Goal: Task Accomplishment & Management: Manage account settings

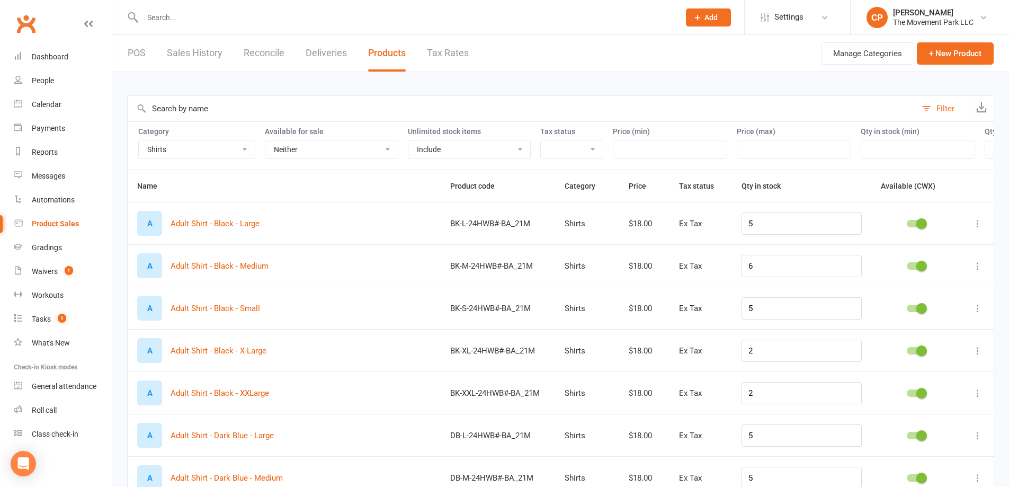
select select "2400"
select select "neither"
select select "100"
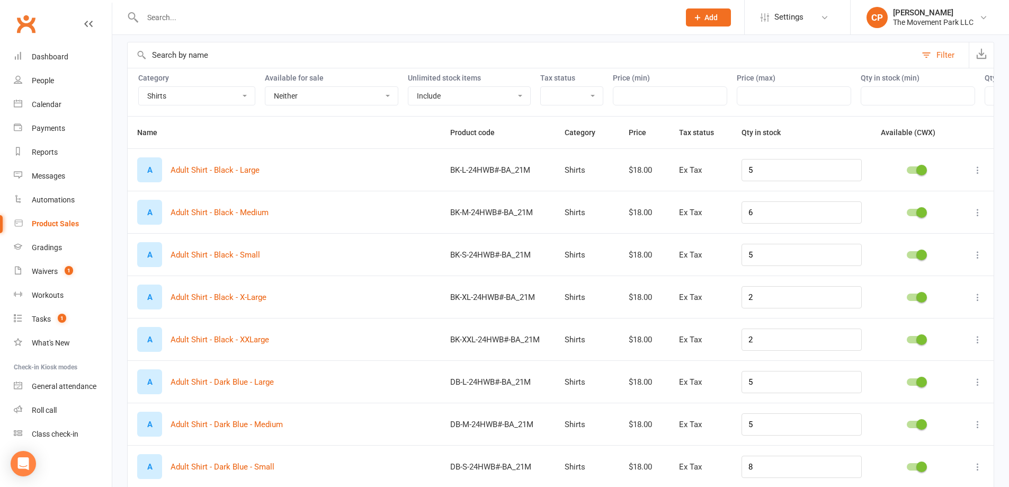
scroll to position [53, 0]
click at [49, 96] on link "Calendar" at bounding box center [63, 105] width 98 height 24
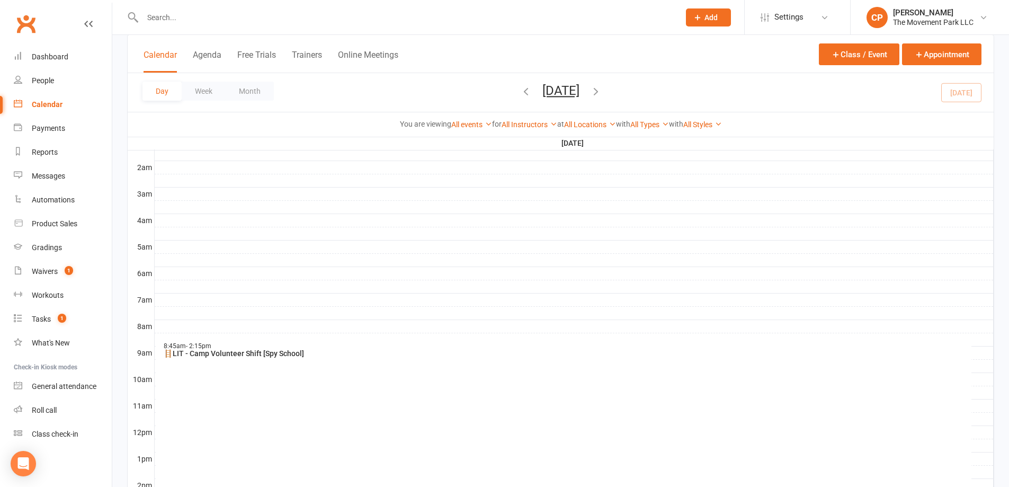
scroll to position [265, 0]
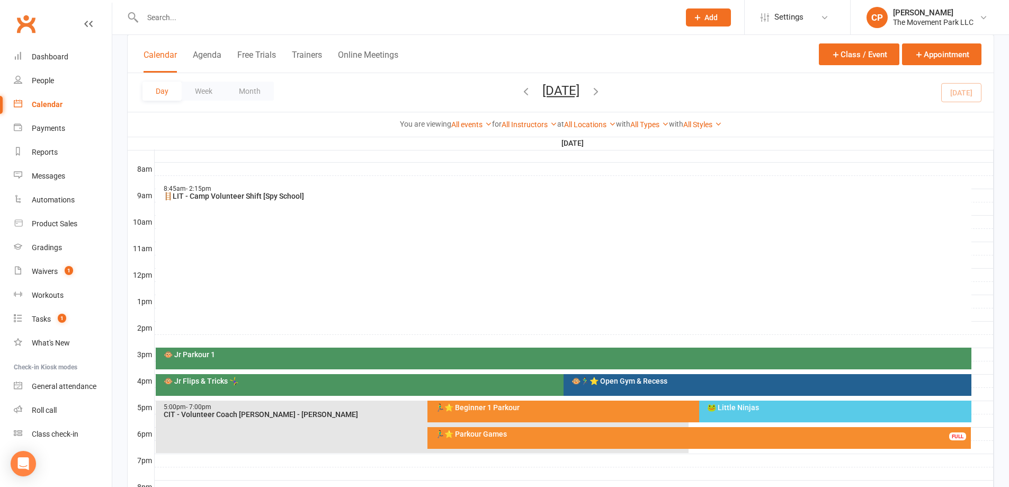
click at [440, 384] on div "🐵 Jr Flips & Tricks 🤸‍♀️" at bounding box center [560, 380] width 795 height 7
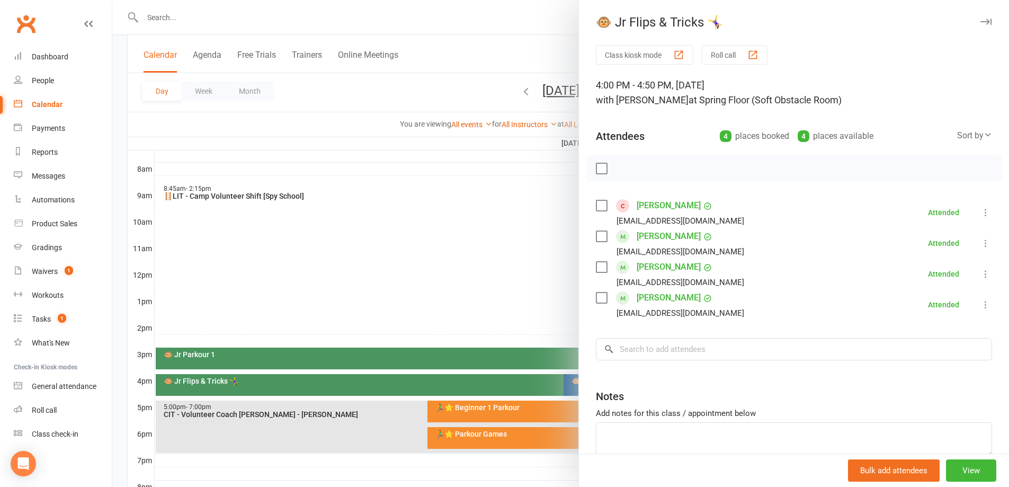
drag, startPoint x: 298, startPoint y: 200, endPoint x: 295, endPoint y: 205, distance: 6.2
click at [298, 200] on div at bounding box center [560, 243] width 896 height 487
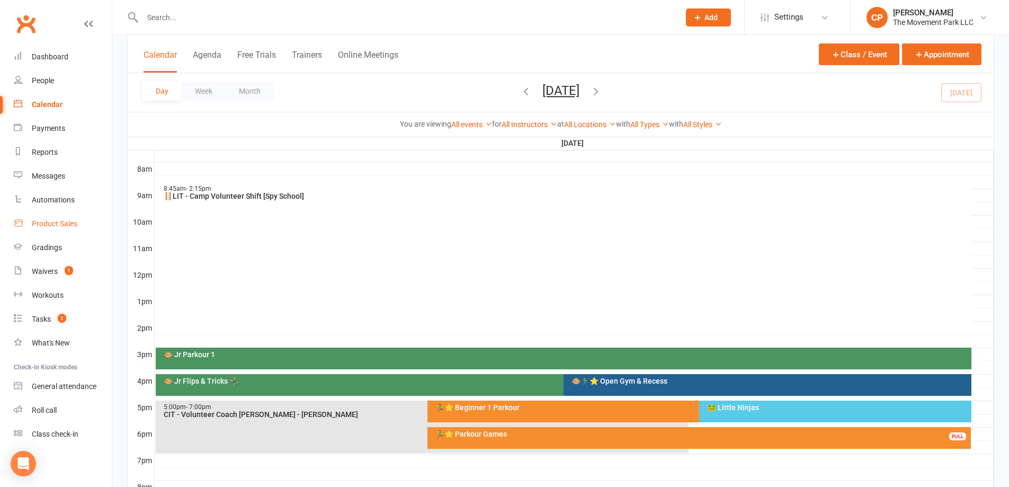
click at [52, 217] on link "Product Sales" at bounding box center [63, 224] width 98 height 24
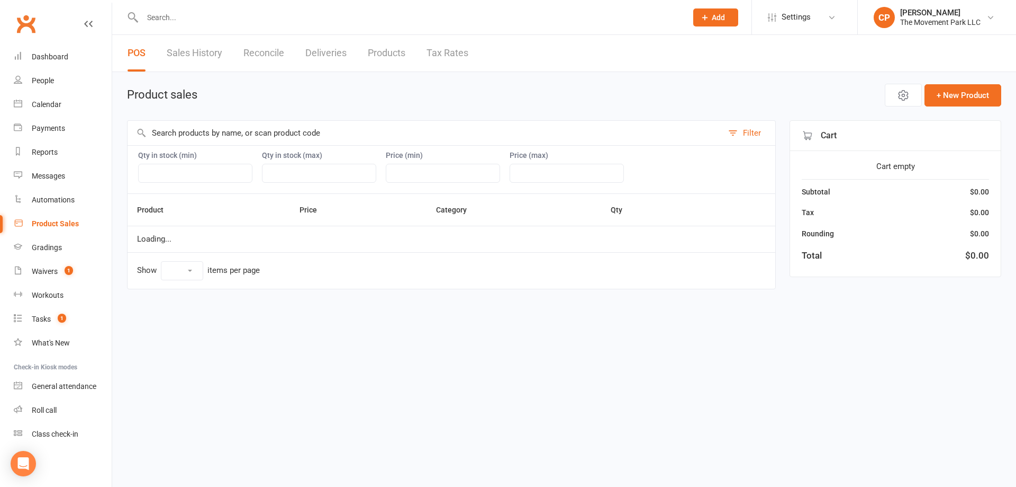
select select "10"
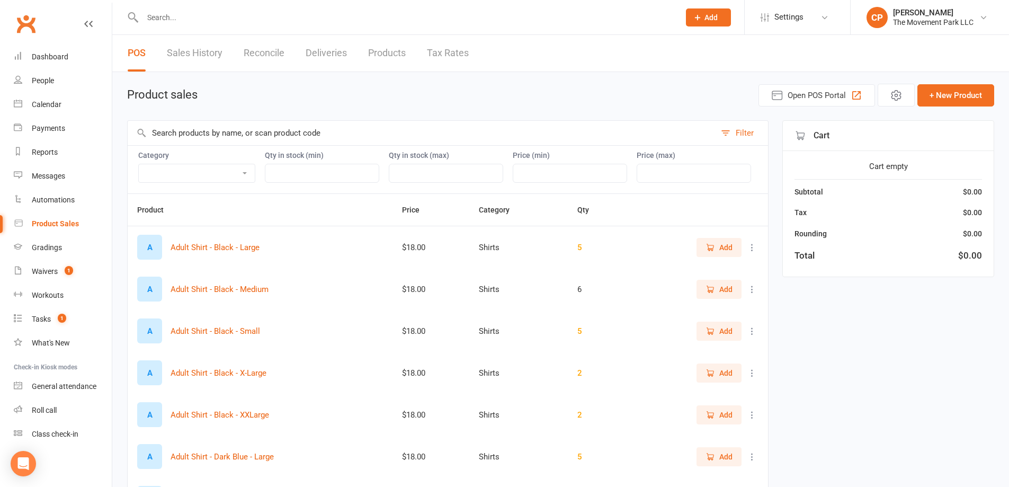
click at [749, 253] on button at bounding box center [751, 247] width 13 height 13
drag, startPoint x: 791, startPoint y: 306, endPoint x: 778, endPoint y: 310, distance: 13.9
click at [791, 308] on div "Filter Category Accessories Bags Branded Misc Merchandise Camp & Events Employe…" at bounding box center [560, 408] width 867 height 576
click at [224, 170] on select "Accessories Bags Branded Misc Merchandise Camp & Events Employee Apparel Purcha…" at bounding box center [197, 173] width 116 height 18
select select "2400"
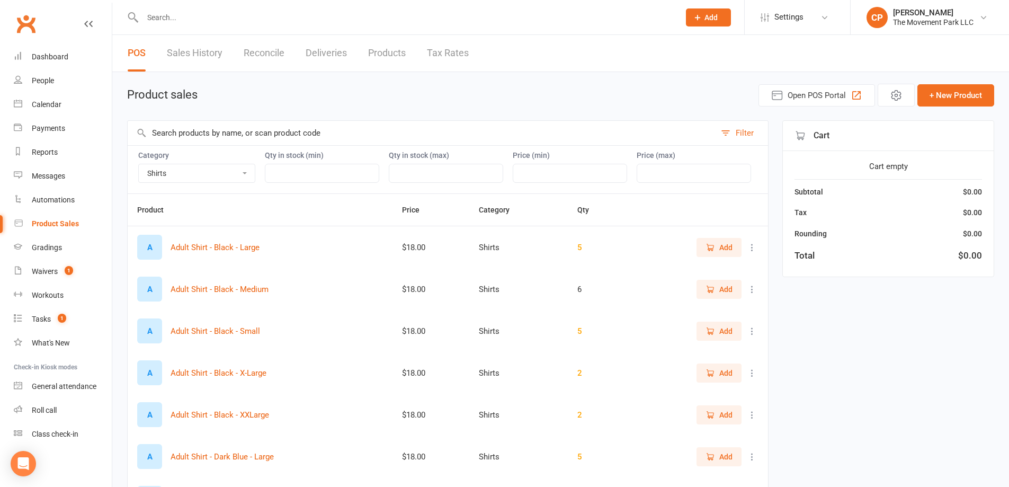
click at [139, 164] on select "Accessories Bags Branded Misc Merchandise Camp & Events Employee Apparel Purcha…" at bounding box center [197, 173] width 116 height 18
click at [749, 244] on icon at bounding box center [751, 247] width 11 height 11
click at [730, 267] on link "View / Edit" at bounding box center [697, 267] width 105 height 21
select select "2400"
select select "861"
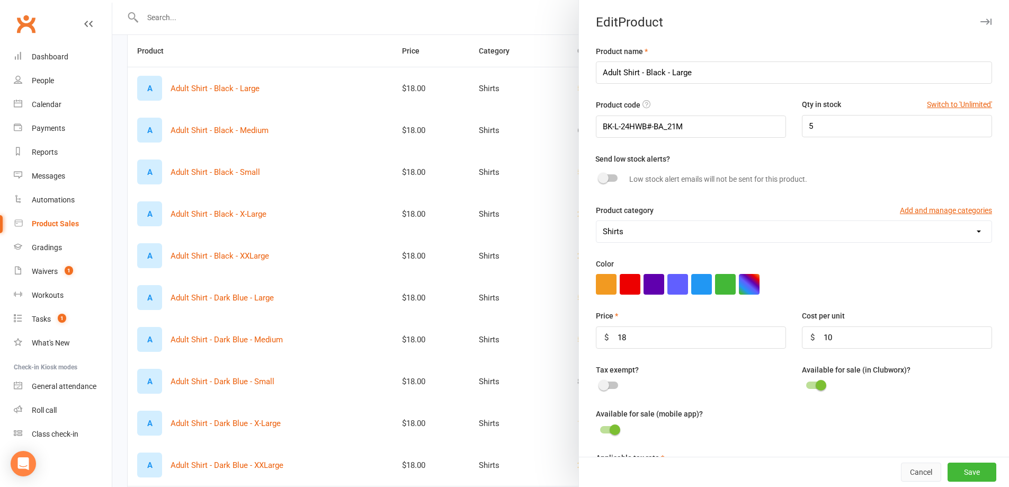
click at [906, 466] on button "Cancel" at bounding box center [921, 471] width 40 height 19
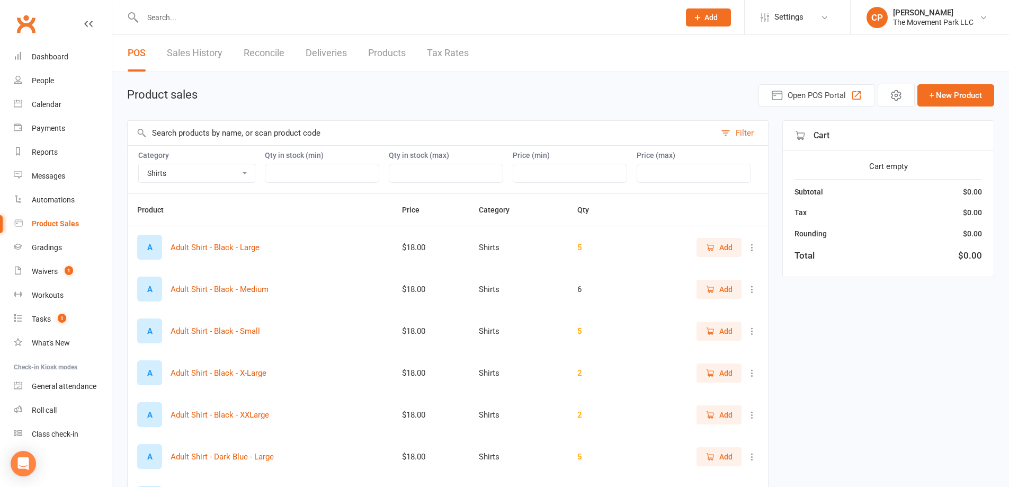
click at [704, 20] on span "Add" at bounding box center [710, 17] width 13 height 8
click at [818, 321] on div "Filter Category Accessories Bags Branded Misc Merchandise Camp & Events Employe…" at bounding box center [560, 408] width 867 height 576
click at [266, 136] on input "text" at bounding box center [422, 133] width 588 height 24
type input "youth"
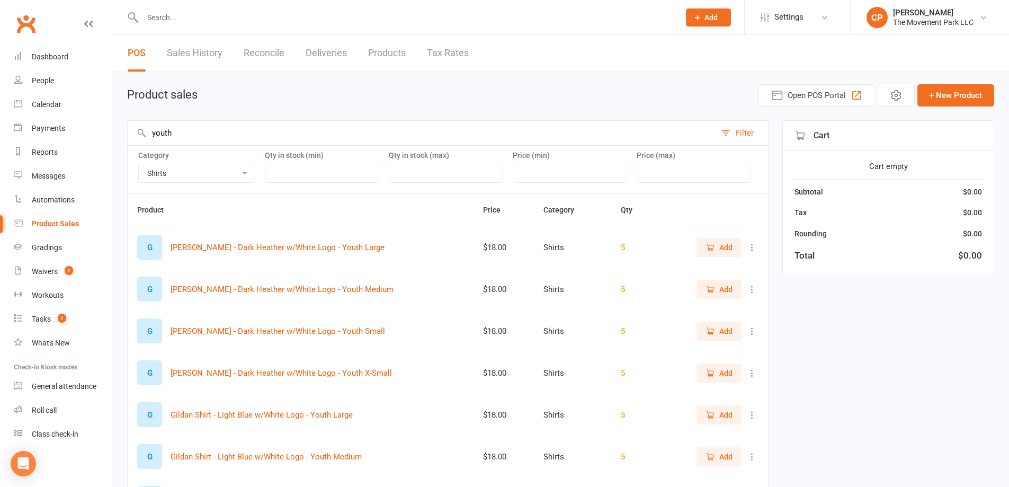
drag, startPoint x: 168, startPoint y: 130, endPoint x: 125, endPoint y: 123, distance: 43.0
click at [125, 131] on div "Product sales Open POS Portal + New Product youth Filter Category Accessories B…" at bounding box center [560, 391] width 896 height 639
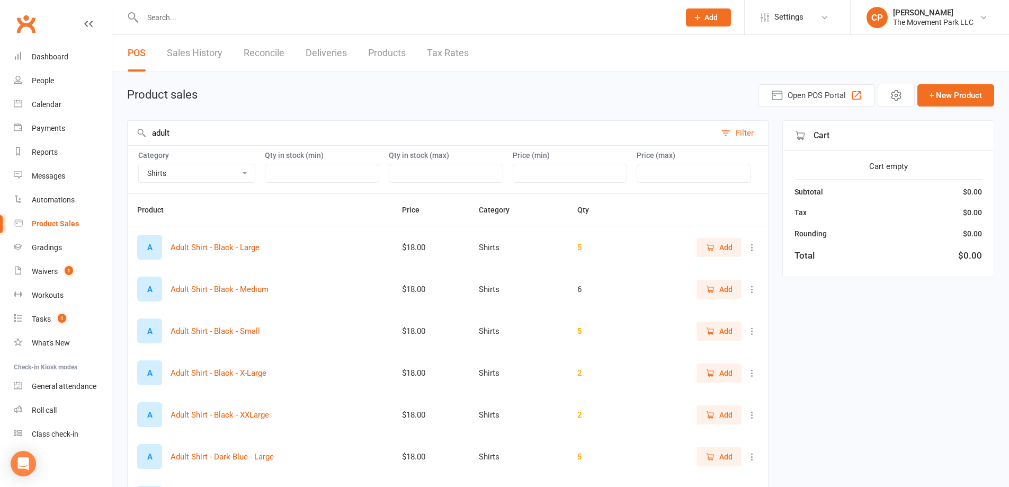
type input "adult"
click at [735, 131] on div "Filter" at bounding box center [744, 133] width 18 height 13
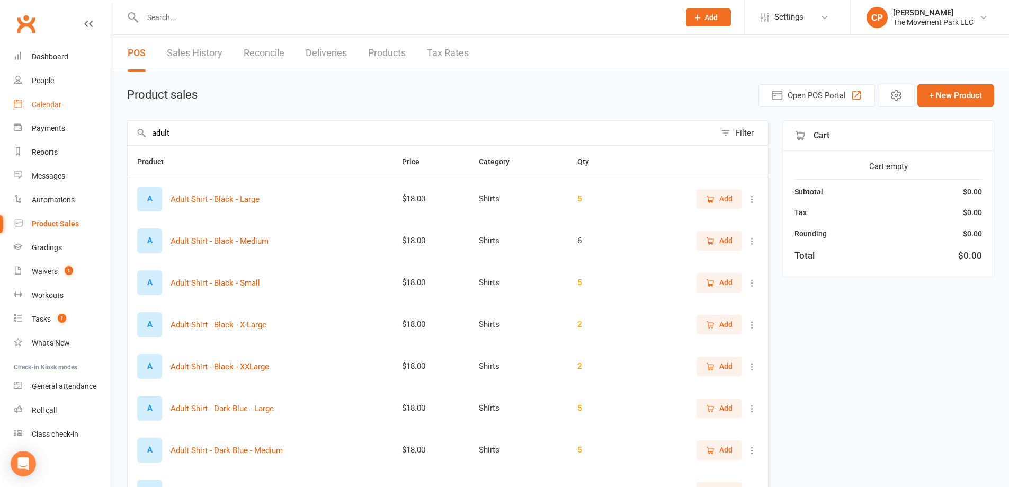
drag, startPoint x: 261, startPoint y: 138, endPoint x: 63, endPoint y: 113, distance: 199.6
click at [63, 115] on ui-view "Prospect Member Non-attending contact Class / event Appointment Grading event T…" at bounding box center [504, 333] width 1009 height 660
click at [735, 131] on button "Filter" at bounding box center [741, 133] width 52 height 24
select select "2400"
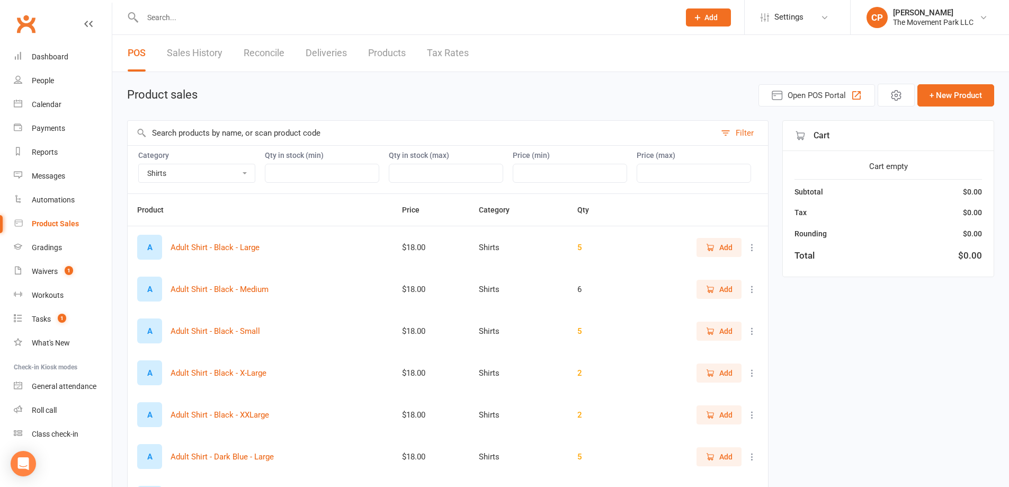
click at [314, 129] on input "text" at bounding box center [422, 133] width 588 height 24
type input "adult"
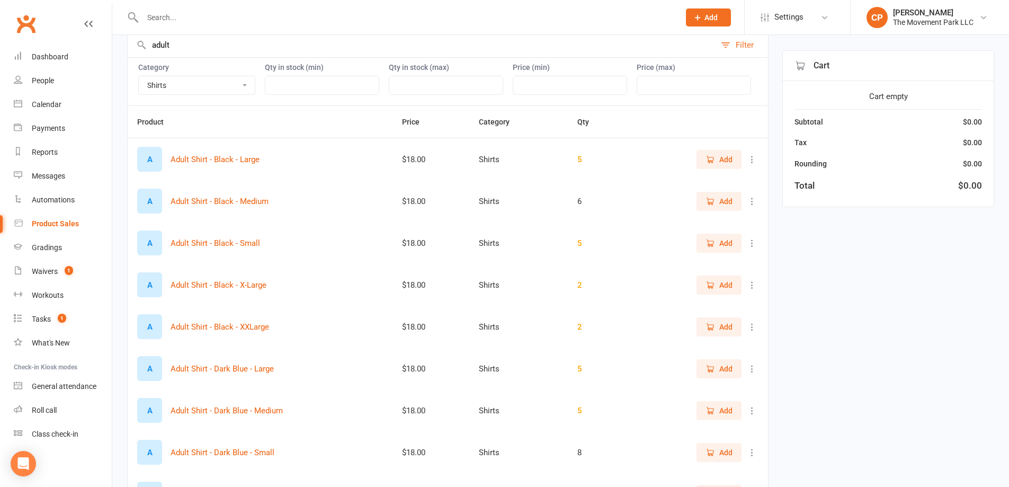
scroll to position [106, 0]
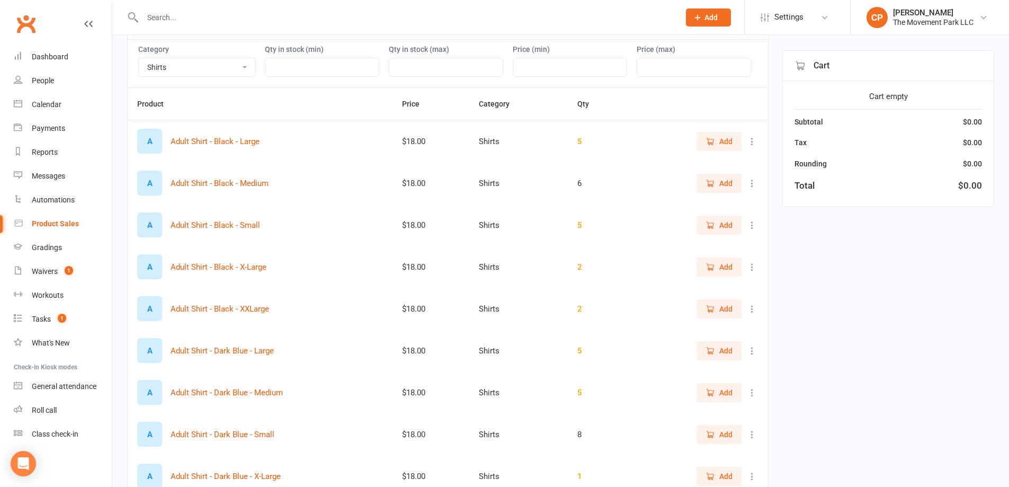
click at [751, 139] on icon at bounding box center [751, 141] width 11 height 11
click at [724, 157] on link "View / Edit" at bounding box center [697, 161] width 105 height 21
select select "2400"
select select "861"
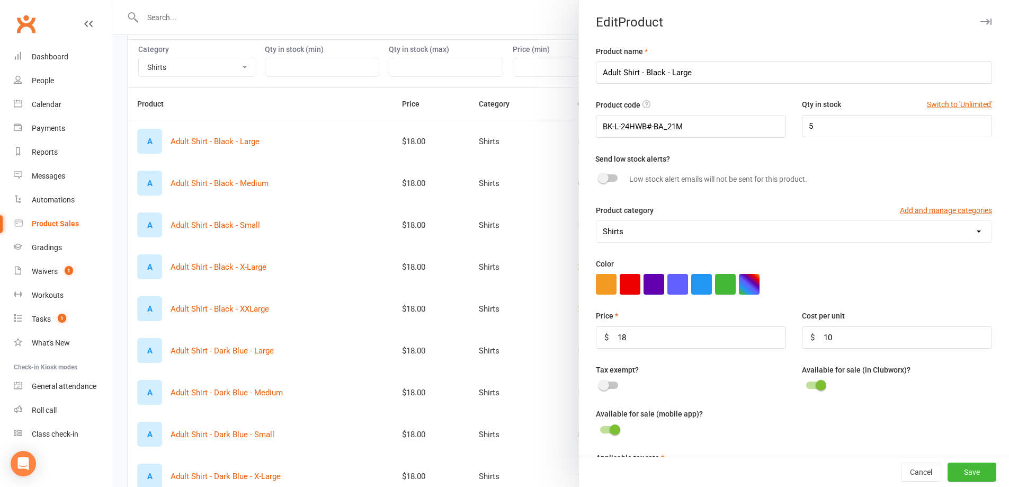
click at [532, 120] on div at bounding box center [560, 243] width 896 height 487
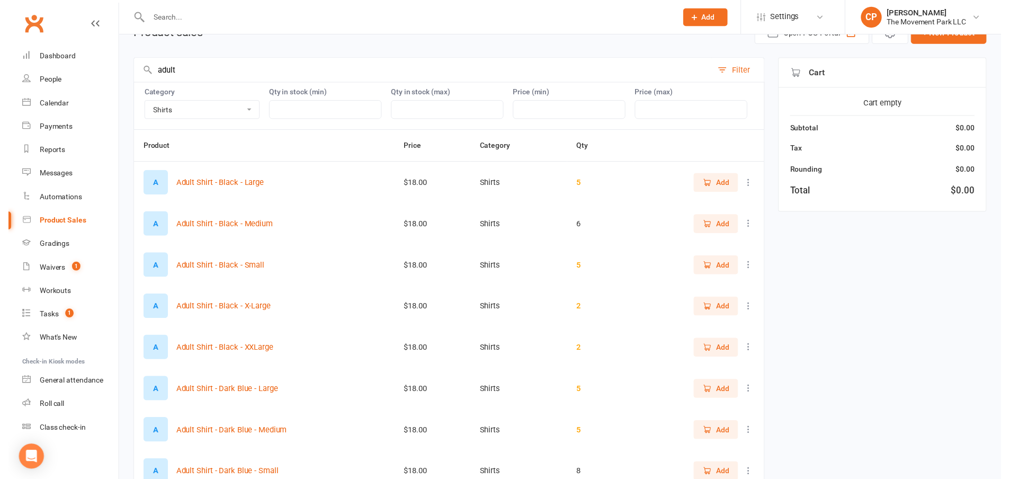
scroll to position [0, 0]
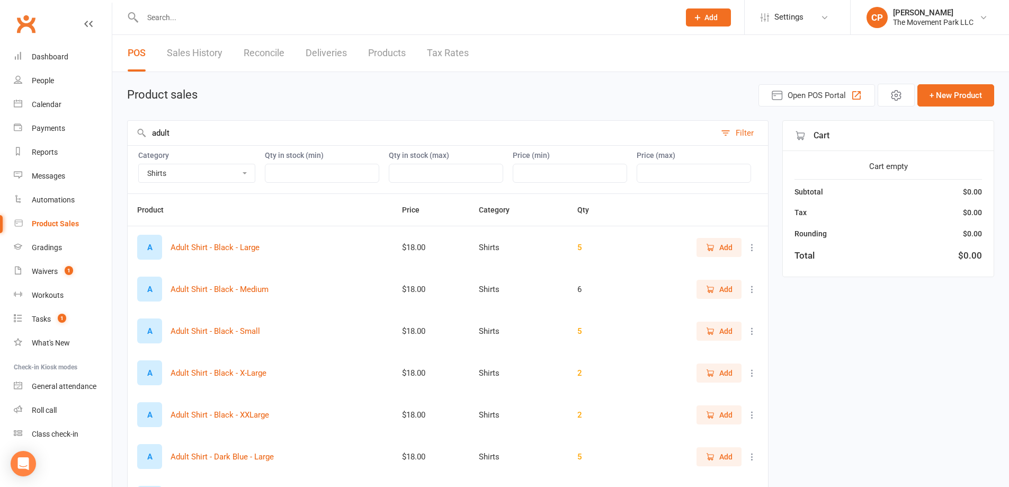
click at [379, 59] on link "Products" at bounding box center [387, 53] width 38 height 37
select select "2400"
select select "neither"
select select "100"
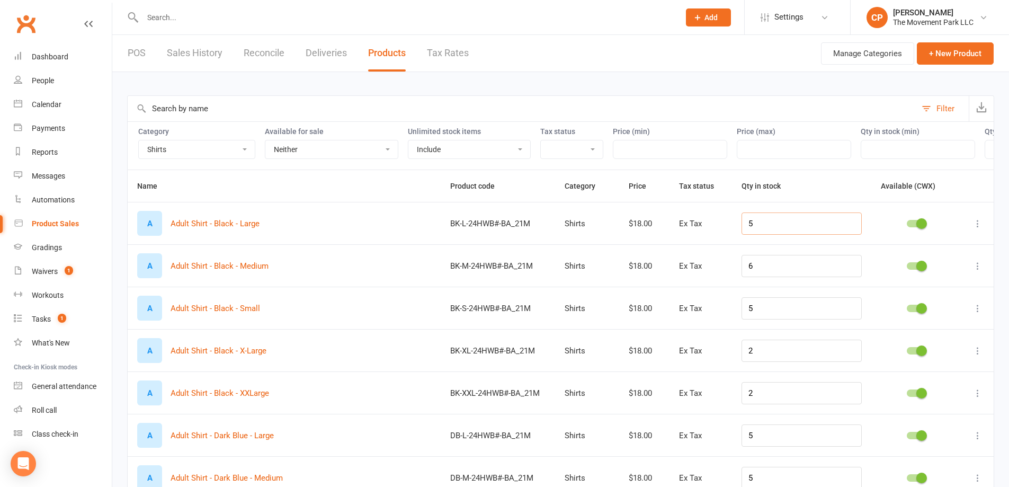
drag, startPoint x: 769, startPoint y: 232, endPoint x: 705, endPoint y: 226, distance: 63.8
click at [705, 226] on tr "A Adult Shirt - Black - Large BK-L-24HWB#-BA_21M Shirts $18.00 Ex Tax 5" at bounding box center [561, 223] width 866 height 42
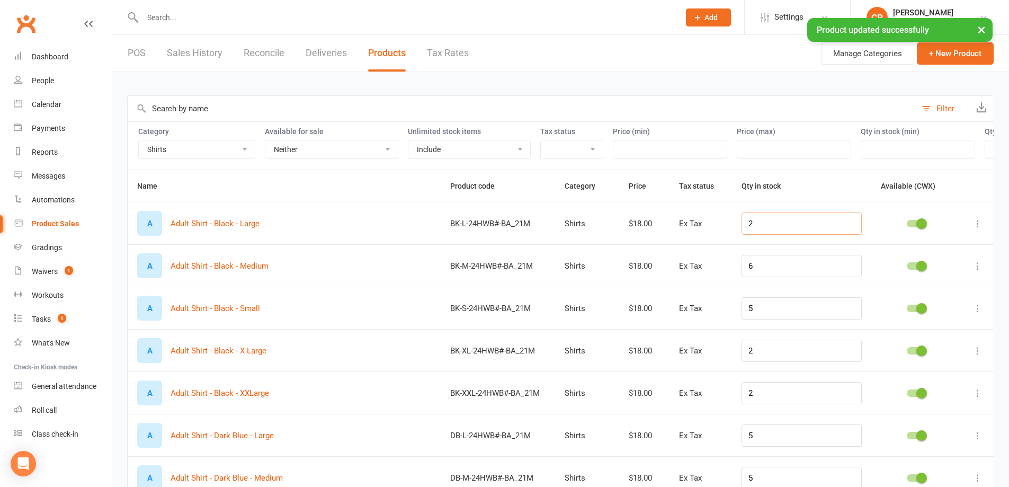
type input "2"
drag, startPoint x: 797, startPoint y: 274, endPoint x: 748, endPoint y: 273, distance: 48.7
click at [748, 273] on td "6" at bounding box center [801, 265] width 139 height 42
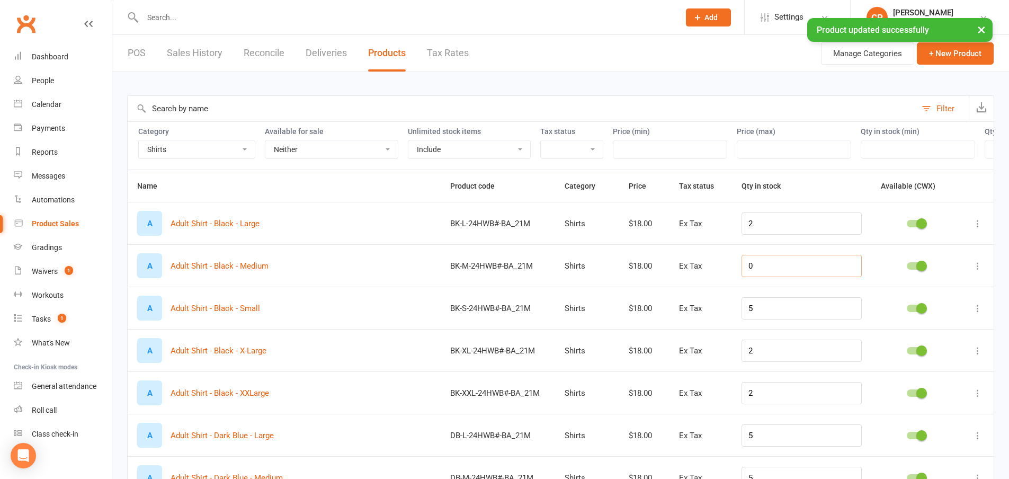
type input "0"
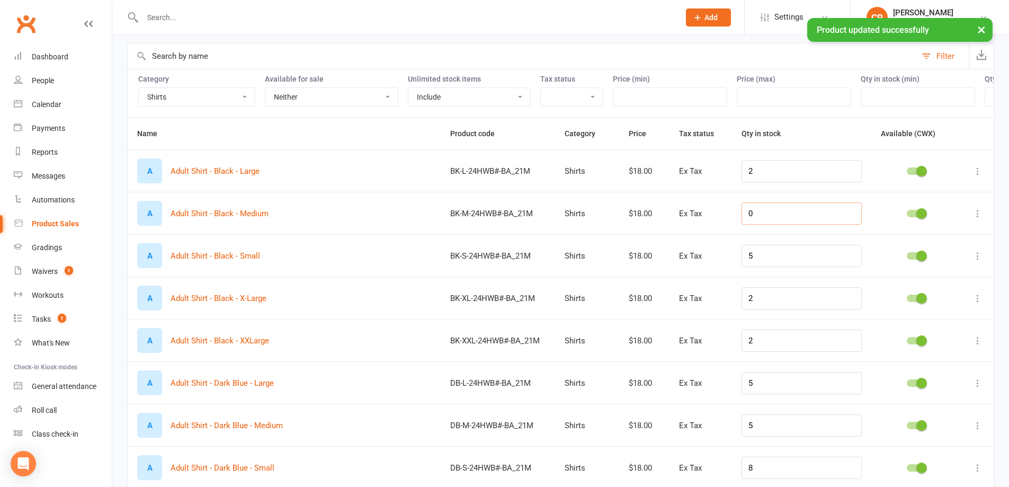
scroll to position [53, 0]
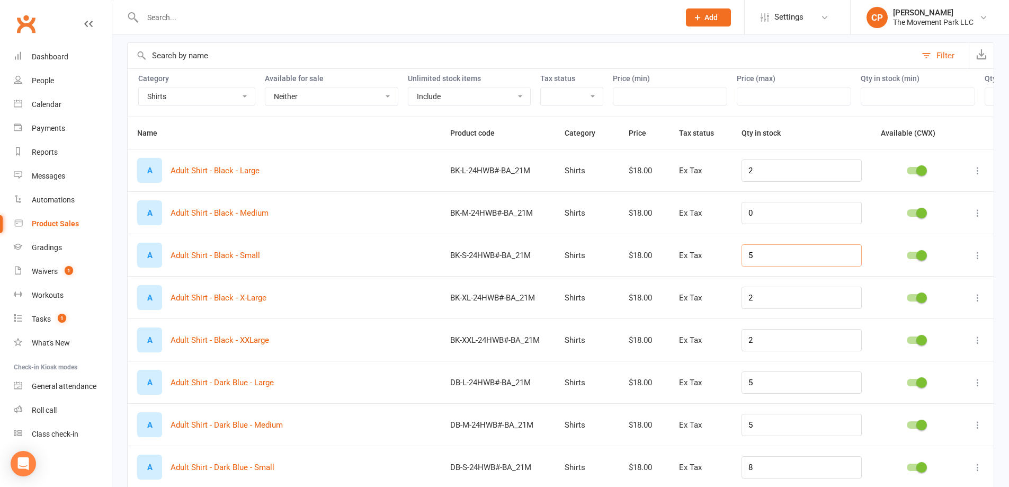
drag, startPoint x: 768, startPoint y: 261, endPoint x: 732, endPoint y: 262, distance: 36.5
click at [732, 262] on tr "A Adult Shirt - Black - Small BK-S-24HWB#-BA_21M Shirts $18.00 Ex Tax 5" at bounding box center [561, 254] width 866 height 42
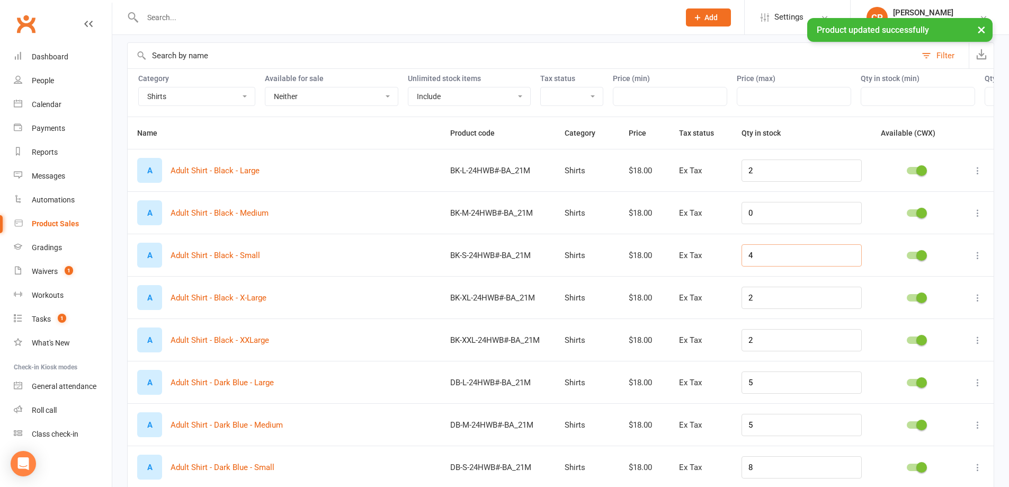
type input "4"
drag, startPoint x: 770, startPoint y: 303, endPoint x: 738, endPoint y: 304, distance: 32.3
click at [738, 304] on tr "A Adult Shirt - Black - X-Large BK-XL-24HWB#-BA_21M Shirts $18.00 Ex Tax 2" at bounding box center [561, 297] width 866 height 42
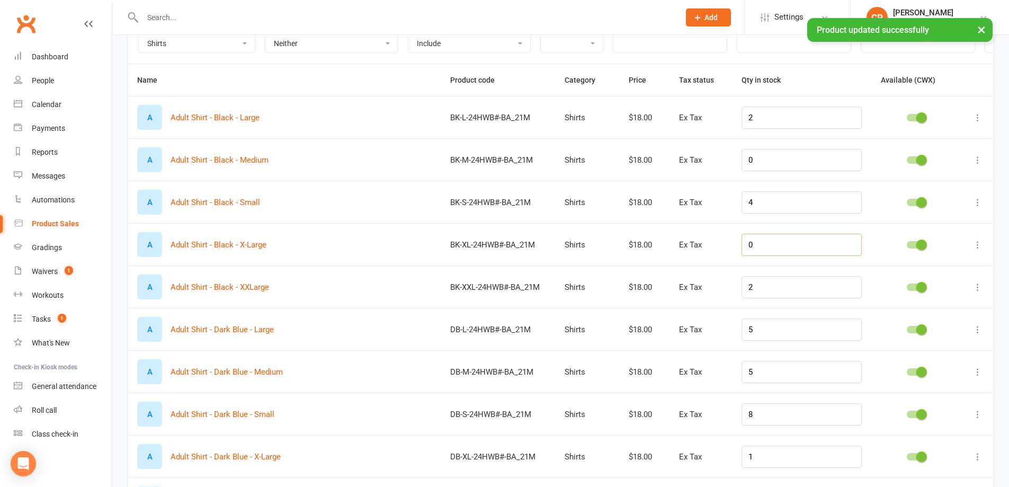
type input "0"
drag, startPoint x: 773, startPoint y: 297, endPoint x: 731, endPoint y: 298, distance: 42.4
click at [732, 298] on tr "A Adult Shirt - Black - XXLarge BK-XXL-24HWB#-BA_21M Shirts $18.00 Ex Tax 2" at bounding box center [561, 286] width 866 height 42
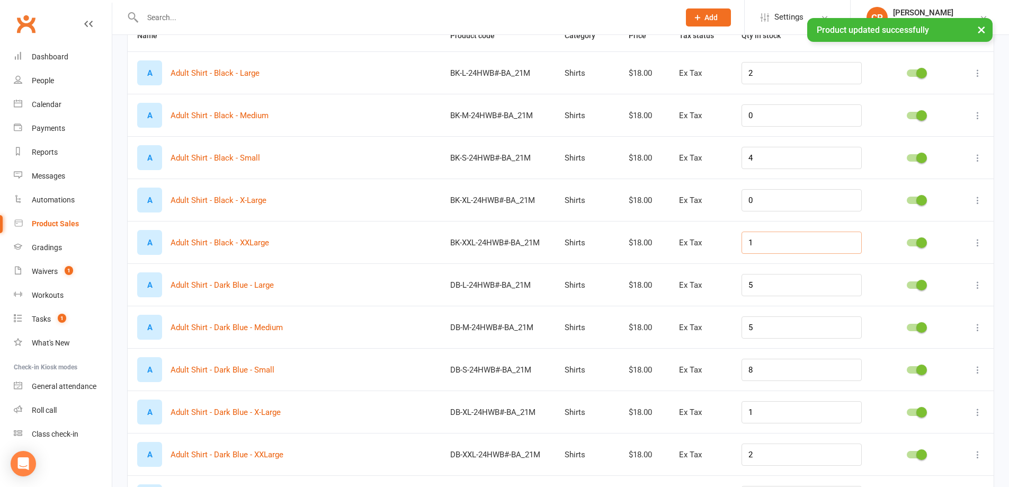
scroll to position [212, 0]
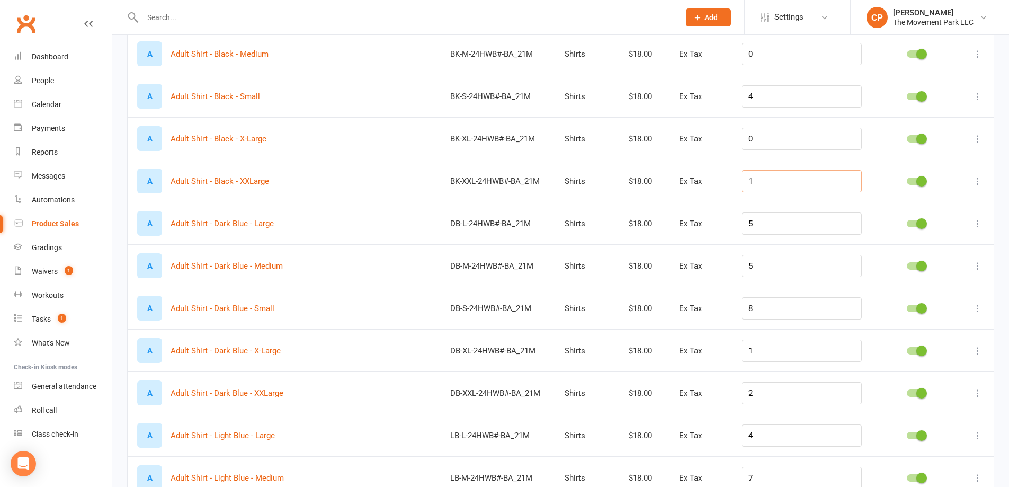
type input "1"
drag, startPoint x: 780, startPoint y: 233, endPoint x: 713, endPoint y: 238, distance: 67.4
click at [714, 237] on tr "A Adult Shirt - Dark Blue - Large DB-L-24HWB#-BA_21M Shirts $18.00 Ex Tax 5" at bounding box center [561, 223] width 866 height 42
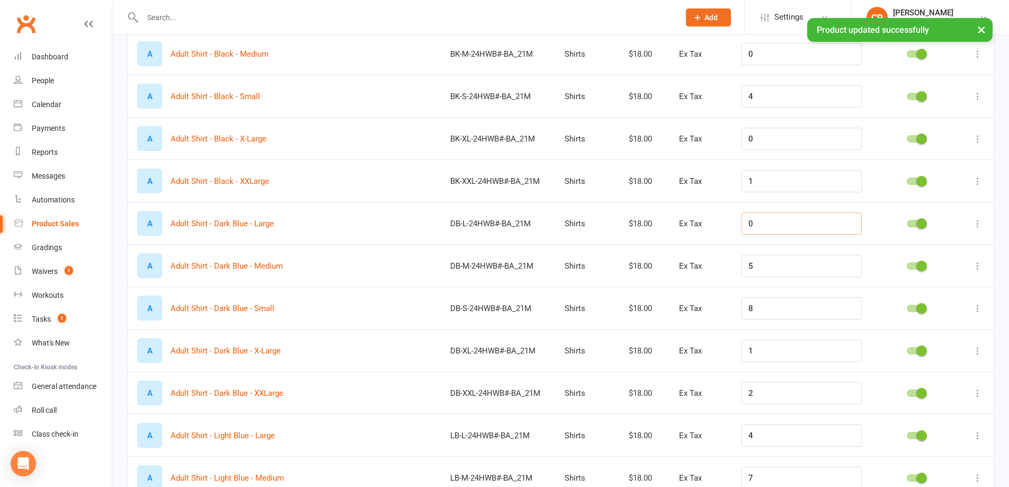
type input "0"
drag, startPoint x: 772, startPoint y: 273, endPoint x: 744, endPoint y: 273, distance: 28.1
click at [744, 273] on td "5" at bounding box center [801, 265] width 139 height 42
click at [772, 308] on input "8" at bounding box center [801, 308] width 120 height 22
drag, startPoint x: 755, startPoint y: 273, endPoint x: 735, endPoint y: 274, distance: 19.6
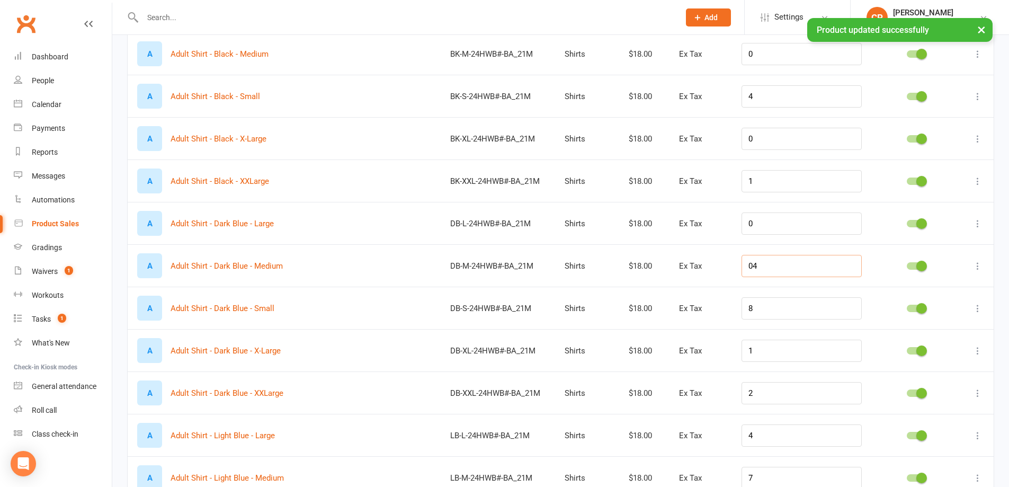
click at [735, 274] on tr "A Adult Shirt - Dark Blue - Medium DB-M-24HWB#-BA_21M Shirts $18.00 Ex Tax 04" at bounding box center [561, 265] width 866 height 42
type input "4"
click at [780, 313] on input "8" at bounding box center [801, 308] width 120 height 22
drag, startPoint x: 767, startPoint y: 313, endPoint x: 744, endPoint y: 311, distance: 22.8
click at [744, 311] on td "0" at bounding box center [801, 307] width 139 height 42
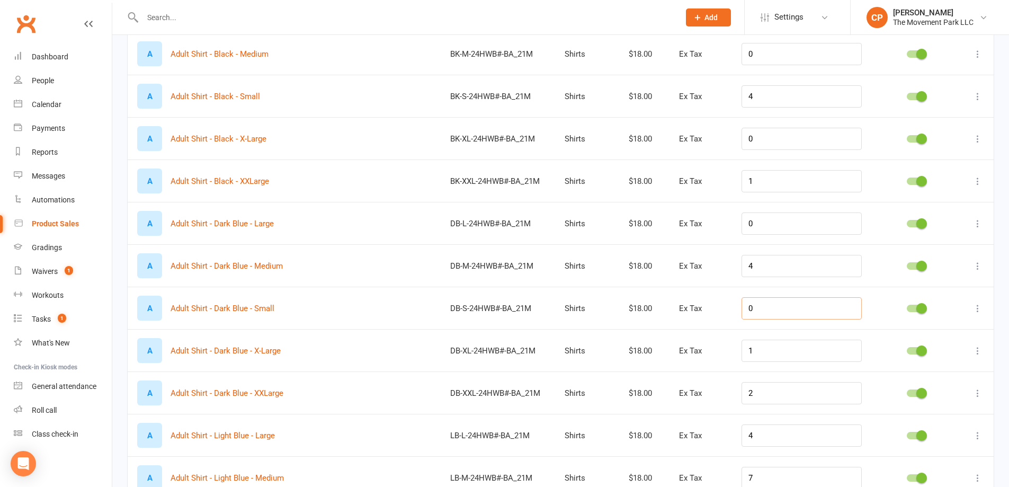
type input "0"
click at [752, 232] on td "0" at bounding box center [801, 223] width 139 height 42
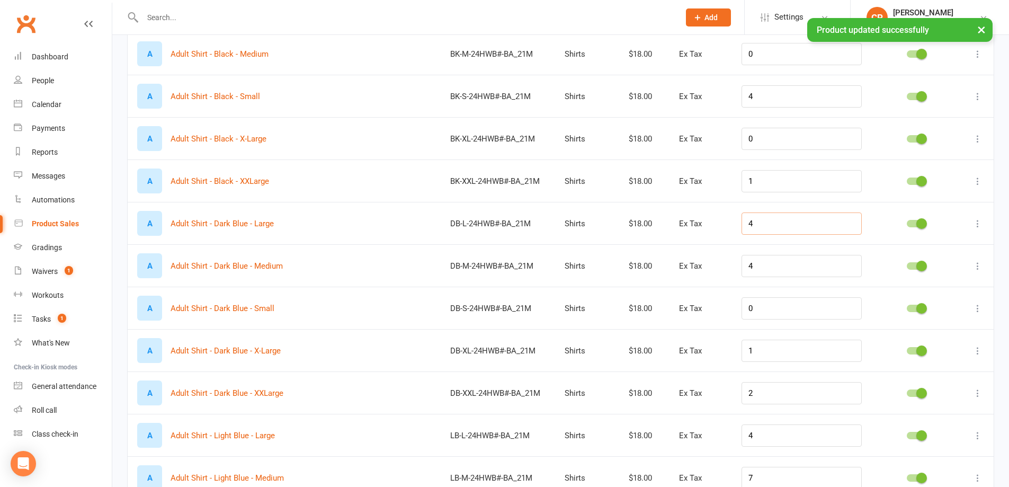
type input "4"
drag, startPoint x: 764, startPoint y: 313, endPoint x: 725, endPoint y: 309, distance: 39.5
click at [725, 309] on tr "A Adult Shirt - Dark Blue - Small DB-S-24HWB#-BA_21M Shirts $18.00 Ex Tax 0" at bounding box center [561, 307] width 866 height 42
type input "7"
click at [740, 361] on tr "A Adult Shirt - Dark Blue - X-Large DB-XL-24HWB#-BA_21M Shirts $18.00 Ex Tax 1" at bounding box center [561, 350] width 866 height 42
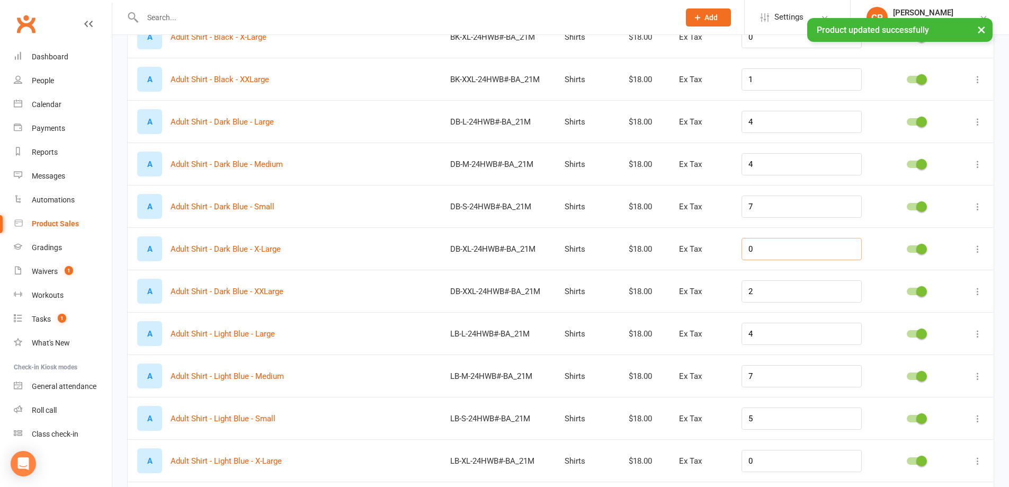
scroll to position [318, 0]
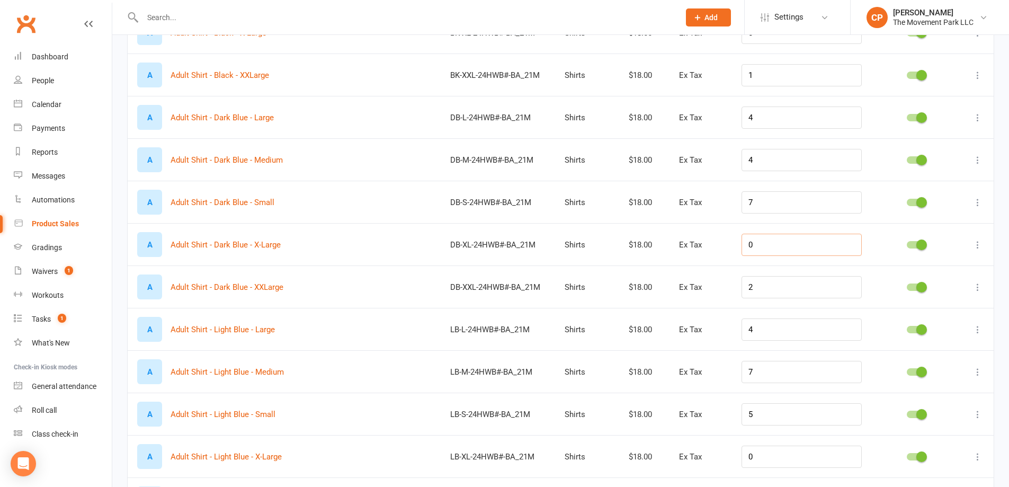
type input "0"
drag, startPoint x: 775, startPoint y: 256, endPoint x: 756, endPoint y: 255, distance: 18.5
click at [756, 255] on input "0" at bounding box center [801, 244] width 120 height 22
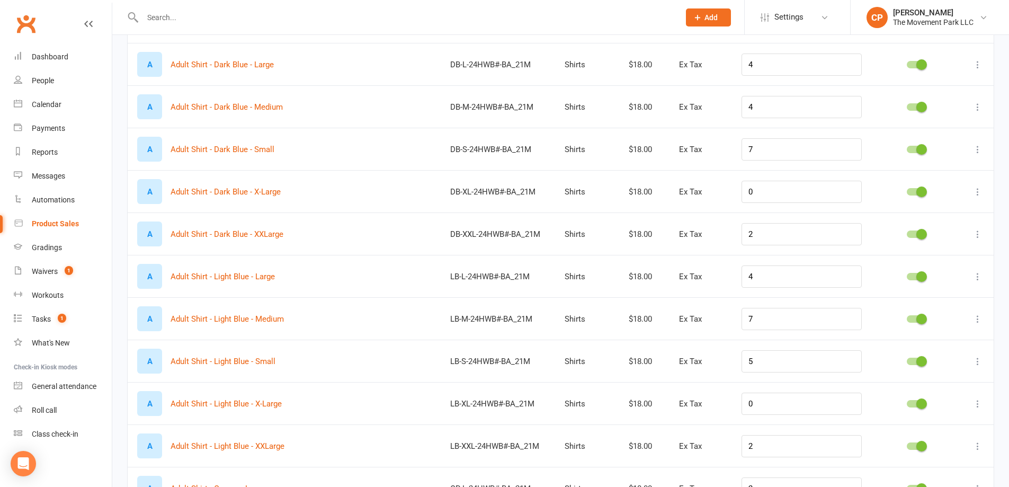
click at [277, 289] on div "A Adult Shirt - Light Blue - Large" at bounding box center [284, 276] width 294 height 25
click at [785, 283] on input "4" at bounding box center [801, 276] width 120 height 22
click at [769, 329] on input "7" at bounding box center [801, 319] width 120 height 22
drag, startPoint x: 769, startPoint y: 329, endPoint x: 752, endPoint y: 330, distance: 16.4
click at [752, 330] on td "7" at bounding box center [801, 318] width 139 height 42
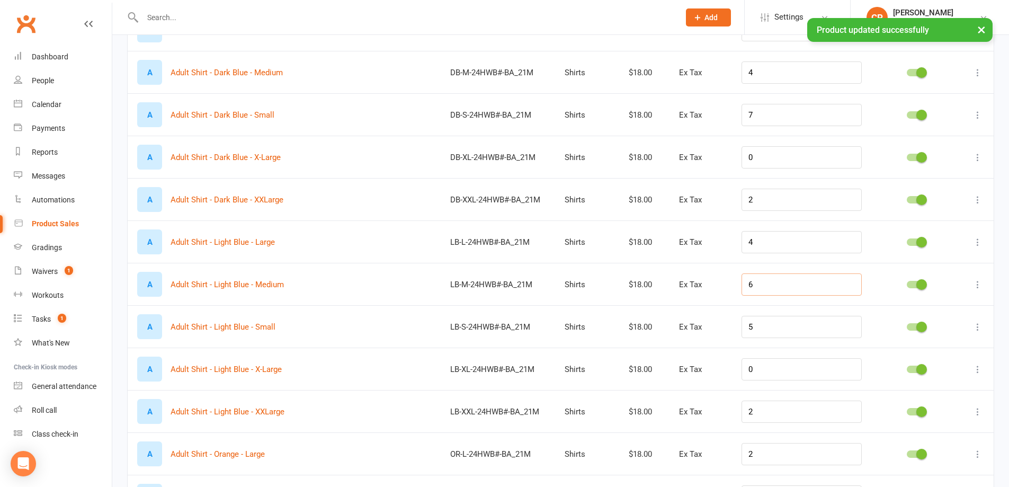
scroll to position [424, 0]
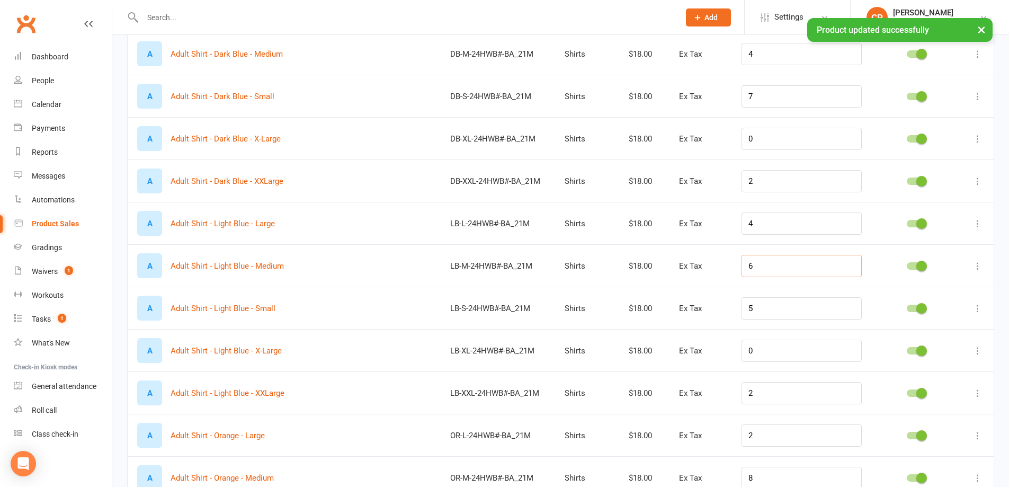
type input "6"
drag, startPoint x: 777, startPoint y: 318, endPoint x: 758, endPoint y: 320, distance: 19.1
click at [758, 319] on input "5" at bounding box center [801, 308] width 120 height 22
type input "4"
drag, startPoint x: 760, startPoint y: 357, endPoint x: 736, endPoint y: 356, distance: 23.8
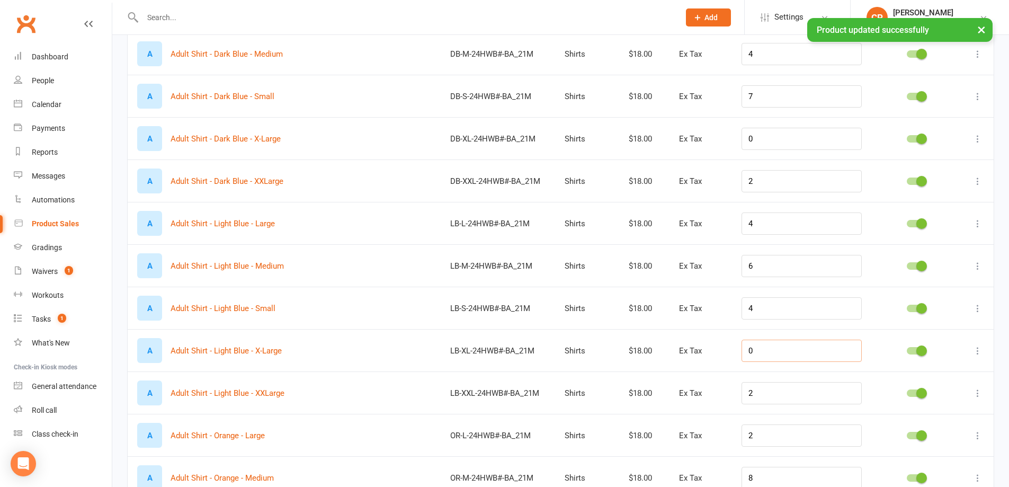
click at [737, 356] on tr "A Adult Shirt - Light Blue - X-Large LB-XL-24HWB#-BA_21M Shirts $18.00 Ex Tax 0" at bounding box center [561, 350] width 866 height 42
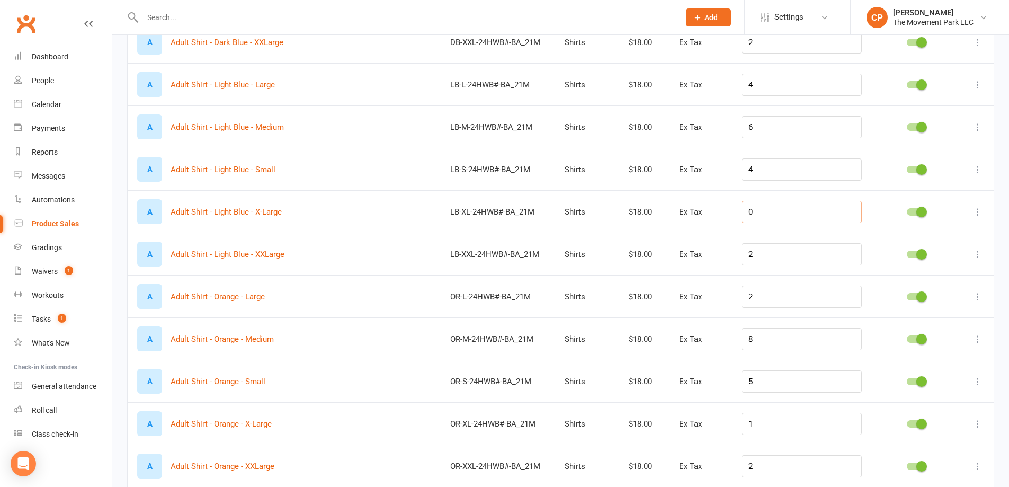
scroll to position [582, 0]
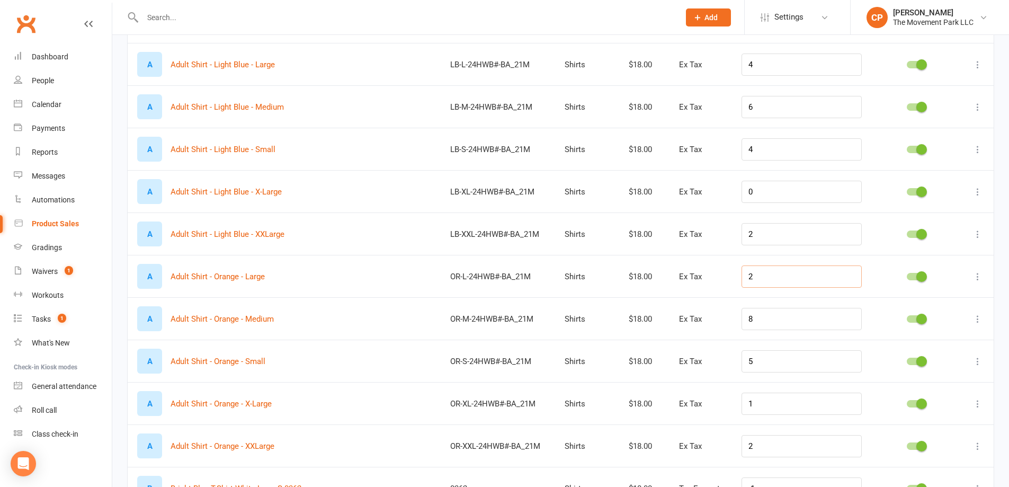
click at [785, 287] on input "2" at bounding box center [801, 276] width 120 height 22
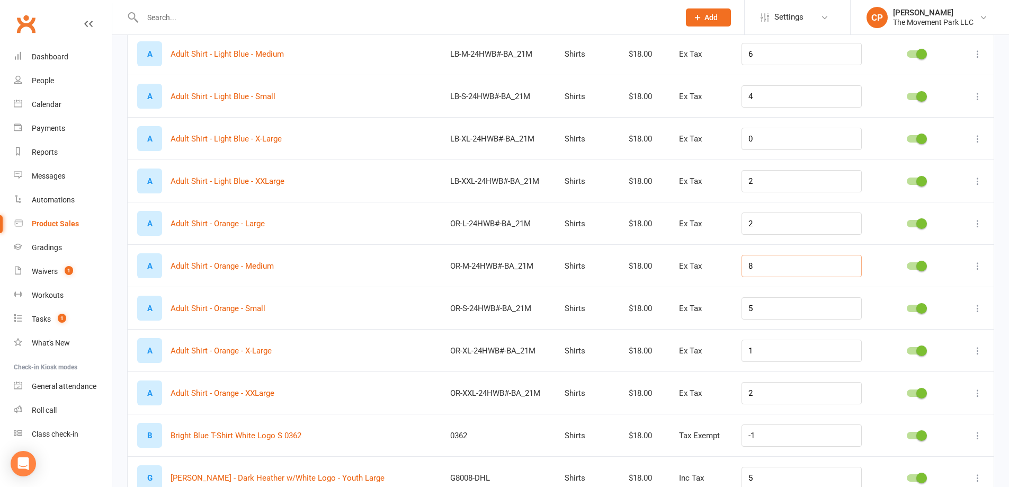
drag, startPoint x: 755, startPoint y: 280, endPoint x: 733, endPoint y: 281, distance: 22.3
click at [741, 280] on tr "A Adult Shirt - Orange - Medium OR-M-24HWB#-BA_21M Shirts $18.00 Ex Tax 8" at bounding box center [561, 265] width 866 height 42
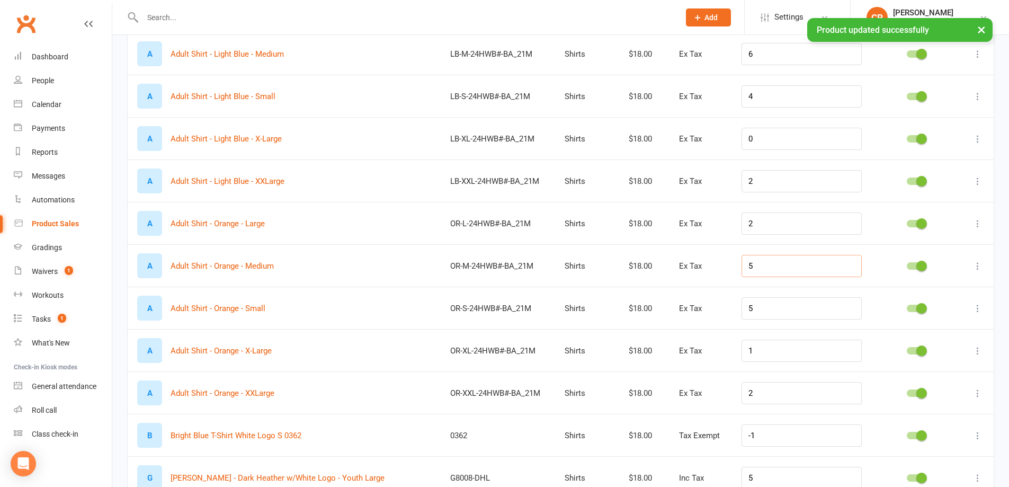
type input "5"
drag, startPoint x: 772, startPoint y: 314, endPoint x: 744, endPoint y: 314, distance: 28.1
click at [745, 314] on td "5" at bounding box center [801, 307] width 139 height 42
click at [769, 361] on input "1" at bounding box center [801, 350] width 120 height 22
drag, startPoint x: 769, startPoint y: 361, endPoint x: 740, endPoint y: 363, distance: 29.7
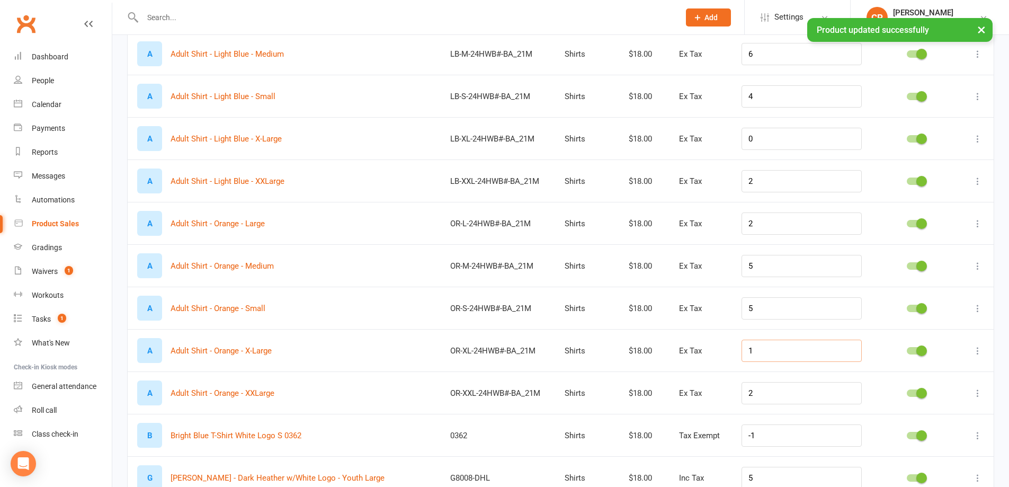
click at [740, 363] on tr "A Adult Shirt - Orange - X-Large OR-XL-24HWB#-BA_21M Shirts $18.00 Ex Tax 1" at bounding box center [561, 350] width 866 height 42
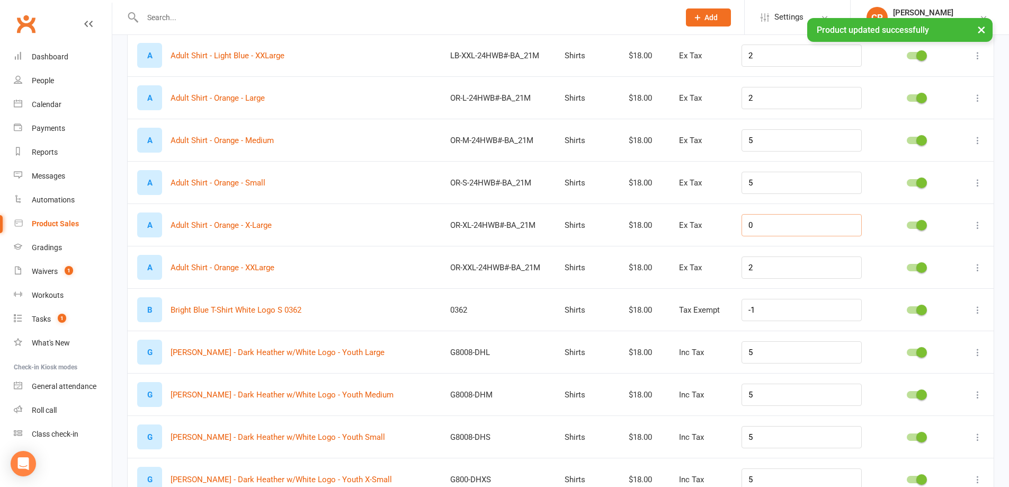
scroll to position [794, 0]
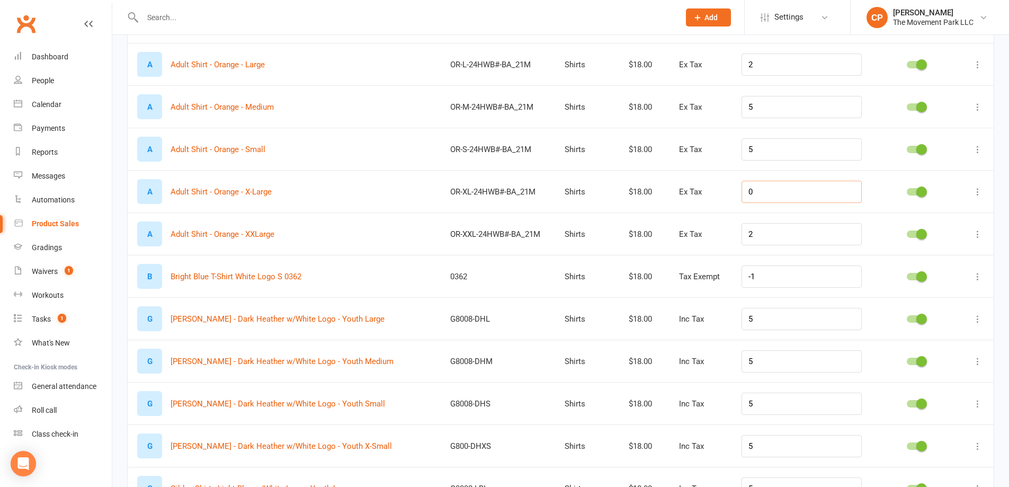
type input "0"
drag, startPoint x: 770, startPoint y: 282, endPoint x: 725, endPoint y: 282, distance: 44.5
click at [725, 282] on tr "B Bright Blue T-Shirt White Logo S 0362 0362 Shirts $18.00 Tax Exempt -1" at bounding box center [561, 276] width 866 height 42
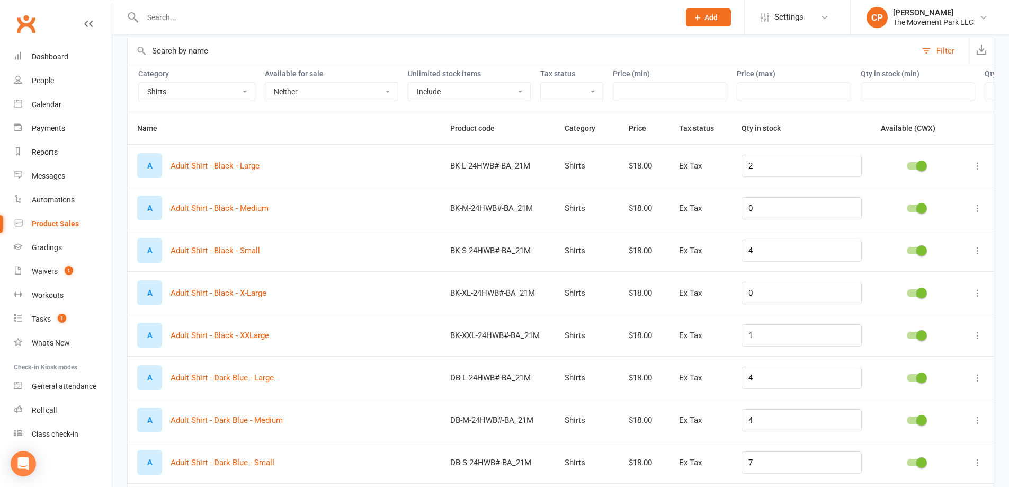
scroll to position [0, 0]
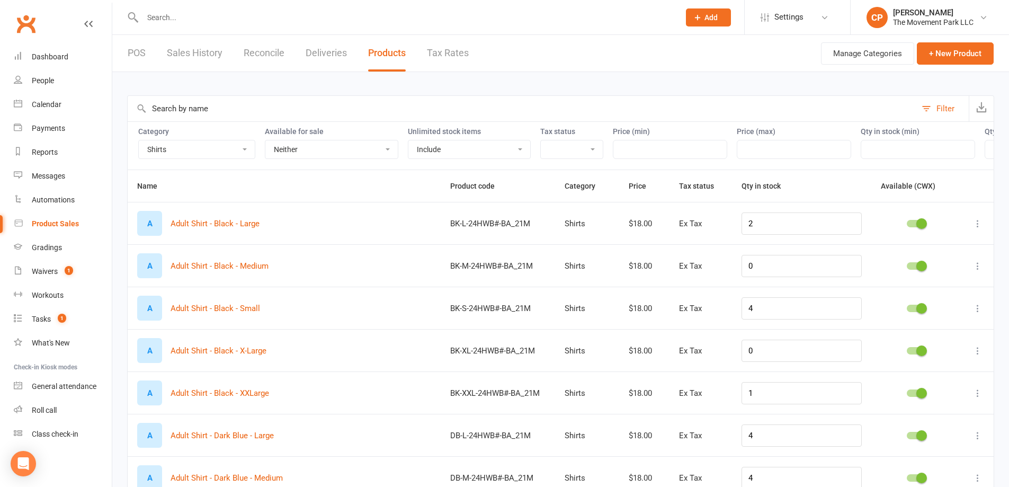
type input "0"
click at [194, 112] on input "text" at bounding box center [522, 108] width 788 height 25
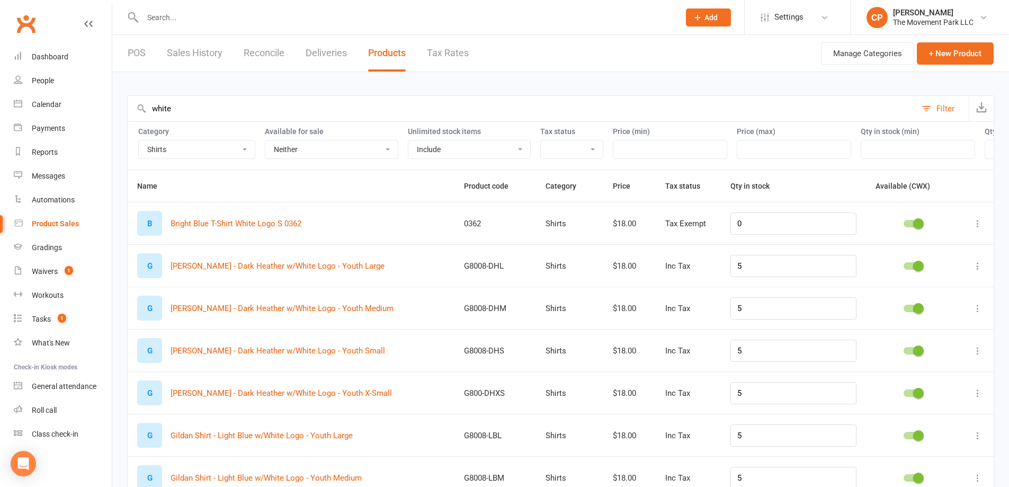
type input "white"
click at [976, 229] on icon at bounding box center [977, 223] width 11 height 11
click at [946, 256] on link "Edit product" at bounding box center [922, 251] width 105 height 21
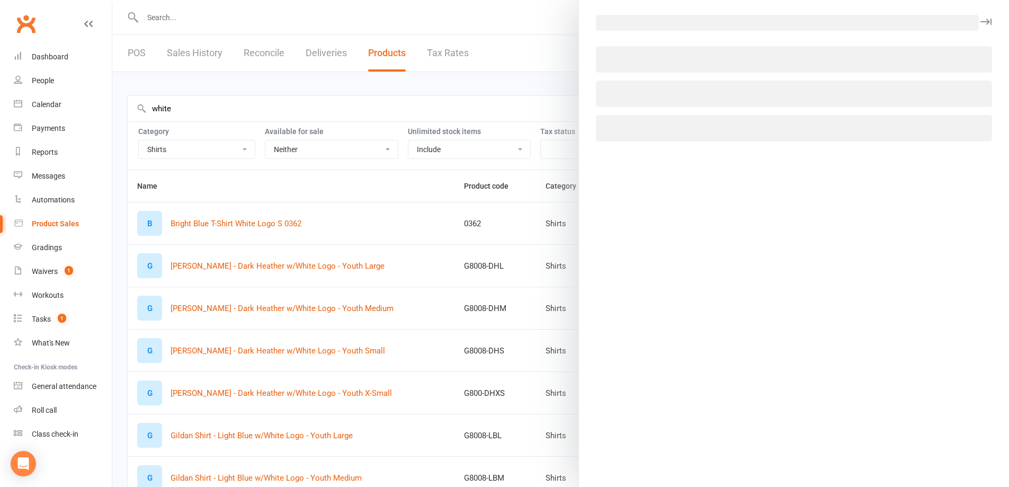
select select "2400"
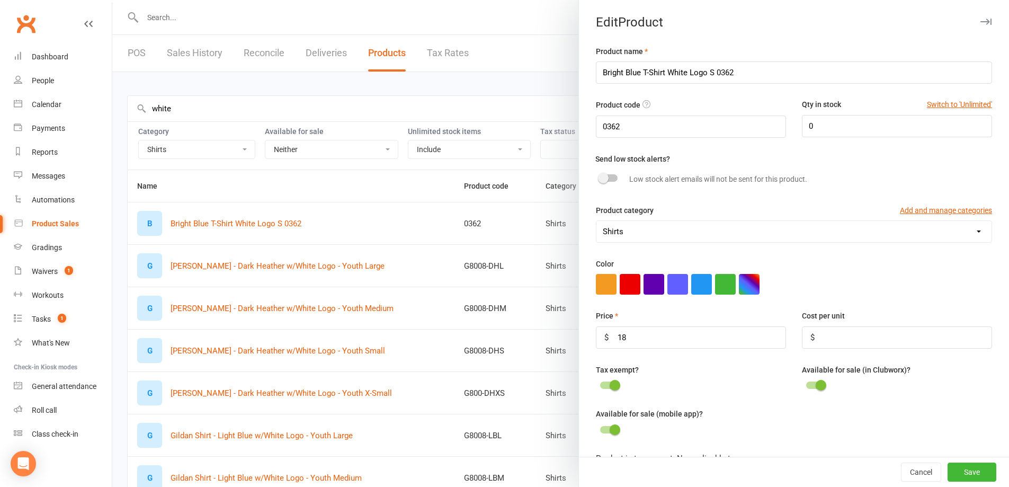
click at [819, 236] on select "Accessories Bags Branded Misc Merchandise Camp & Events Employee Apparel Purcha…" at bounding box center [793, 231] width 395 height 21
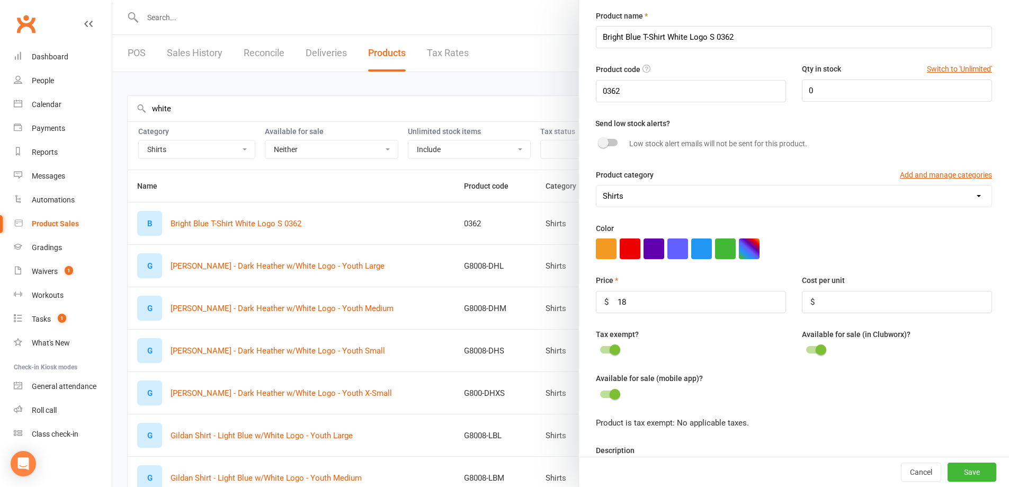
scroll to position [93, 0]
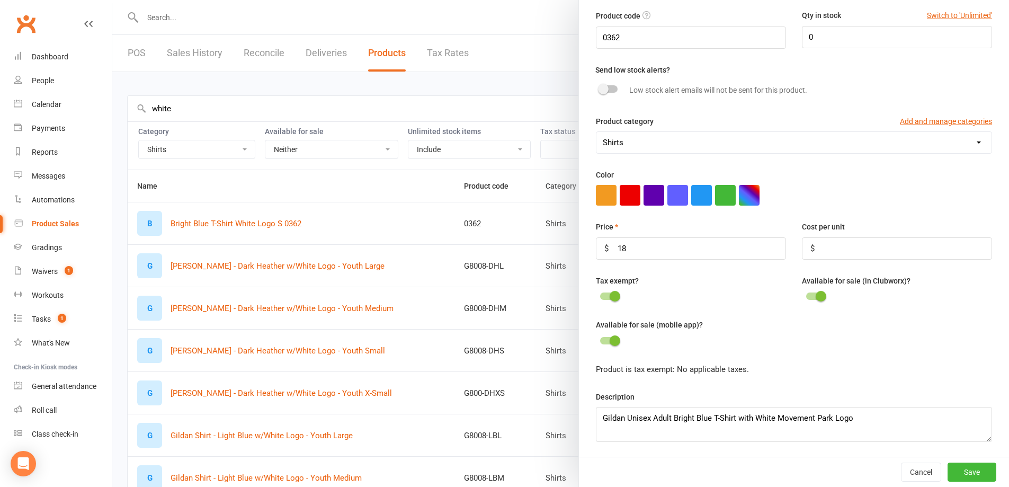
click at [400, 200] on div at bounding box center [560, 243] width 896 height 487
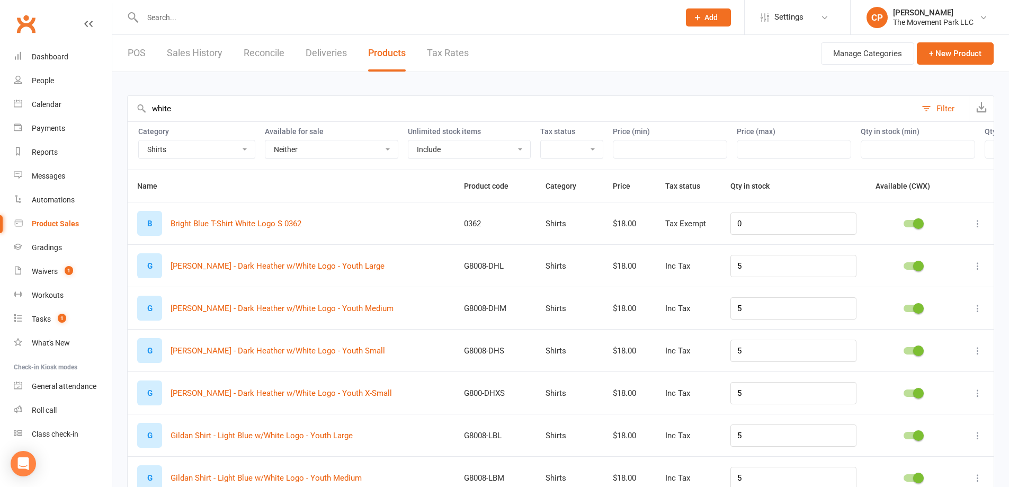
drag, startPoint x: 176, startPoint y: 111, endPoint x: 118, endPoint y: 107, distance: 57.8
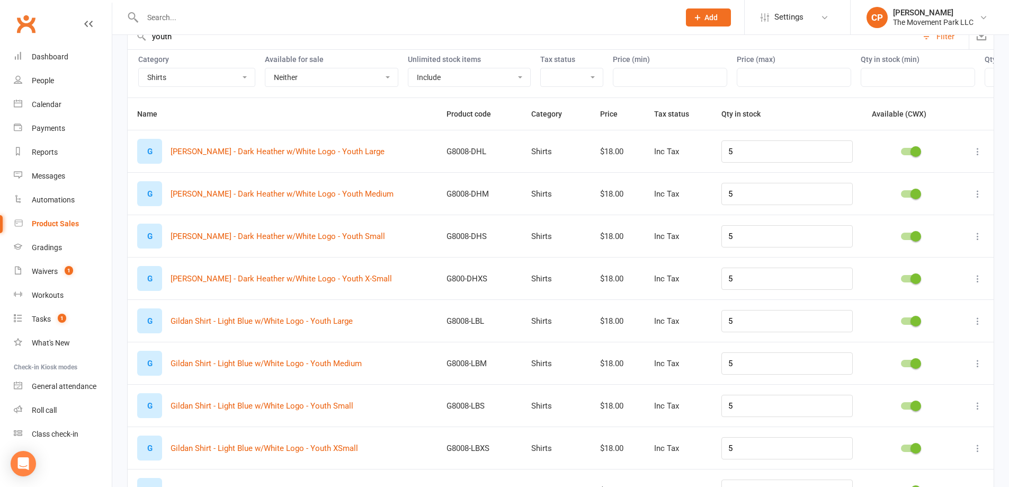
scroll to position [0, 0]
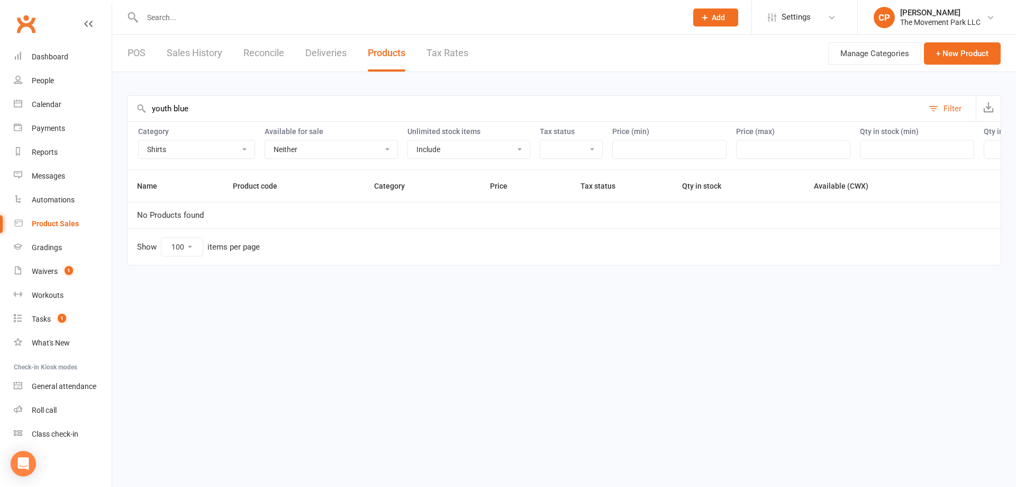
drag, startPoint x: 183, startPoint y: 106, endPoint x: 173, endPoint y: 107, distance: 10.7
click at [173, 107] on input "youth blue" at bounding box center [526, 108] width 796 height 25
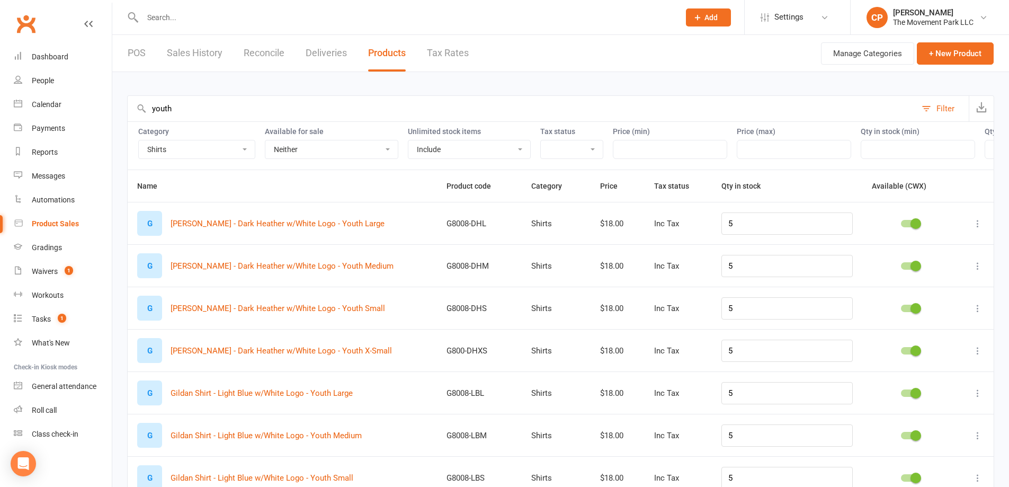
type input "youth"
click at [974, 229] on icon at bounding box center [977, 223] width 11 height 11
click at [947, 248] on link "Edit product" at bounding box center [922, 251] width 105 height 21
select select "2400"
select select "861"
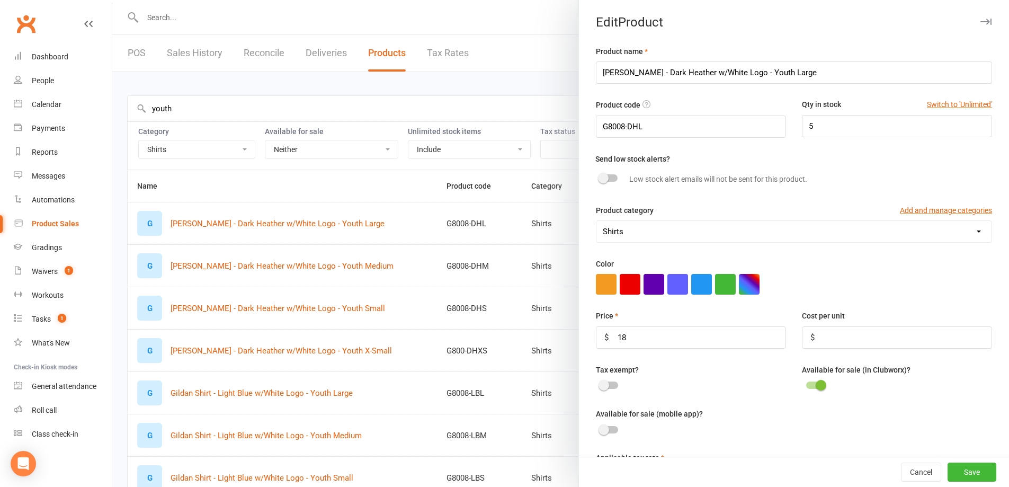
click at [249, 105] on div at bounding box center [560, 243] width 896 height 487
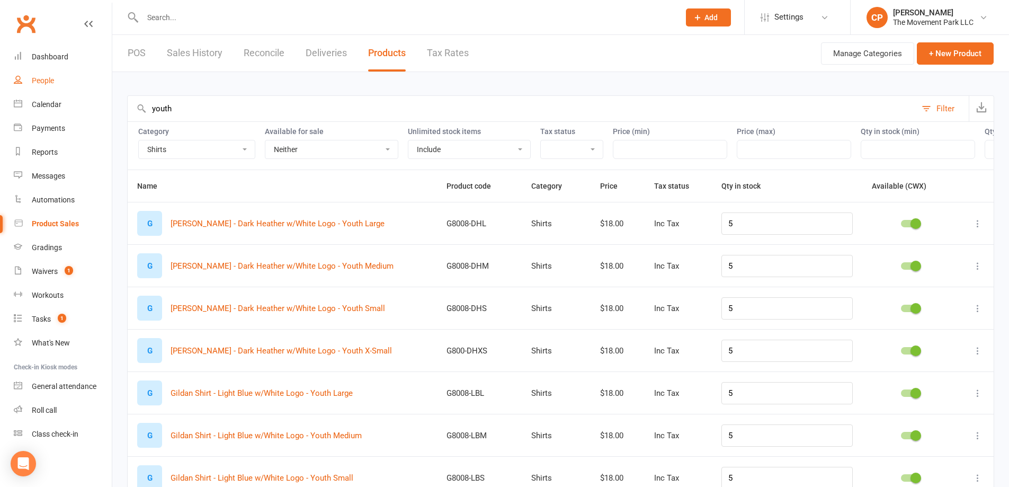
drag, startPoint x: 244, startPoint y: 111, endPoint x: 94, endPoint y: 88, distance: 151.6
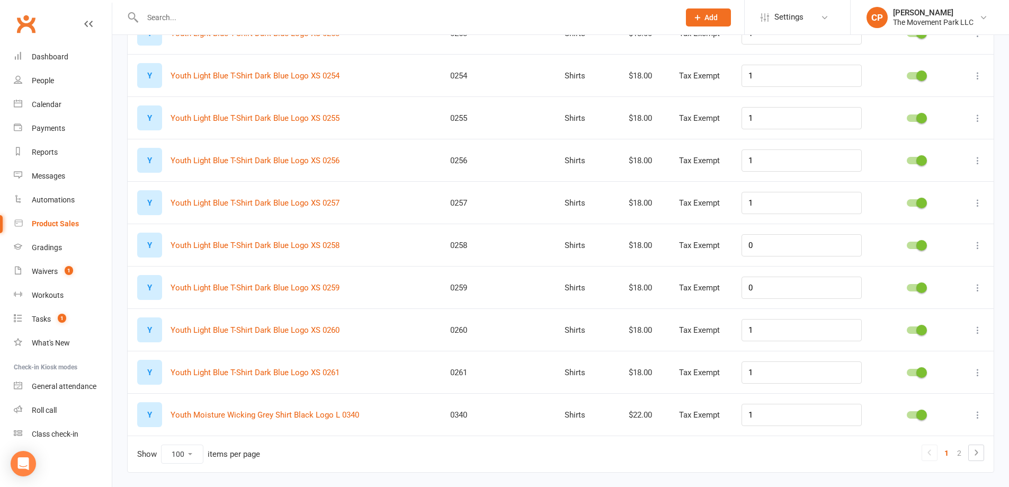
scroll to position [4026, 0]
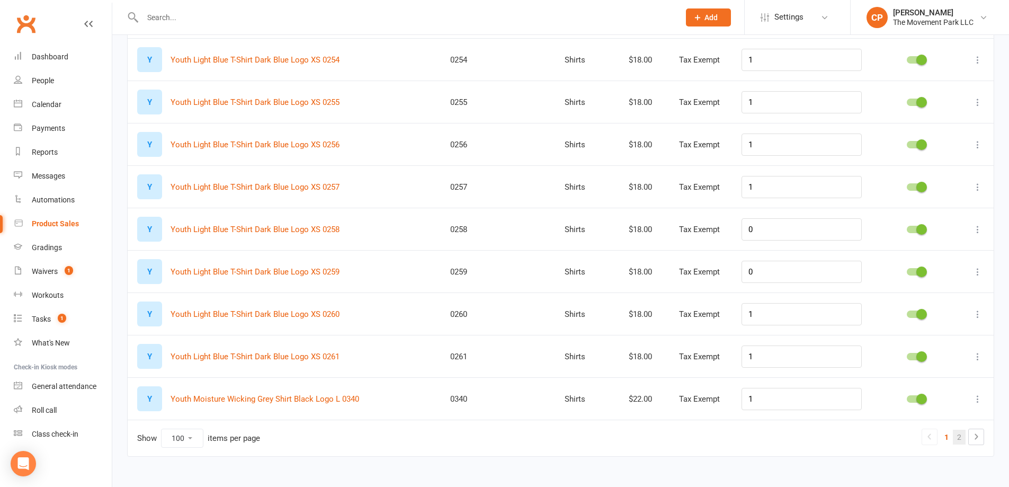
click at [962, 435] on link "2" at bounding box center [958, 436] width 13 height 15
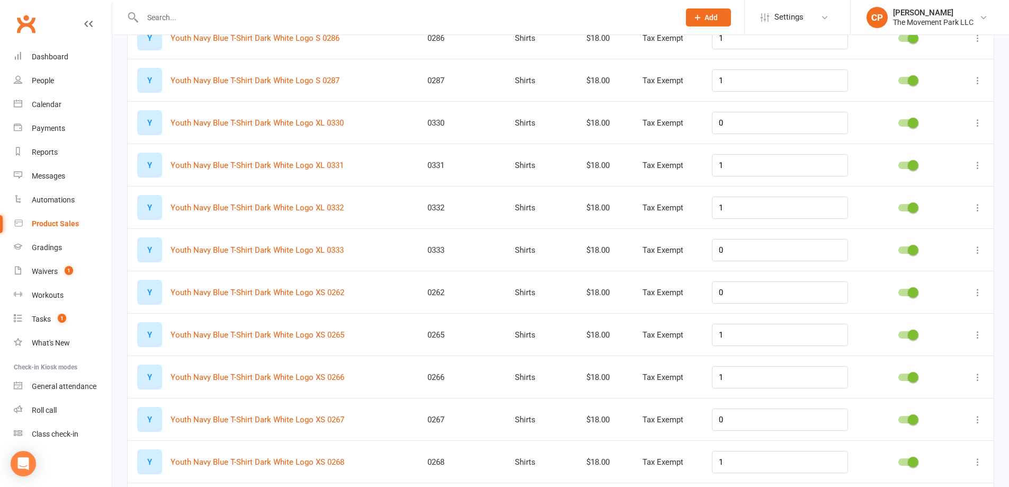
scroll to position [1324, 0]
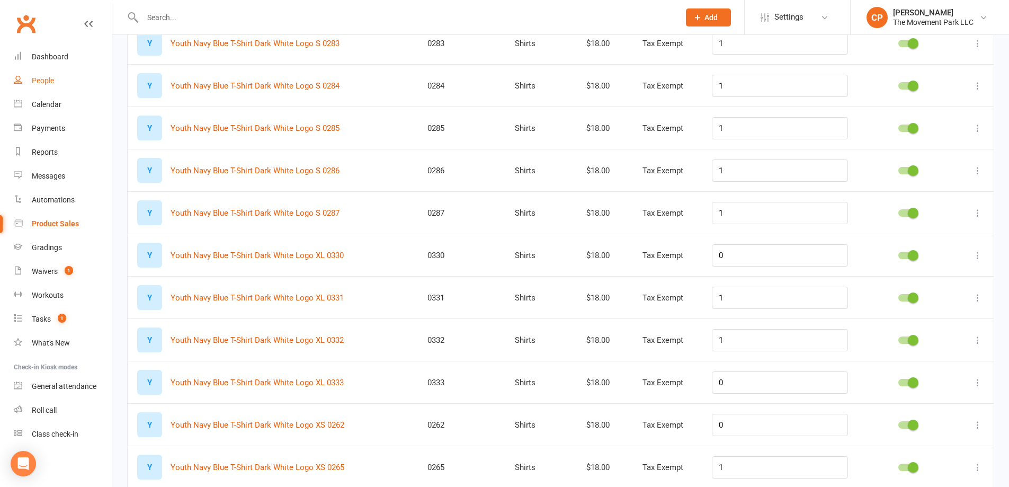
click at [55, 74] on link "People" at bounding box center [63, 81] width 98 height 24
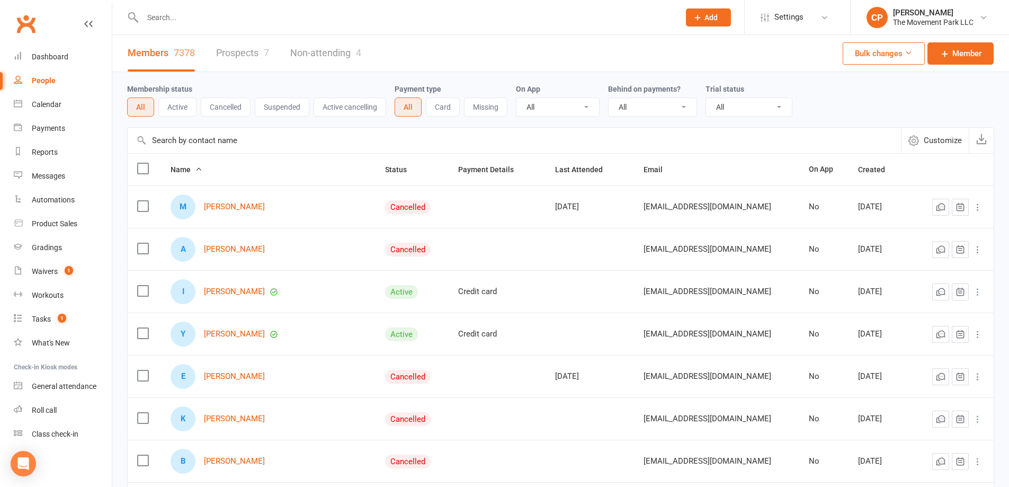
click at [175, 15] on input "text" at bounding box center [405, 17] width 533 height 15
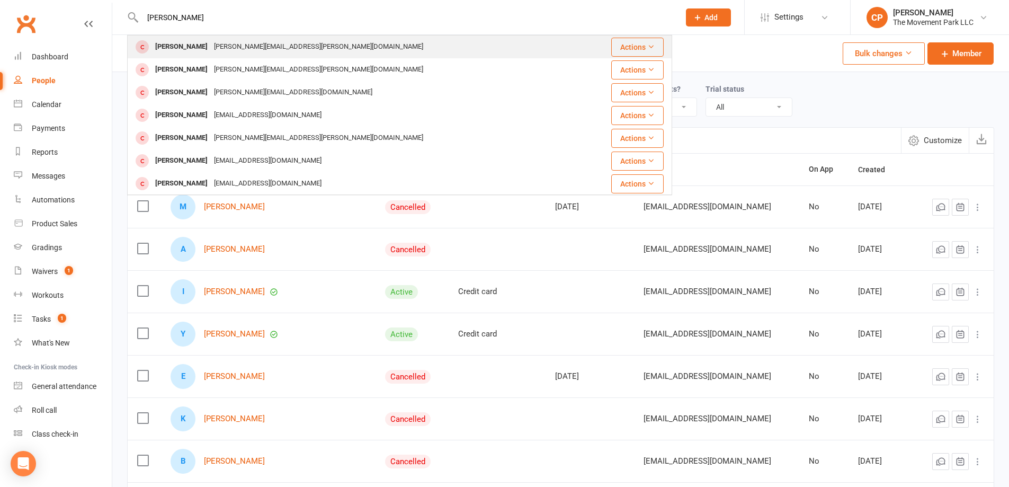
type input "sophie corte"
click at [208, 55] on div "Sophie Cortes sergio.cortes.g@gmail.com" at bounding box center [354, 47] width 452 height 22
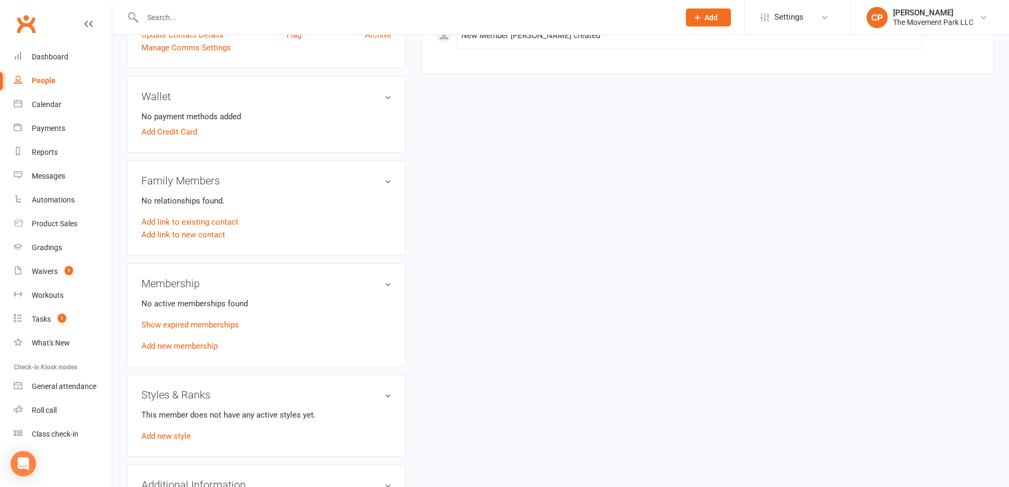
scroll to position [476, 0]
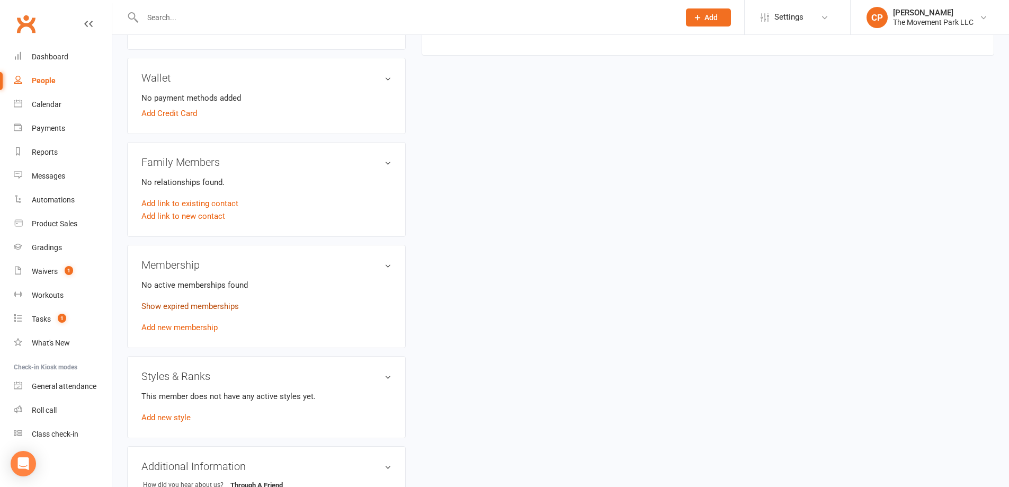
click at [204, 301] on link "Show expired memberships" at bounding box center [189, 306] width 97 height 10
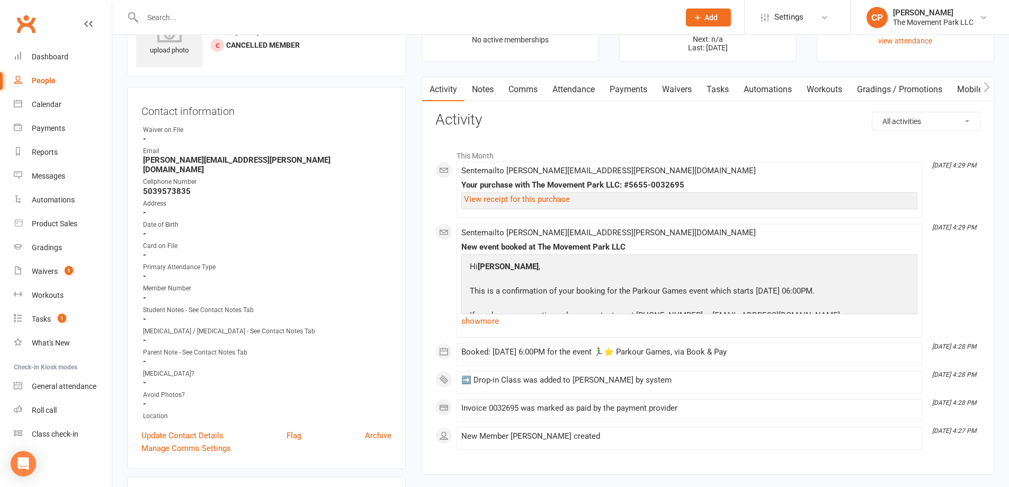
scroll to position [0, 0]
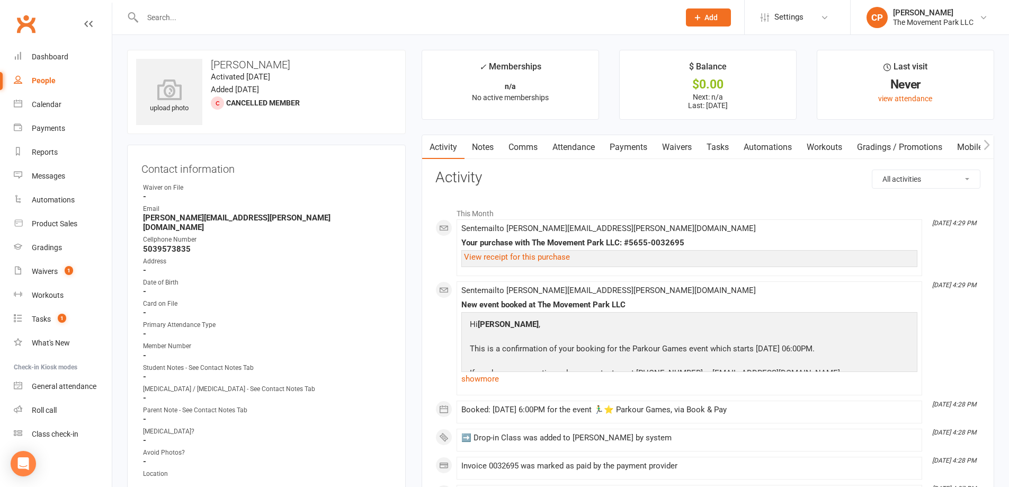
click at [635, 149] on link "Payments" at bounding box center [628, 147] width 52 height 24
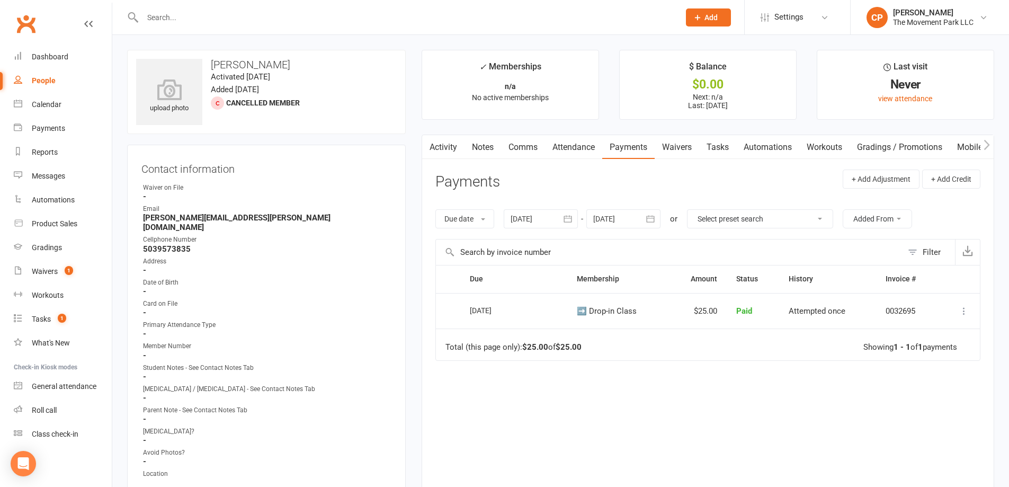
click at [665, 147] on link "Waivers" at bounding box center [676, 147] width 44 height 24
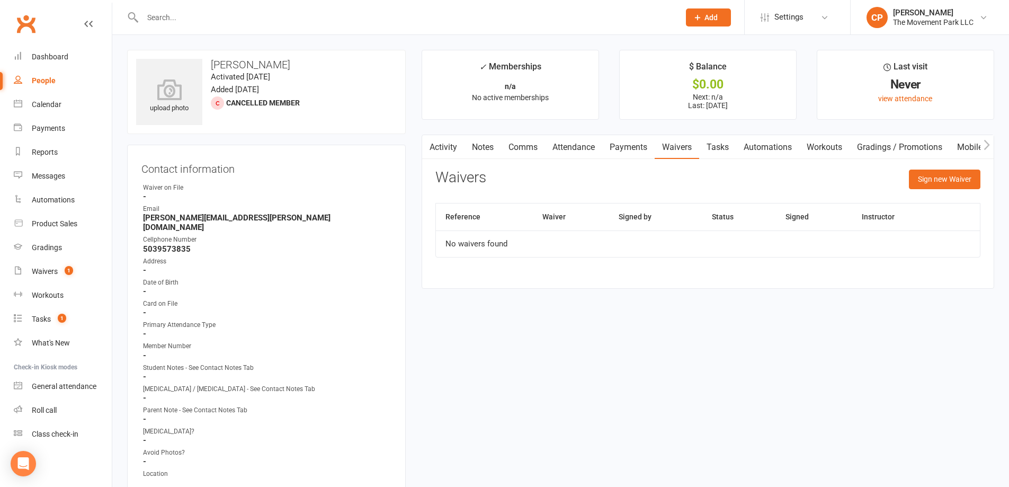
click at [630, 149] on link "Payments" at bounding box center [628, 147] width 52 height 24
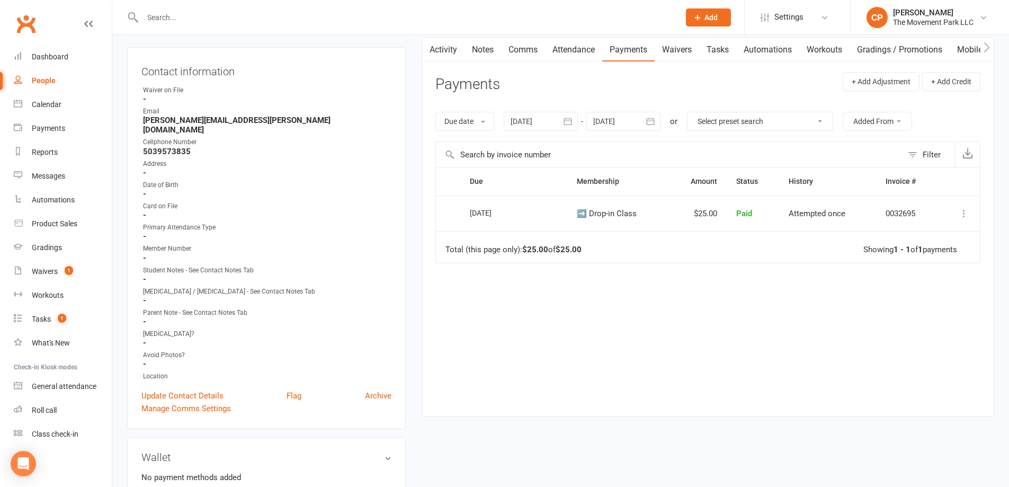
scroll to position [159, 0]
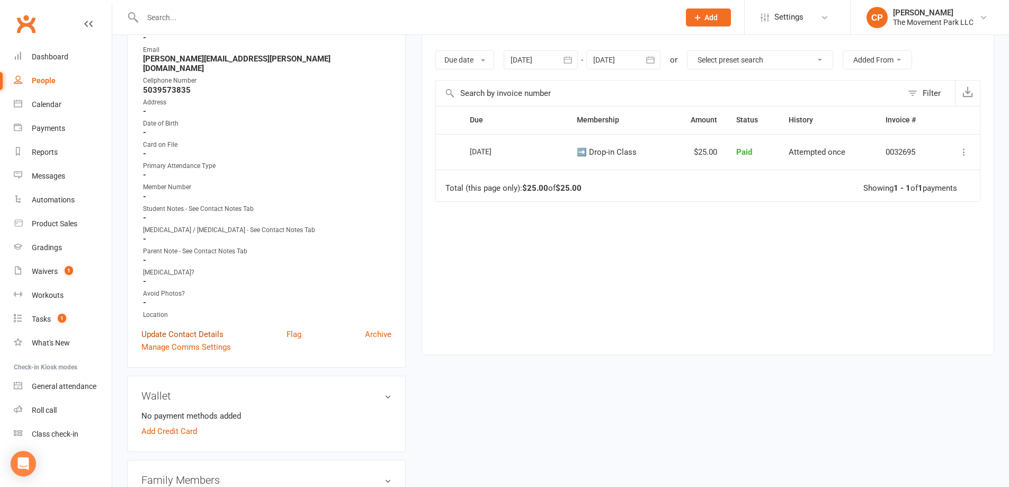
click at [207, 328] on link "Update Contact Details" at bounding box center [182, 334] width 82 height 13
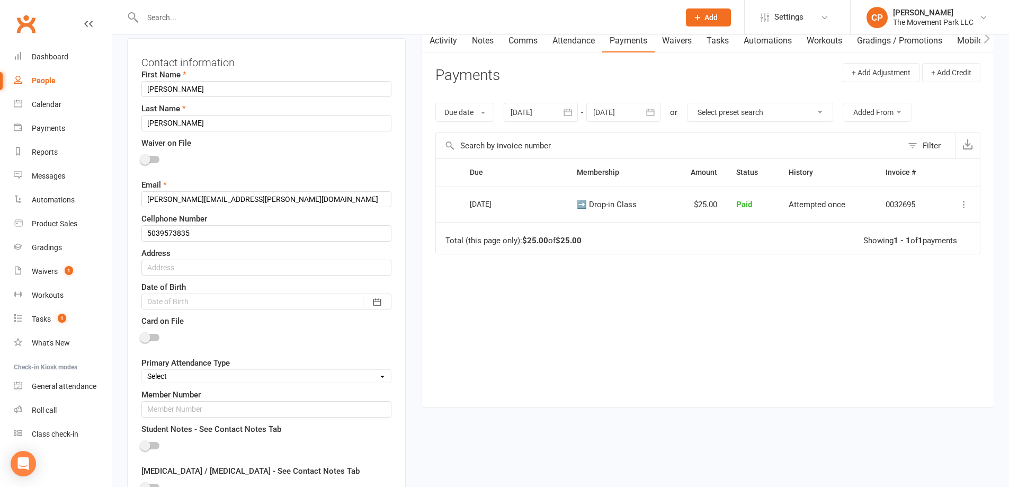
scroll to position [50, 0]
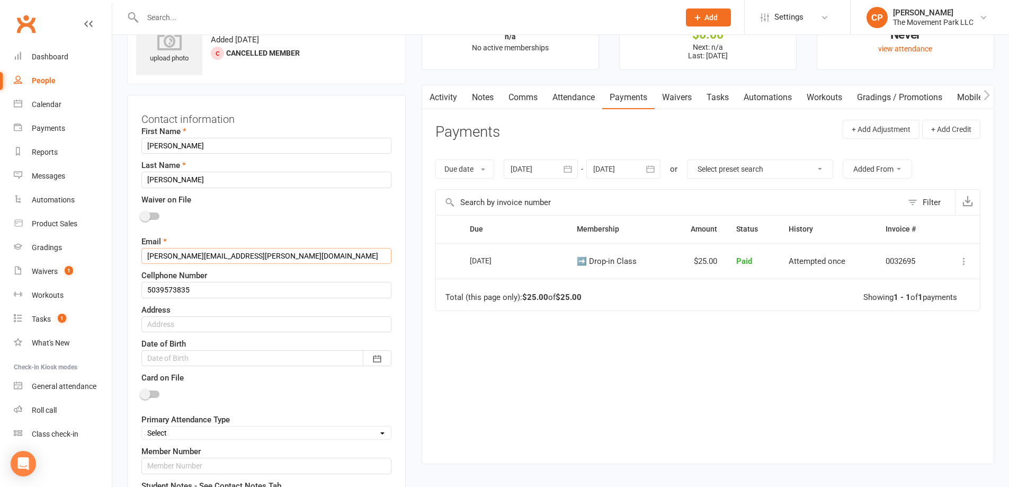
drag, startPoint x: 240, startPoint y: 256, endPoint x: 132, endPoint y: 269, distance: 109.3
click at [132, 269] on div "Contact information First Name Sophie Last Name Cortes Waiver on File Email ser…" at bounding box center [266, 424] width 278 height 659
drag, startPoint x: 172, startPoint y: 145, endPoint x: 123, endPoint y: 143, distance: 49.3
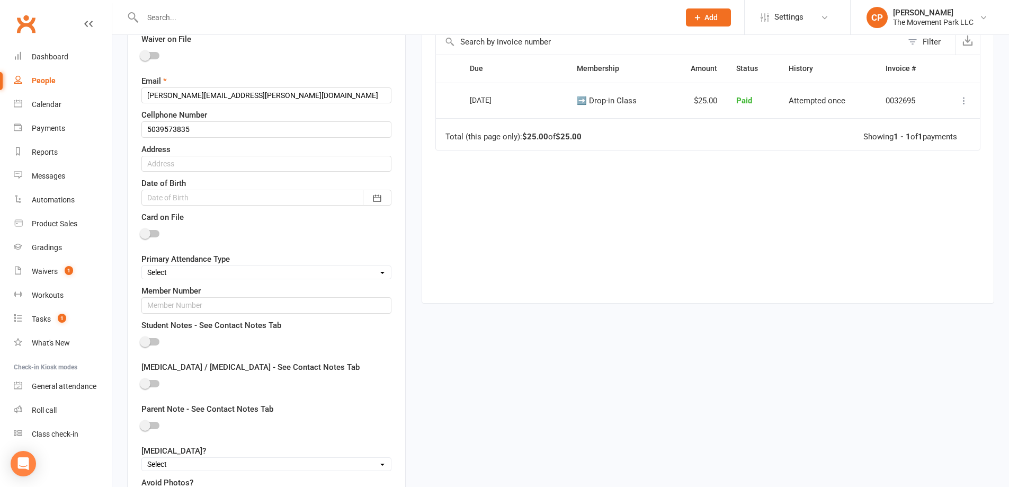
scroll to position [314, 0]
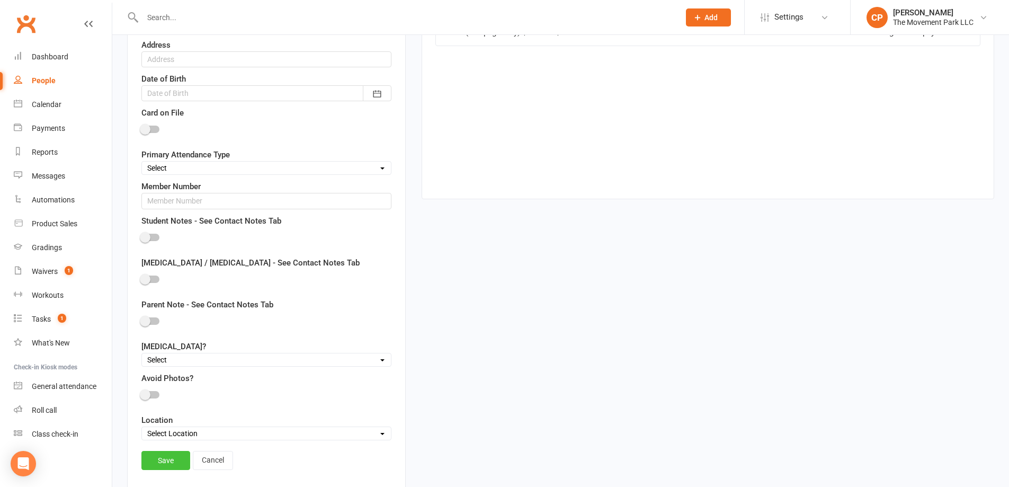
type input "Sergio"
click at [177, 461] on link "Save" at bounding box center [165, 460] width 49 height 19
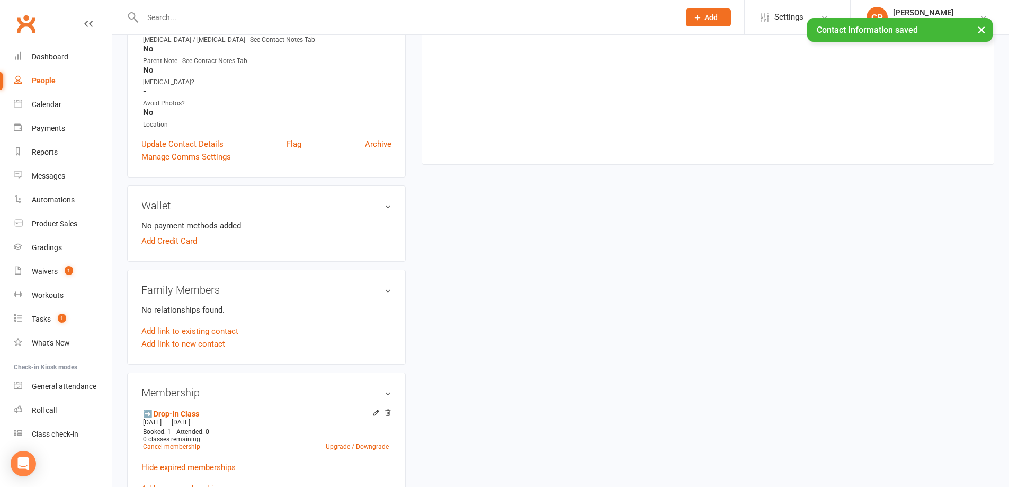
scroll to position [367, 0]
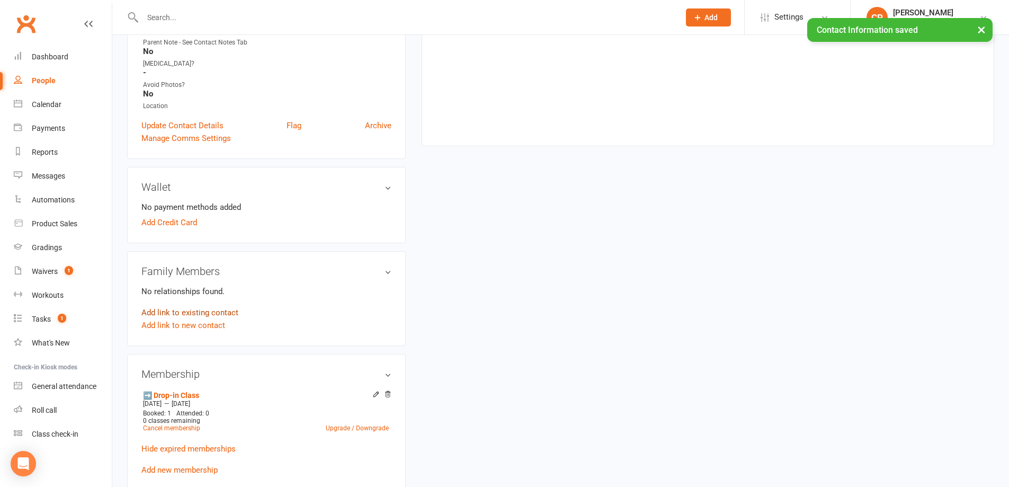
click at [220, 306] on link "Add link to existing contact" at bounding box center [189, 312] width 97 height 13
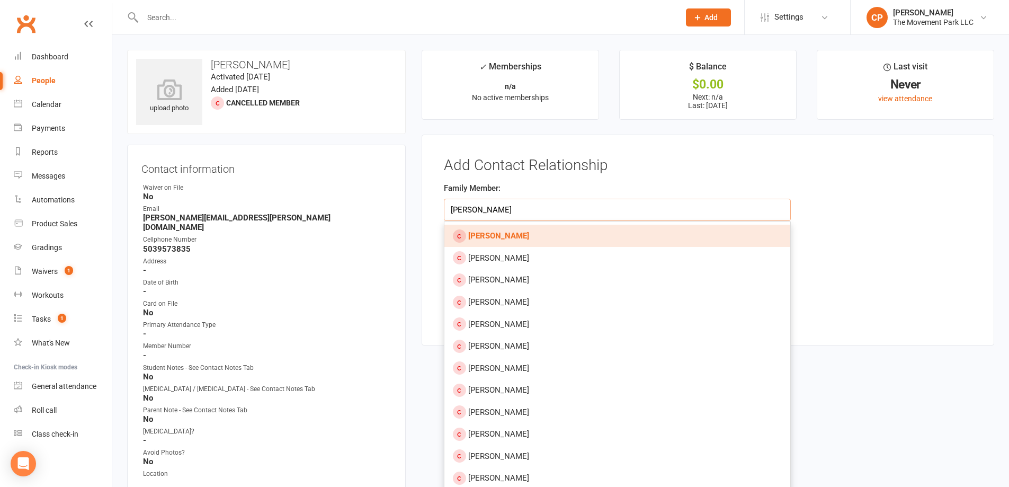
type input "sophie cortes"
click at [556, 228] on link "Sophie Cortes" at bounding box center [617, 235] width 346 height 22
type input "Sophie Cortes"
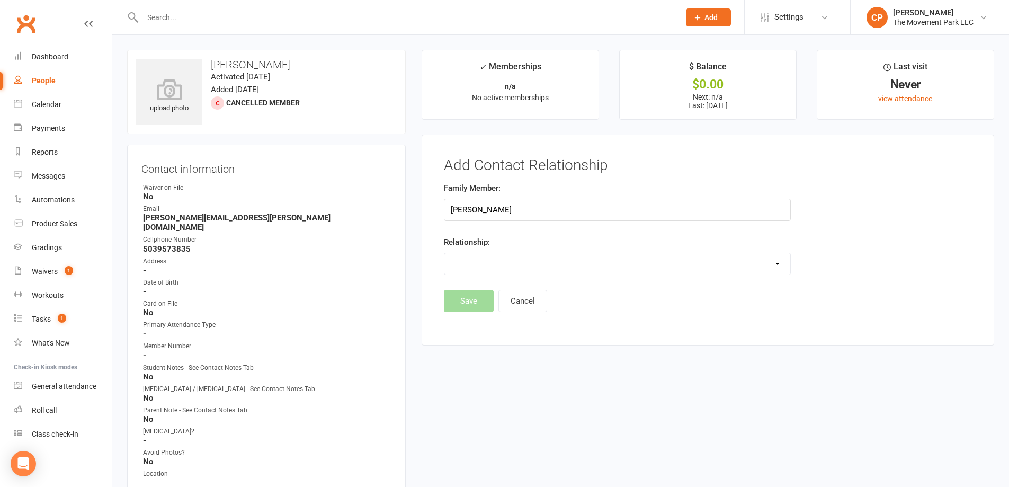
click at [546, 257] on select "Parent / Guardian Child Sibling (parent not in system) Spouse / Partner Cousin …" at bounding box center [617, 263] width 346 height 21
select select "1"
click at [444, 253] on select "Parent / Guardian Child Sibling (parent not in system) Spouse / Partner Cousin …" at bounding box center [617, 263] width 346 height 21
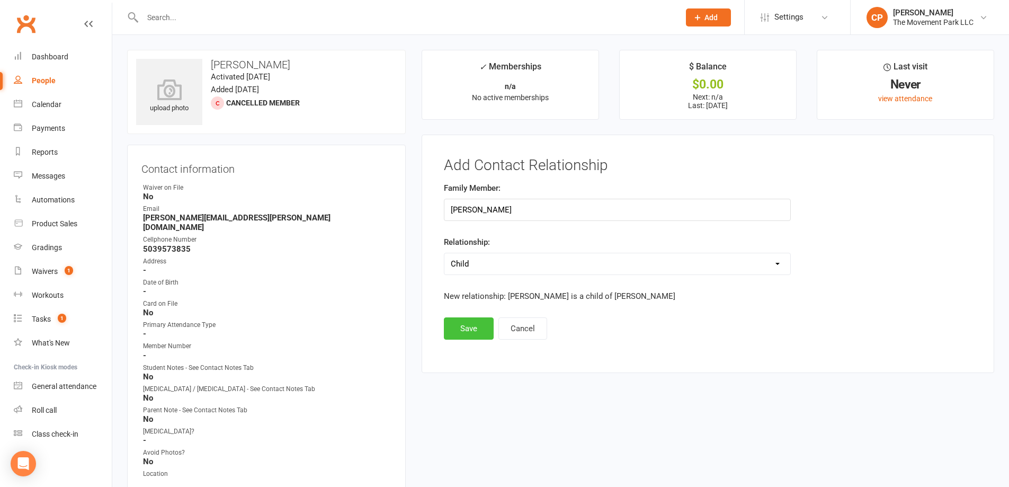
click at [461, 330] on button "Save" at bounding box center [469, 328] width 50 height 22
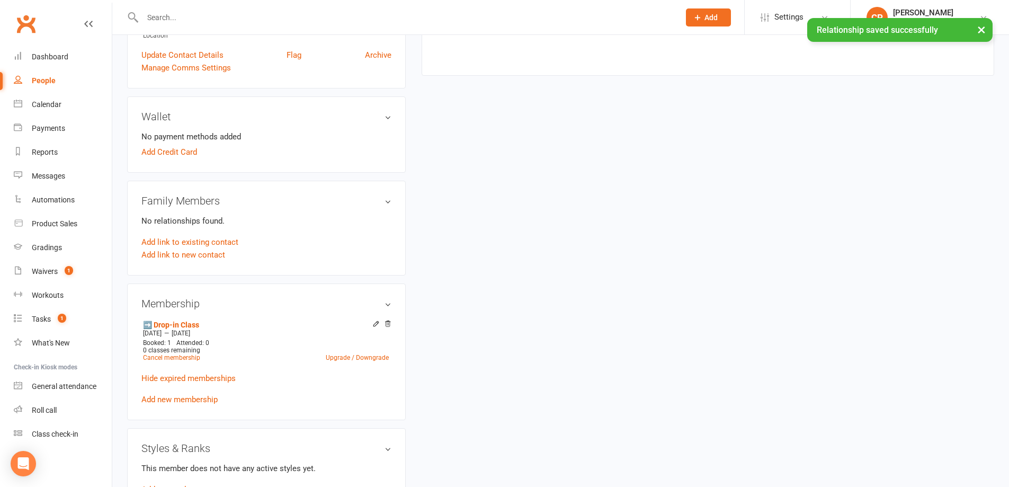
scroll to position [424, 0]
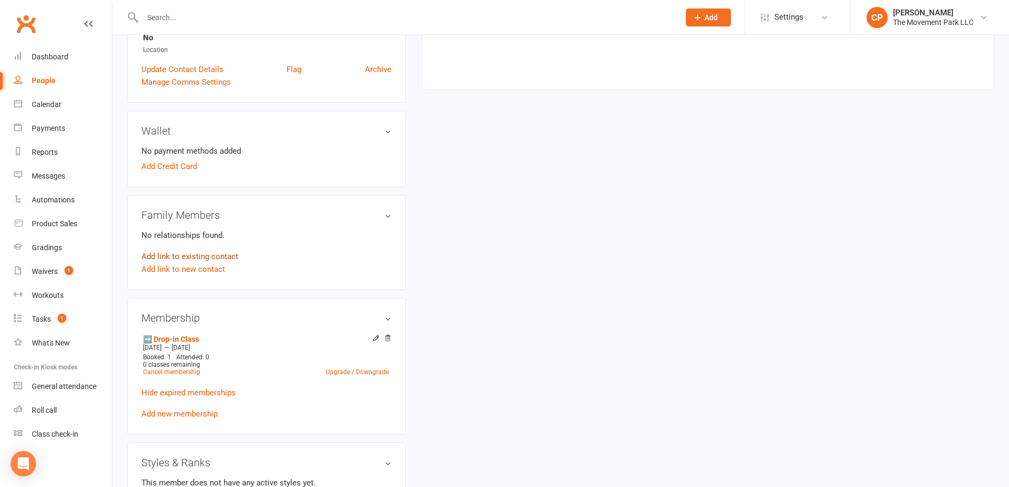
click at [219, 250] on link "Add link to existing contact" at bounding box center [189, 256] width 97 height 13
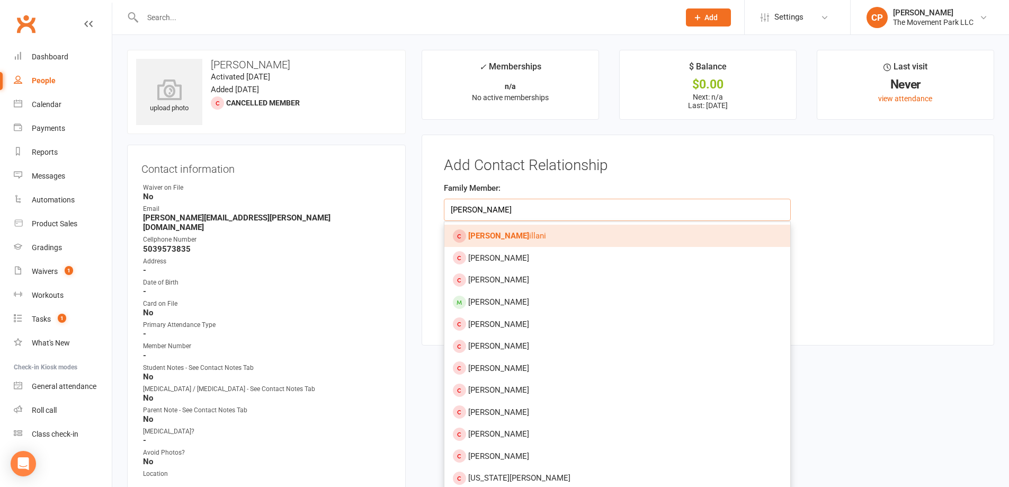
type input "Gloria v"
click at [546, 230] on link "Gloria V illani" at bounding box center [617, 235] width 346 height 22
type input "Gloria Villani"
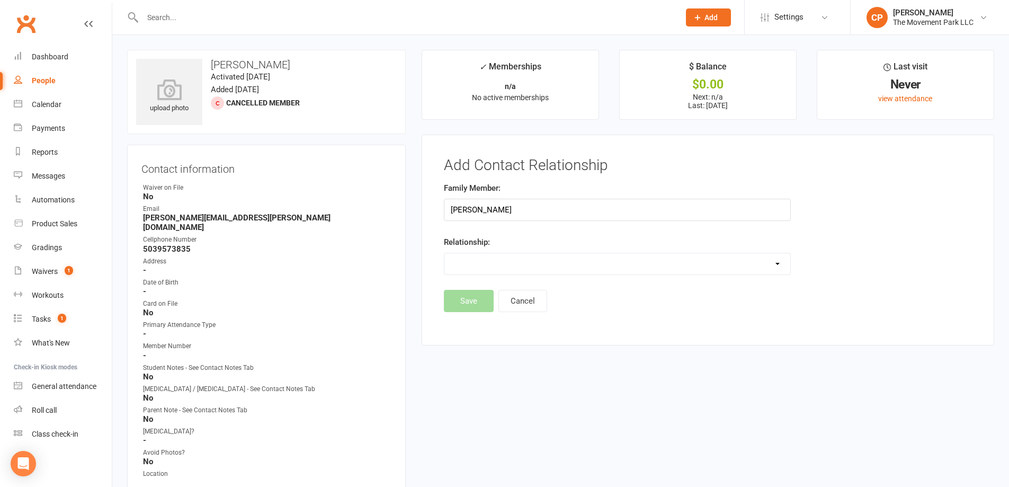
click at [512, 261] on select "Parent / Guardian Child Sibling (parent not in system) Spouse / Partner Cousin …" at bounding box center [617, 263] width 346 height 21
select select "3"
click at [444, 253] on select "Parent / Guardian Child Sibling (parent not in system) Spouse / Partner Cousin …" at bounding box center [617, 263] width 346 height 21
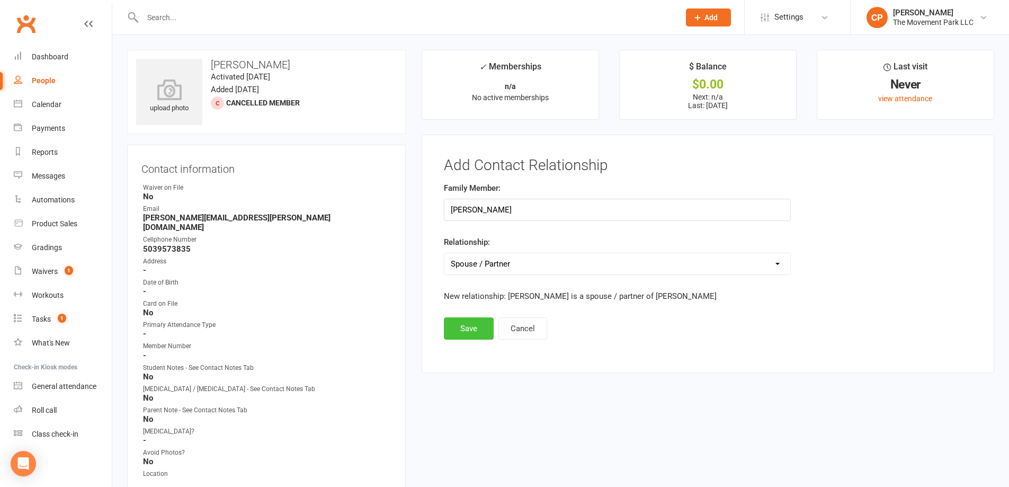
click at [458, 318] on button "Save" at bounding box center [469, 328] width 50 height 22
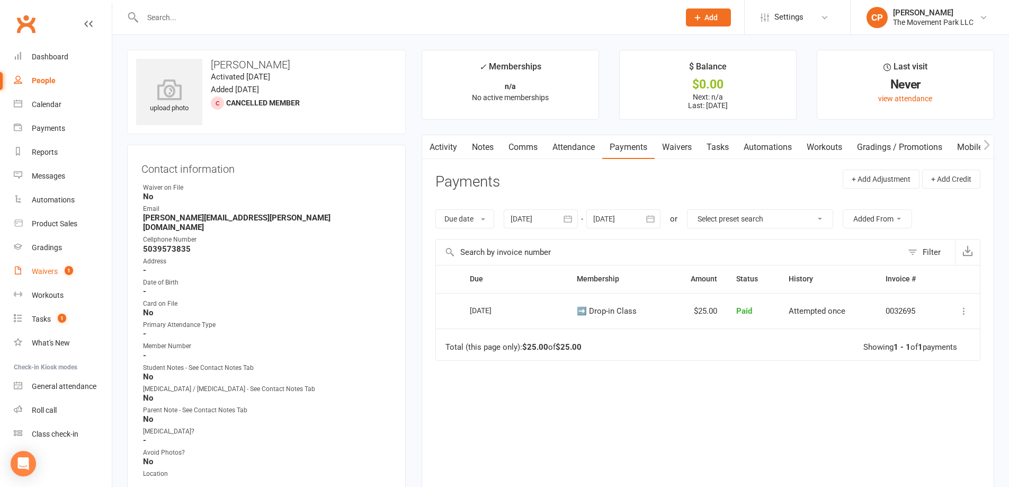
click at [55, 269] on div "Waivers" at bounding box center [45, 271] width 26 height 8
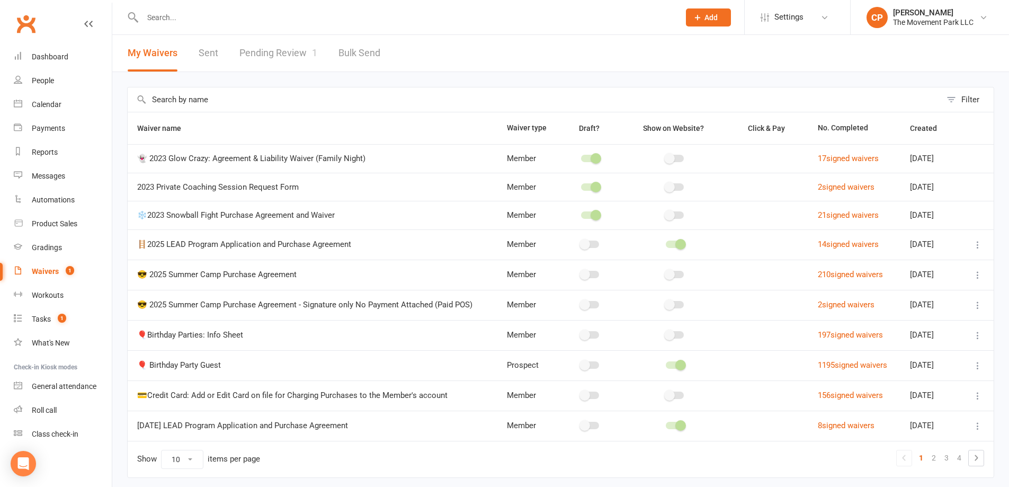
click at [278, 56] on link "Pending Review 1" at bounding box center [278, 53] width 78 height 37
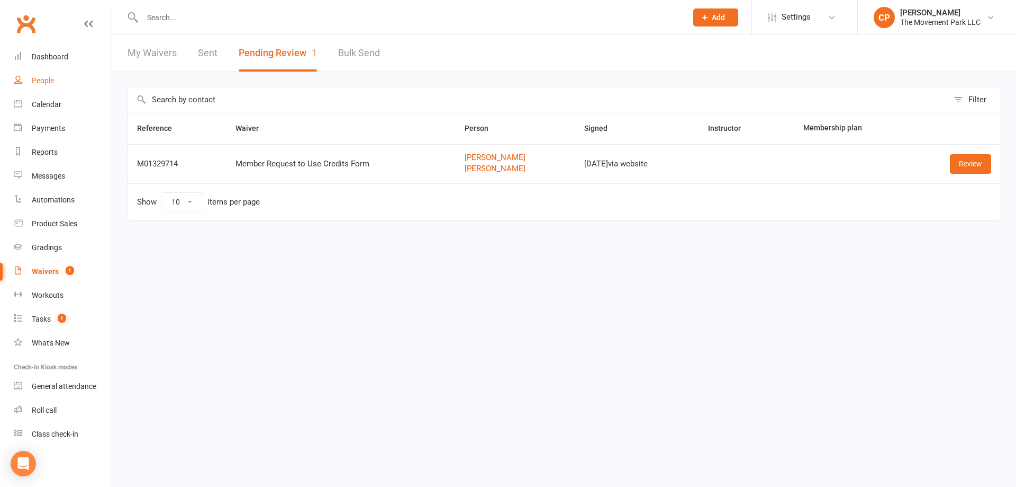
click at [51, 84] on div "People" at bounding box center [43, 80] width 22 height 8
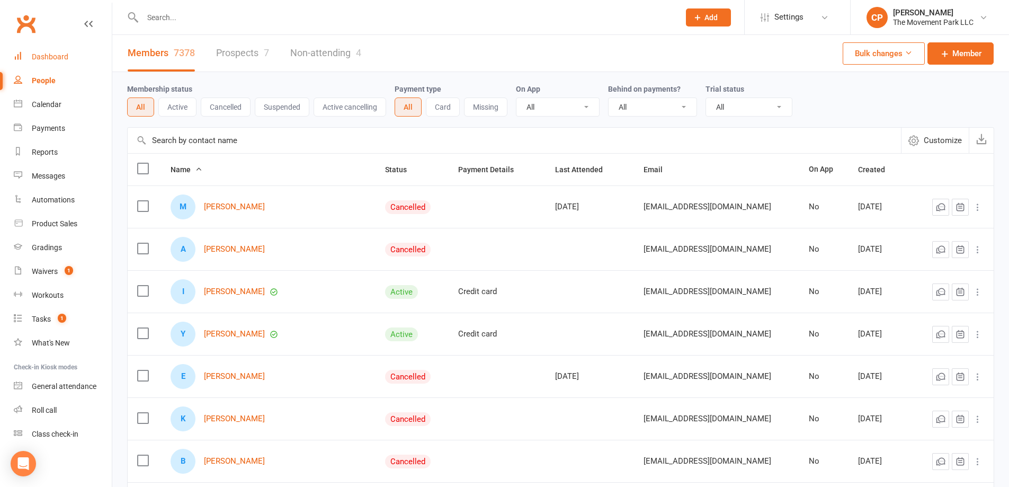
drag, startPoint x: 67, startPoint y: 62, endPoint x: 86, endPoint y: 52, distance: 22.3
click at [67, 61] on link "Dashboard" at bounding box center [63, 57] width 98 height 24
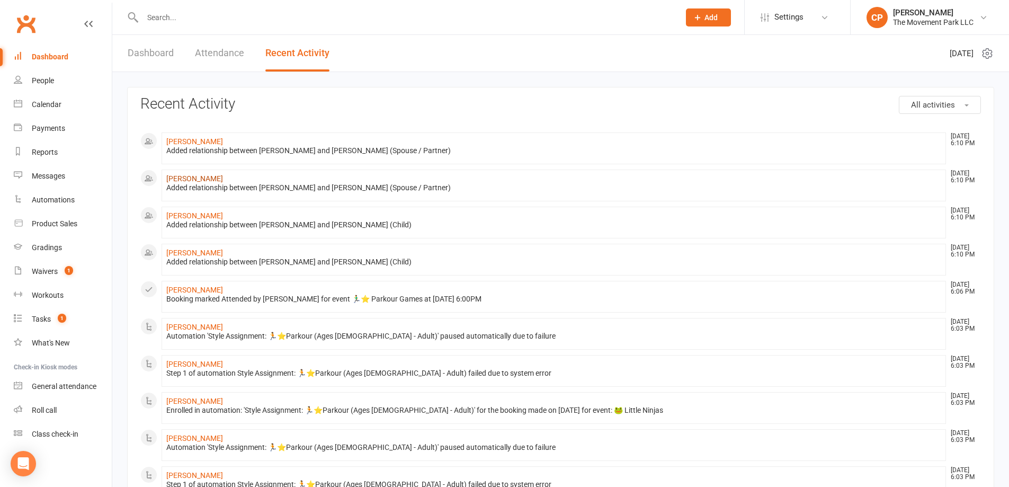
click at [181, 177] on link "Sergio Cortes" at bounding box center [194, 178] width 57 height 8
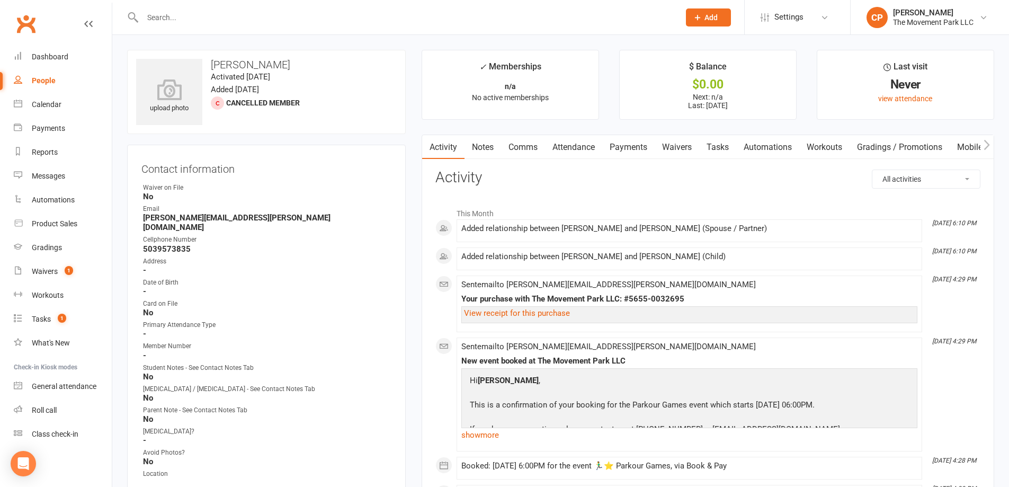
click at [683, 146] on link "Waivers" at bounding box center [676, 147] width 44 height 24
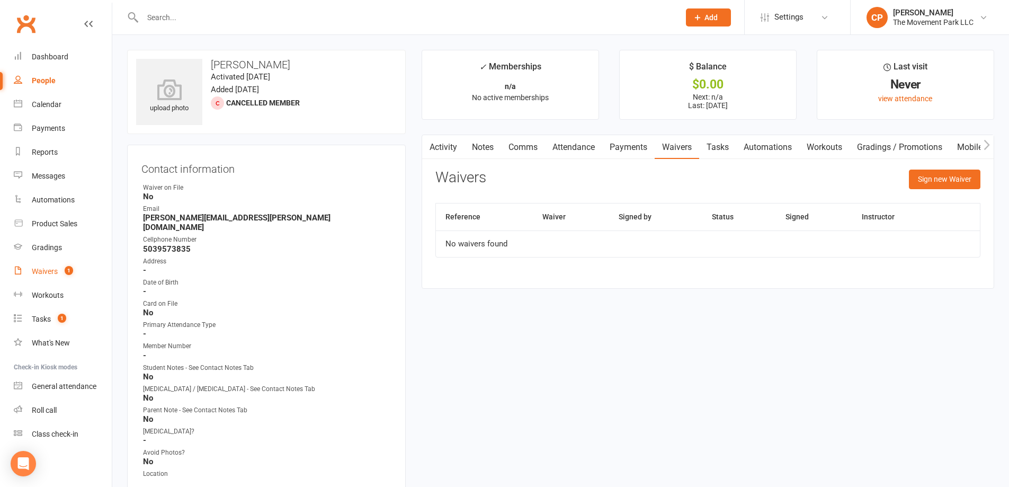
click at [30, 267] on link "Waivers 1" at bounding box center [63, 271] width 98 height 24
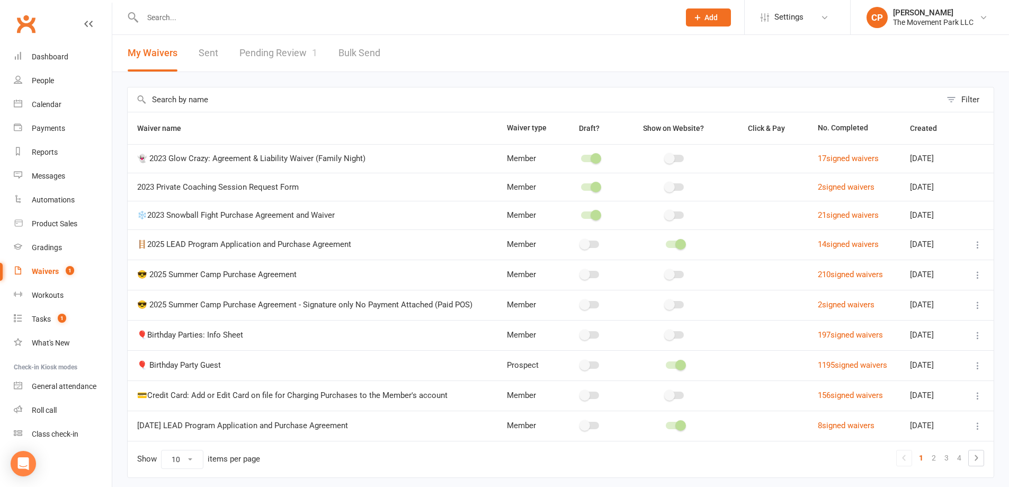
click at [275, 57] on link "Pending Review 1" at bounding box center [278, 53] width 78 height 37
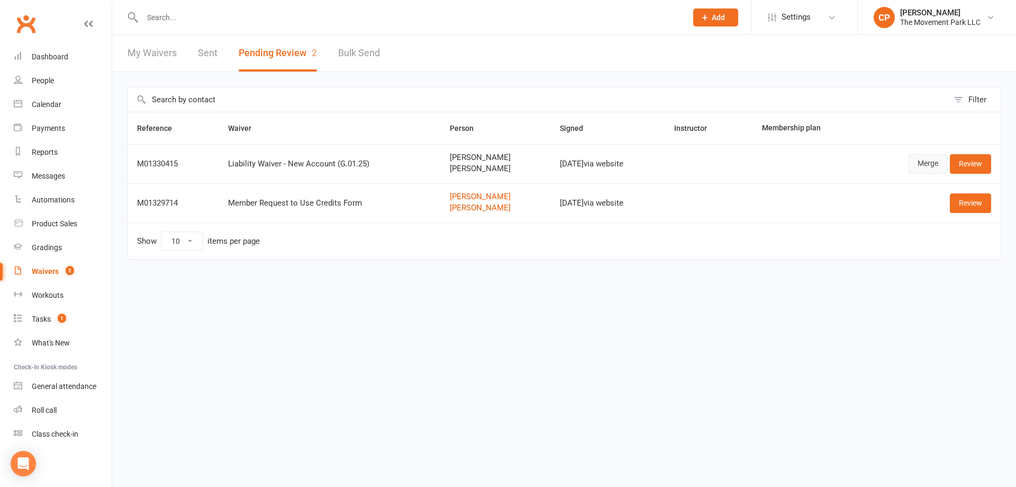
click at [924, 160] on link "Merge" at bounding box center [928, 163] width 39 height 19
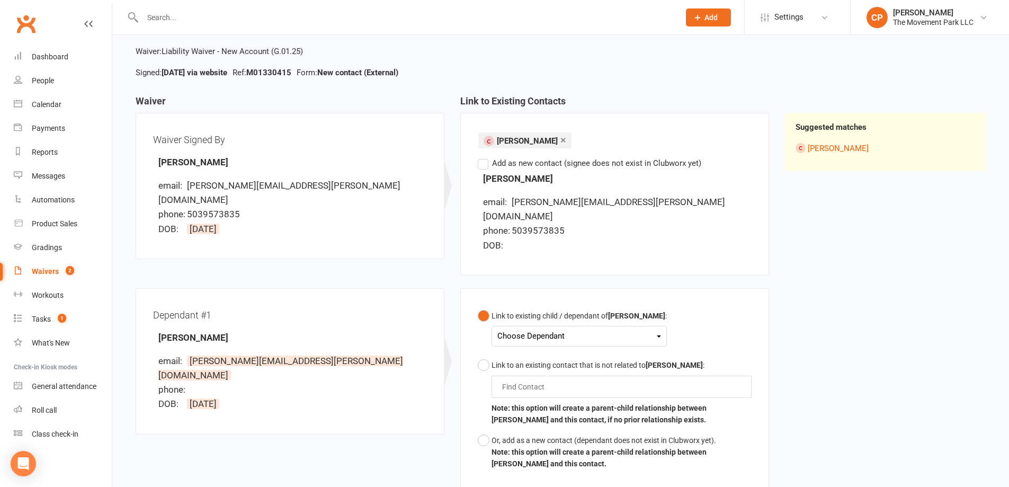
scroll to position [53, 0]
click at [531, 328] on div "Choose Dependant" at bounding box center [579, 335] width 164 height 14
click at [542, 349] on link "Sophie Cortes" at bounding box center [550, 360] width 105 height 23
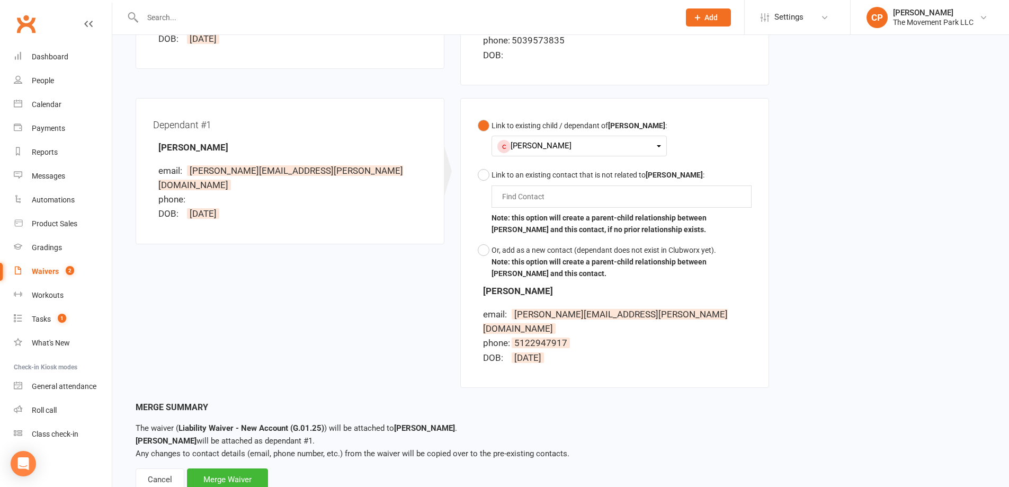
scroll to position [250, 0]
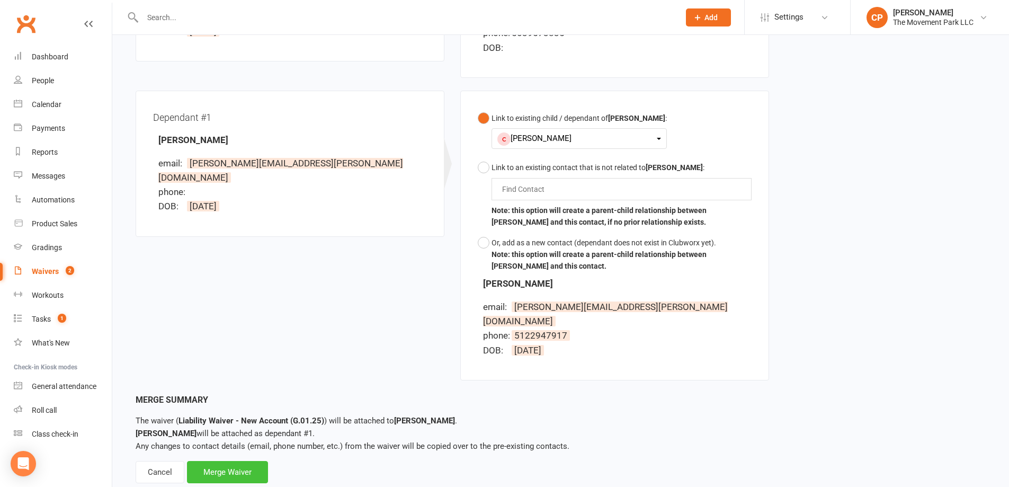
click at [231, 461] on div "Merge Waiver" at bounding box center [227, 472] width 81 height 22
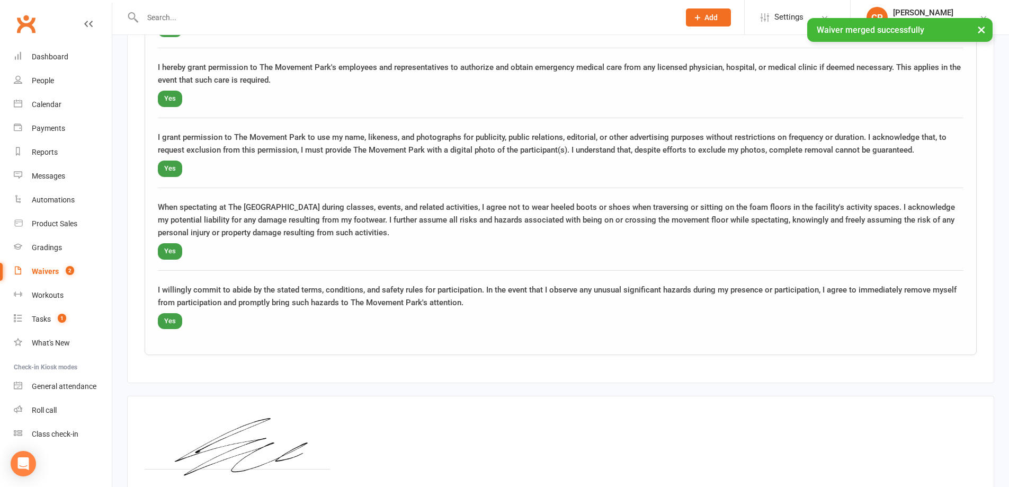
scroll to position [1530, 0]
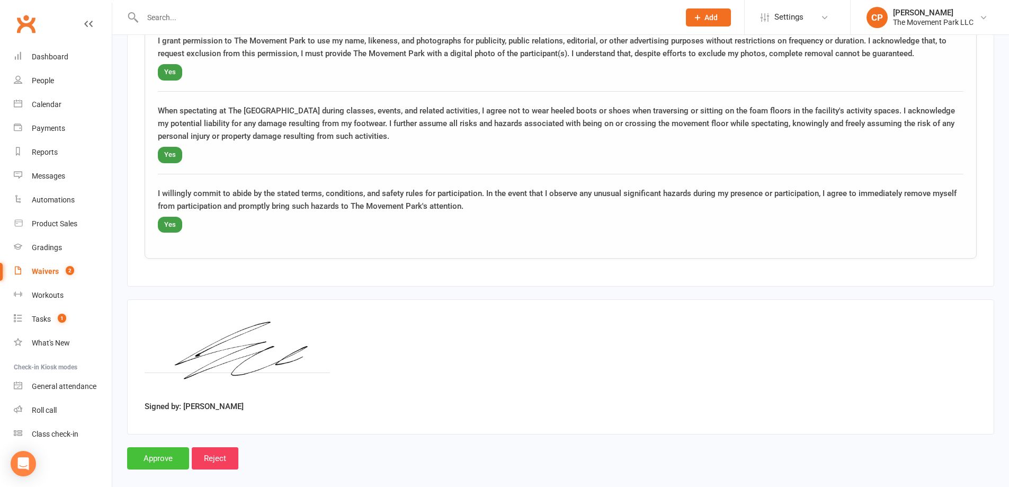
click at [148, 447] on input "Approve" at bounding box center [158, 458] width 62 height 22
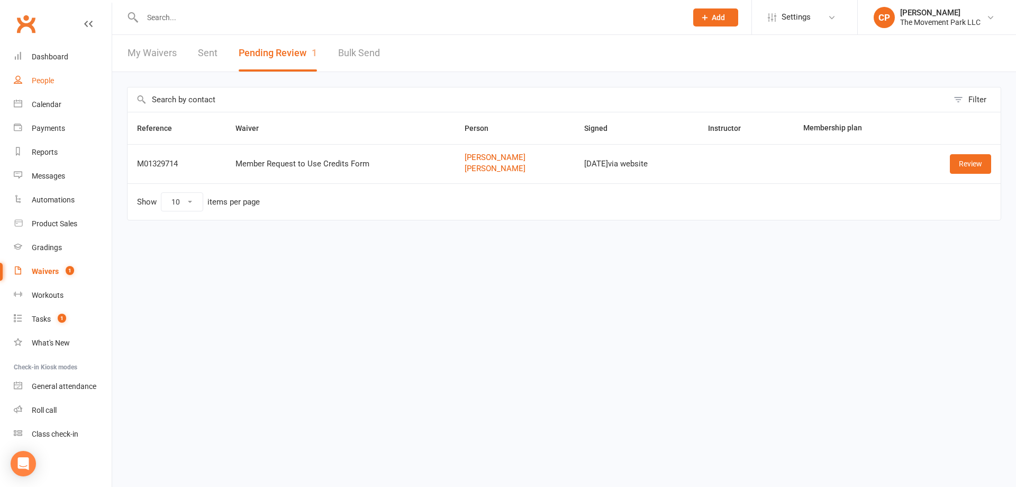
click at [48, 76] on div "People" at bounding box center [43, 80] width 22 height 8
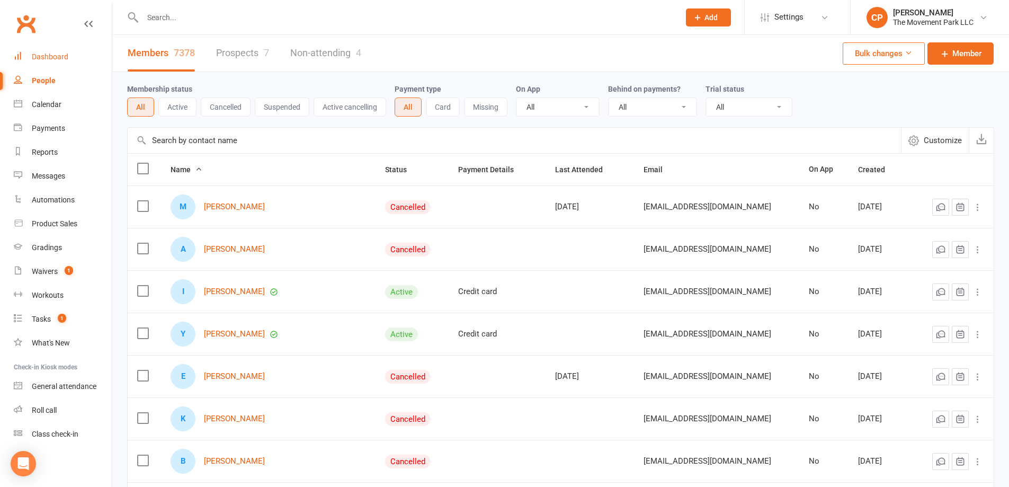
click at [34, 56] on div "Dashboard" at bounding box center [50, 56] width 37 height 8
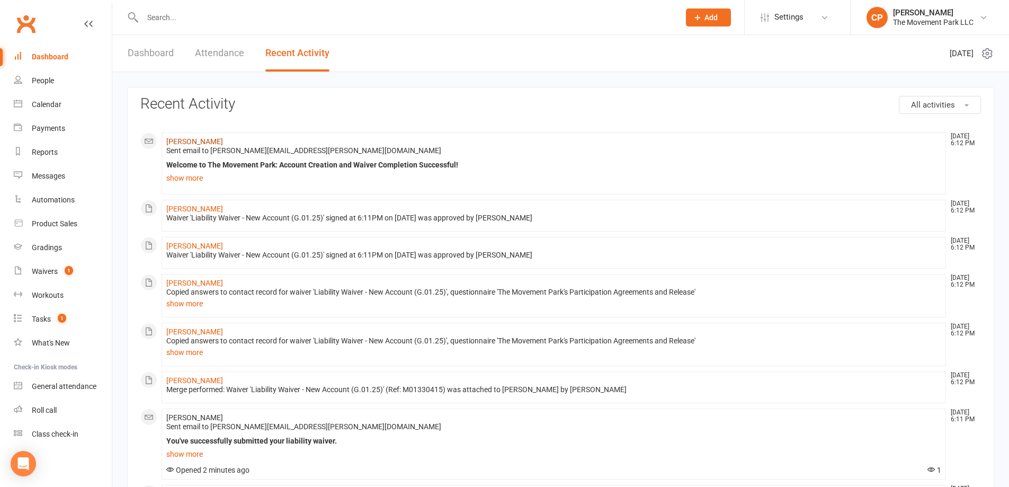
click at [191, 141] on link "Sergio Cortes" at bounding box center [194, 141] width 57 height 8
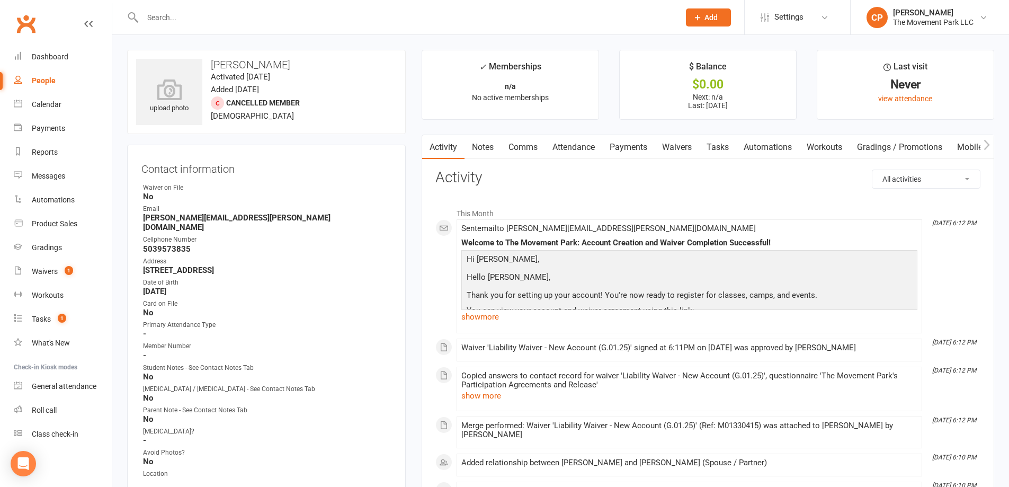
click at [667, 146] on link "Waivers" at bounding box center [676, 147] width 44 height 24
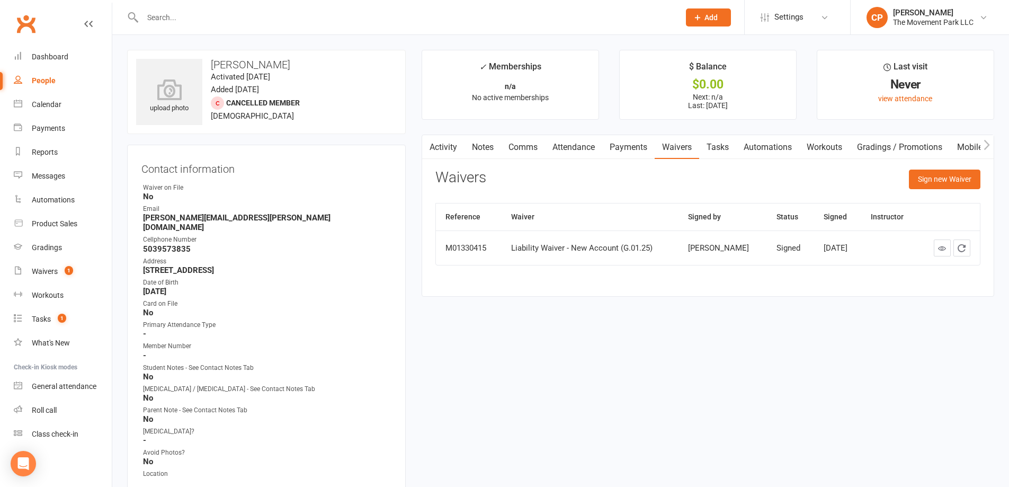
click at [569, 153] on link "Attendance" at bounding box center [573, 147] width 57 height 24
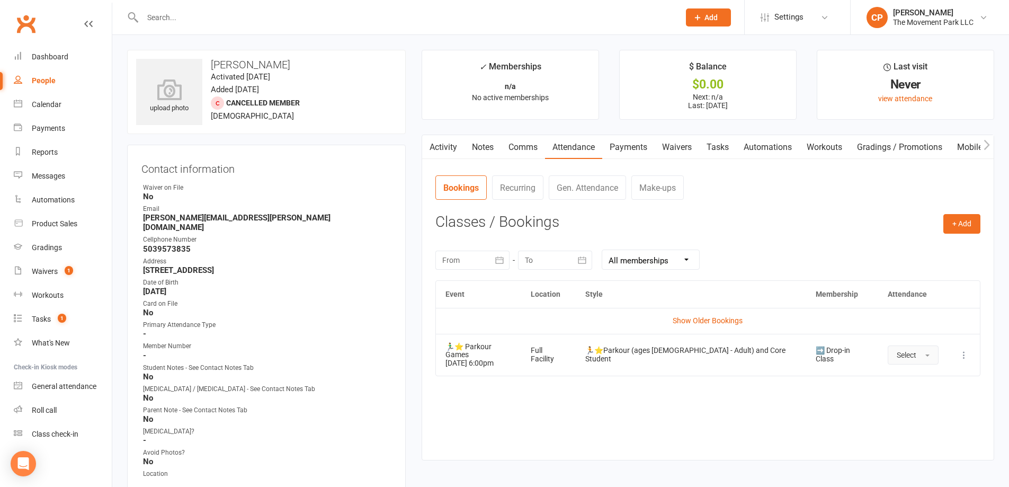
click at [896, 350] on span "Select" at bounding box center [906, 354] width 20 height 8
click at [896, 379] on span "Attended" at bounding box center [912, 379] width 32 height 10
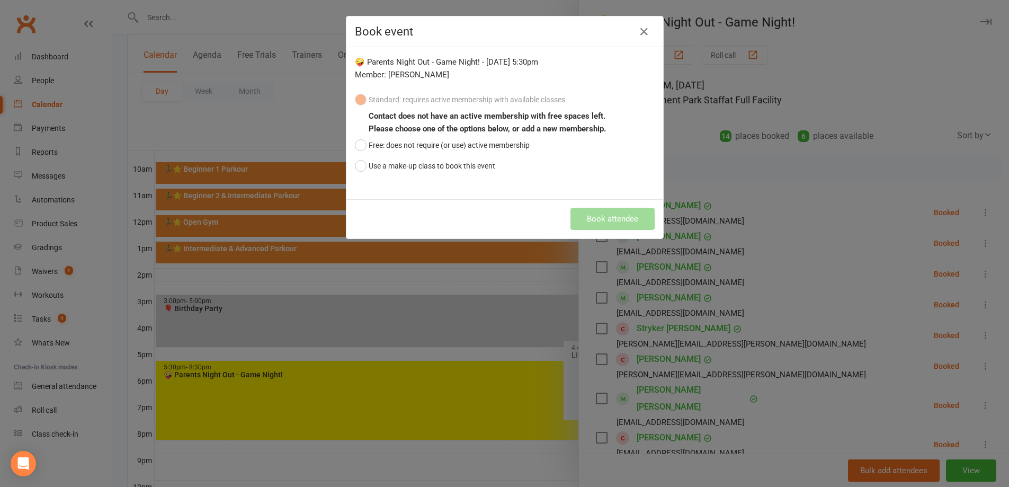
scroll to position [364, 0]
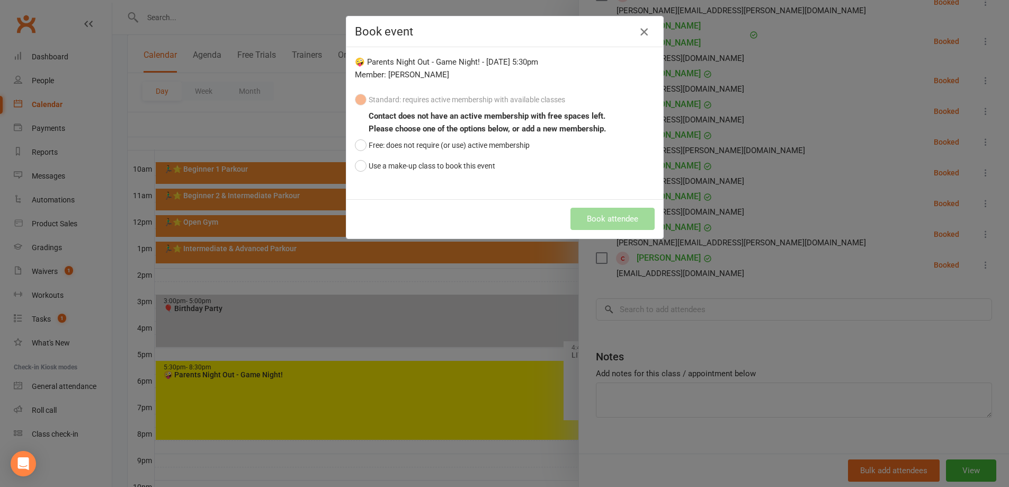
click at [643, 29] on icon "button" at bounding box center [643, 31] width 13 height 13
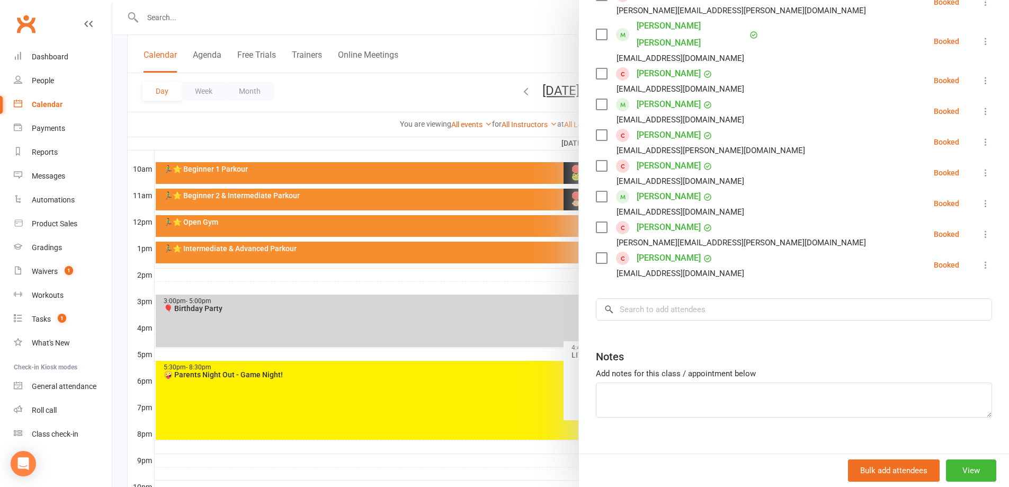
click at [468, 56] on div at bounding box center [560, 243] width 896 height 487
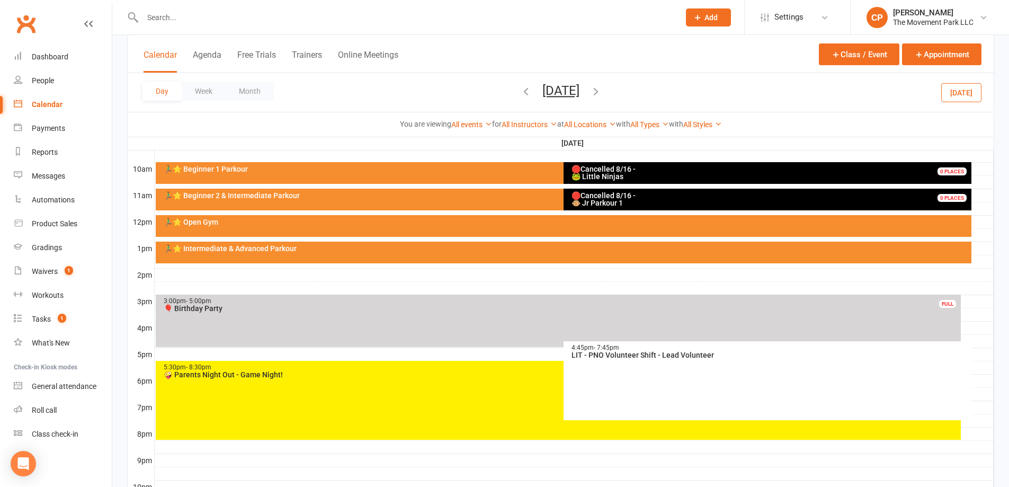
click at [532, 96] on span "[DATE] [DATE] Sun Mon Tue Wed Thu Fri Sat 27 28 29 30 31 01 02 03 04 05 06 07 0…" at bounding box center [561, 92] width 58 height 19
click at [520, 97] on button "button" at bounding box center [526, 92] width 12 height 19
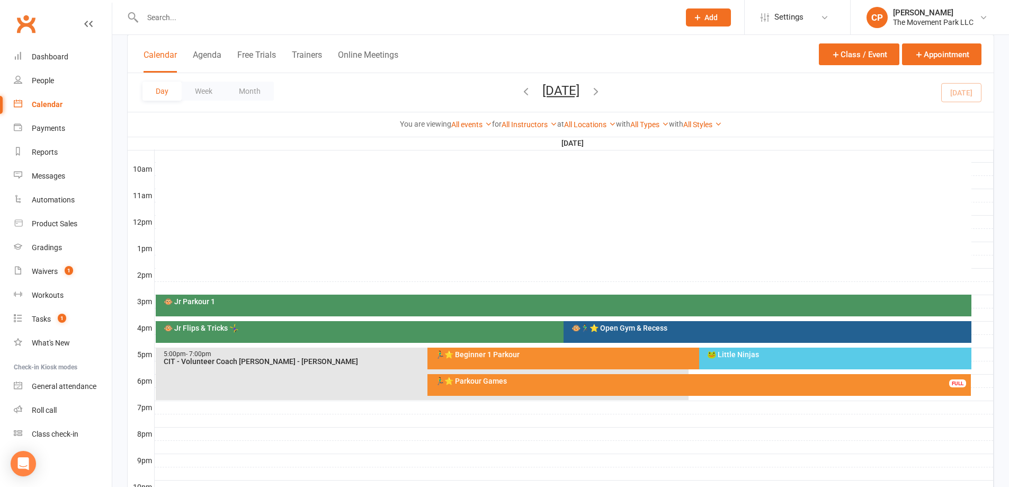
click at [524, 354] on div "🏃‍♂️⭐ Beginner 1 Parkour" at bounding box center [697, 353] width 524 height 7
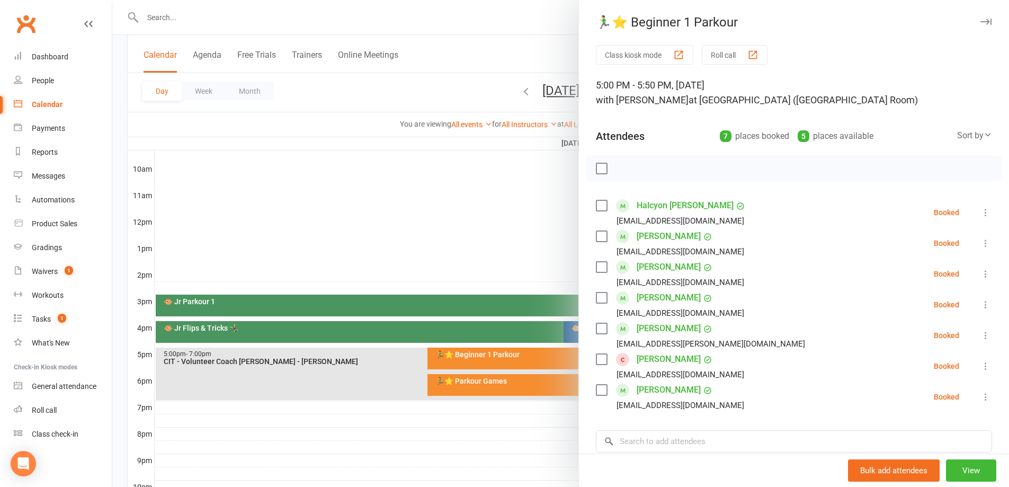
click at [598, 206] on label at bounding box center [601, 205] width 11 height 11
click at [598, 236] on label at bounding box center [601, 236] width 11 height 11
click at [599, 267] on label at bounding box center [601, 267] width 11 height 11
click at [599, 302] on label at bounding box center [601, 297] width 11 height 11
click at [619, 169] on icon "button" at bounding box center [625, 169] width 12 height 12
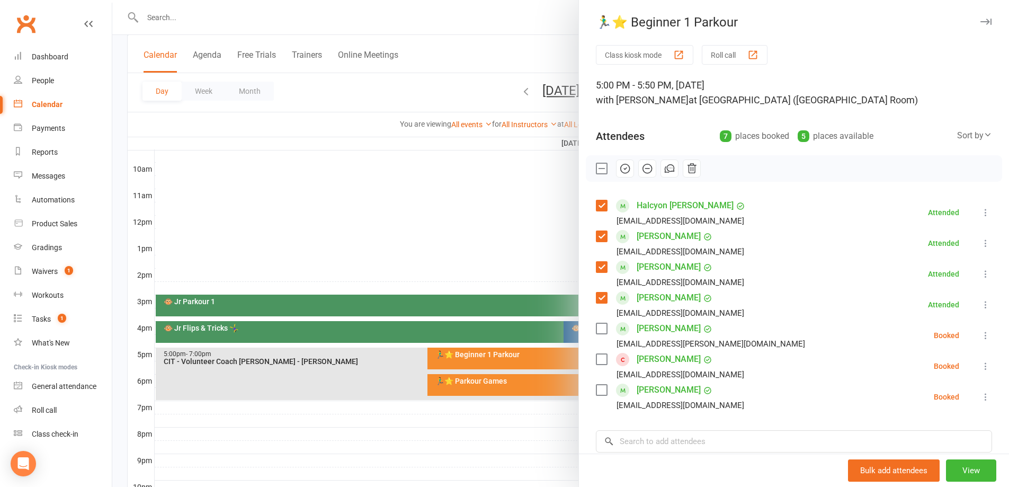
click at [285, 144] on div at bounding box center [560, 243] width 896 height 487
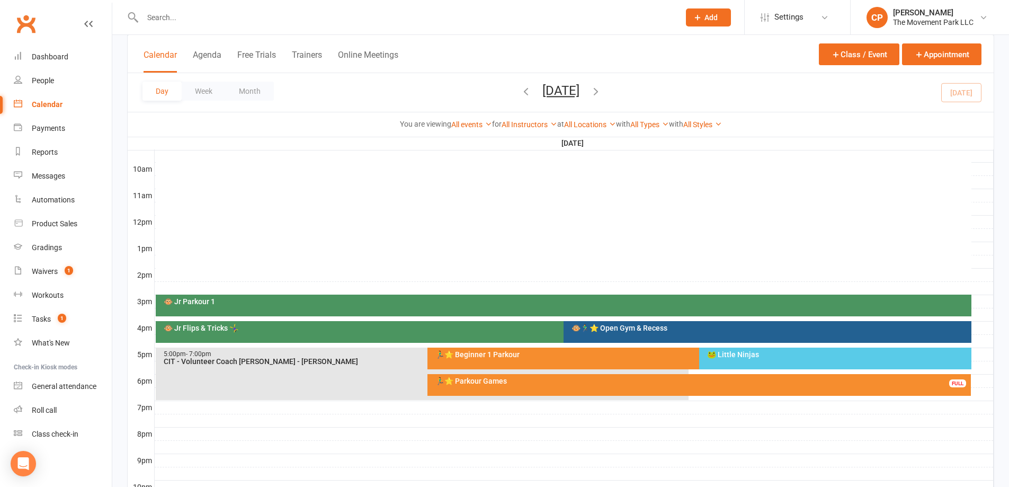
click at [733, 354] on div "🐸 Little Ninjas" at bounding box center [837, 353] width 262 height 7
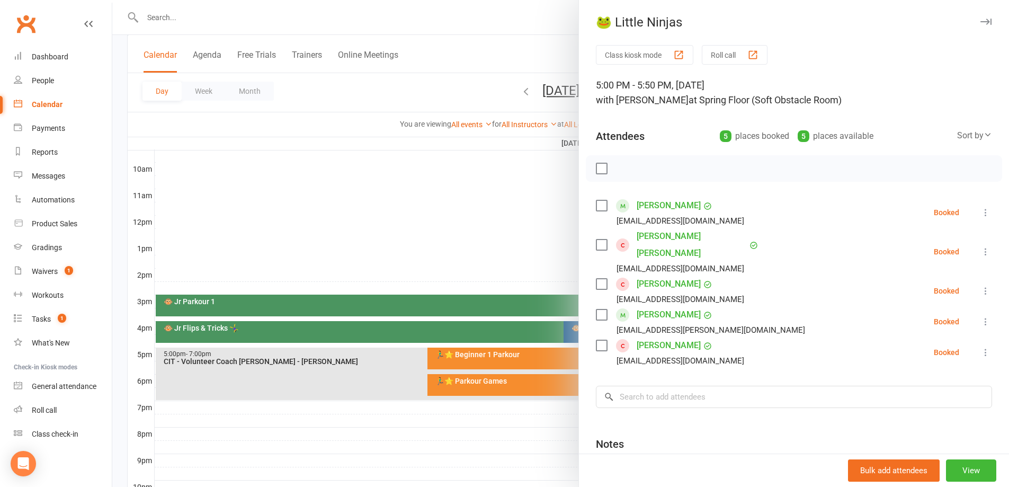
click at [980, 347] on icon at bounding box center [985, 352] width 11 height 11
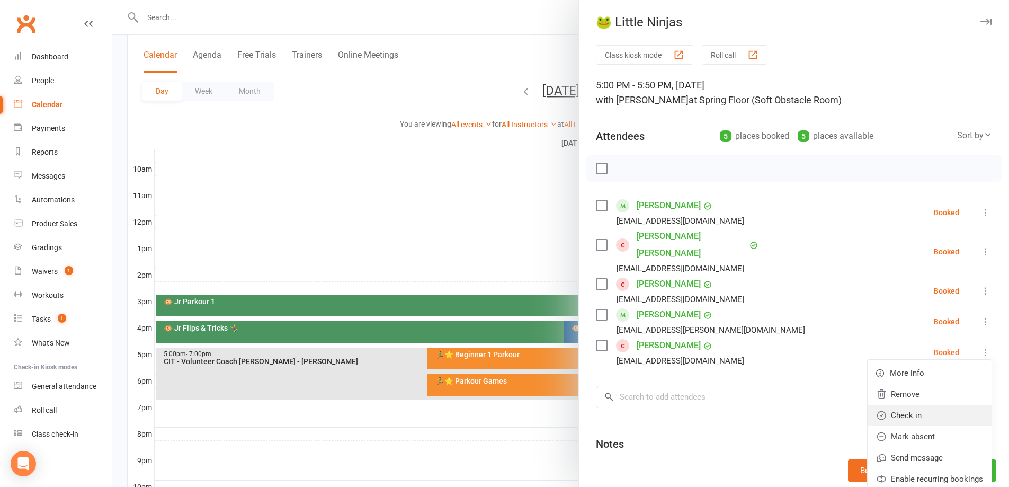
click at [919, 404] on link "Check in" at bounding box center [929, 414] width 124 height 21
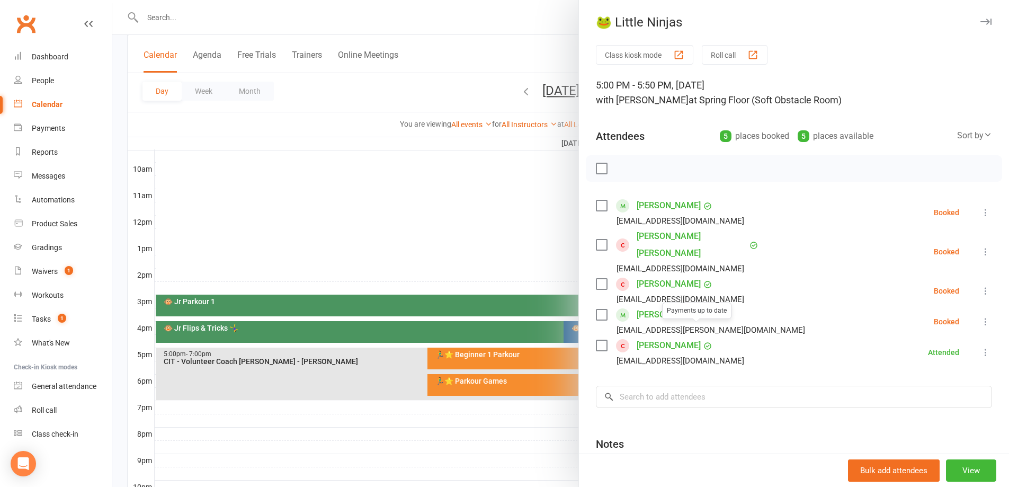
click at [670, 337] on link "[PERSON_NAME]" at bounding box center [668, 345] width 64 height 17
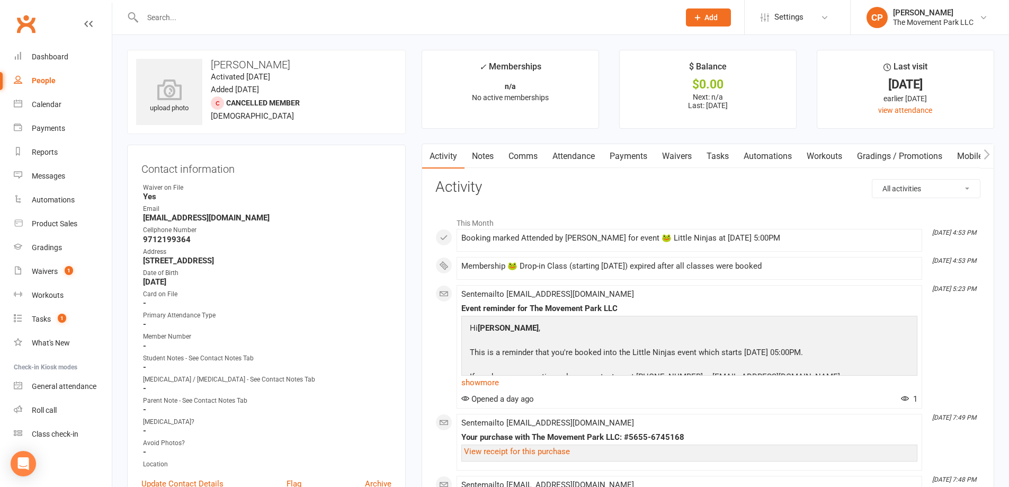
click at [688, 159] on link "Waivers" at bounding box center [676, 156] width 44 height 24
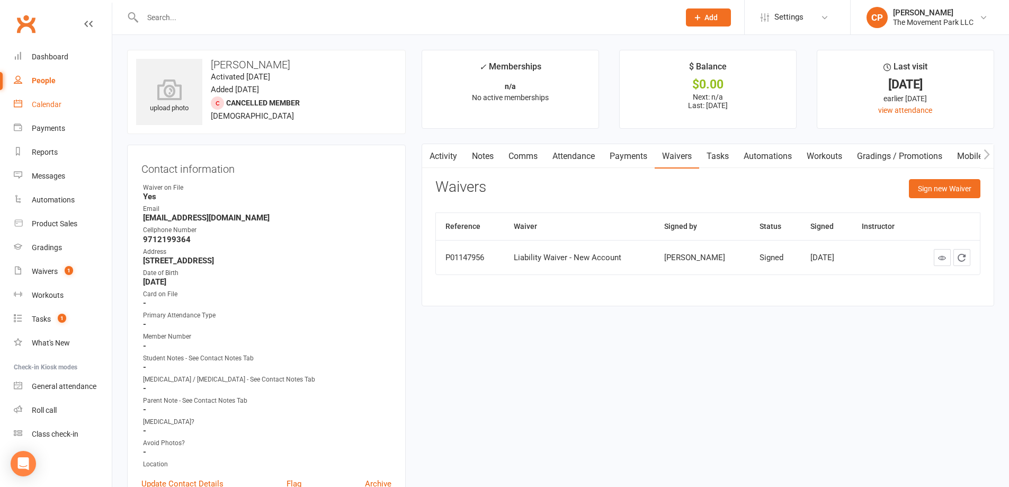
click at [57, 107] on div "Calendar" at bounding box center [47, 104] width 30 height 8
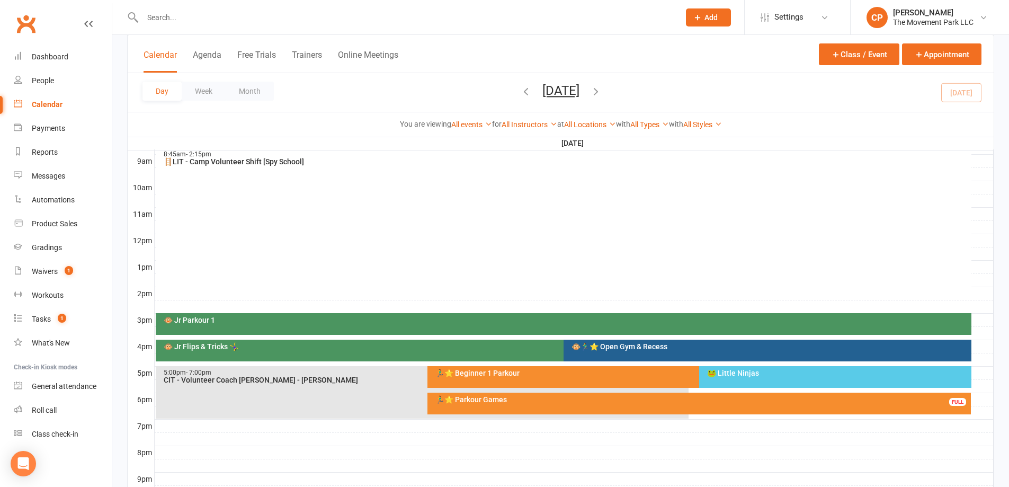
scroll to position [318, 0]
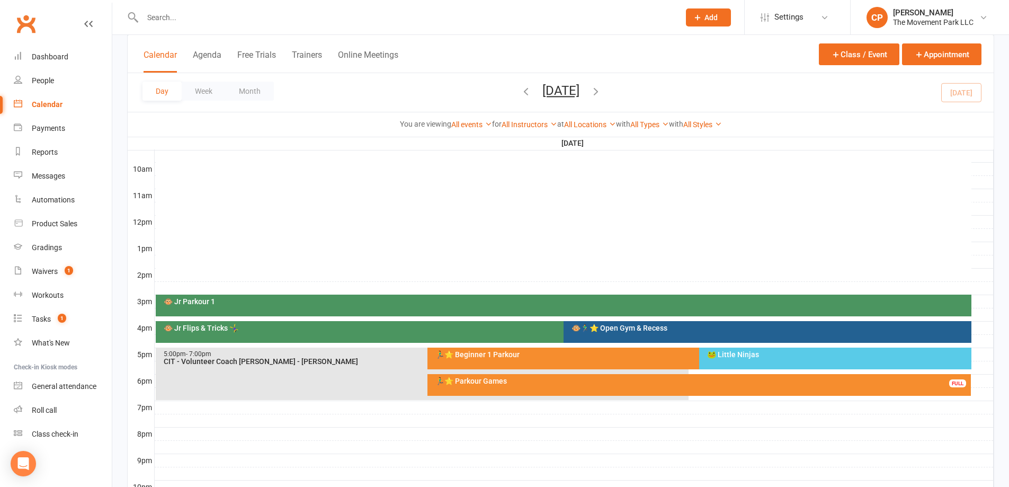
click at [716, 356] on div "🐸 Little Ninjas" at bounding box center [837, 353] width 262 height 7
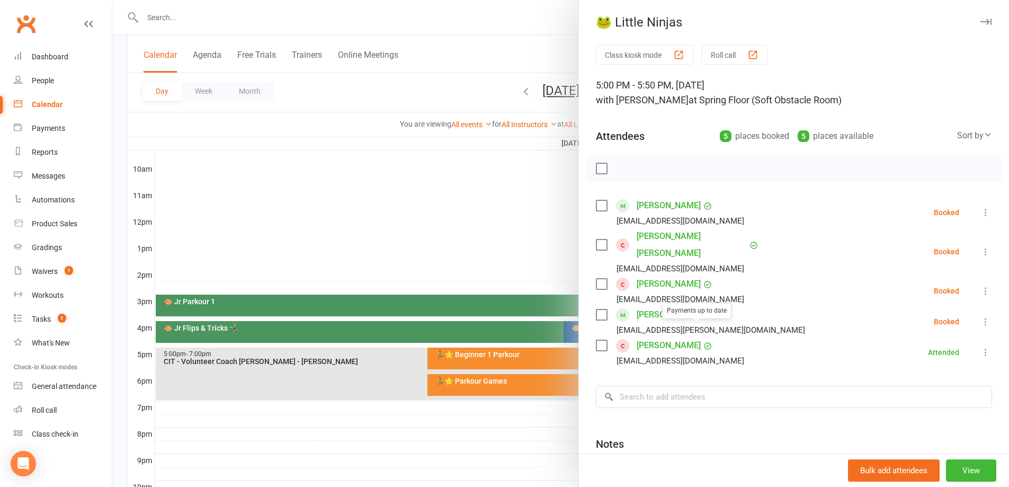
scroll to position [53, 0]
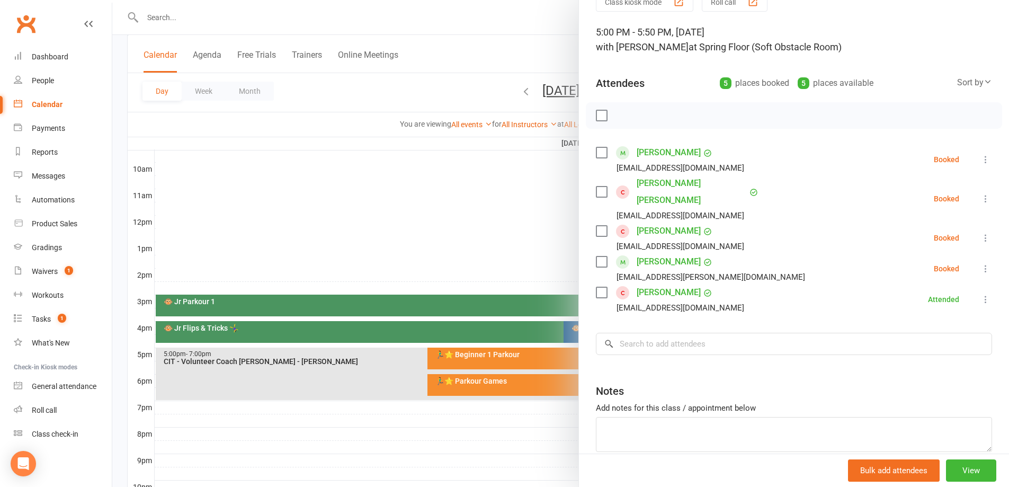
click at [519, 188] on div at bounding box center [560, 243] width 896 height 487
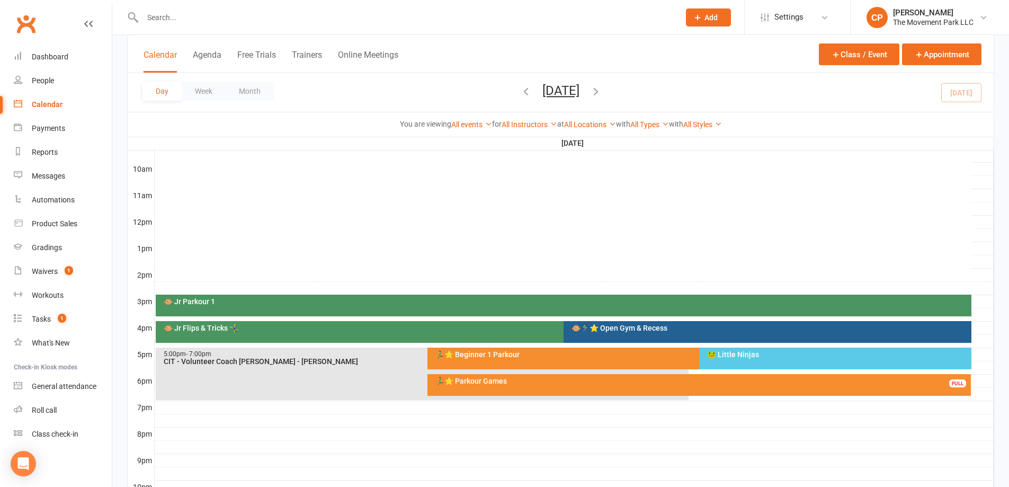
click at [664, 353] on div "🏃‍♂️⭐ Beginner 1 Parkour" at bounding box center [697, 353] width 524 height 7
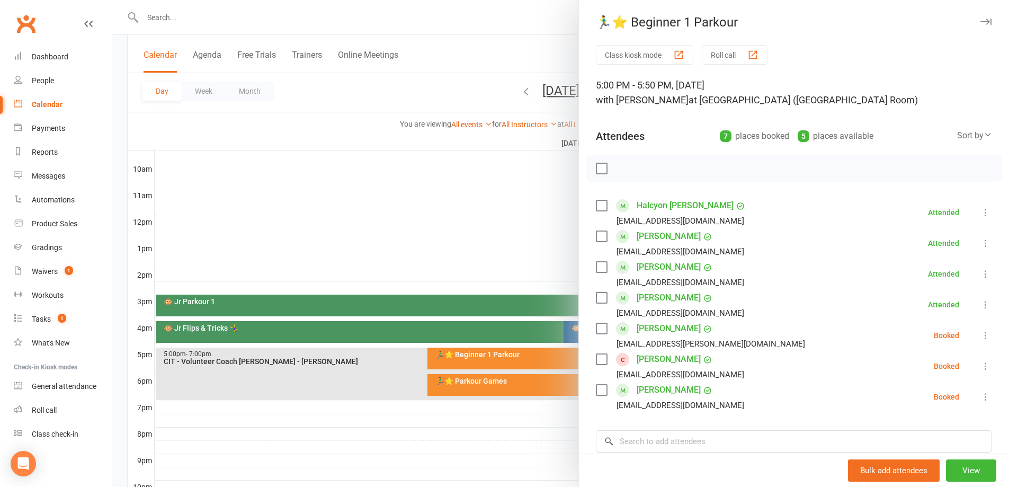
click at [979, 333] on button at bounding box center [985, 335] width 13 height 13
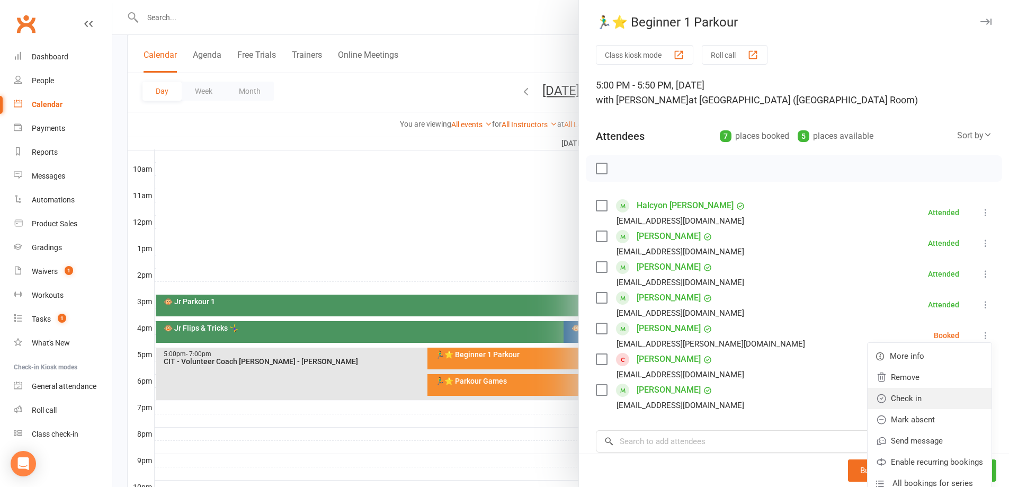
click at [911, 392] on link "Check in" at bounding box center [929, 398] width 124 height 21
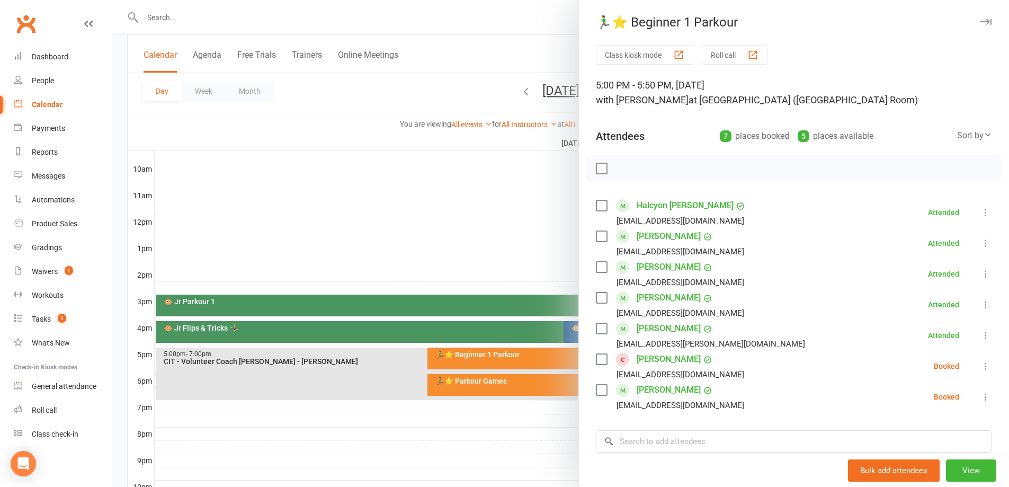
click at [546, 249] on div at bounding box center [560, 243] width 896 height 487
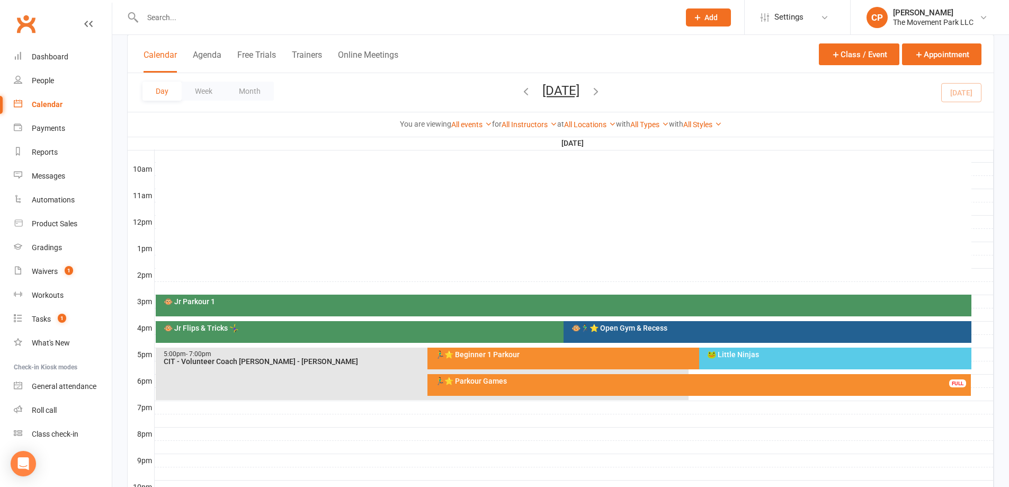
click at [762, 343] on div at bounding box center [574, 341] width 839 height 13
click at [763, 353] on div "🐸 Little Ninjas" at bounding box center [837, 353] width 262 height 7
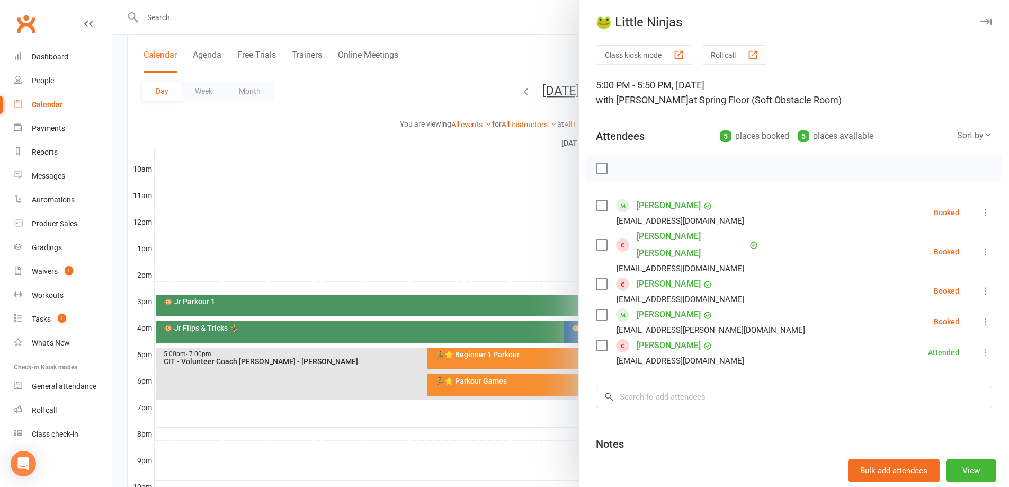
click at [598, 309] on label at bounding box center [601, 314] width 11 height 11
click at [601, 243] on div "Jensen Campbell lins.eub@gmail.com" at bounding box center [680, 252] width 168 height 48
click at [596, 239] on label at bounding box center [601, 244] width 11 height 11
drag, startPoint x: 623, startPoint y: 168, endPoint x: 548, endPoint y: 38, distance: 150.1
click at [623, 167] on icon "button" at bounding box center [625, 169] width 12 height 12
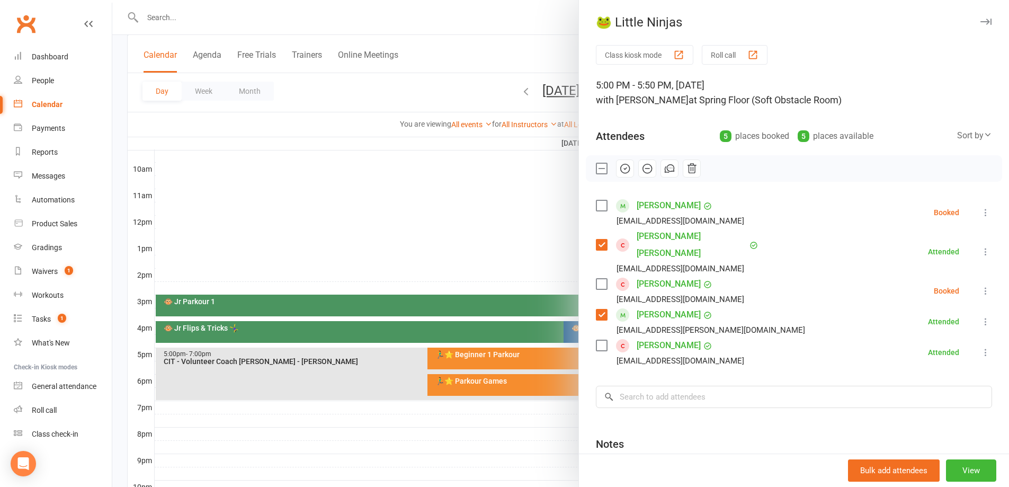
click at [980, 246] on icon at bounding box center [985, 251] width 11 height 11
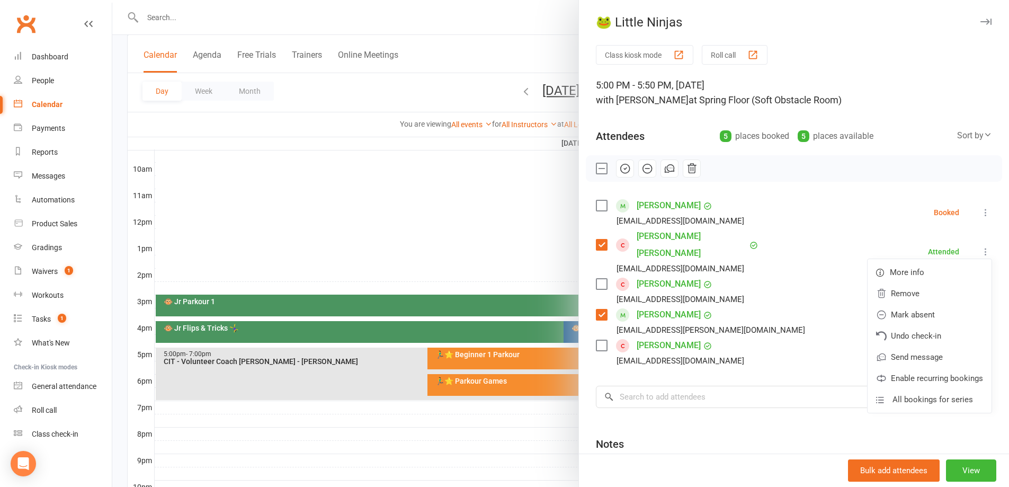
drag, startPoint x: 753, startPoint y: 247, endPoint x: 688, endPoint y: 224, distance: 69.0
click at [751, 246] on li "Jensen Campbell lins.eub@gmail.com Attended More info Remove Mark absent Undo c…" at bounding box center [794, 252] width 396 height 48
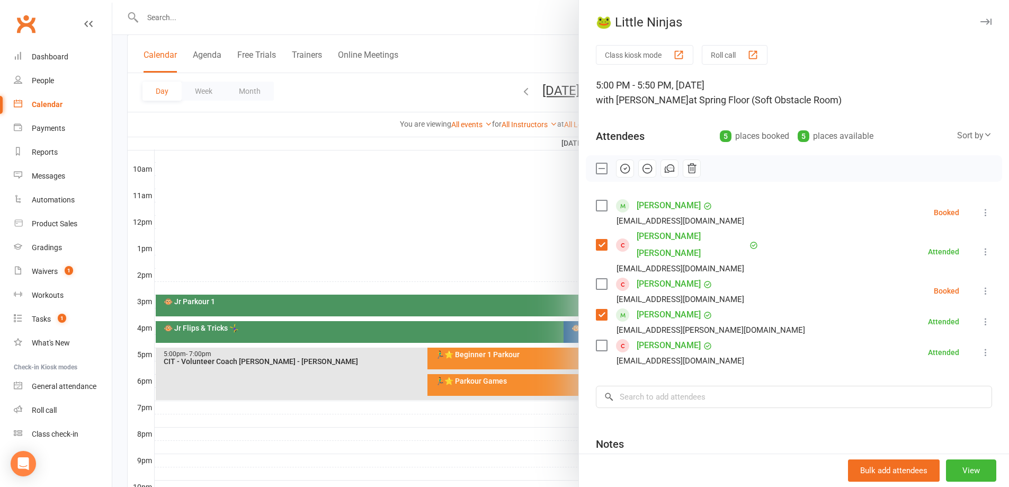
click at [679, 235] on link "Jensen Campbell" at bounding box center [691, 245] width 110 height 34
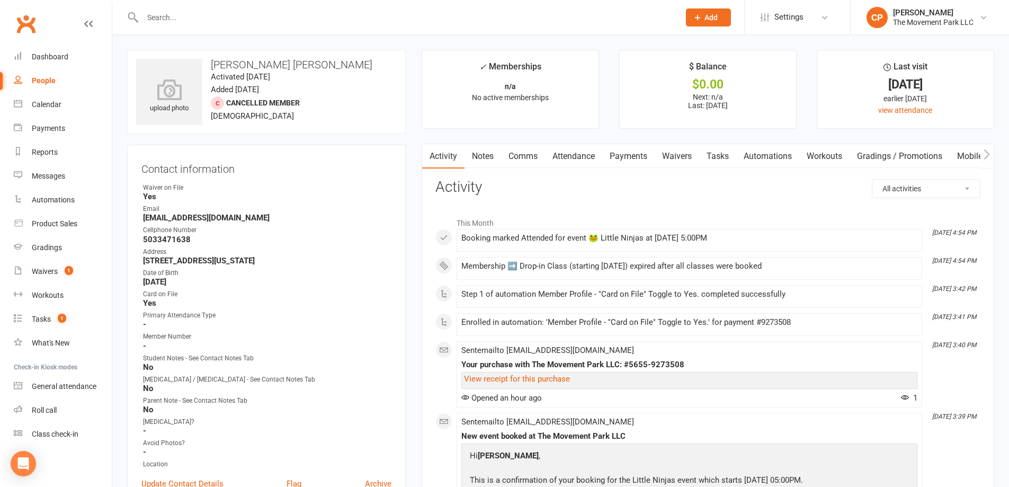
click at [665, 149] on link "Waivers" at bounding box center [676, 156] width 44 height 24
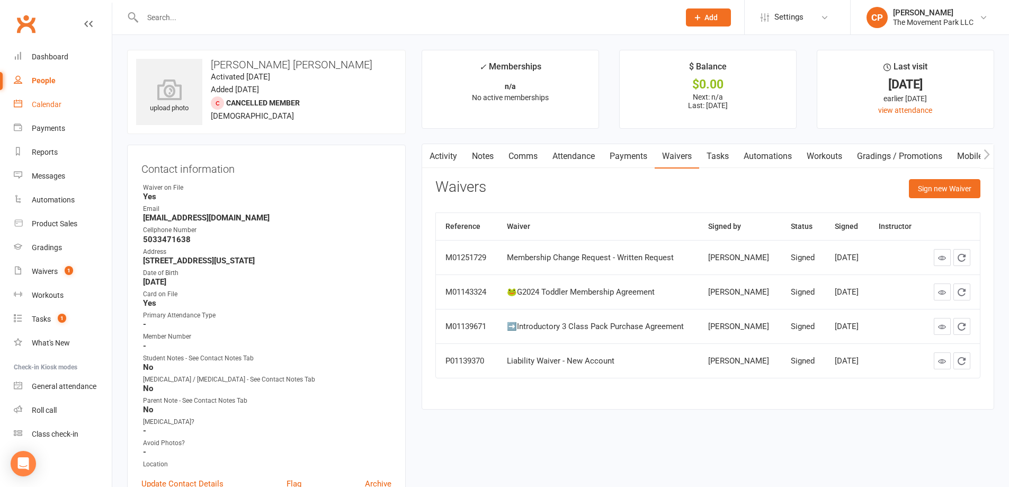
click at [62, 112] on link "Calendar" at bounding box center [63, 105] width 98 height 24
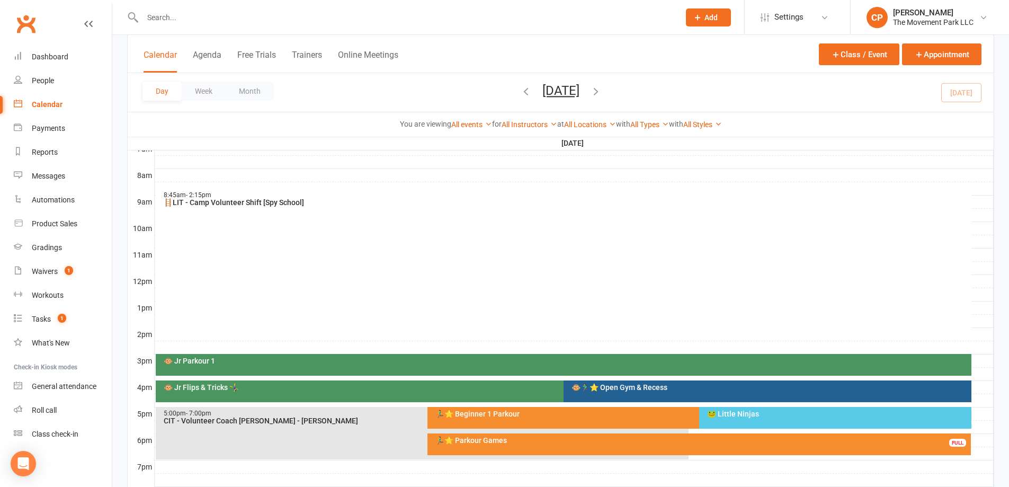
scroll to position [265, 0]
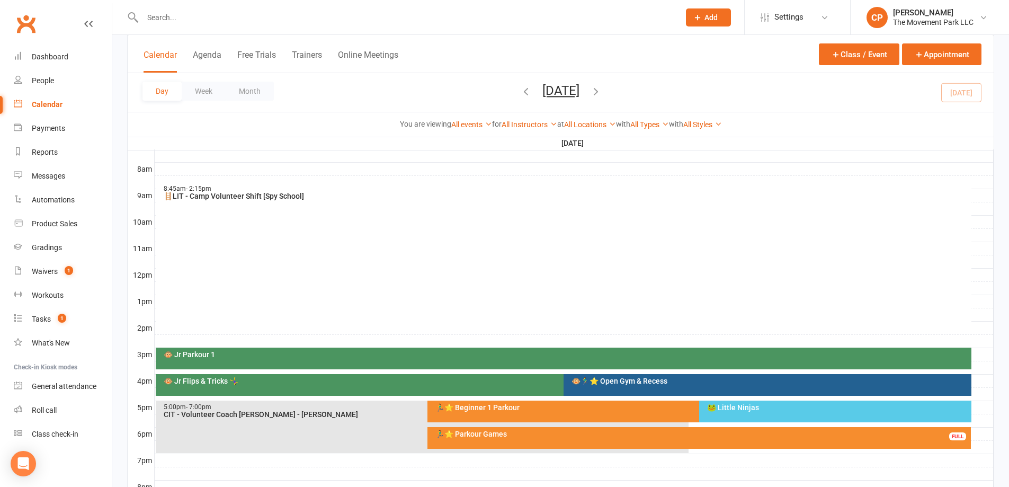
click at [745, 406] on div "🐸 Little Ninjas" at bounding box center [837, 406] width 262 height 7
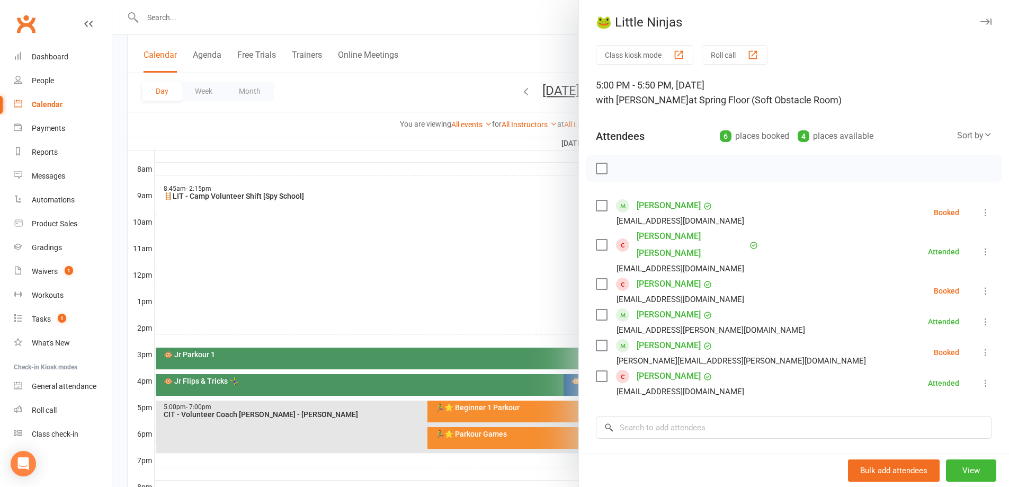
click at [596, 204] on label at bounding box center [601, 205] width 11 height 11
click at [625, 168] on icon "button" at bounding box center [624, 168] width 9 height 9
click at [521, 263] on div at bounding box center [560, 243] width 896 height 487
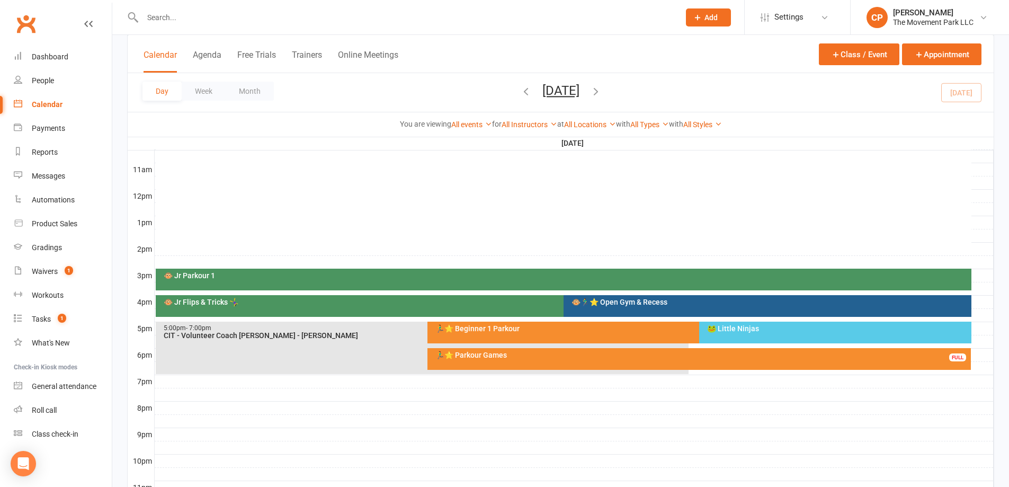
scroll to position [371, 0]
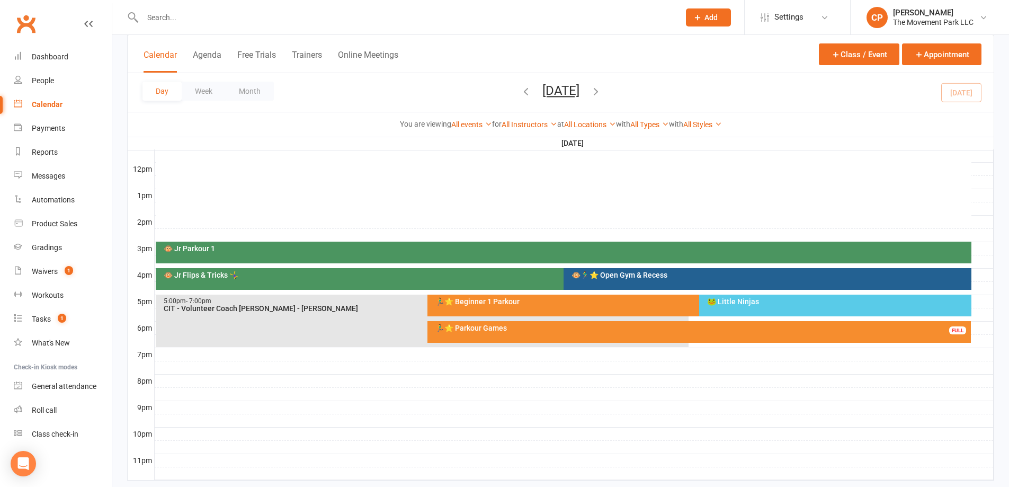
click at [555, 299] on div "🏃‍♂️⭐ Beginner 1 Parkour" at bounding box center [697, 301] width 524 height 7
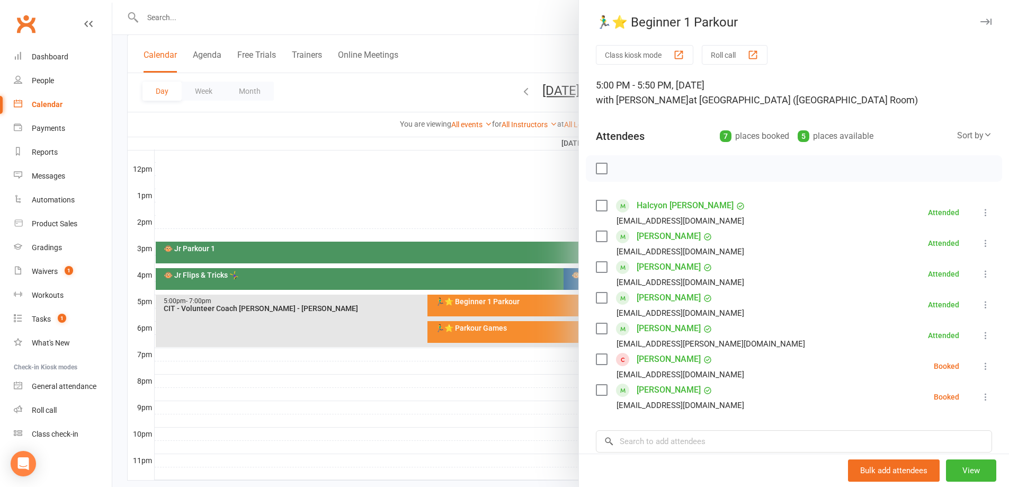
drag, startPoint x: 563, startPoint y: 393, endPoint x: 561, endPoint y: 386, distance: 6.7
click at [563, 393] on div at bounding box center [560, 243] width 896 height 487
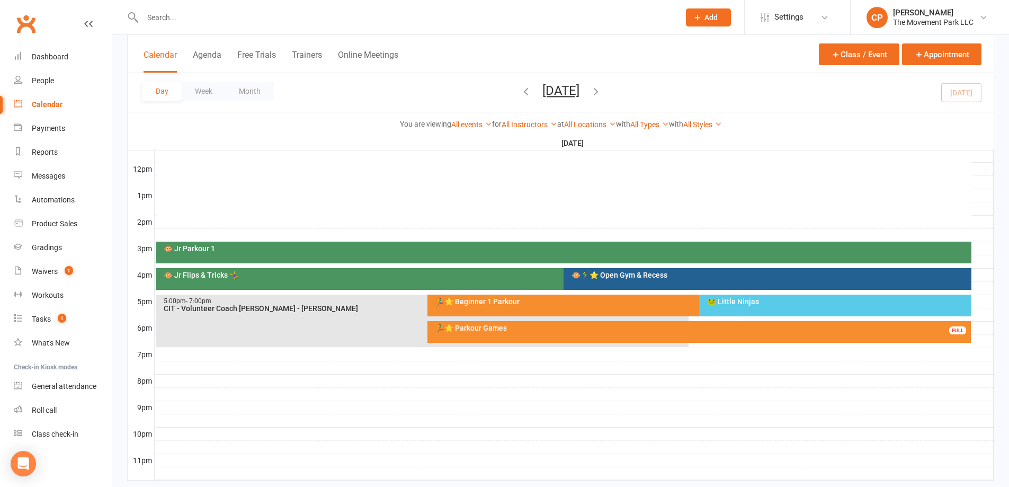
click at [744, 304] on div "🐸 Little Ninjas" at bounding box center [837, 301] width 262 height 7
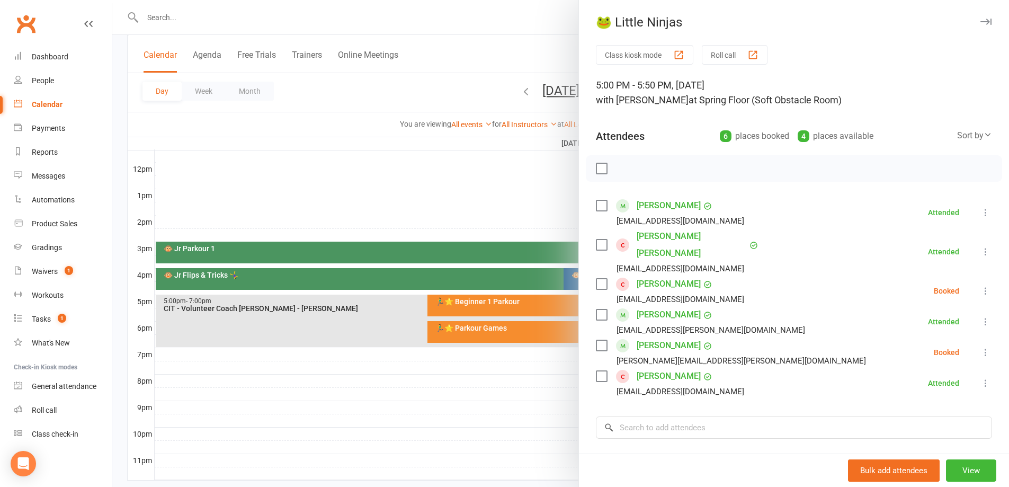
click at [518, 382] on div at bounding box center [560, 243] width 896 height 487
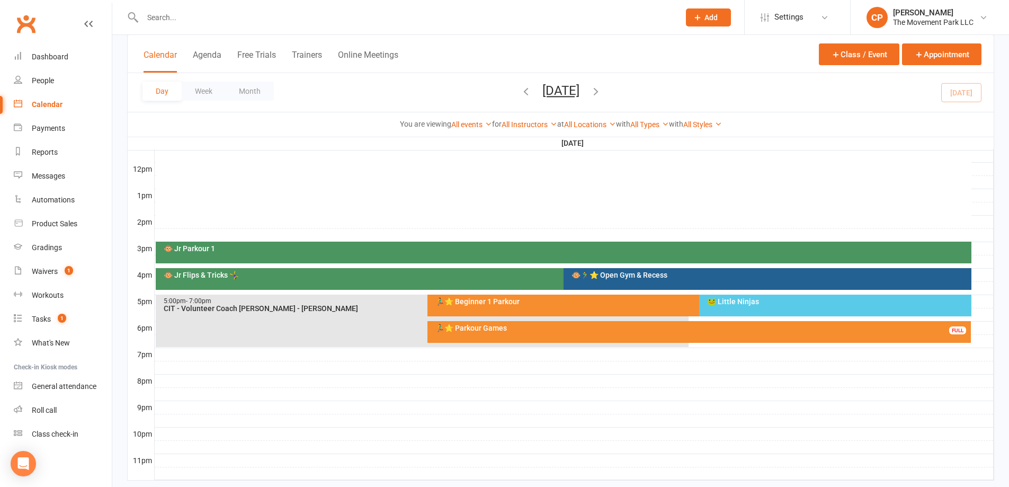
click at [565, 302] on div "🏃‍♂️⭐ Beginner 1 Parkour" at bounding box center [697, 301] width 524 height 7
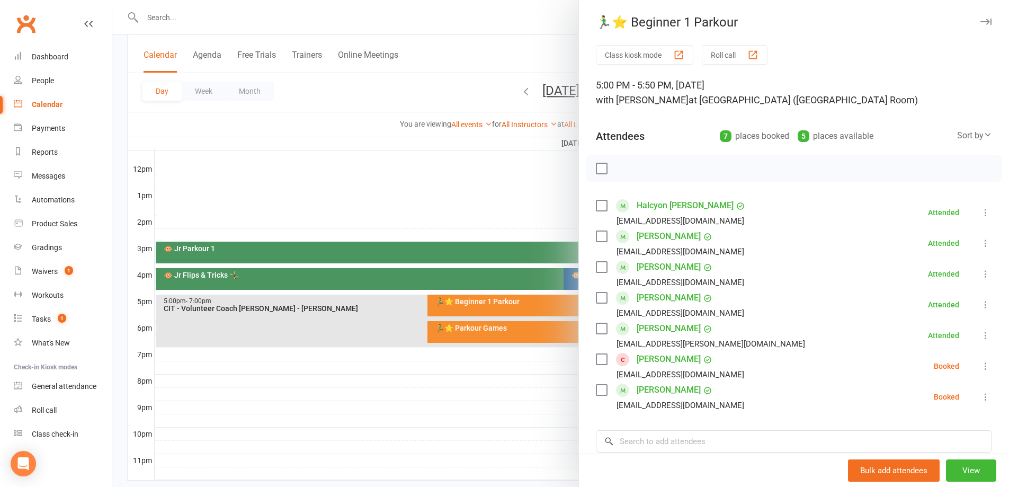
drag, startPoint x: 396, startPoint y: 437, endPoint x: 401, endPoint y: 435, distance: 5.9
click at [399, 436] on div at bounding box center [560, 243] width 896 height 487
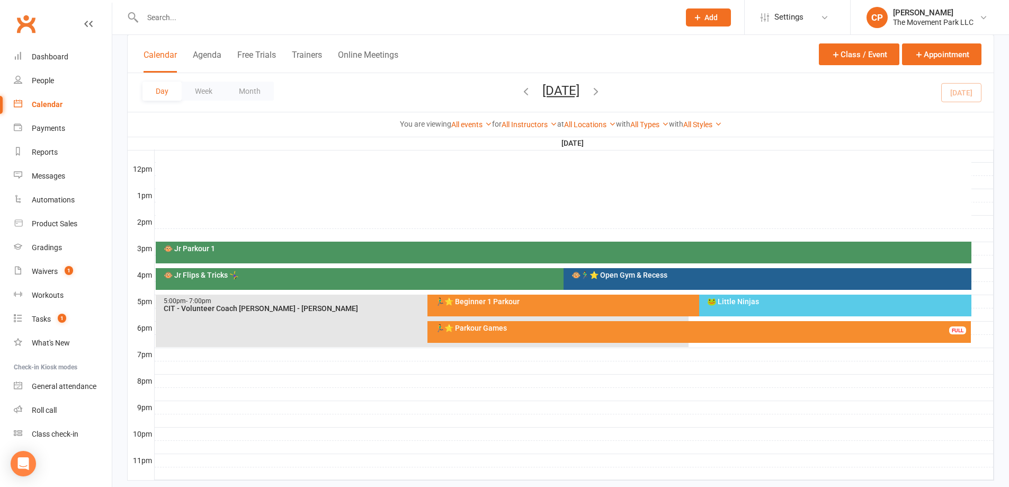
click at [460, 275] on div "🐵 Jr Flips & Tricks 🤸‍♀️" at bounding box center [560, 274] width 795 height 7
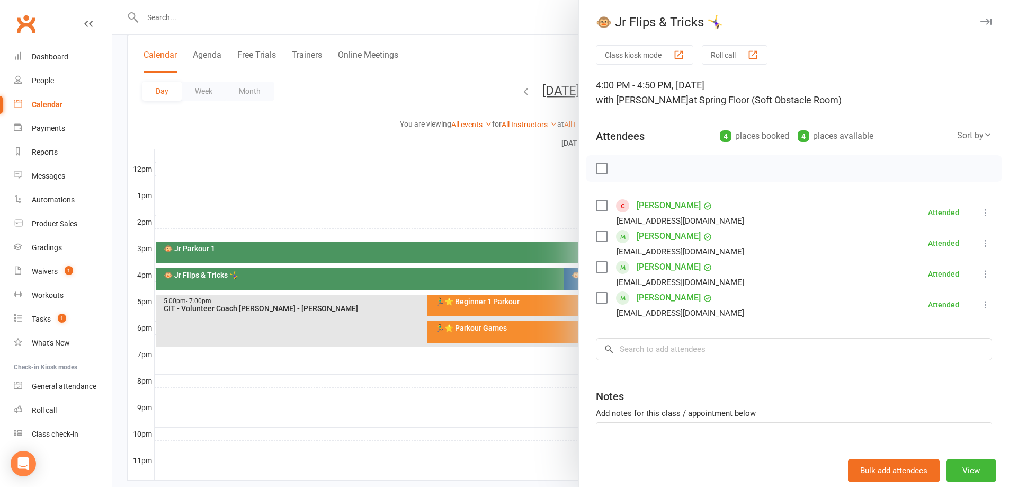
click at [556, 374] on div at bounding box center [560, 243] width 896 height 487
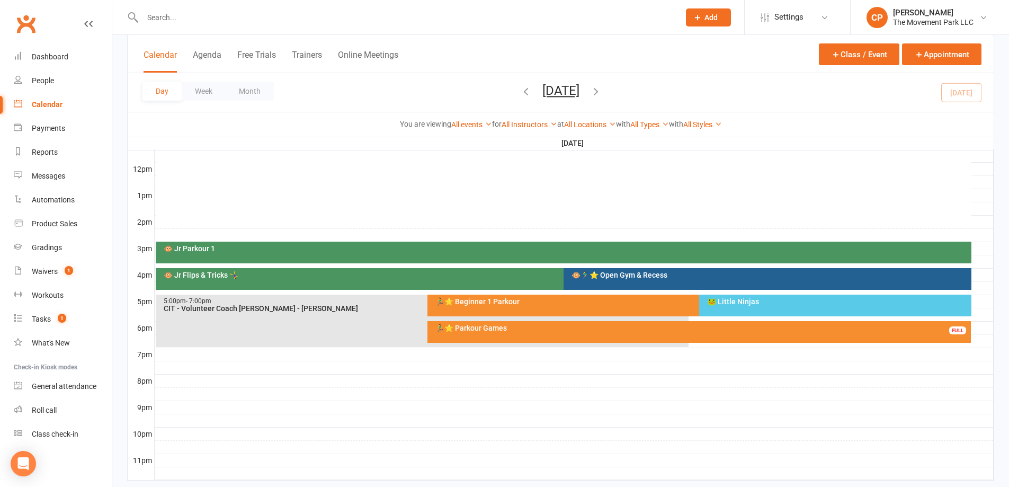
click at [710, 299] on div "🐸 Little Ninjas" at bounding box center [837, 301] width 262 height 7
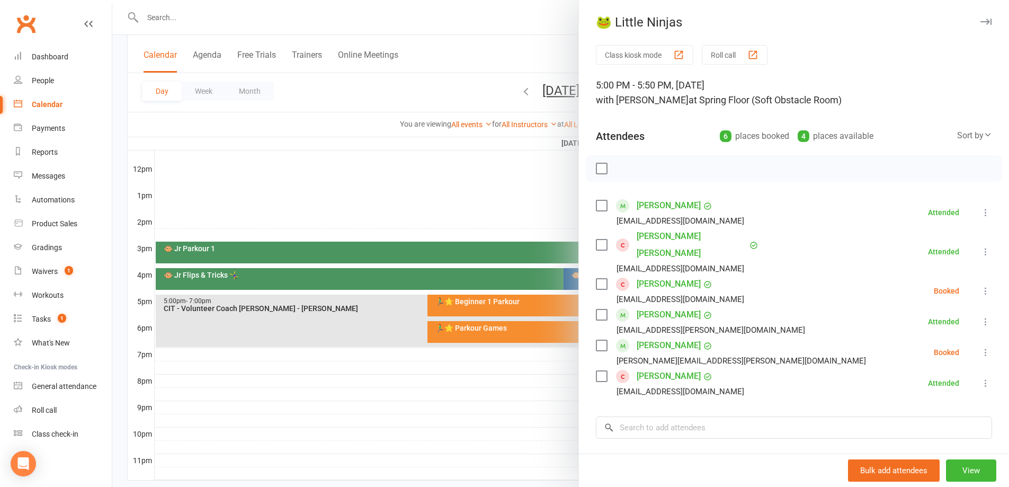
click at [596, 278] on label at bounding box center [601, 283] width 11 height 11
click at [625, 170] on icon "button" at bounding box center [625, 169] width 12 height 12
click at [520, 218] on div at bounding box center [560, 243] width 896 height 487
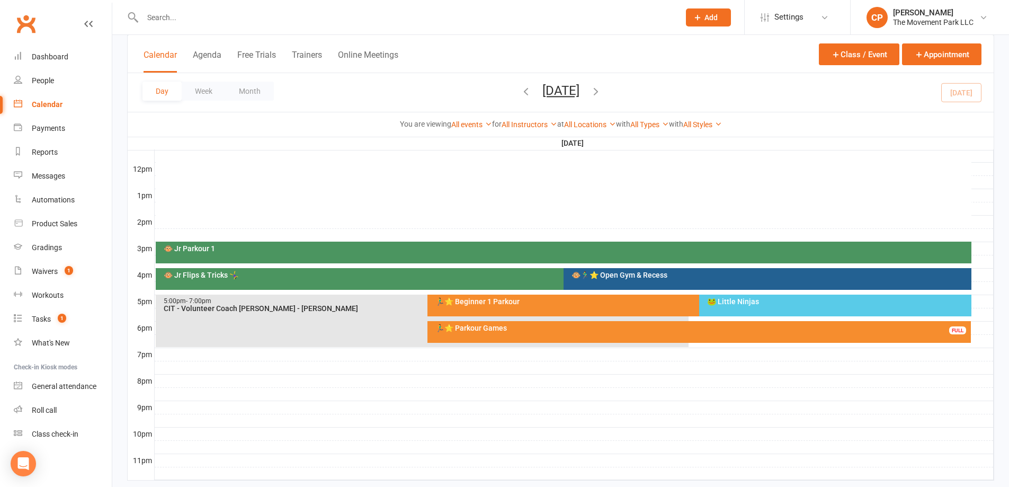
click at [723, 294] on div "🐸 Little Ninjas" at bounding box center [835, 305] width 272 height 22
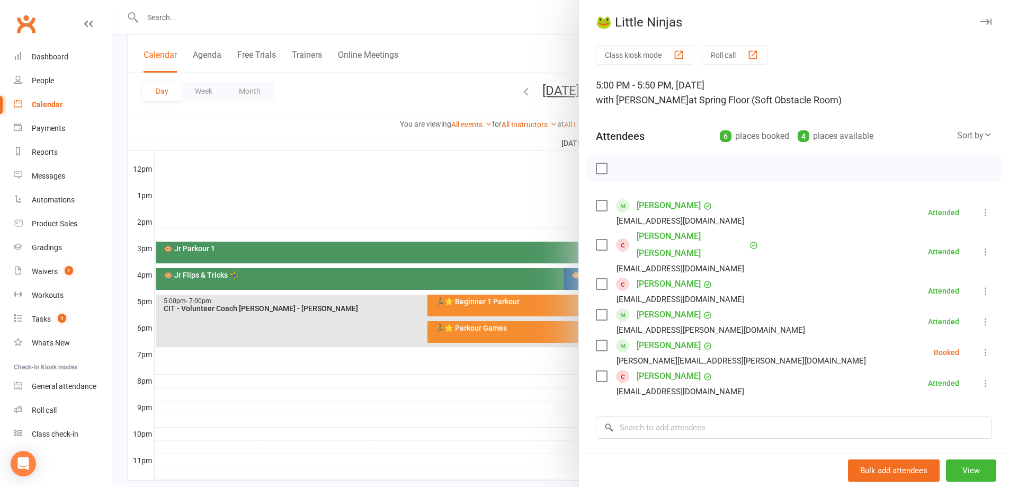
click at [461, 391] on div at bounding box center [560, 243] width 896 height 487
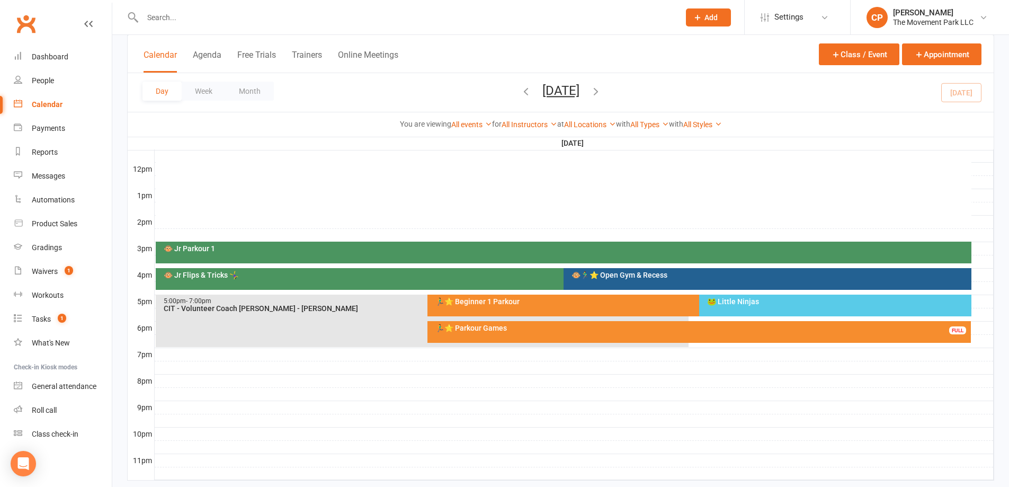
click at [719, 301] on div "🐸 Little Ninjas" at bounding box center [837, 301] width 262 height 7
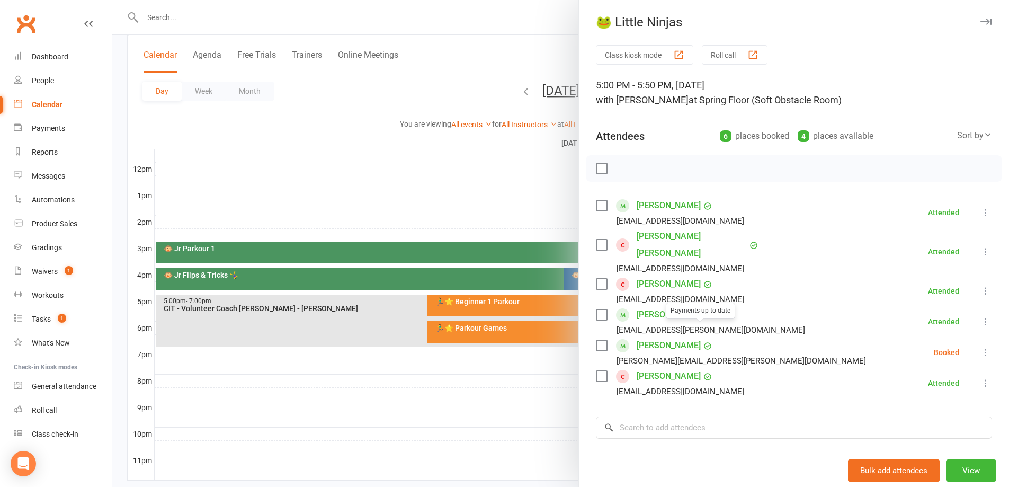
click at [631, 337] on div "Luca Treadwell Payments up to date helene.treadwell@gmail.com" at bounding box center [733, 352] width 274 height 31
click at [641, 337] on link "Luca Treadwell" at bounding box center [668, 345] width 64 height 17
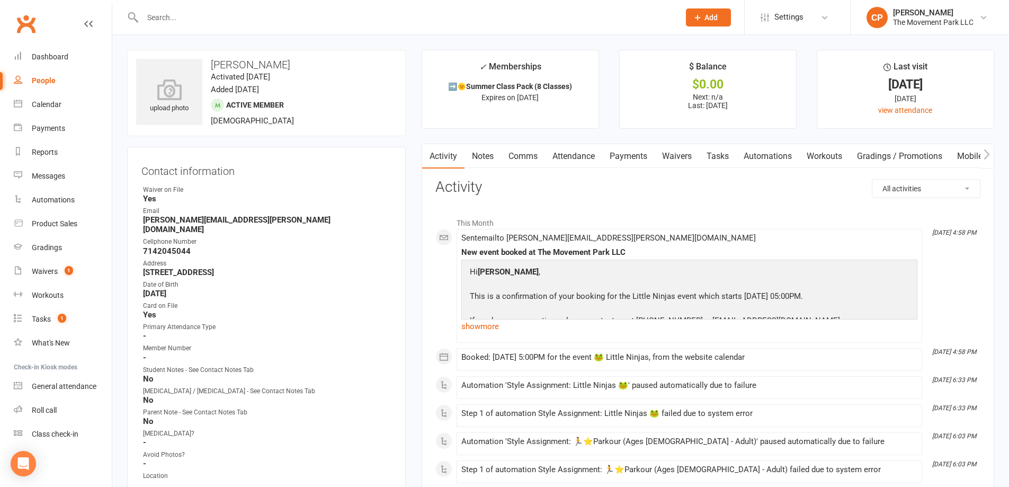
click at [583, 159] on link "Attendance" at bounding box center [573, 156] width 57 height 24
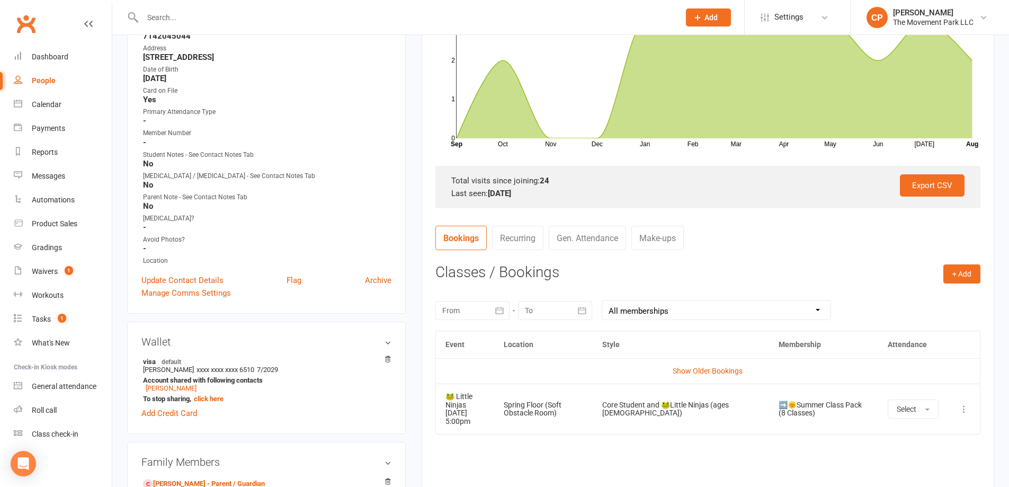
scroll to position [265, 0]
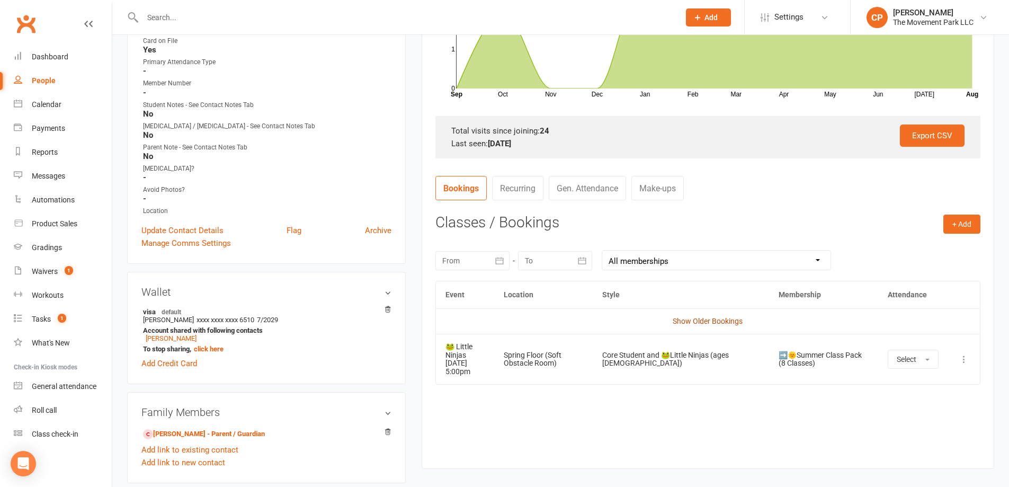
click at [716, 324] on link "Show Older Bookings" at bounding box center [707, 321] width 70 height 8
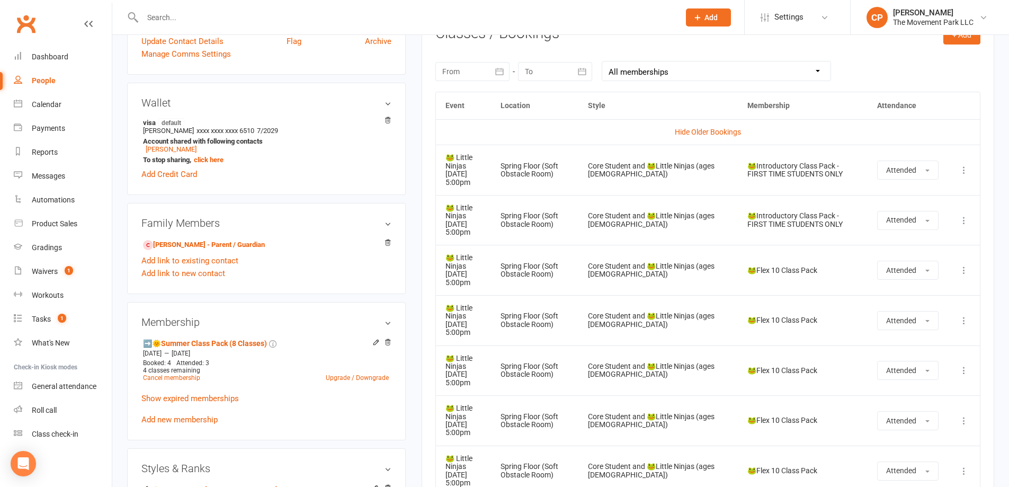
scroll to position [136, 0]
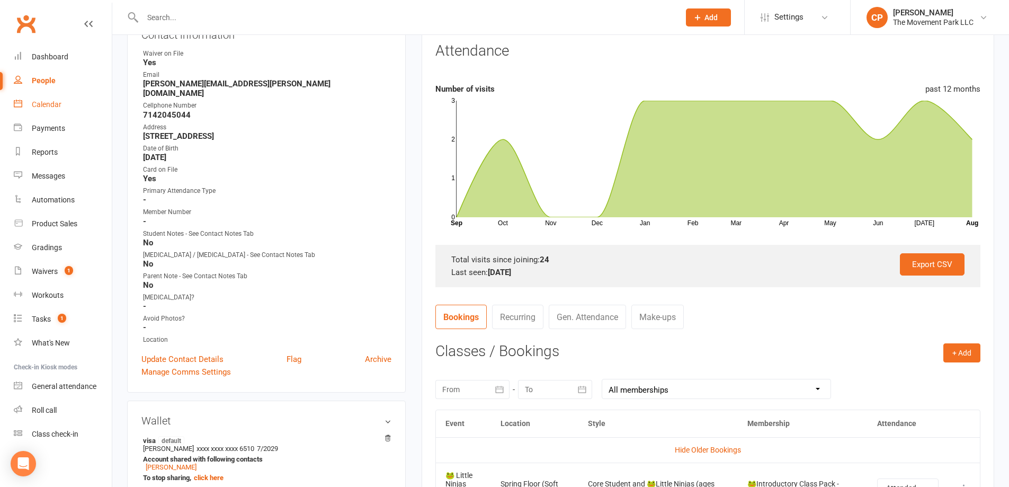
click at [56, 107] on div "Calendar" at bounding box center [47, 104] width 30 height 8
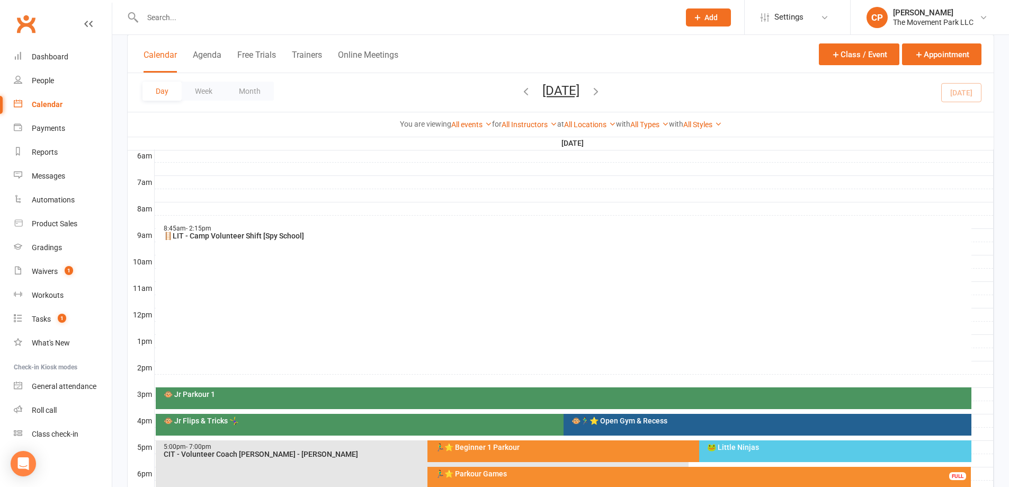
scroll to position [318, 0]
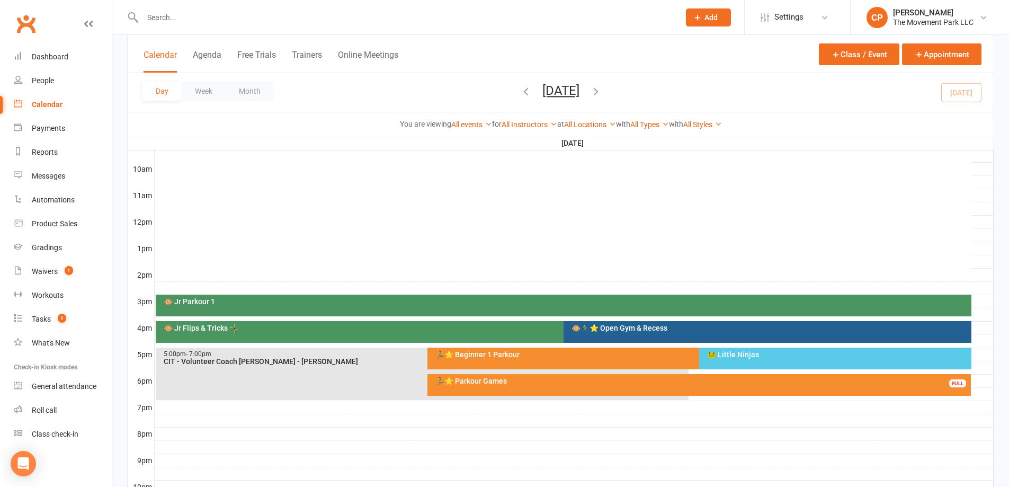
click at [727, 356] on div "🐸 Little Ninjas" at bounding box center [837, 353] width 262 height 7
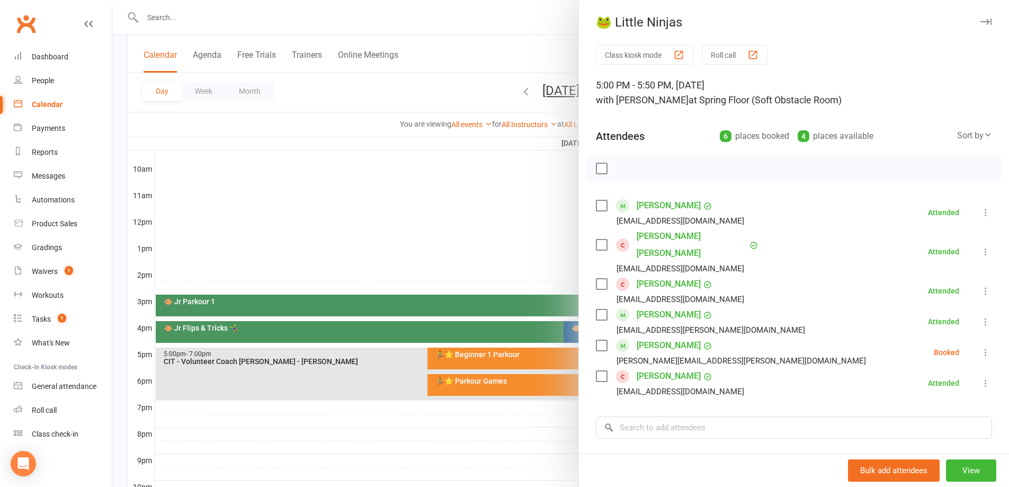
click at [532, 244] on div at bounding box center [560, 243] width 896 height 487
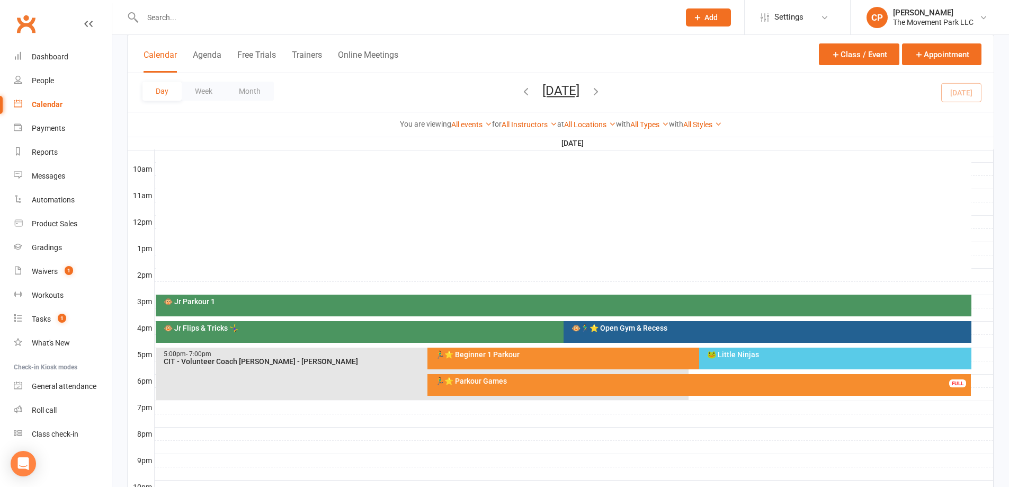
click at [629, 364] on div "🏃‍♂️⭐ Beginner 1 Parkour" at bounding box center [693, 358] width 533 height 22
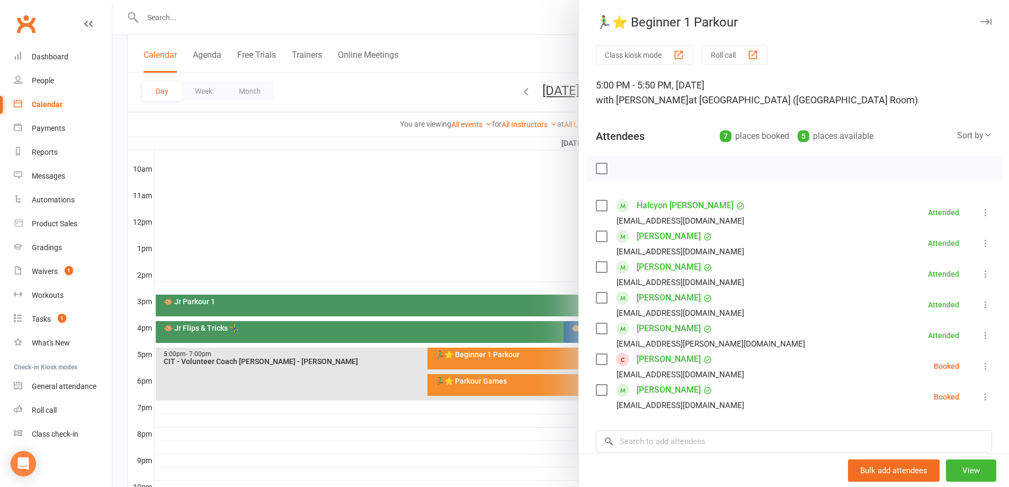
drag, startPoint x: 443, startPoint y: 287, endPoint x: 454, endPoint y: 293, distance: 12.6
click at [443, 286] on div at bounding box center [560, 243] width 896 height 487
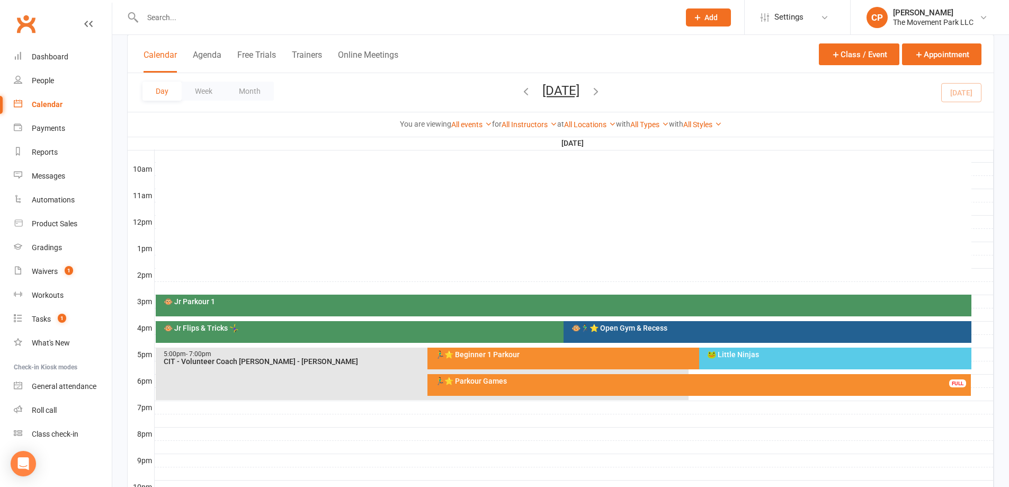
click at [727, 352] on div "🐸 Little Ninjas" at bounding box center [837, 353] width 262 height 7
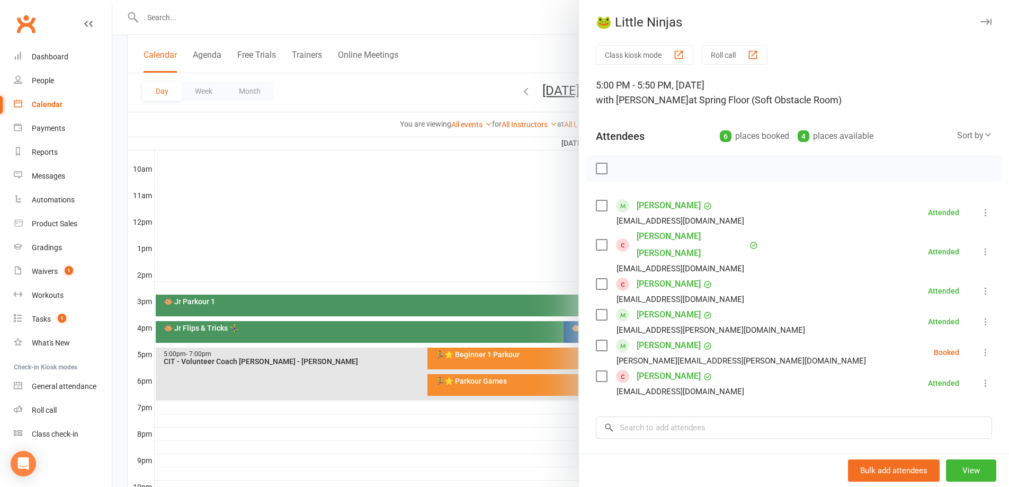
click at [980, 347] on icon at bounding box center [985, 352] width 11 height 11
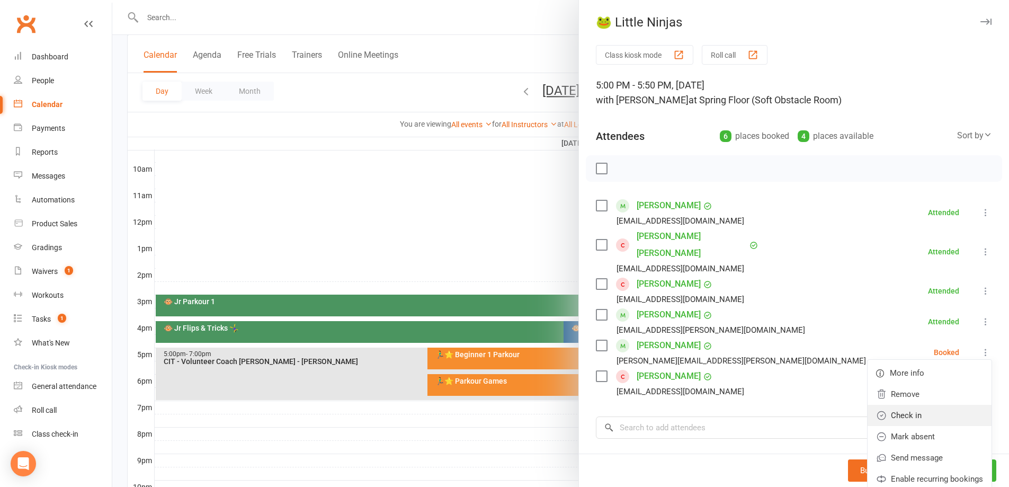
click at [903, 404] on link "Check in" at bounding box center [929, 414] width 124 height 21
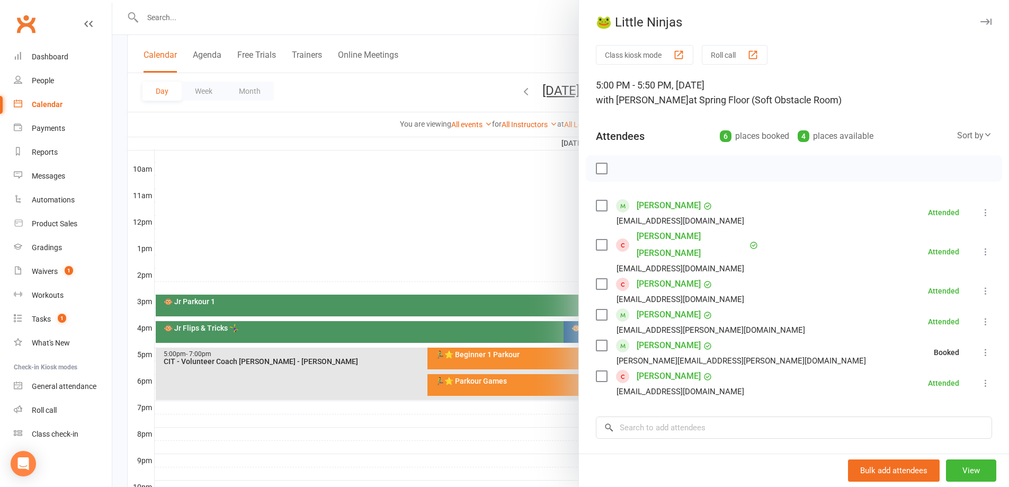
click at [503, 223] on div at bounding box center [560, 243] width 896 height 487
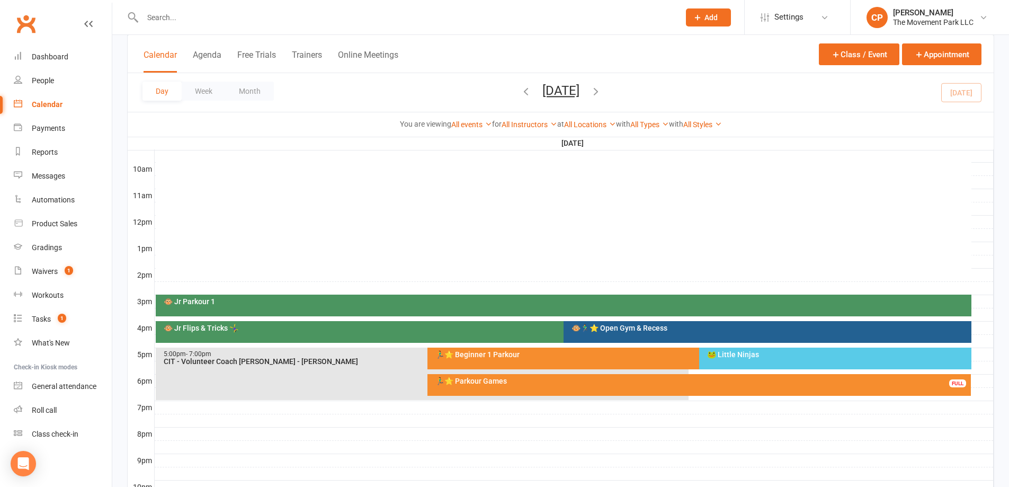
click at [547, 350] on div "🏃‍♂️⭐ Beginner 1 Parkour" at bounding box center [697, 353] width 524 height 7
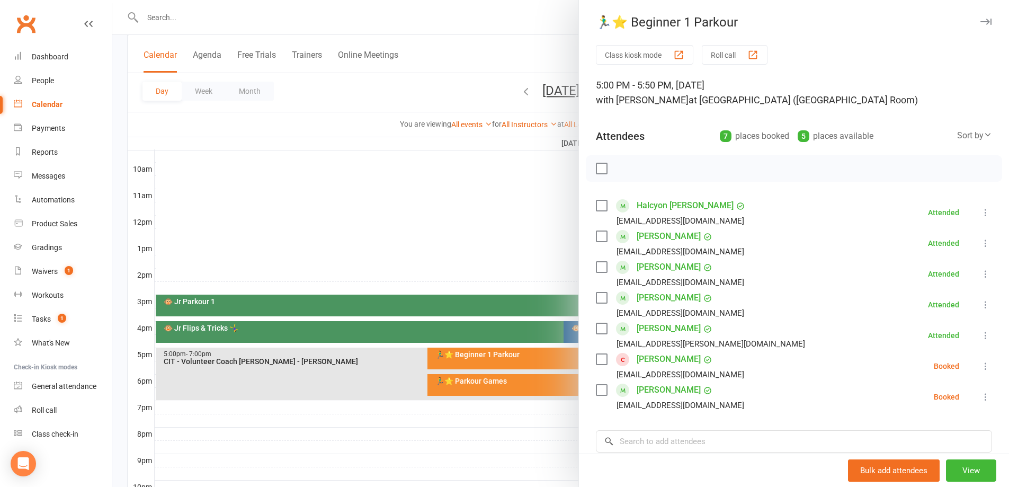
click at [651, 361] on link "Abigail Hanson" at bounding box center [668, 358] width 64 height 17
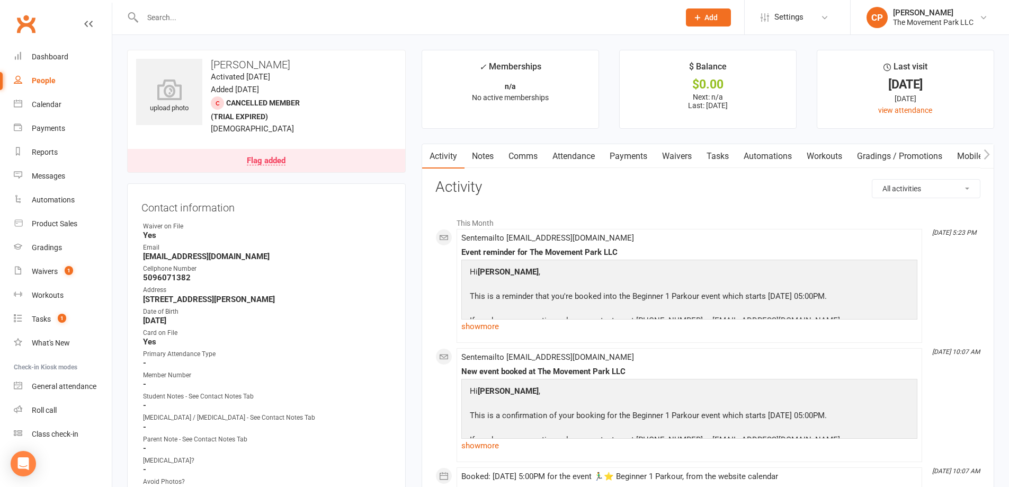
click at [684, 154] on link "Waivers" at bounding box center [676, 156] width 44 height 24
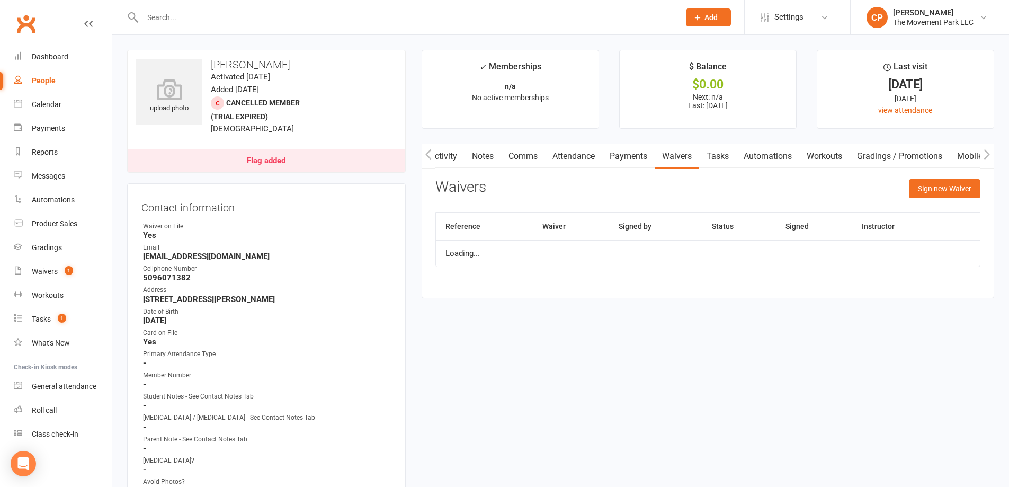
scroll to position [0, 1]
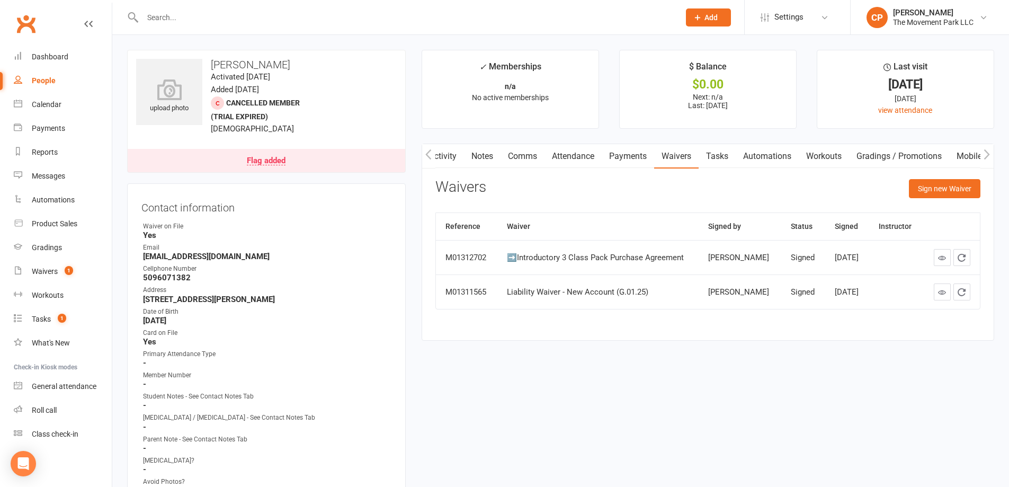
click at [272, 154] on link "Flag added" at bounding box center [266, 160] width 277 height 23
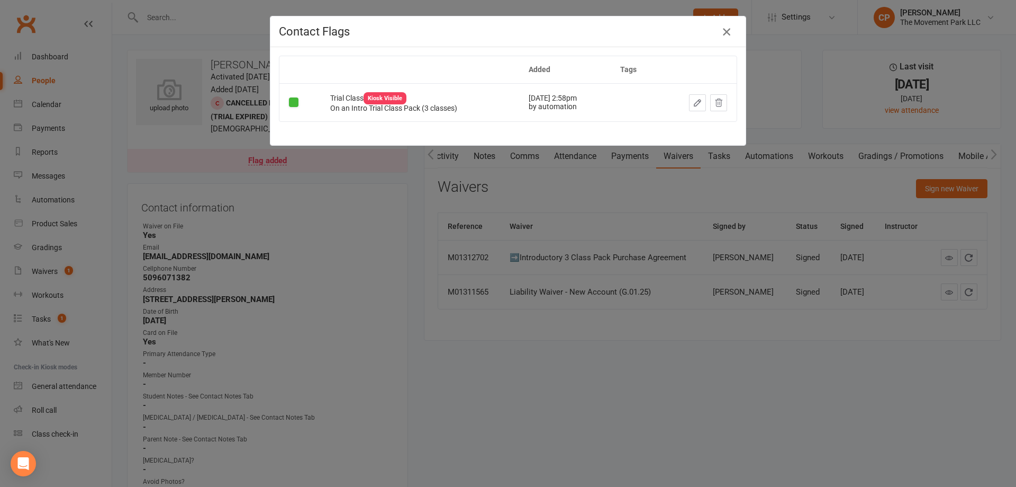
click at [723, 34] on icon "button" at bounding box center [727, 31] width 13 height 13
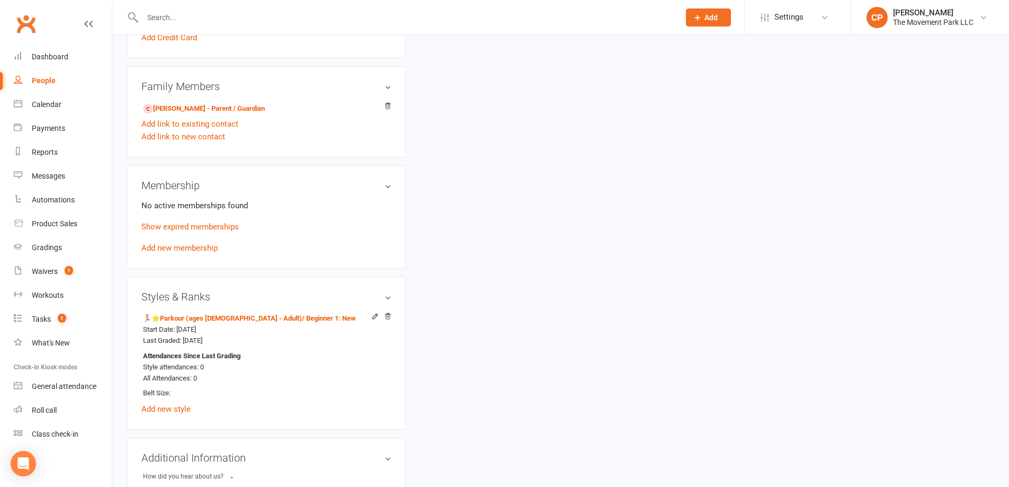
scroll to position [635, 0]
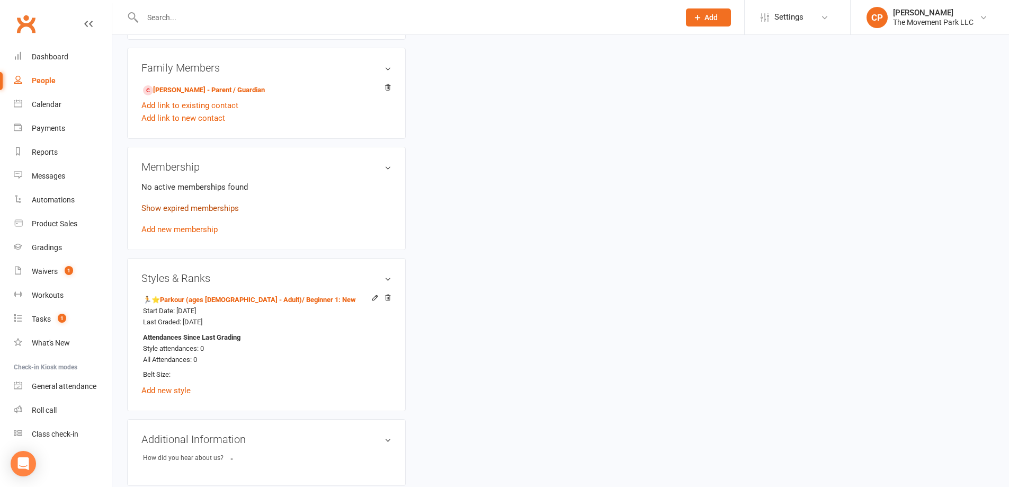
click at [200, 204] on link "Show expired memberships" at bounding box center [189, 208] width 97 height 10
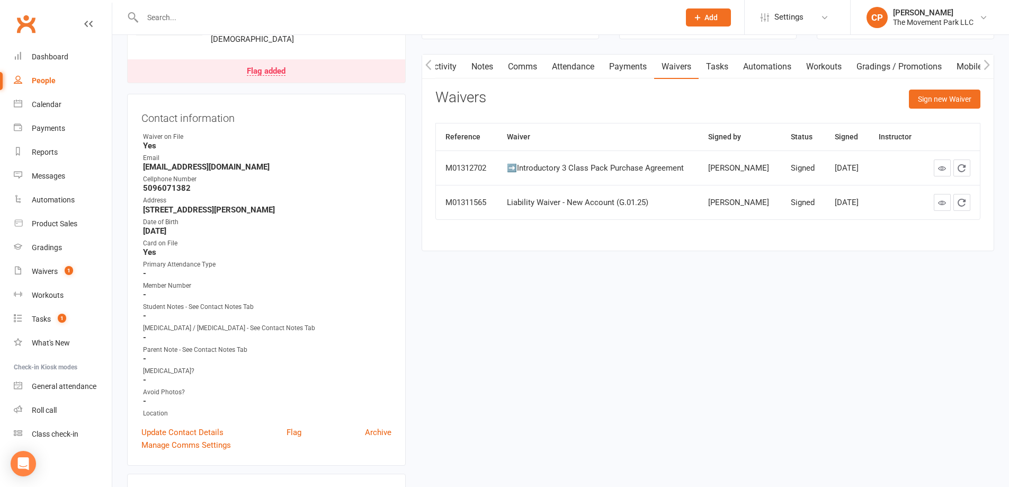
scroll to position [0, 0]
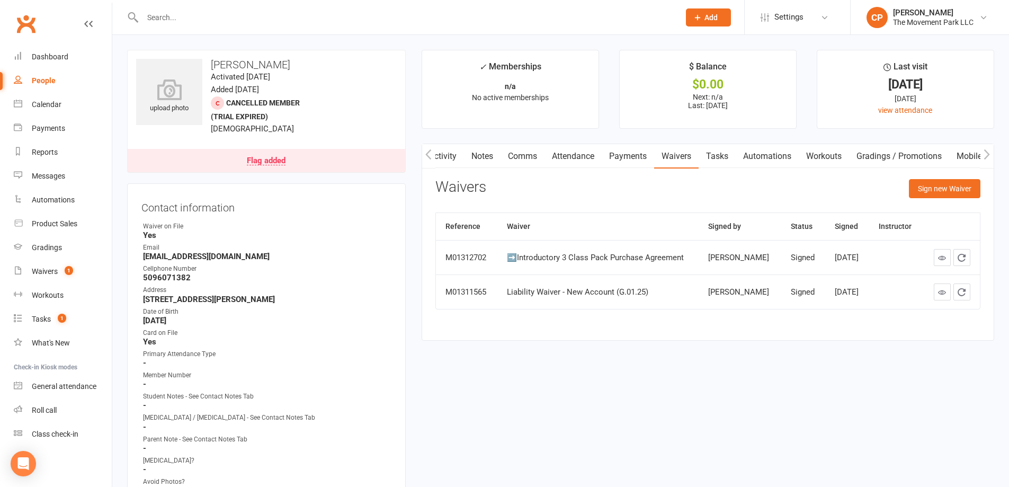
click at [569, 160] on link "Attendance" at bounding box center [572, 156] width 57 height 24
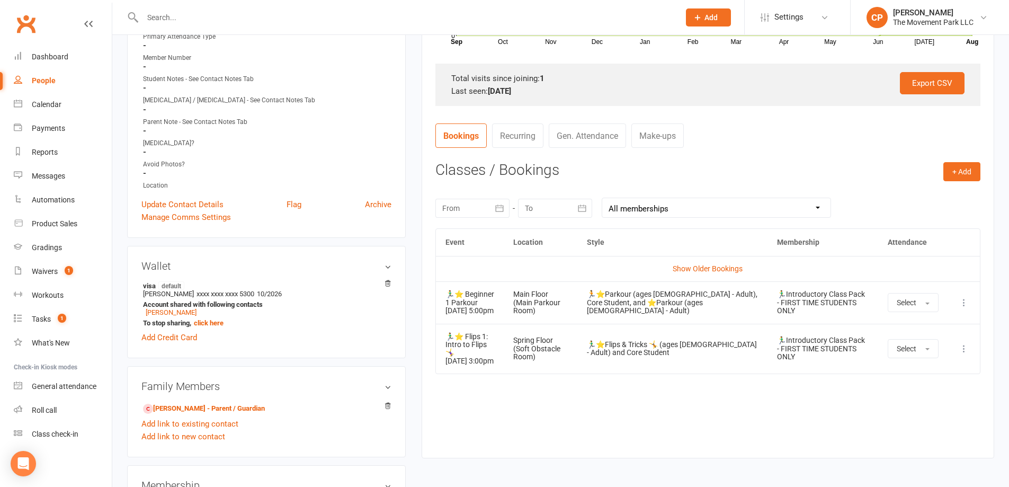
scroll to position [318, 0]
click at [701, 273] on td "Show Older Bookings" at bounding box center [708, 267] width 544 height 25
click at [695, 271] on link "Show Older Bookings" at bounding box center [707, 268] width 70 height 8
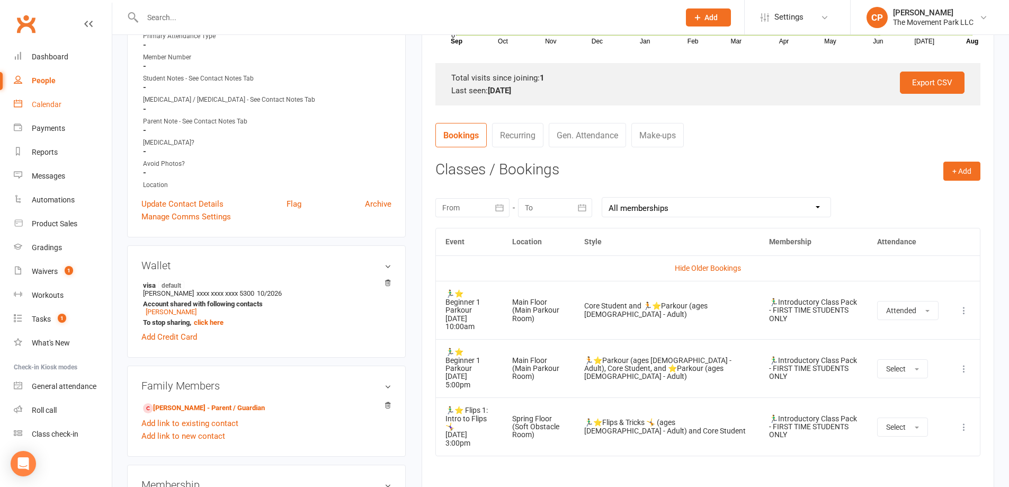
click at [62, 110] on link "Calendar" at bounding box center [63, 105] width 98 height 24
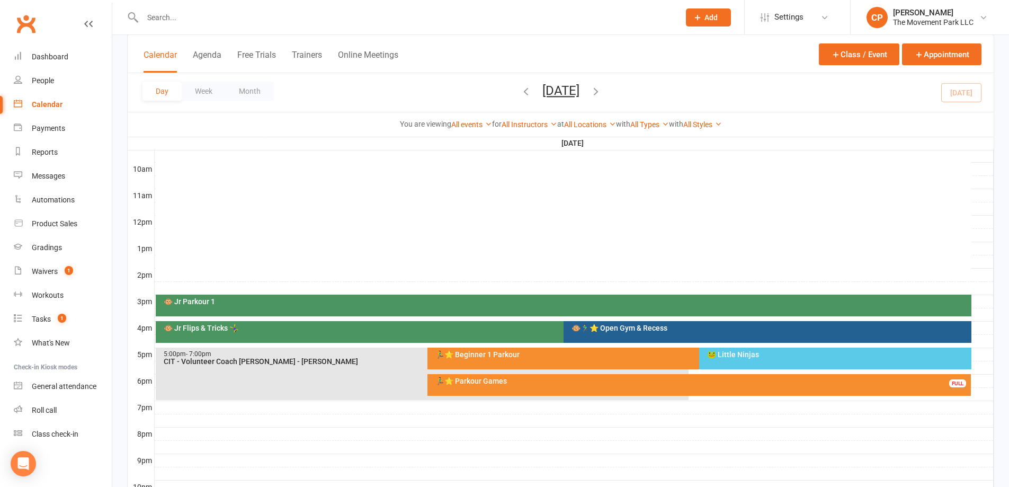
scroll to position [371, 0]
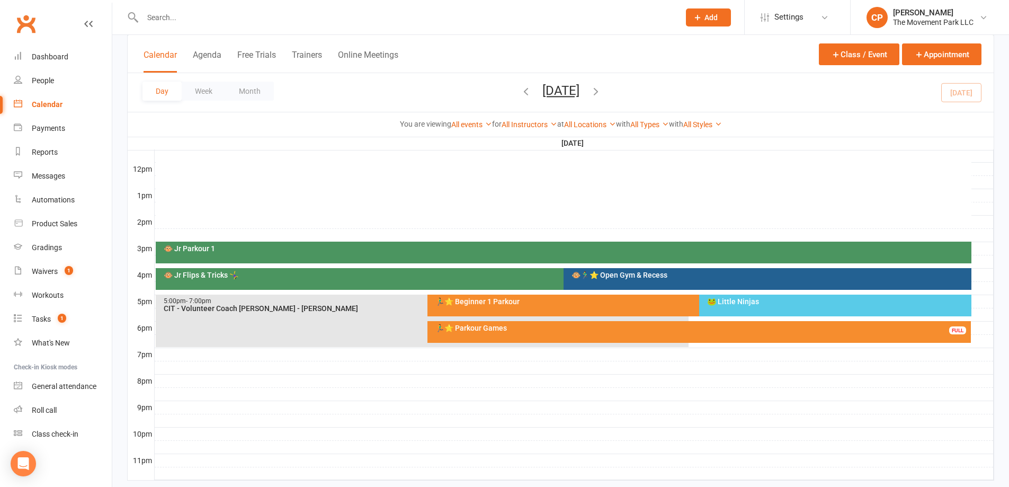
click at [653, 274] on div "🐵🏃‍♂️⭐ Open Gym & Recess" at bounding box center [770, 274] width 398 height 7
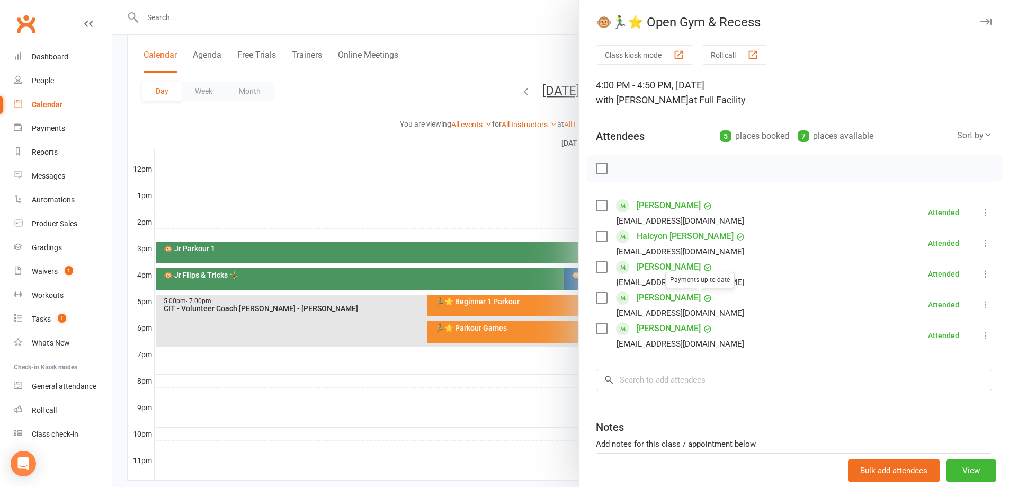
click at [581, 365] on div "Class kiosk mode Roll call 4:00 PM - 4:50 PM, Friday, August, 15, 2025 with Ric…" at bounding box center [794, 293] width 430 height 496
drag, startPoint x: 440, startPoint y: 269, endPoint x: 438, endPoint y: 275, distance: 5.9
click at [439, 271] on div at bounding box center [560, 243] width 896 height 487
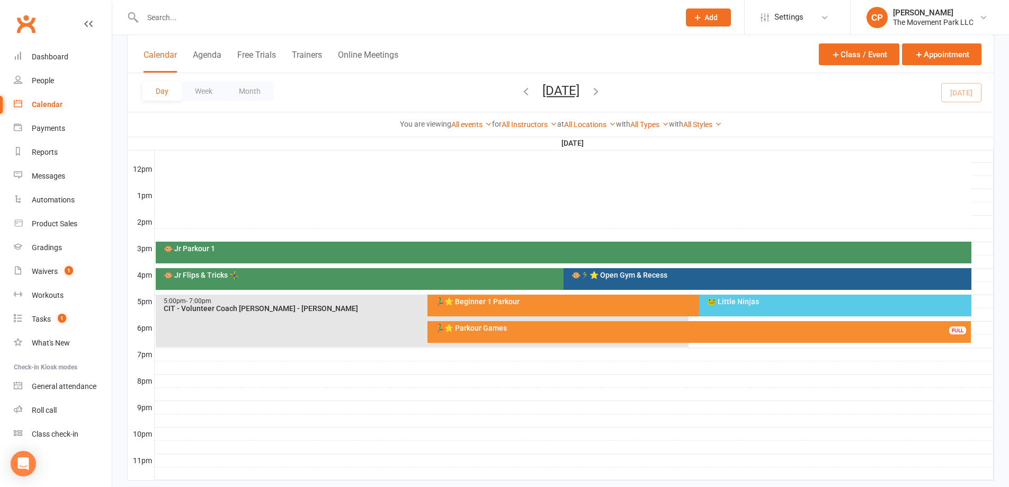
drag, startPoint x: 435, startPoint y: 277, endPoint x: 448, endPoint y: 280, distance: 13.5
click at [448, 280] on div "🐵 Jr Flips & Tricks 🤸‍♀️" at bounding box center [558, 279] width 805 height 22
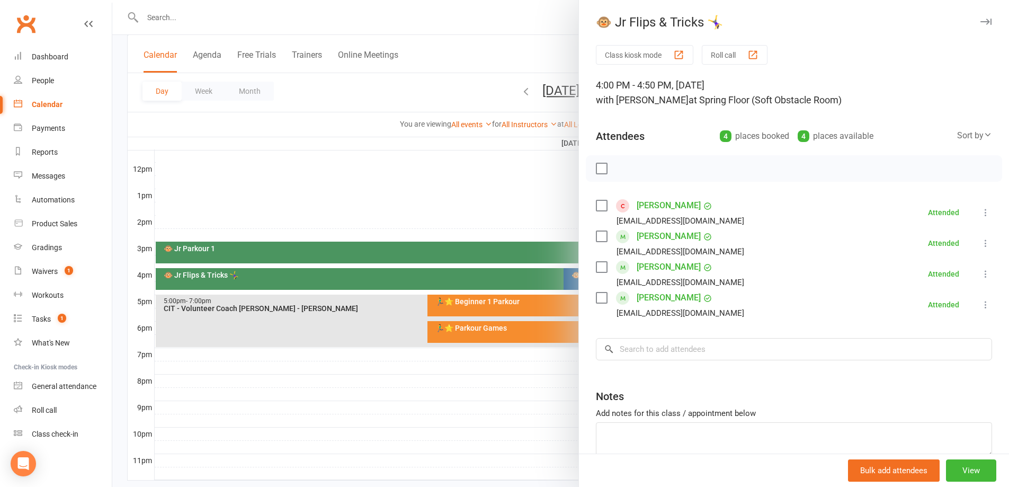
click at [646, 205] on link "Jax Carroll" at bounding box center [668, 205] width 64 height 17
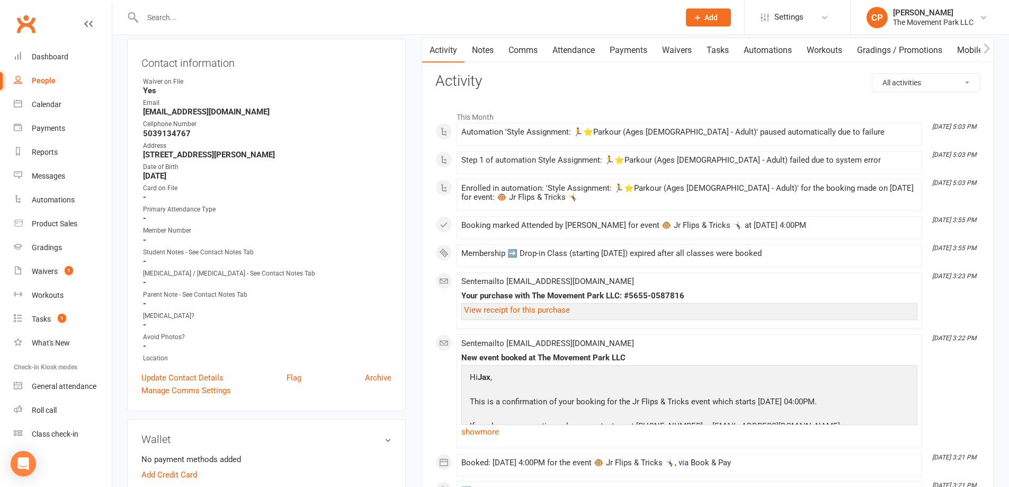
scroll to position [53, 0]
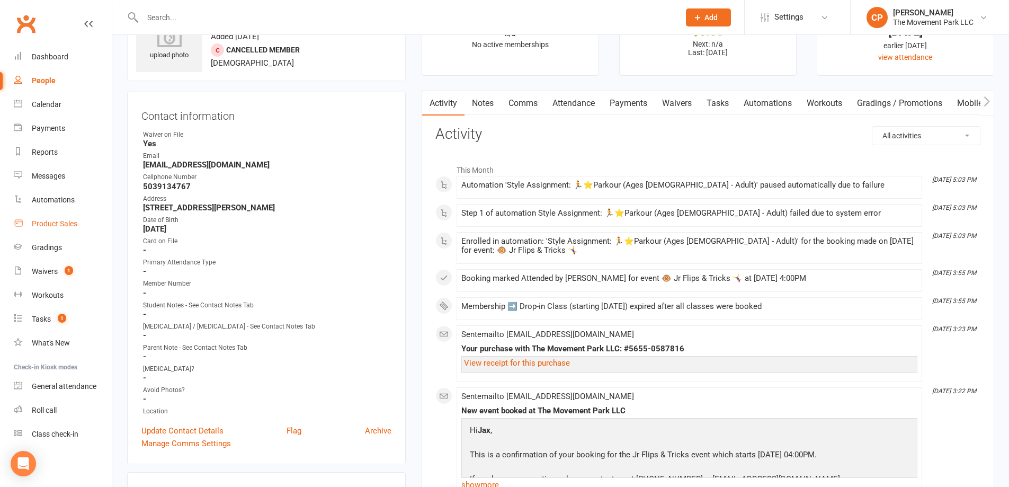
click at [48, 224] on div "Product Sales" at bounding box center [55, 223] width 46 height 8
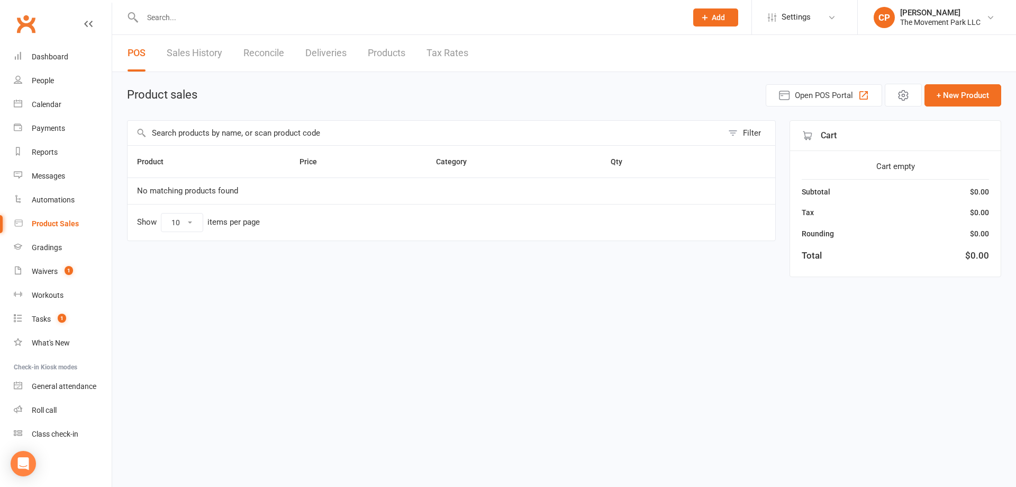
click at [193, 139] on input "text" at bounding box center [426, 133] width 596 height 24
type input "s"
type input "c"
click at [396, 53] on link "Products" at bounding box center [387, 53] width 38 height 37
select select "2400"
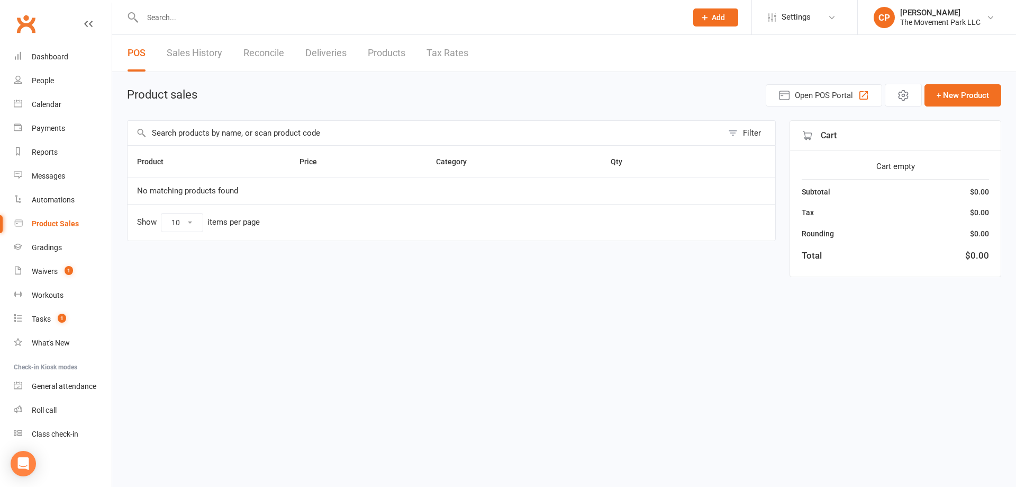
select select "neither"
select select "100"
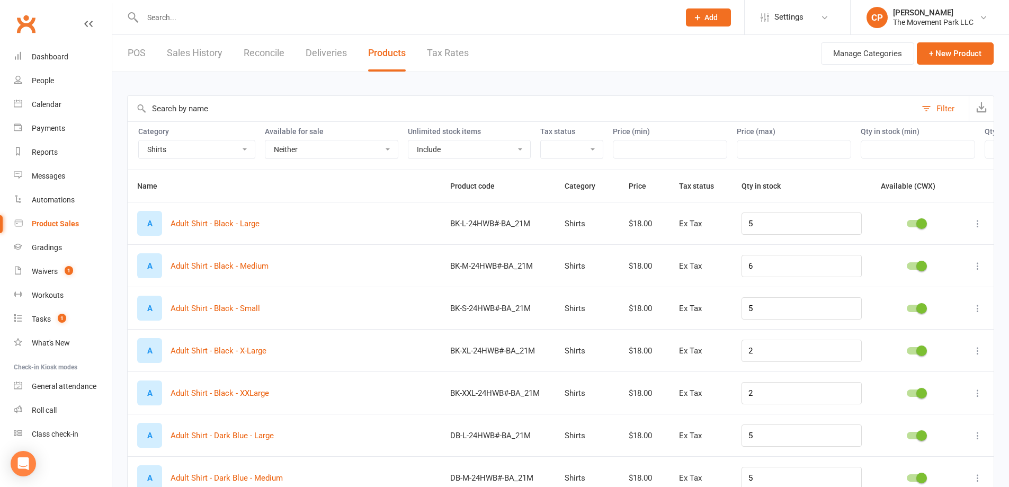
click at [217, 118] on input "text" at bounding box center [522, 108] width 788 height 25
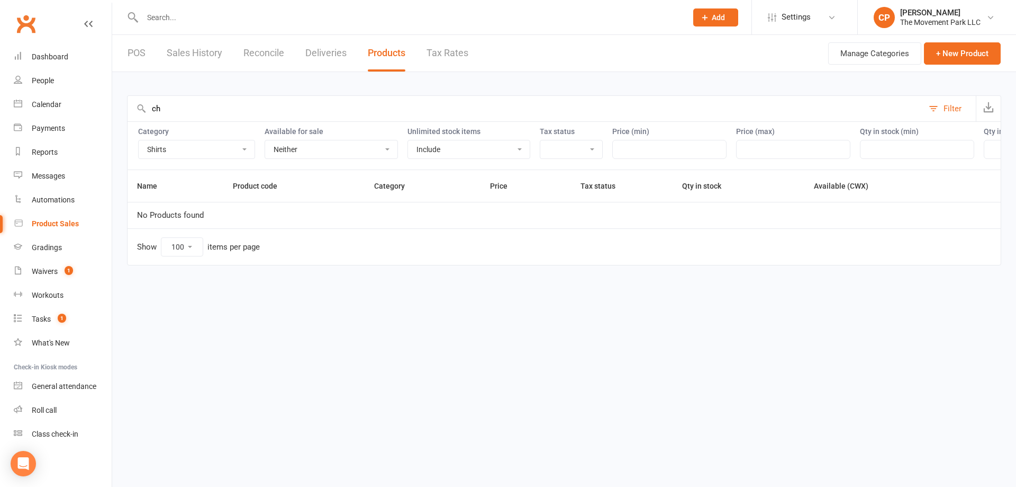
type input "c"
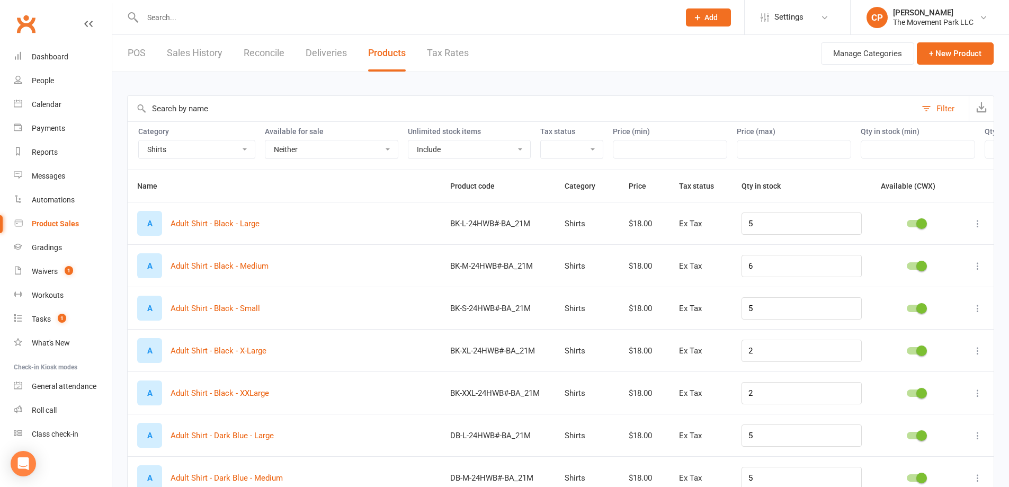
click at [141, 51] on link "POS" at bounding box center [137, 53] width 18 height 37
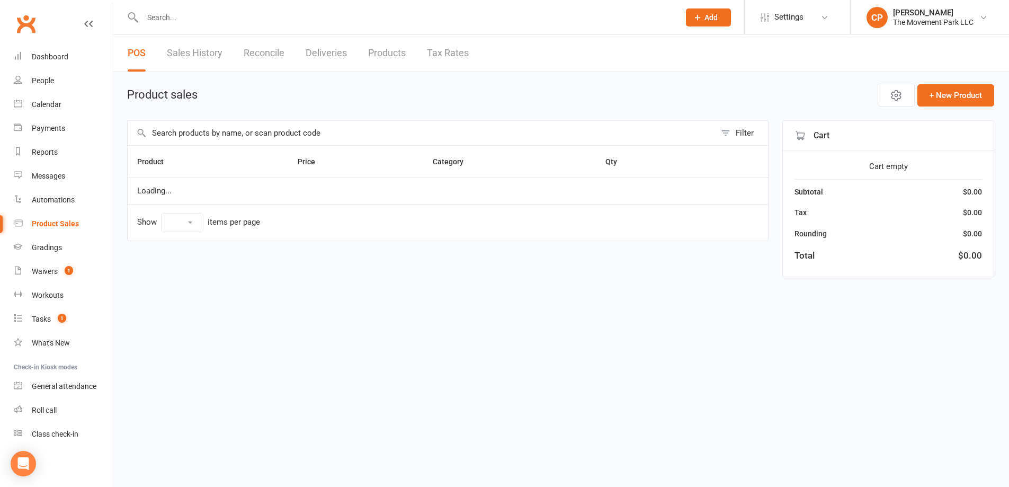
select select "10"
click at [213, 137] on input "text" at bounding box center [426, 133] width 596 height 24
type input "c"
type input "b"
type input "granola"
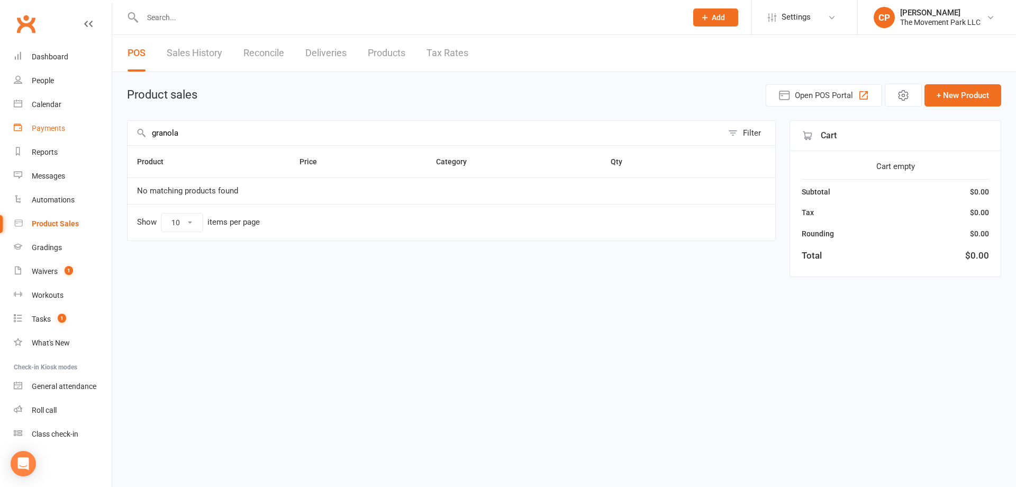
drag, startPoint x: 208, startPoint y: 137, endPoint x: 111, endPoint y: 131, distance: 96.5
click at [111, 131] on ui-view "Prospect Member Non-attending contact Class / event Appointment Grading event T…" at bounding box center [508, 147] width 1016 height 289
type input "gat"
drag, startPoint x: 173, startPoint y: 138, endPoint x: 86, endPoint y: 134, distance: 86.9
click at [86, 134] on ui-view "Prospect Member Non-attending contact Class / event Appointment Grading event T…" at bounding box center [508, 147] width 1016 height 289
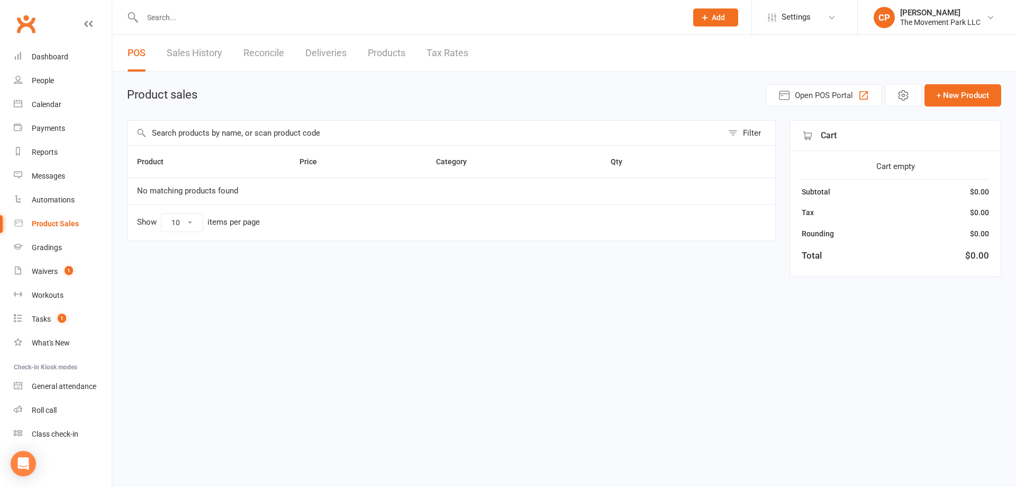
click at [747, 136] on div "Filter" at bounding box center [752, 133] width 18 height 13
select select "2400"
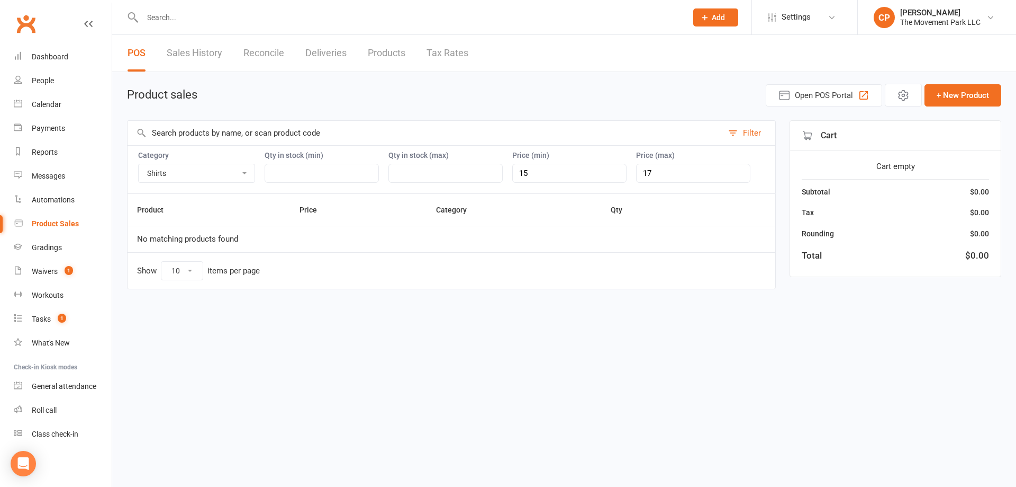
click at [251, 179] on select "Accessories Bags Branded Misc Merchandise Camp & Events Employee Apparel Purcha…" at bounding box center [197, 173] width 116 height 18
select select
click at [139, 164] on select "Accessories Bags Branded Misc Merchandise Camp & Events Employee Apparel Purcha…" at bounding box center [197, 173] width 116 height 18
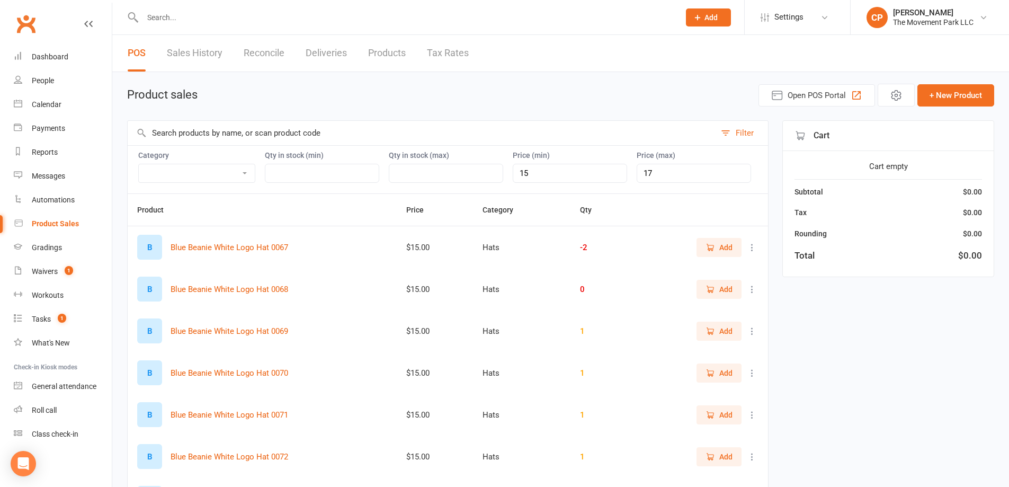
click at [253, 211] on th "Product" at bounding box center [262, 210] width 269 height 32
click at [221, 137] on input "text" at bounding box center [422, 133] width 588 height 24
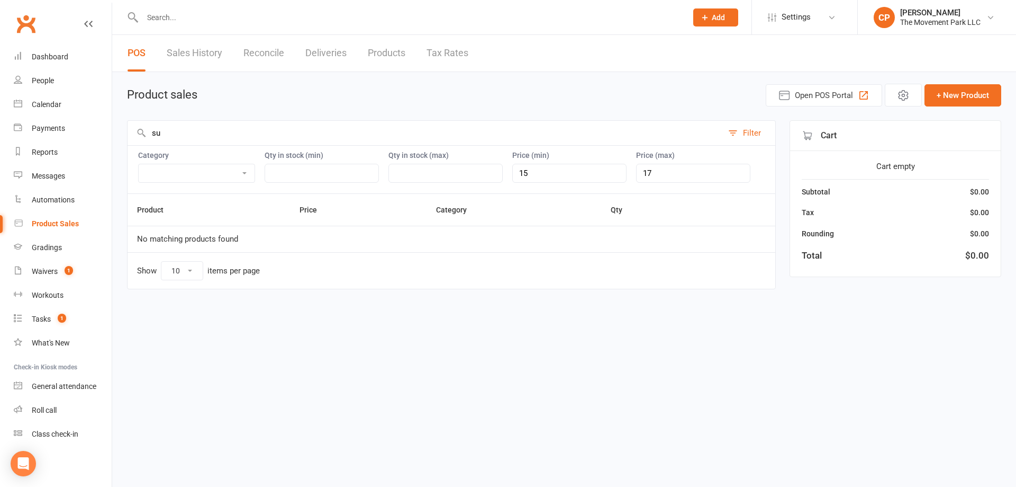
type input "s"
type input "chip"
drag, startPoint x: 507, startPoint y: 169, endPoint x: 458, endPoint y: 166, distance: 48.3
click at [463, 164] on div "Category Accessories Bags Branded Misc Merchandise Camp & Events Employee Appar…" at bounding box center [451, 169] width 649 height 48
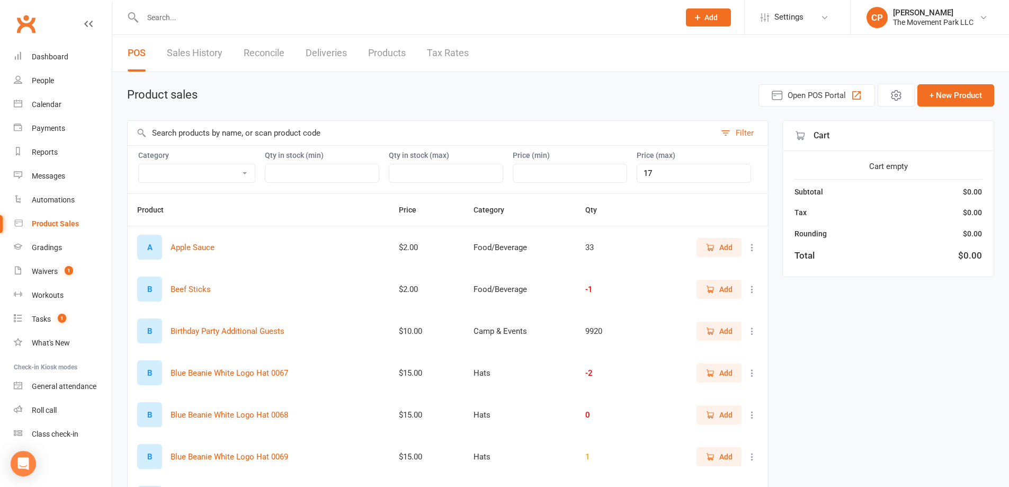
drag, startPoint x: 623, startPoint y: 176, endPoint x: 526, endPoint y: 182, distance: 97.1
click at [546, 178] on div "Category Accessories Bags Branded Misc Merchandise Camp & Events Employee Appar…" at bounding box center [447, 169] width 641 height 48
click at [313, 130] on input "text" at bounding box center [422, 133] width 588 height 24
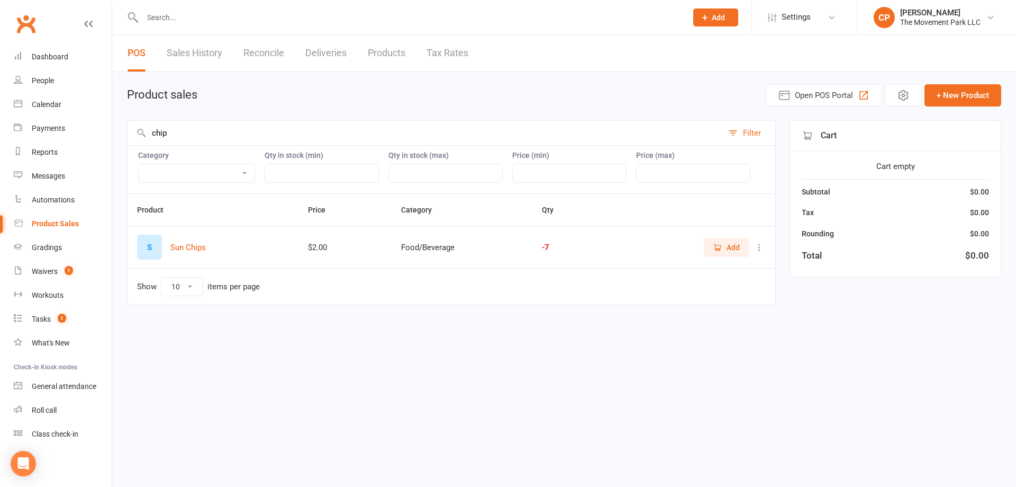
type input "chip"
click at [737, 250] on span "Add" at bounding box center [733, 247] width 13 height 12
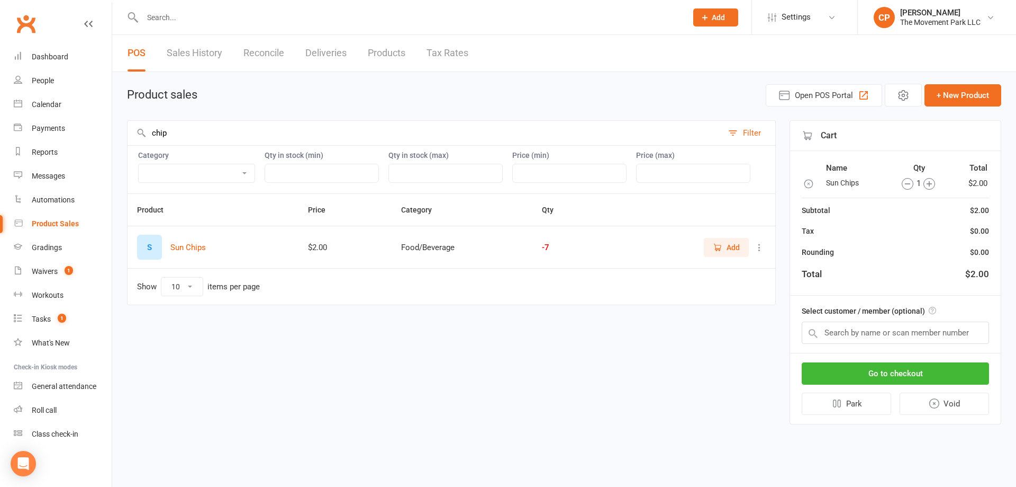
click at [931, 187] on icon "button" at bounding box center [930, 184] width 12 height 12
drag, startPoint x: 179, startPoint y: 133, endPoint x: 91, endPoint y: 121, distance: 89.8
click at [91, 120] on ui-view "Prospect Member Non-attending contact Class / event Appointment Grading event T…" at bounding box center [508, 221] width 1016 height 436
type input "bar"
click at [733, 246] on span "Add" at bounding box center [733, 247] width 13 height 12
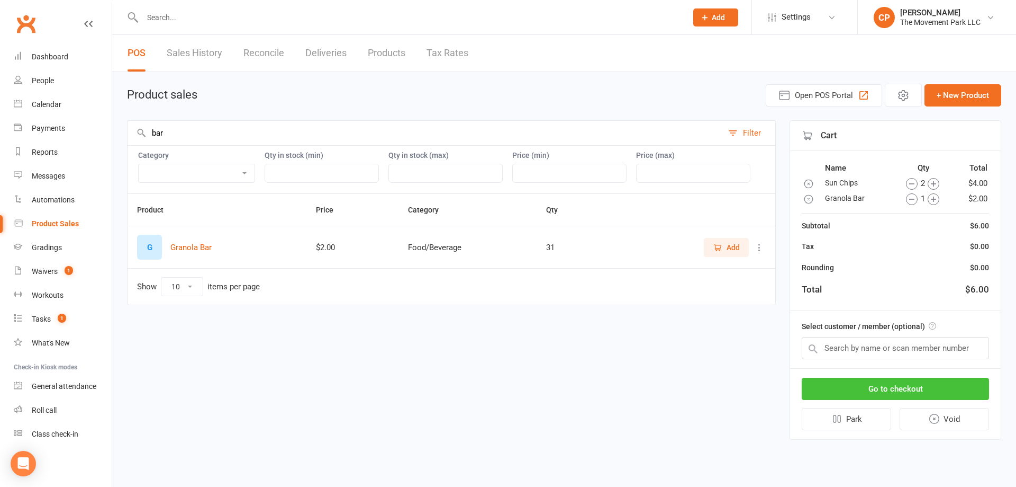
click at [883, 385] on button "Go to checkout" at bounding box center [895, 388] width 187 height 22
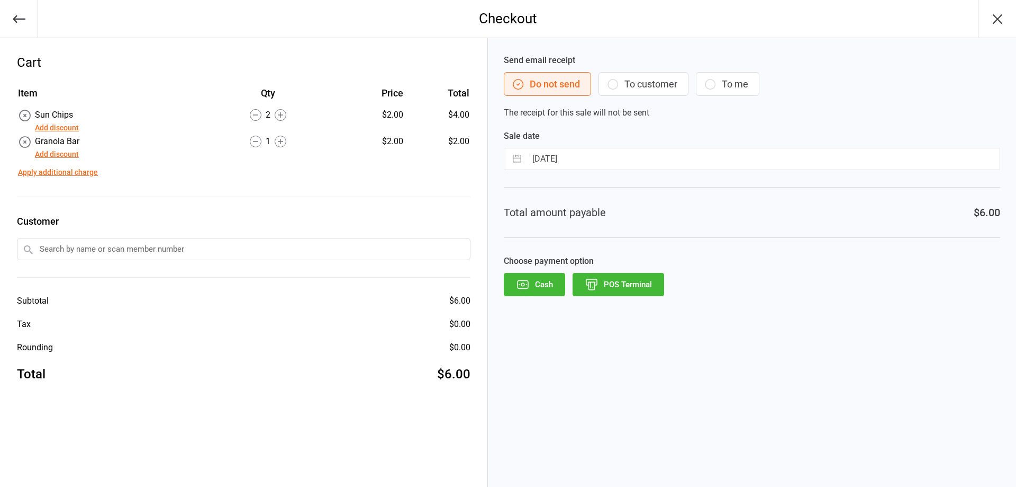
click at [644, 292] on button "POS Terminal" at bounding box center [619, 284] width 92 height 23
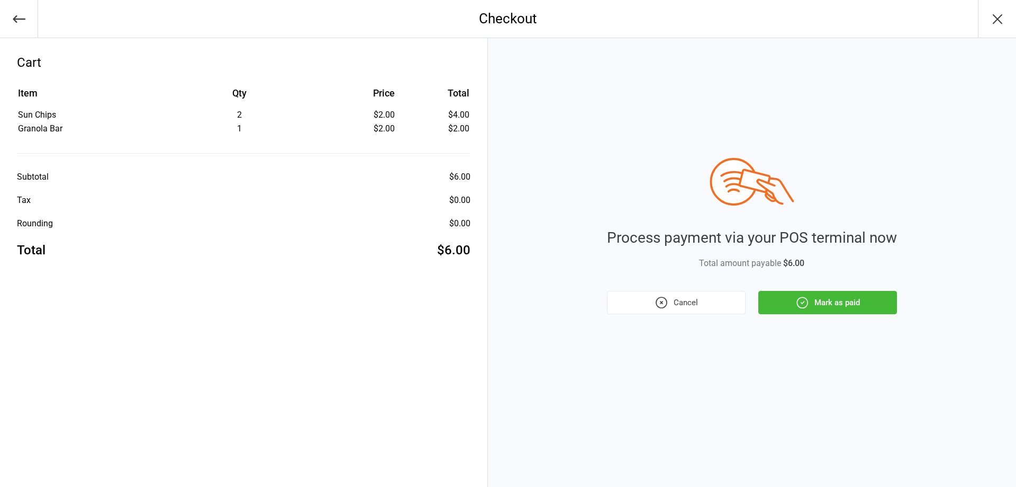
click at [29, 25] on button "button" at bounding box center [19, 19] width 38 height 38
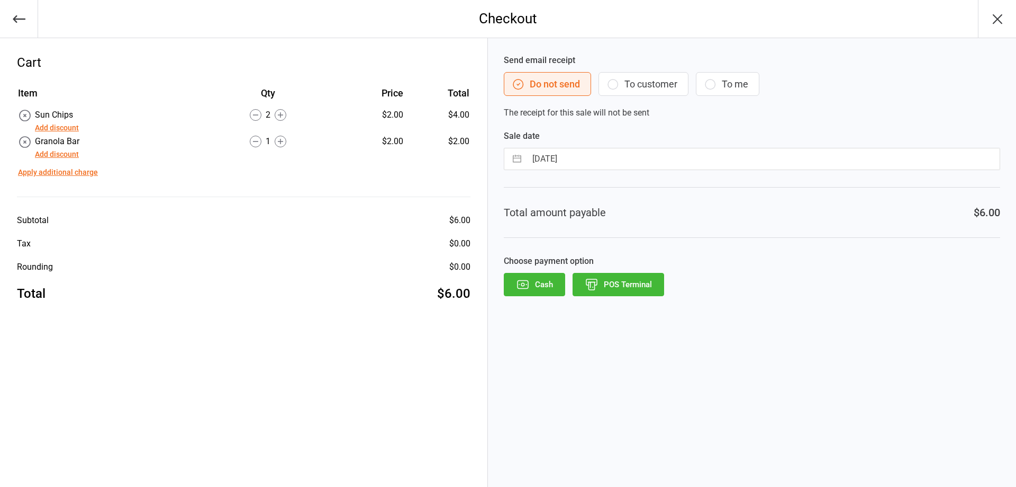
click at [26, 30] on button "button" at bounding box center [19, 19] width 38 height 38
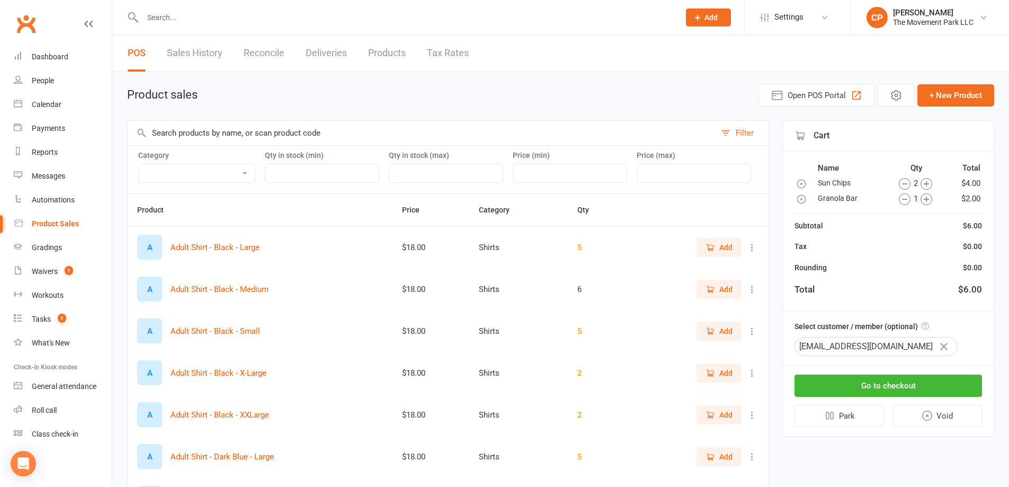
click at [940, 348] on icon "button" at bounding box center [943, 346] width 7 height 7
click at [907, 350] on input "text" at bounding box center [887, 348] width 187 height 22
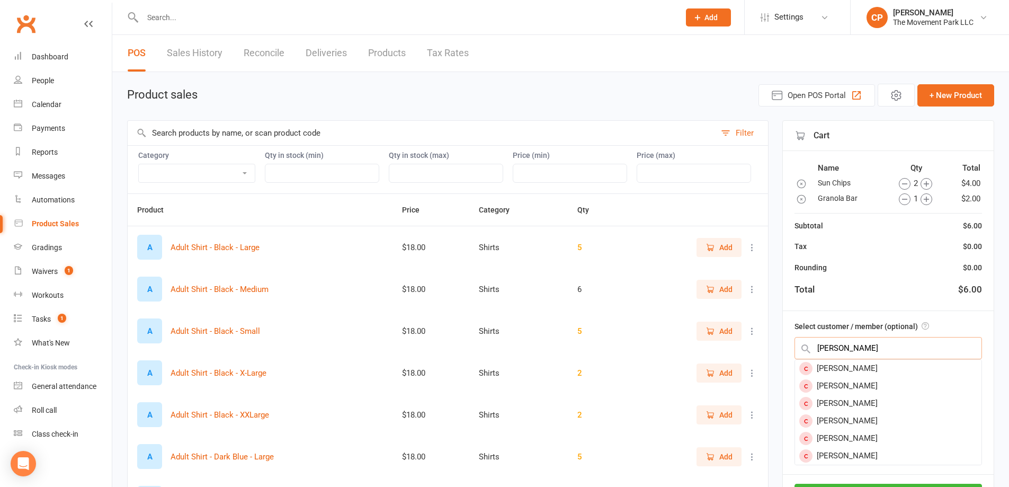
type input "carroll"
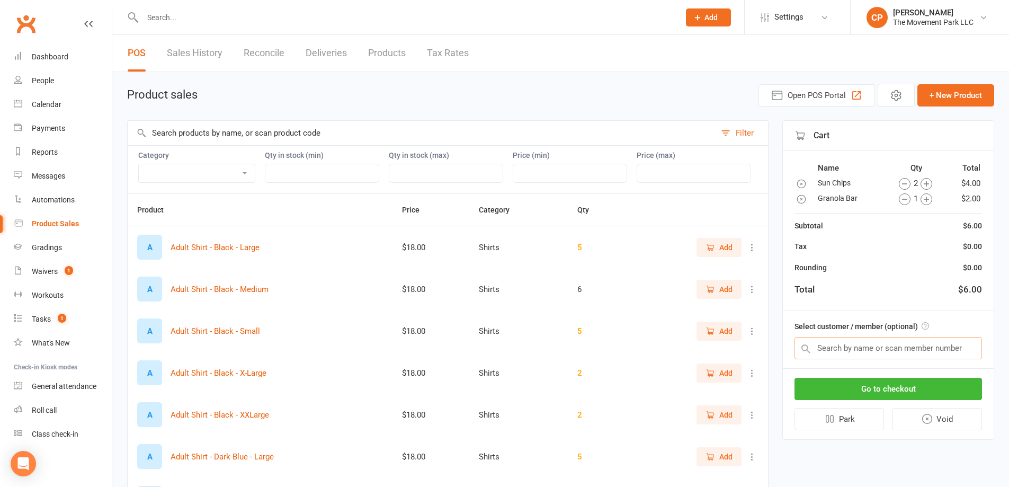
click at [876, 348] on input "text" at bounding box center [887, 348] width 187 height 22
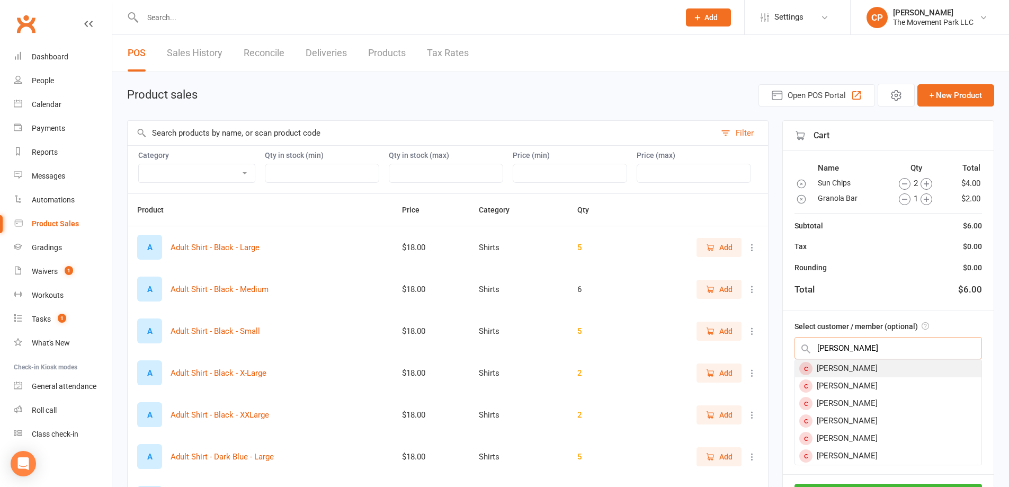
type input "jax carroll"
click at [861, 369] on div "[PERSON_NAME]" at bounding box center [888, 367] width 186 height 17
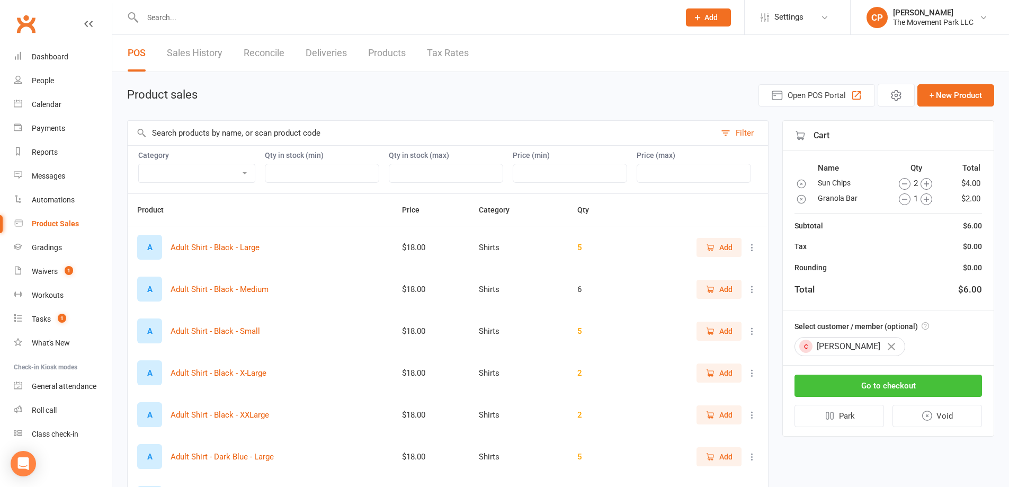
click at [860, 383] on button "Go to checkout" at bounding box center [887, 385] width 187 height 22
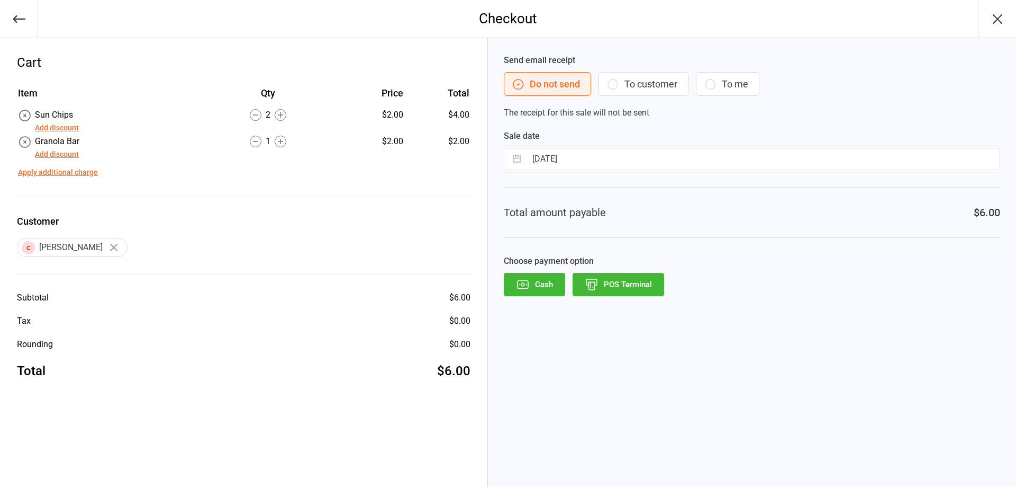
click at [635, 281] on button "POS Terminal" at bounding box center [619, 284] width 92 height 23
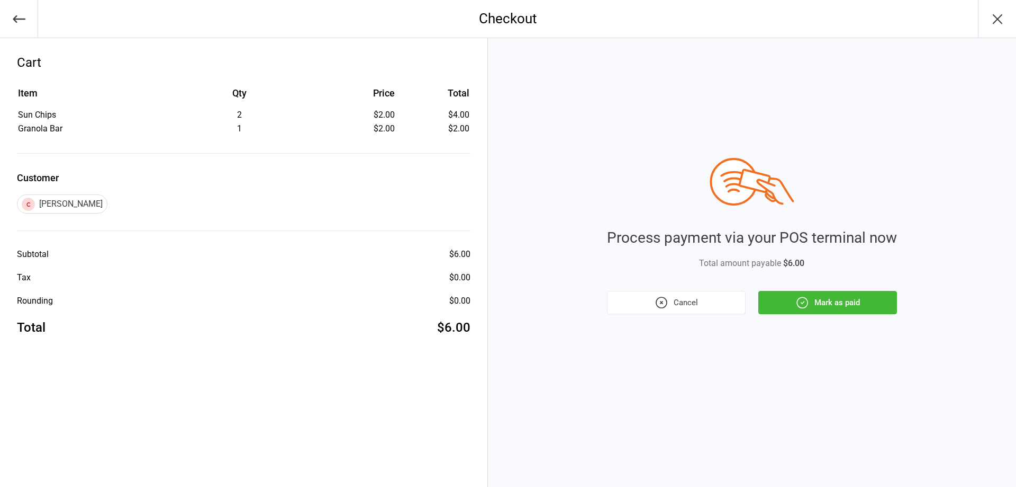
click at [787, 302] on button "Mark as paid" at bounding box center [828, 302] width 139 height 23
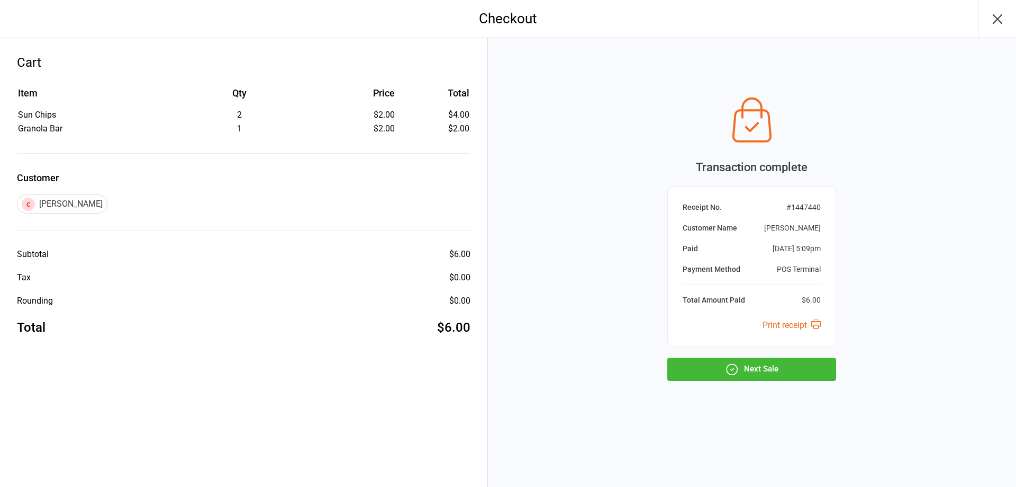
click at [788, 366] on button "Next Sale" at bounding box center [752, 368] width 169 height 23
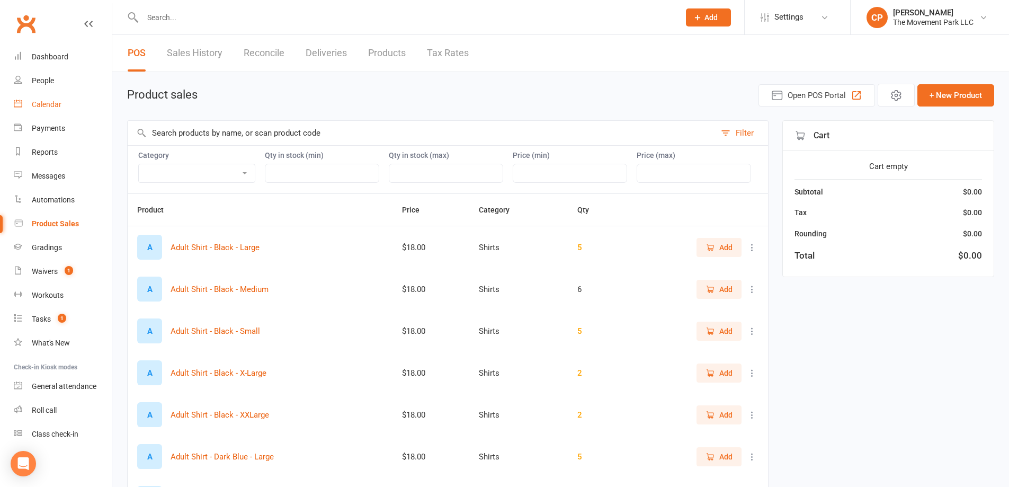
click at [31, 105] on link "Calendar" at bounding box center [63, 105] width 98 height 24
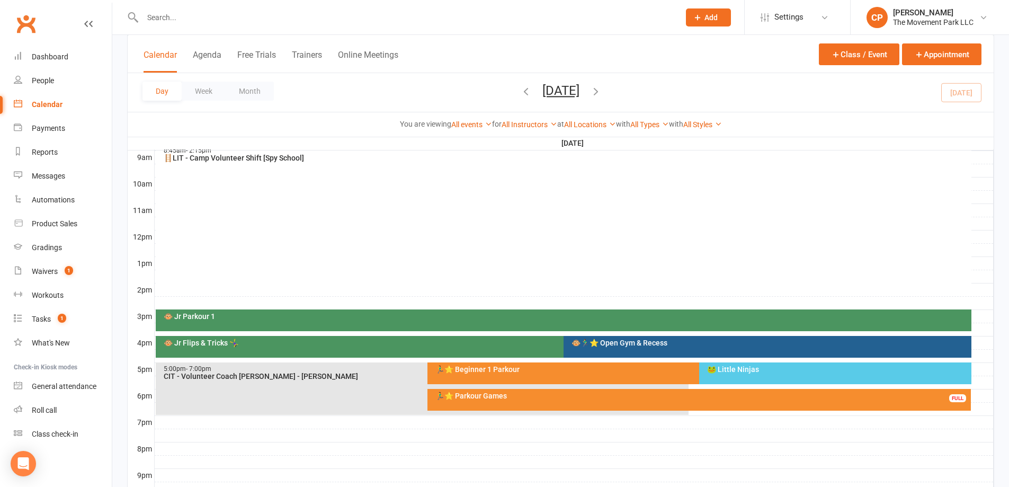
scroll to position [318, 0]
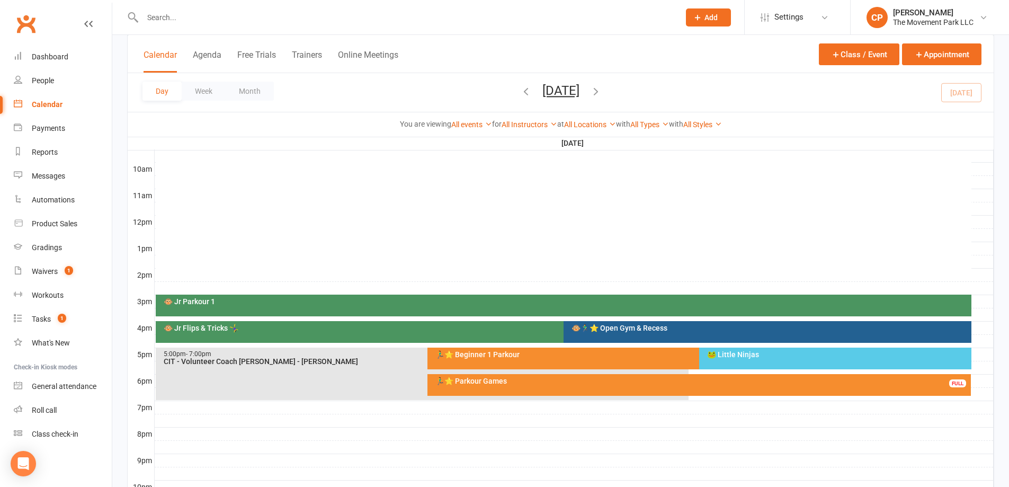
click at [530, 354] on div "🏃‍♂️⭐ Beginner 1 Parkour" at bounding box center [697, 353] width 524 height 7
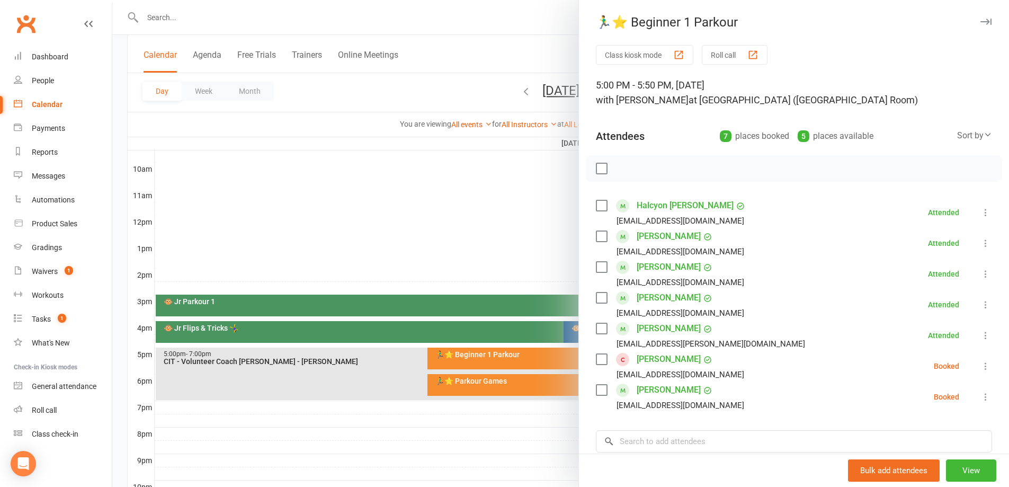
click at [980, 395] on icon at bounding box center [985, 396] width 11 height 11
click at [886, 458] on link "Check in" at bounding box center [929, 459] width 124 height 21
click at [464, 229] on div at bounding box center [560, 243] width 896 height 487
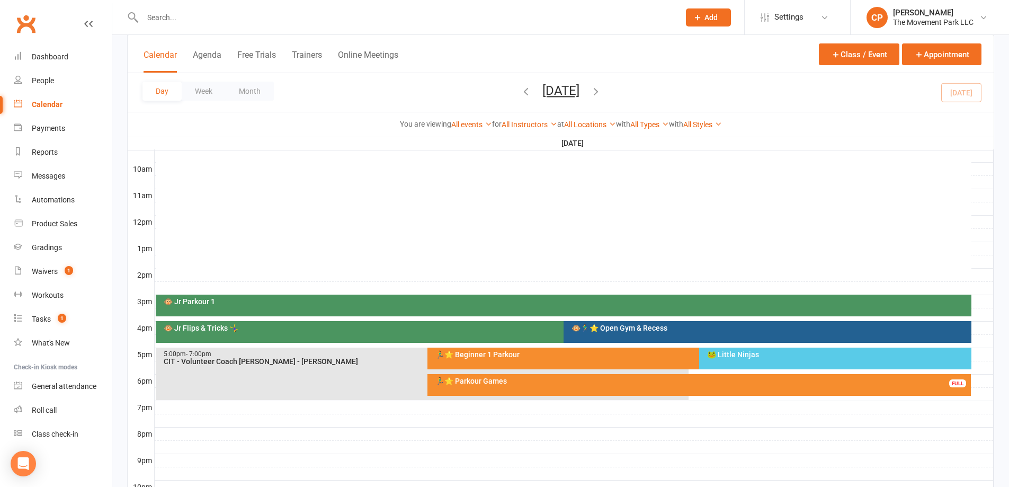
click at [760, 355] on div "🐸 Little Ninjas" at bounding box center [837, 353] width 262 height 7
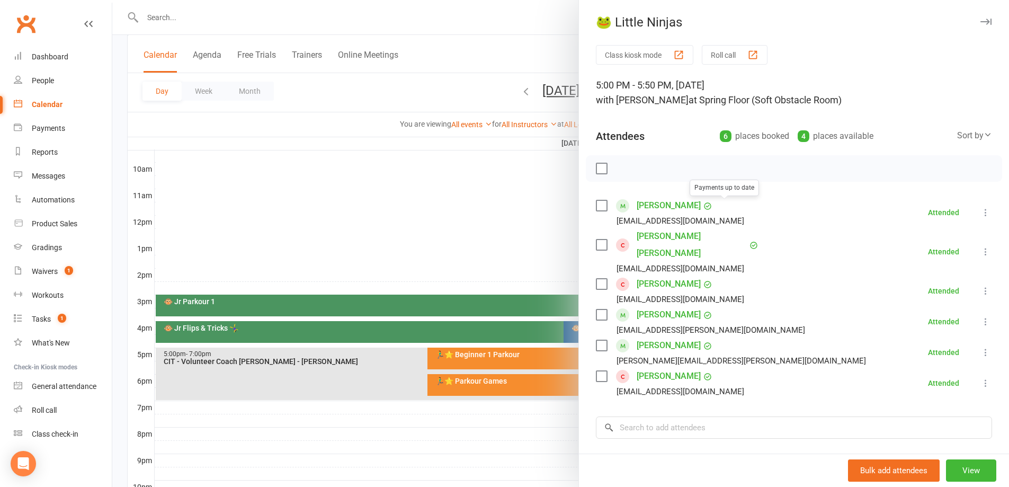
click at [700, 207] on link "[PERSON_NAME]" at bounding box center [668, 205] width 64 height 17
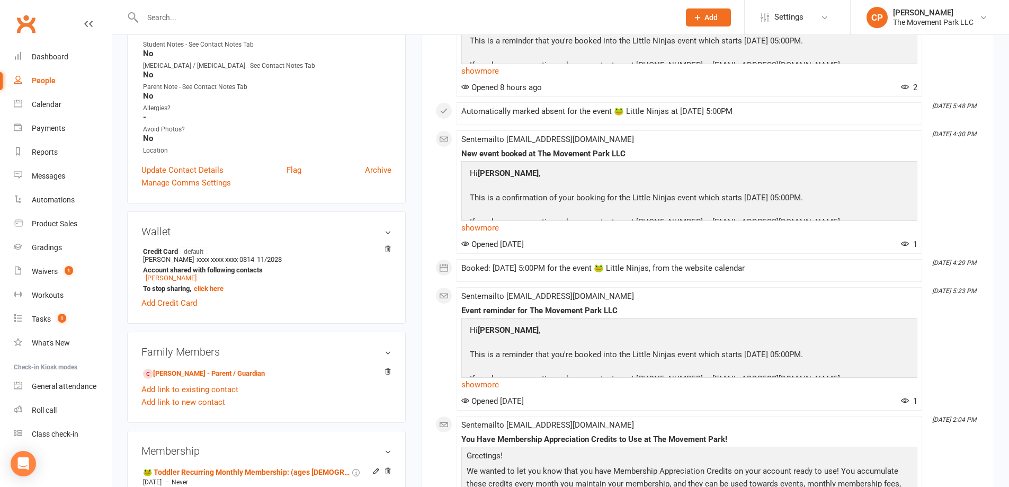
scroll to position [318, 0]
click at [227, 373] on link "[PERSON_NAME] - Parent / Guardian" at bounding box center [204, 371] width 122 height 11
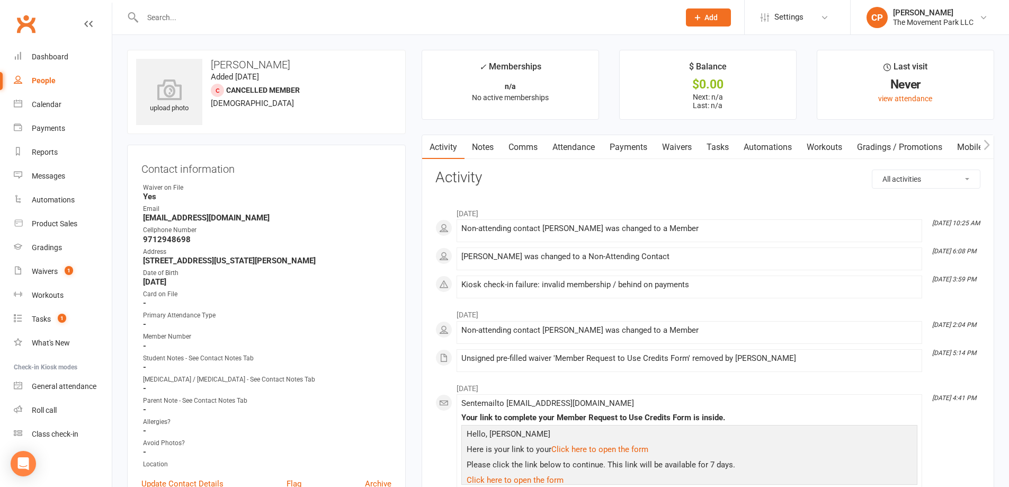
click at [685, 148] on link "Waivers" at bounding box center [676, 147] width 44 height 24
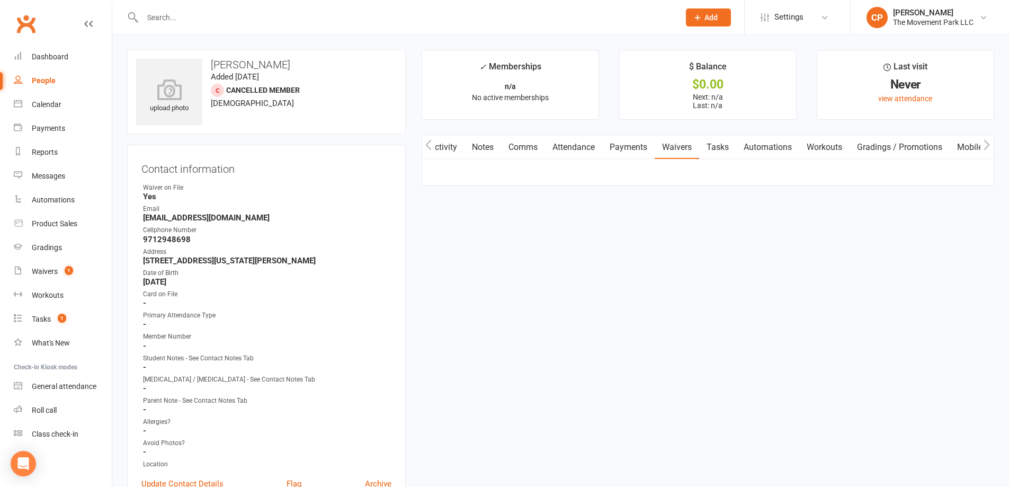
scroll to position [0, 1]
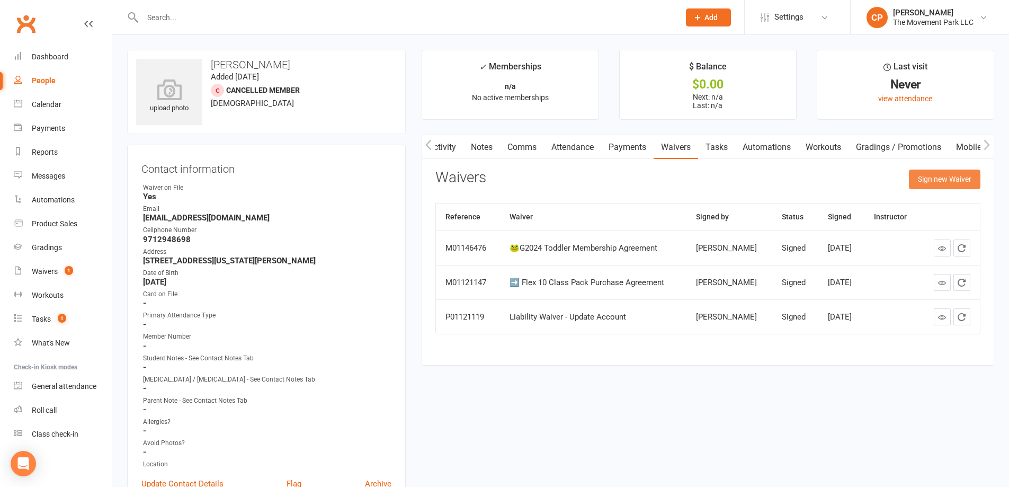
click at [938, 184] on button "Sign new Waiver" at bounding box center [943, 178] width 71 height 19
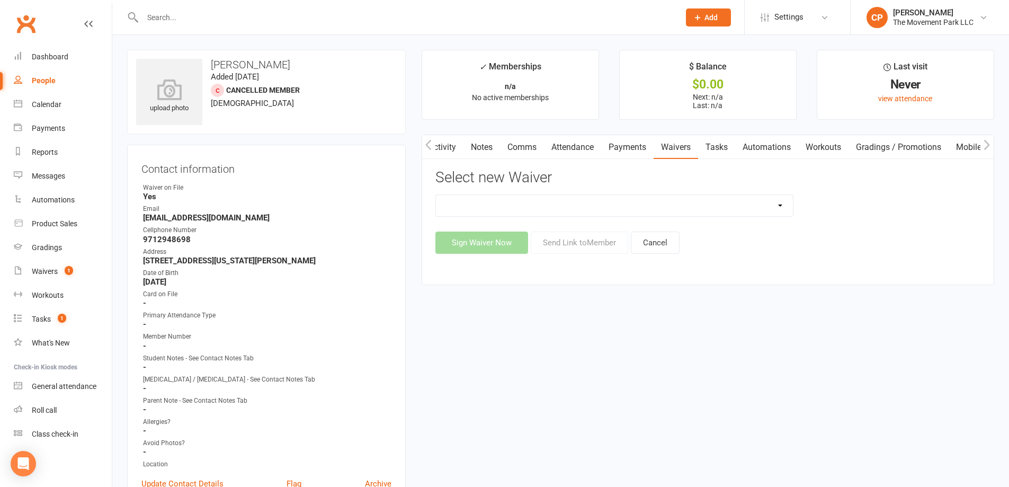
click at [571, 211] on select "🪜2025 LEAD Program Application and Purchase Agreement 😎 2025 Summer Camp Purcha…" at bounding box center [614, 205] width 357 height 21
select select "7612"
click at [436, 195] on select "🪜2025 LEAD Program Application and Purchase Agreement 😎 2025 Summer Camp Purcha…" at bounding box center [614, 205] width 357 height 21
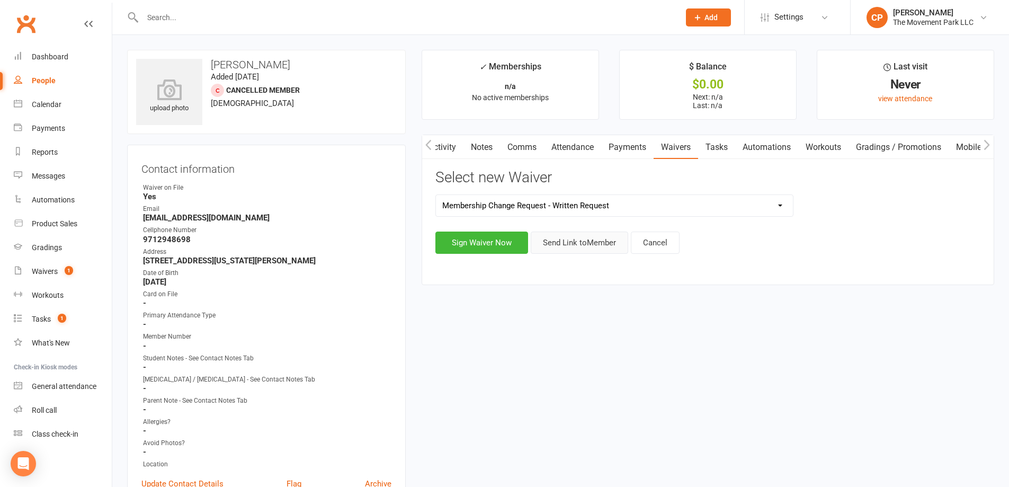
click at [573, 248] on button "Send Link to Member" at bounding box center [578, 242] width 97 height 22
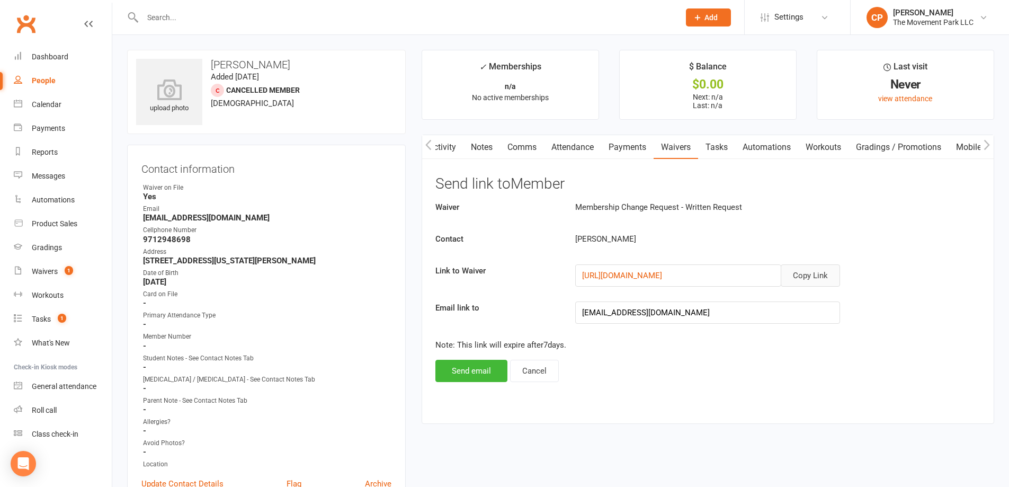
click at [803, 279] on button "Copy Link" at bounding box center [809, 275] width 59 height 22
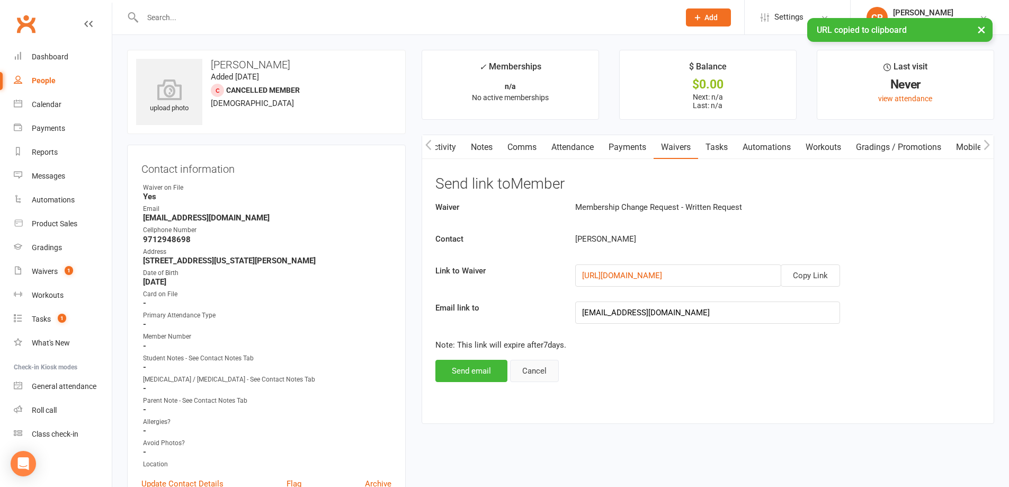
click at [539, 374] on button "Cancel" at bounding box center [534, 370] width 49 height 22
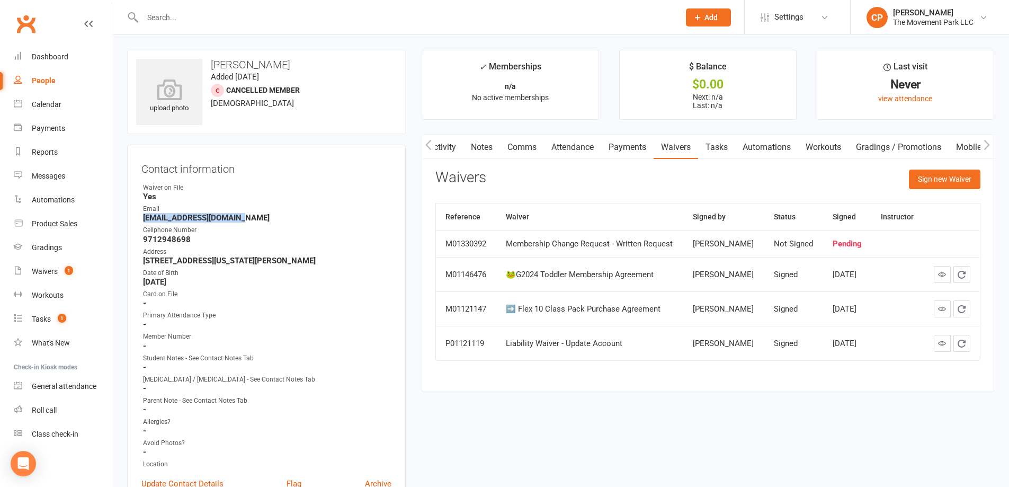
drag, startPoint x: 233, startPoint y: 218, endPoint x: 145, endPoint y: 219, distance: 88.4
click at [145, 219] on strong "arqlizcabrera@yahoo.com" at bounding box center [267, 218] width 248 height 10
copy strong "arqlizcabrera@yahoo.com"
click at [517, 148] on link "Comms" at bounding box center [522, 147] width 44 height 24
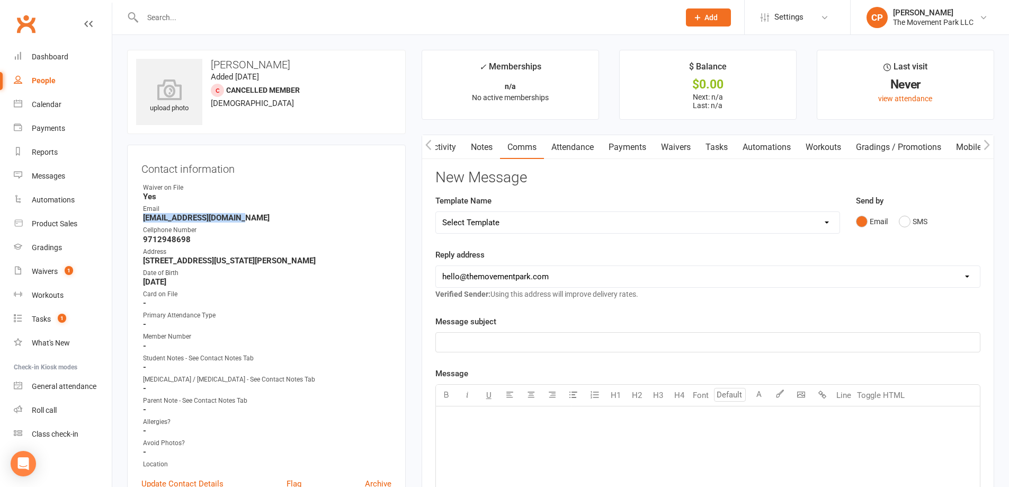
click at [523, 222] on select "Select Template [Email] 📱Trial Class App Request [Email] Initial Response to Co…" at bounding box center [637, 222] width 403 height 21
select select "6"
click at [436, 212] on select "Select Template [Email] 📱Trial Class App Request [Email] Initial Response to Co…" at bounding box center [637, 222] width 403 height 21
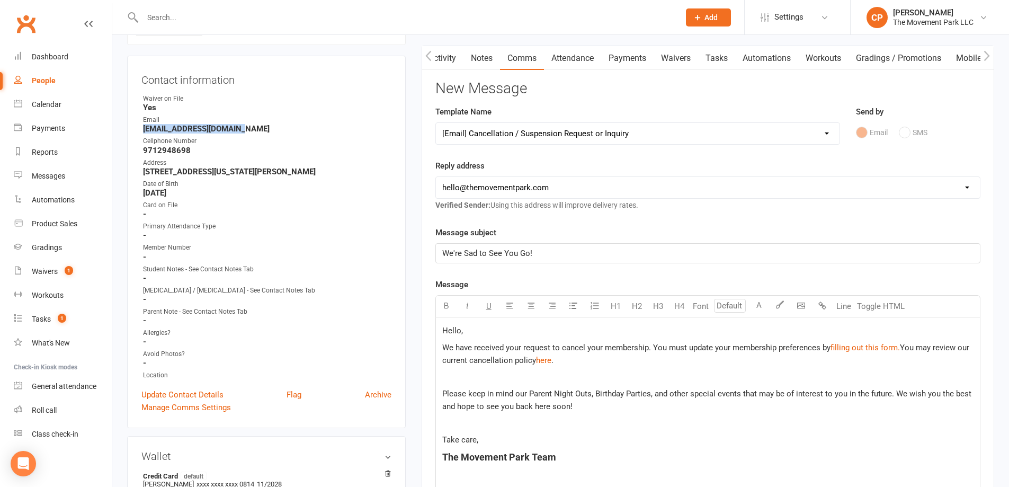
scroll to position [106, 0]
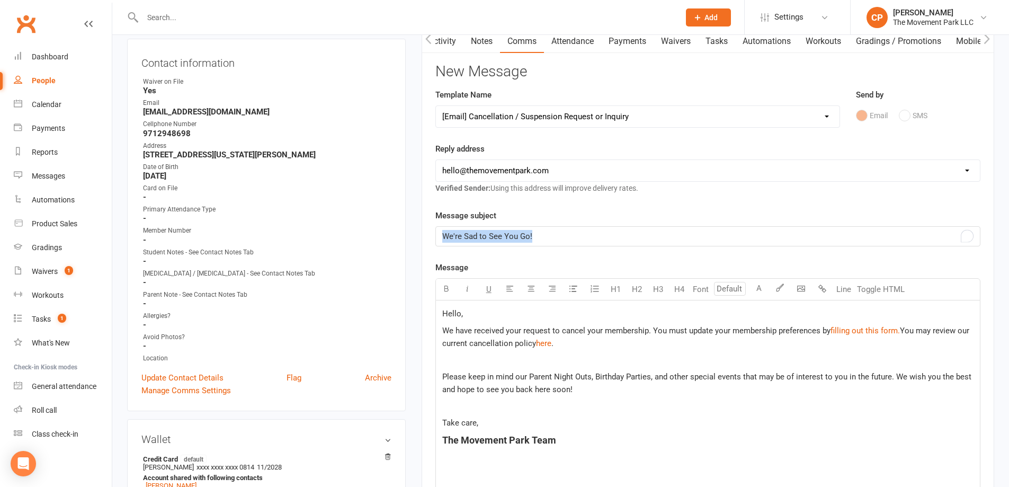
drag, startPoint x: 542, startPoint y: 239, endPoint x: 413, endPoint y: 244, distance: 129.2
click at [413, 244] on main "✓ Memberships n/a No active memberships $ Balance $0.00 Next: n/a Last: n/a Las…" at bounding box center [707, 319] width 588 height 750
copy span "We're Sad to See You Go!"
click at [956, 154] on div "Reply address hello@clubworx.com hello@themovementpark.com admin@themovementpar…" at bounding box center [707, 168] width 545 height 52
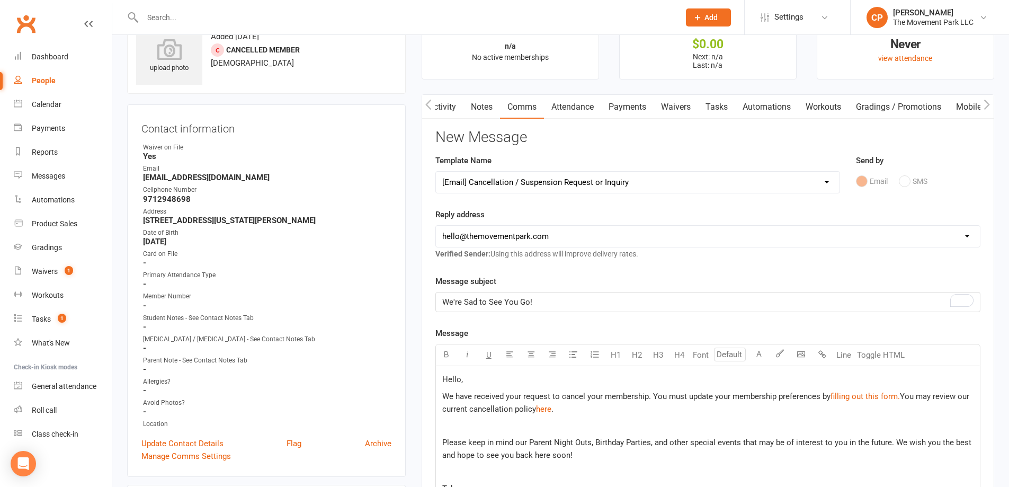
scroll to position [0, 0]
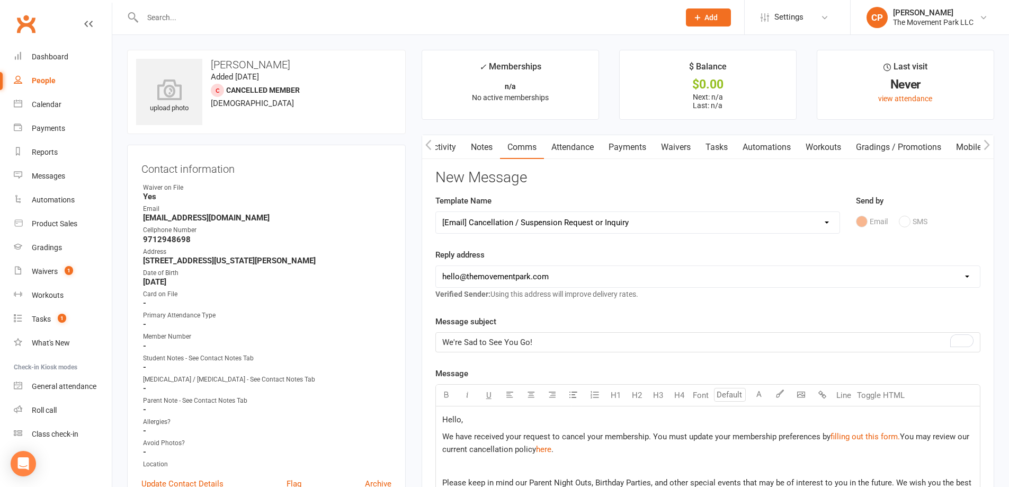
click at [427, 151] on button "button" at bounding box center [428, 147] width 13 height 24
click at [430, 148] on icon "button" at bounding box center [428, 145] width 6 height 10
click at [439, 148] on link "Activity" at bounding box center [443, 147] width 42 height 24
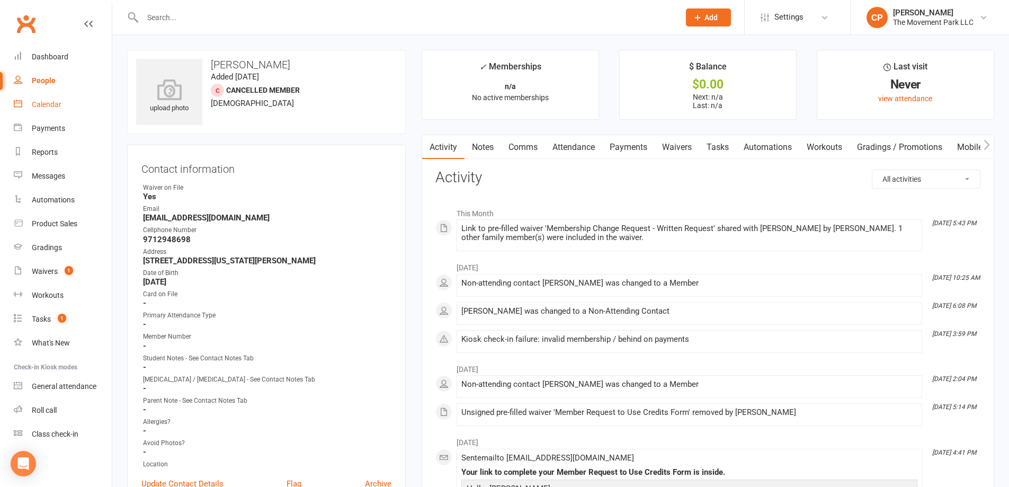
click at [50, 105] on div "Calendar" at bounding box center [47, 104] width 30 height 8
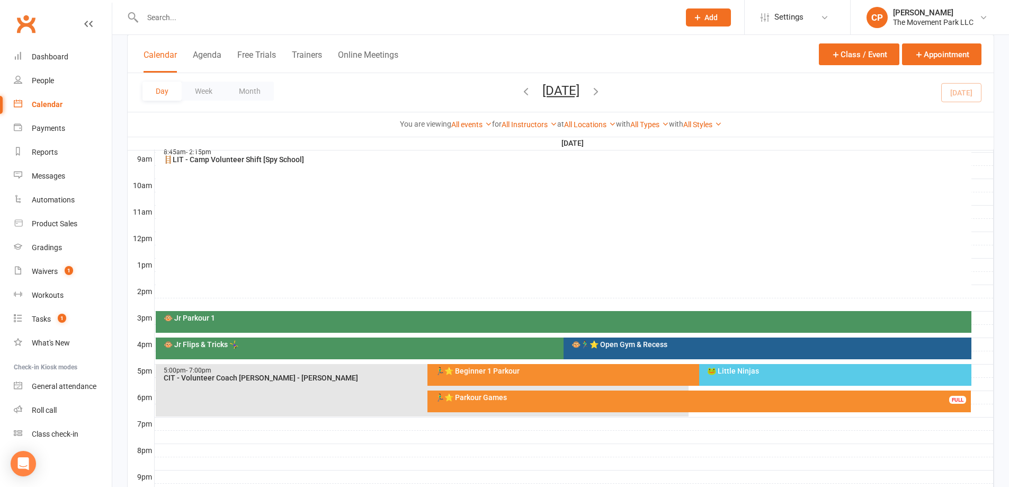
scroll to position [318, 0]
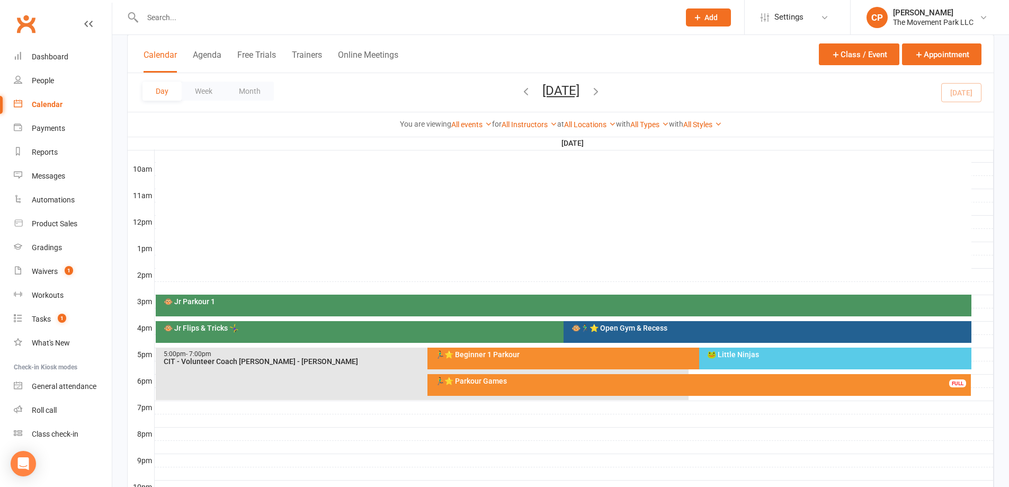
click at [477, 382] on div "🏃‍♂️⭐ Parkour Games" at bounding box center [702, 380] width 534 height 7
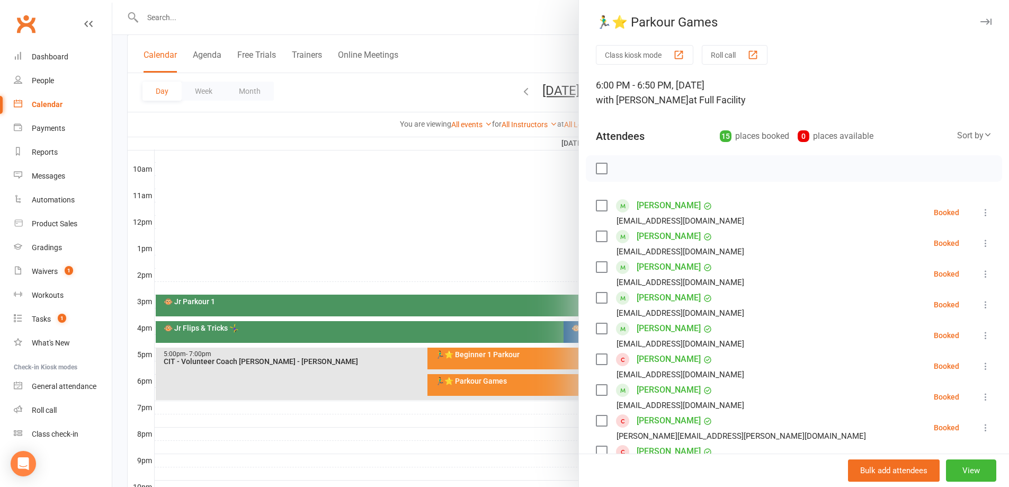
click at [598, 267] on label at bounding box center [601, 267] width 11 height 11
click at [596, 236] on label at bounding box center [601, 236] width 11 height 11
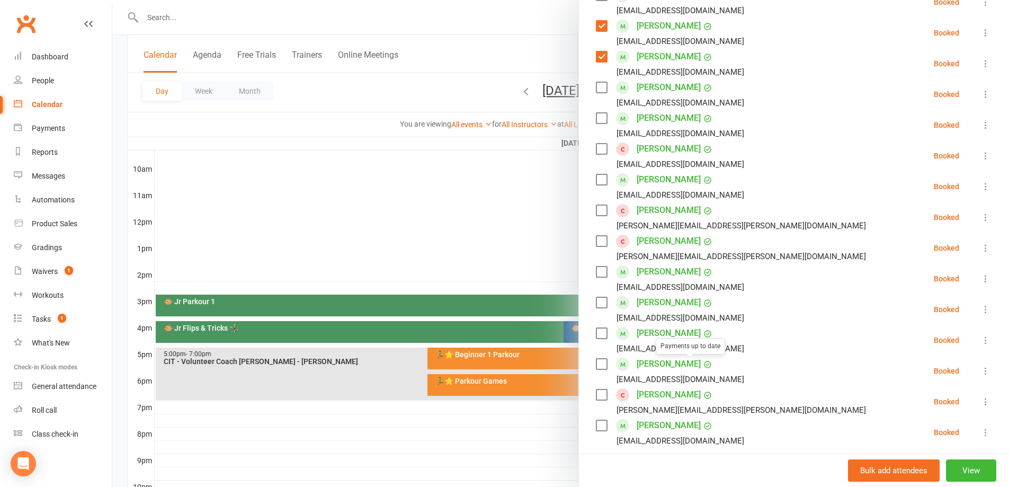
scroll to position [53, 0]
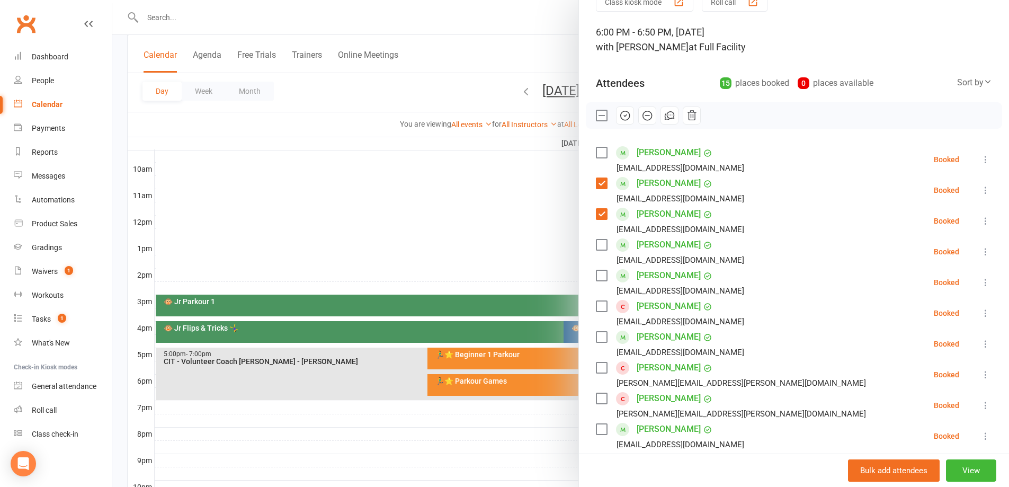
click at [619, 114] on icon "button" at bounding box center [625, 116] width 12 height 12
click at [511, 202] on div at bounding box center [560, 243] width 896 height 487
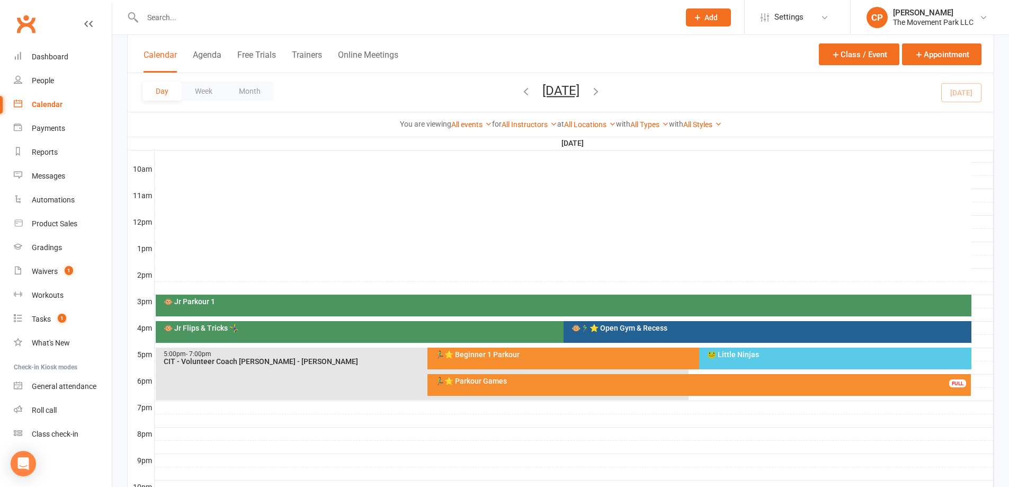
click at [584, 377] on div "🏃‍♂️⭐ Parkour Games" at bounding box center [702, 380] width 534 height 7
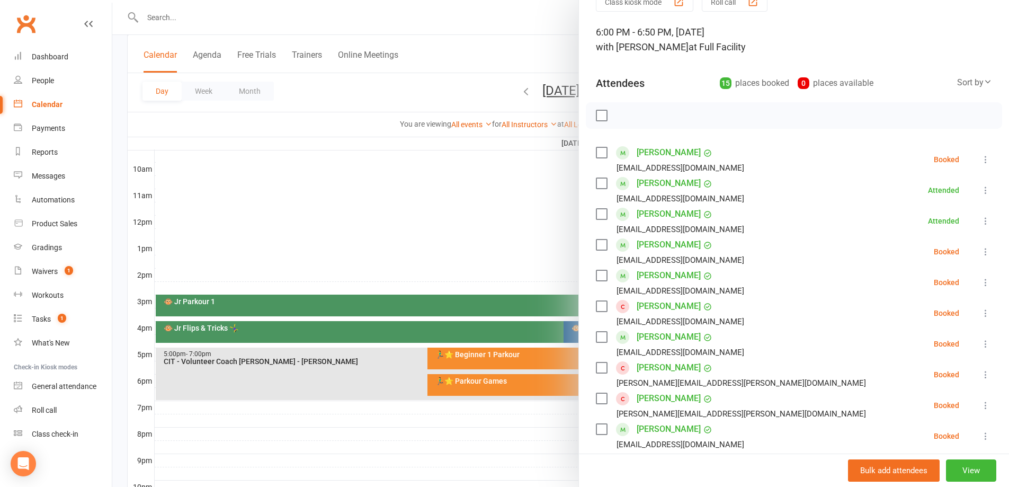
click at [560, 438] on div at bounding box center [560, 243] width 896 height 487
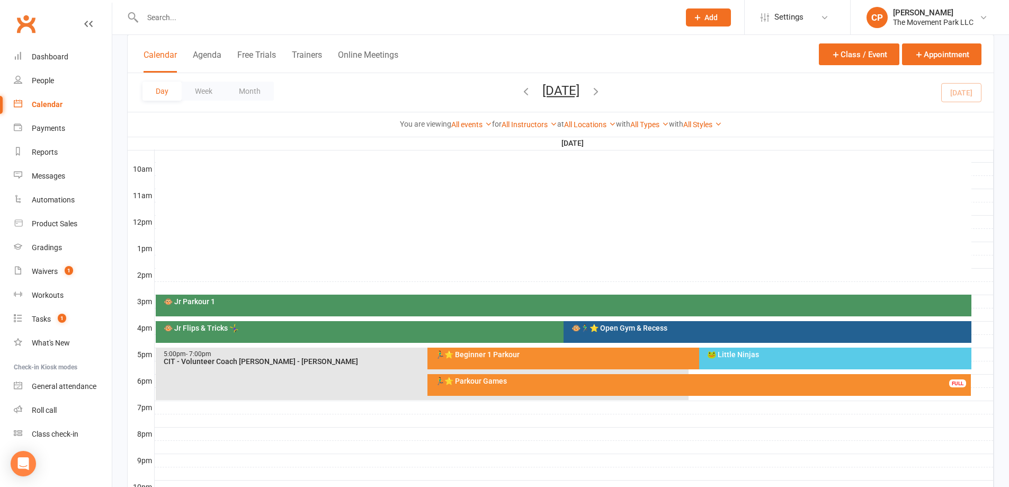
click at [561, 360] on div "🏃‍♂️⭐ Beginner 1 Parkour" at bounding box center [693, 358] width 533 height 22
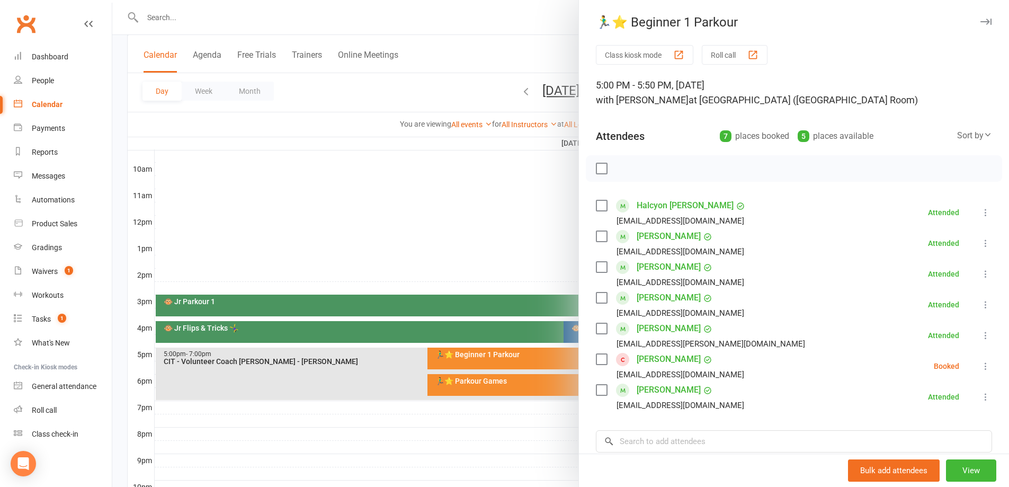
click at [518, 430] on div at bounding box center [560, 243] width 896 height 487
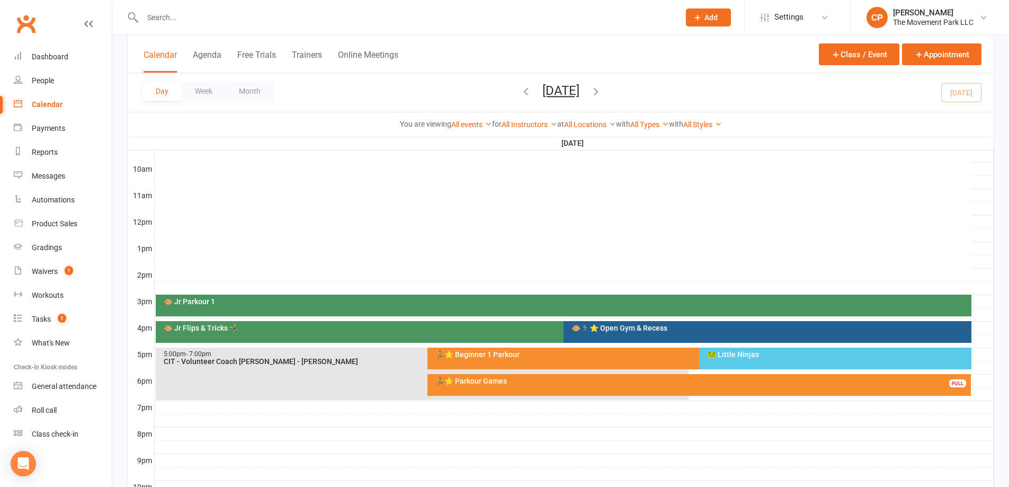
click at [479, 316] on div at bounding box center [574, 314] width 839 height 13
click at [485, 326] on div "🐵 Jr Flips & Tricks 🤸‍♀️" at bounding box center [560, 327] width 795 height 7
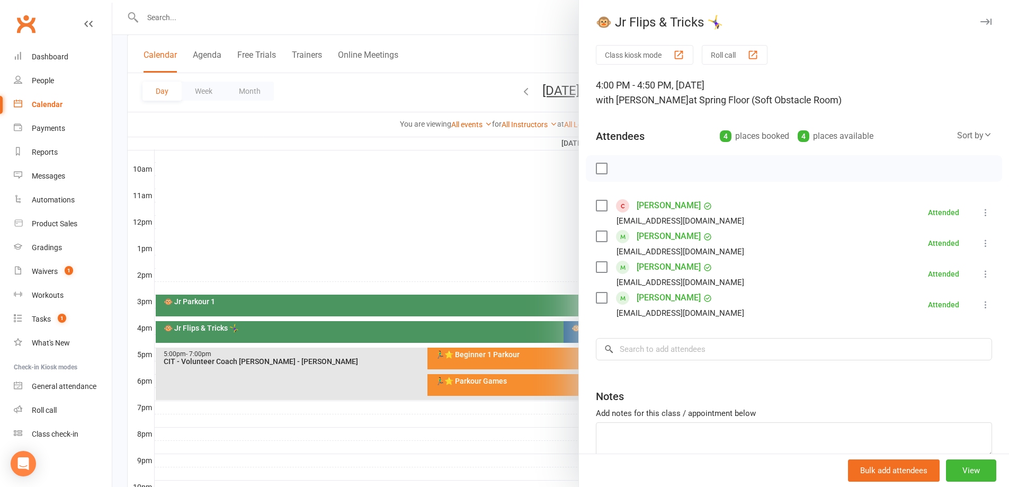
click at [469, 471] on div at bounding box center [560, 243] width 896 height 487
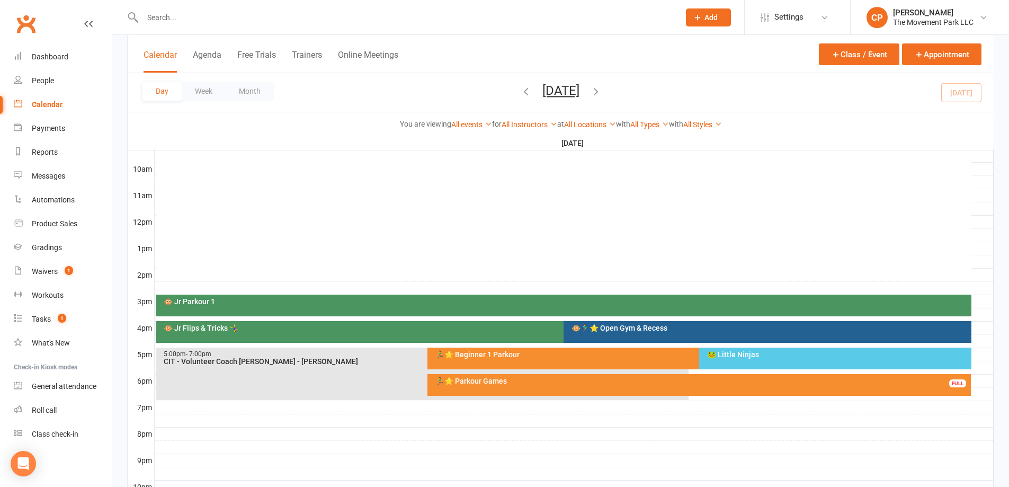
click at [553, 385] on div "🏃‍♂️⭐ Parkour Games FULL" at bounding box center [699, 385] width 544 height 22
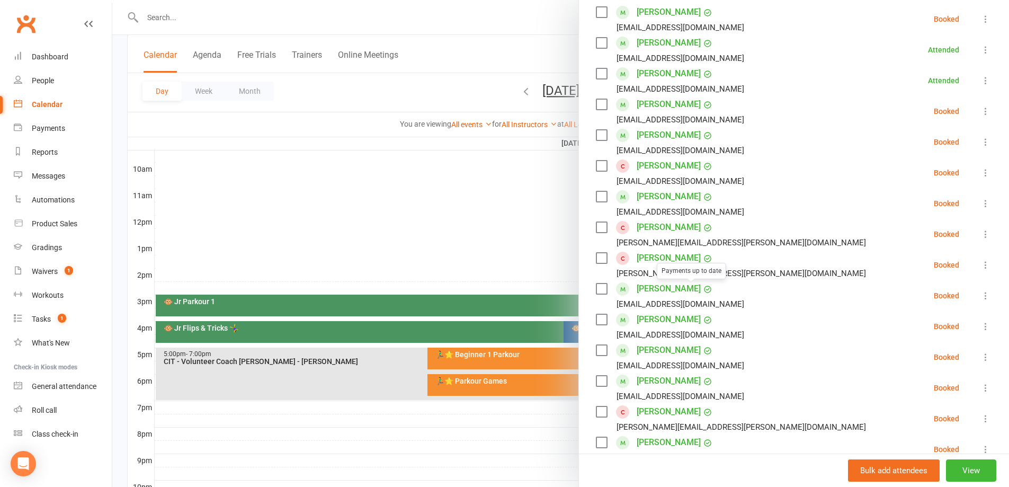
scroll to position [212, 0]
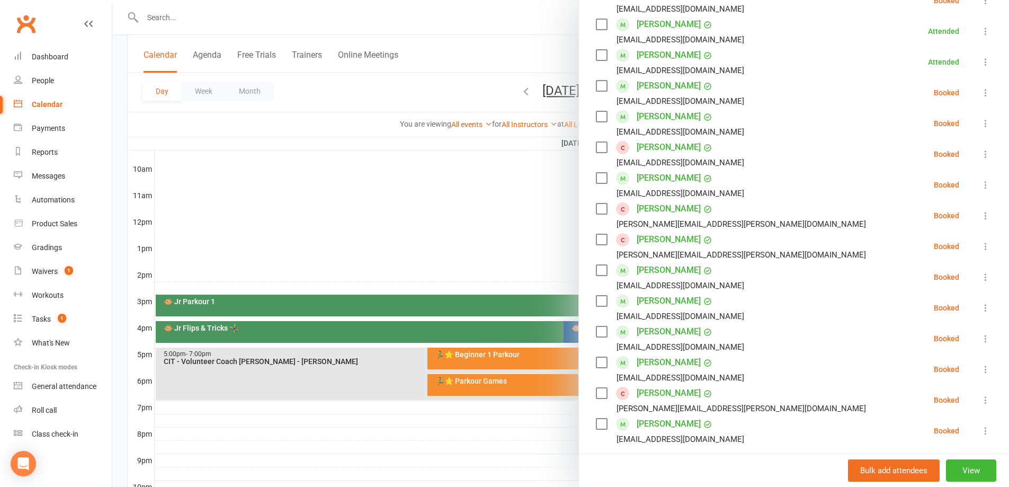
click at [444, 247] on div at bounding box center [560, 243] width 896 height 487
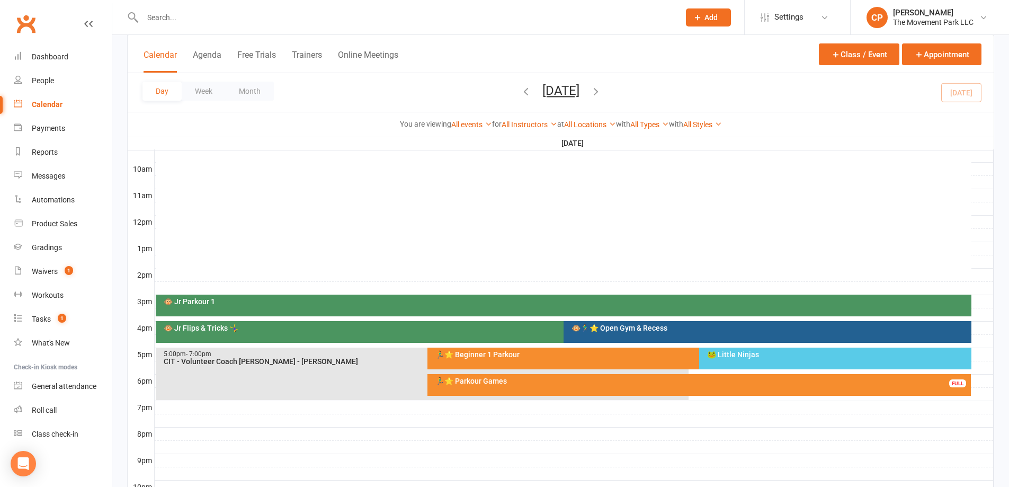
click at [551, 349] on div "🏃‍♂️⭐ Beginner 1 Parkour" at bounding box center [693, 358] width 533 height 22
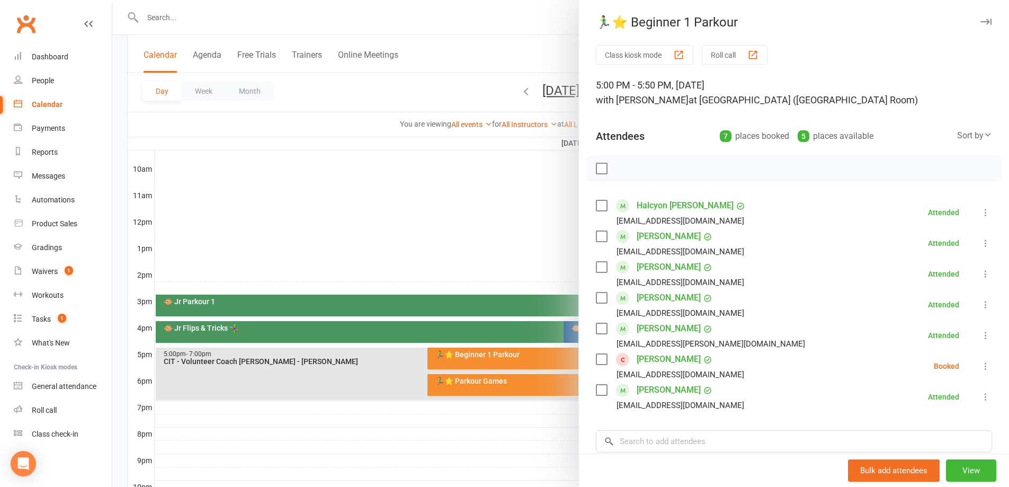
click at [508, 263] on div at bounding box center [560, 243] width 896 height 487
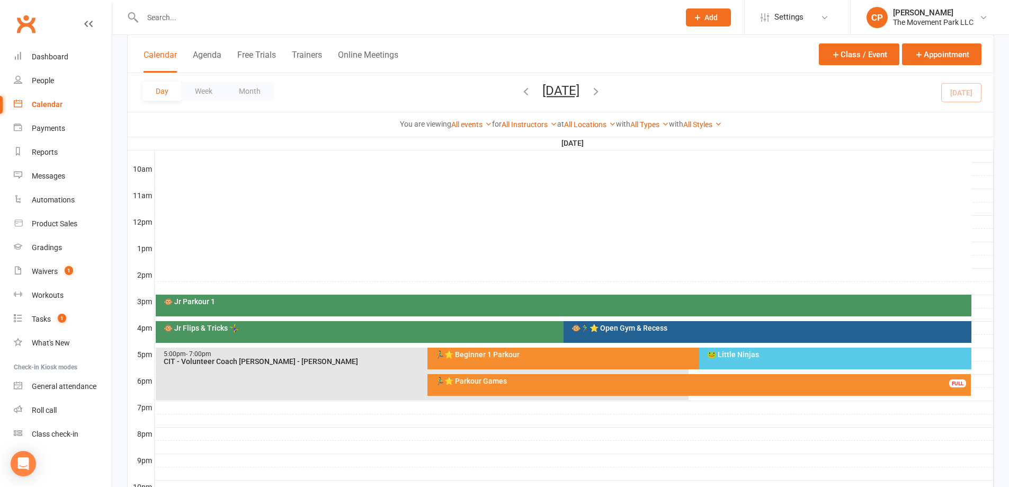
click at [583, 382] on div "🏃‍♂️⭐ Parkour Games" at bounding box center [702, 380] width 534 height 7
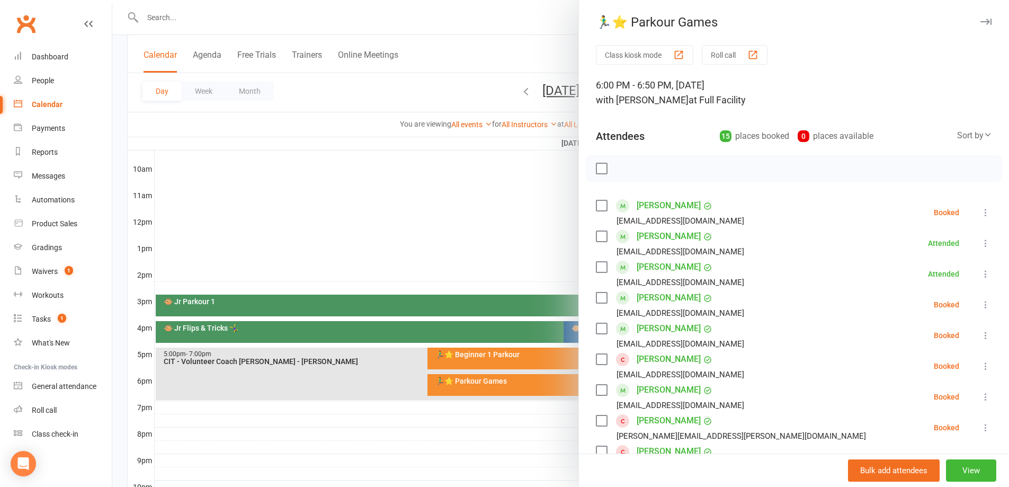
click at [596, 208] on label at bounding box center [601, 205] width 11 height 11
click at [623, 167] on icon "button" at bounding box center [625, 169] width 12 height 12
click at [456, 174] on div at bounding box center [560, 243] width 896 height 487
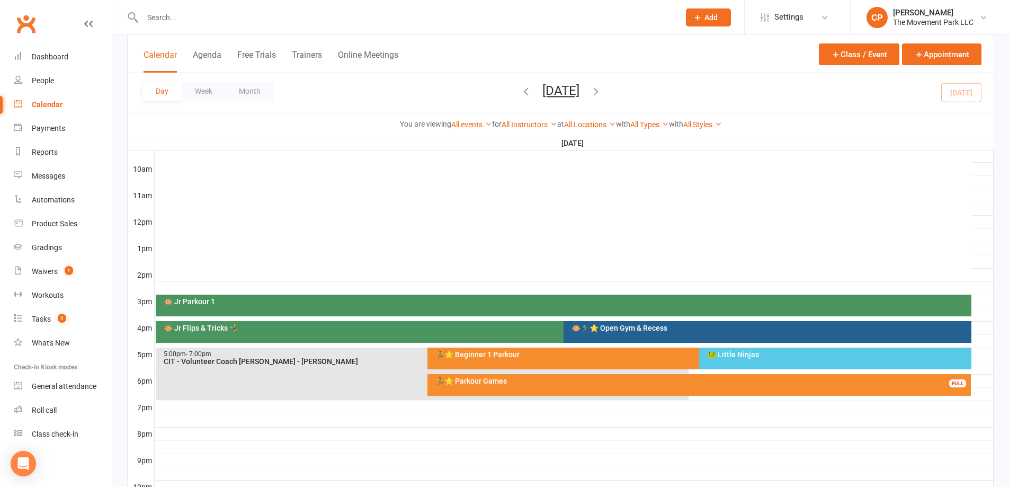
click at [554, 380] on div "🏃‍♂️⭐ Parkour Games" at bounding box center [702, 380] width 534 height 7
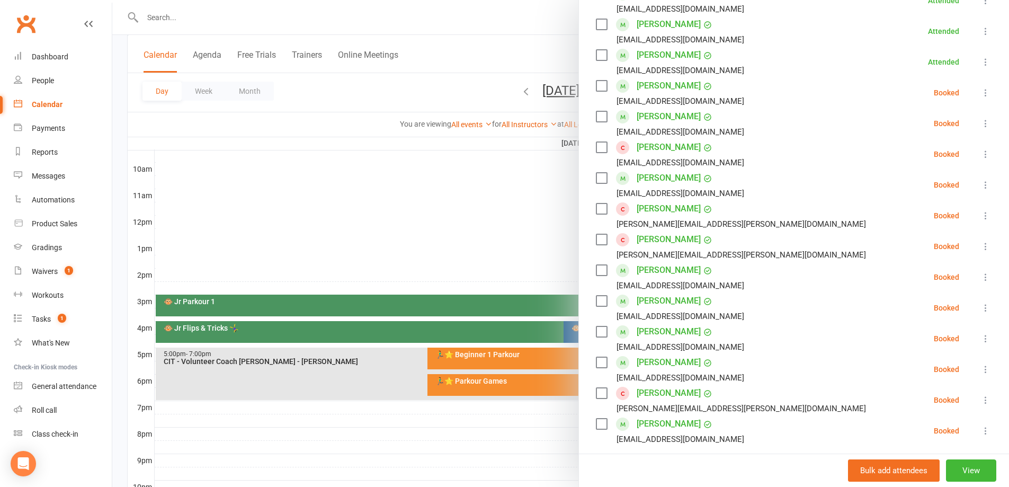
click at [597, 364] on label at bounding box center [601, 362] width 11 height 11
click at [980, 371] on icon at bounding box center [985, 369] width 11 height 11
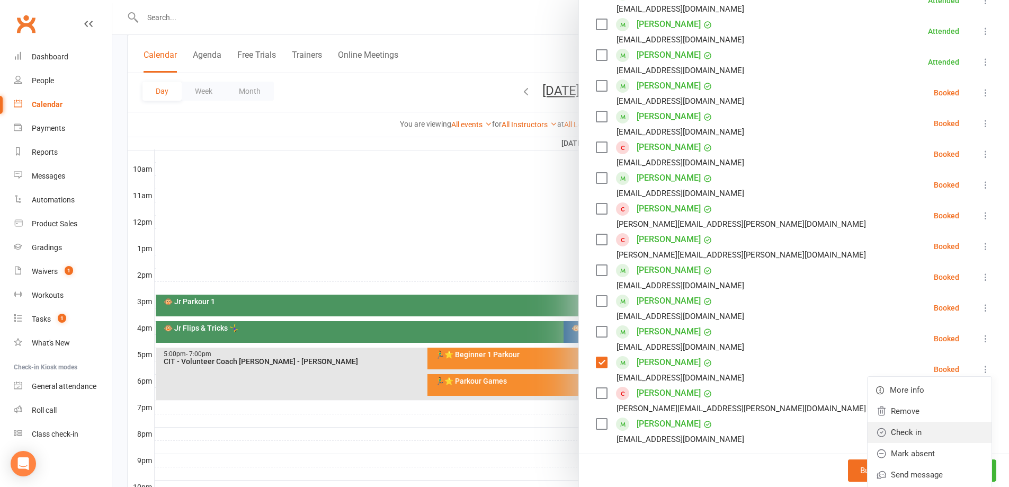
click at [915, 426] on link "Check in" at bounding box center [929, 431] width 124 height 21
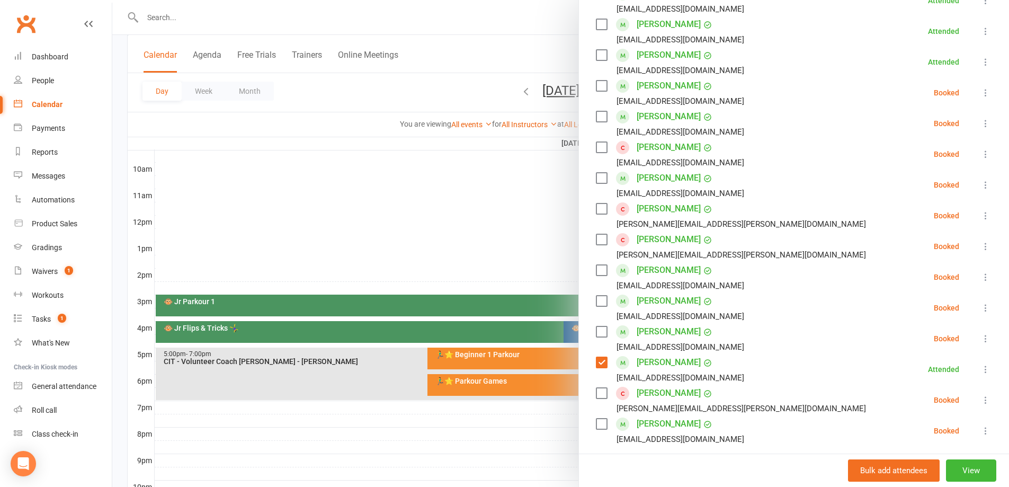
click at [371, 192] on div at bounding box center [560, 243] width 896 height 487
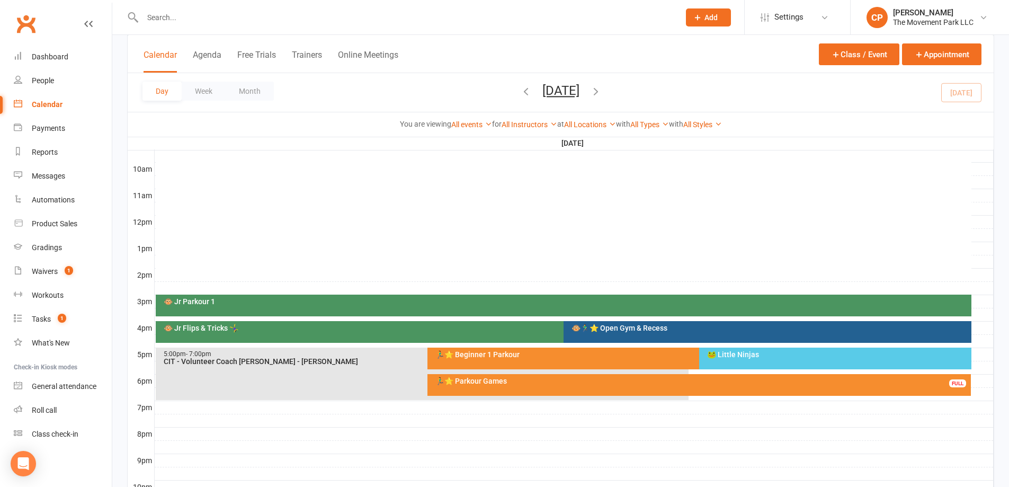
click at [725, 352] on div "🐸 Little Ninjas" at bounding box center [837, 353] width 262 height 7
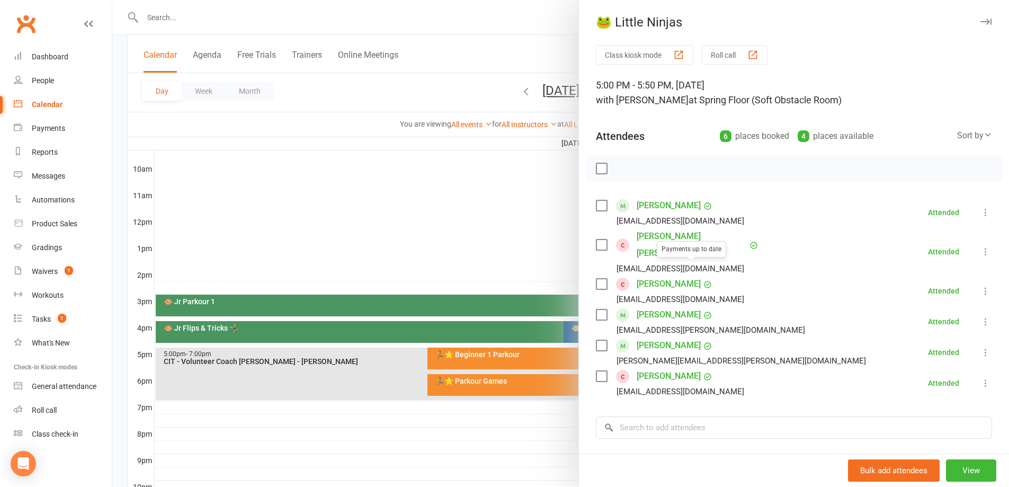
click at [663, 275] on link "Shyla Carroll" at bounding box center [668, 283] width 64 height 17
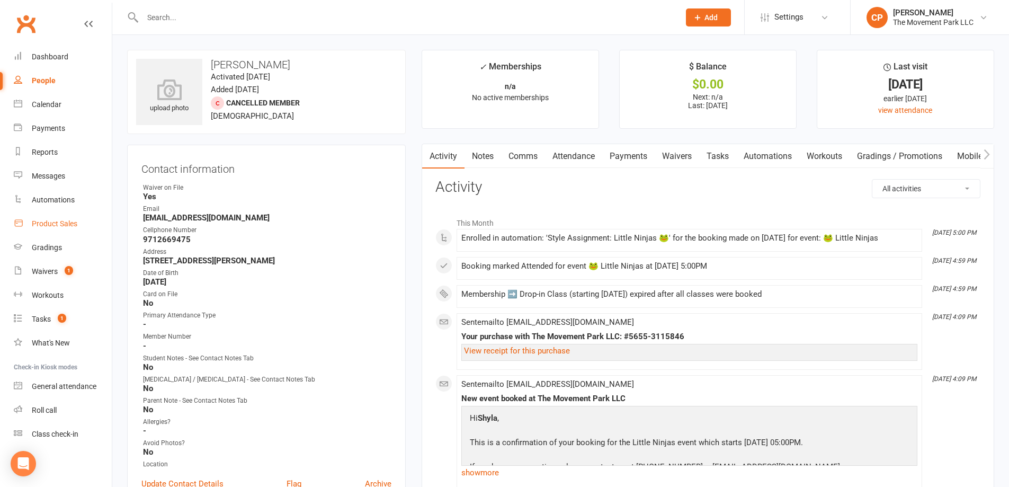
click at [63, 230] on link "Product Sales" at bounding box center [63, 224] width 98 height 24
select select "2400"
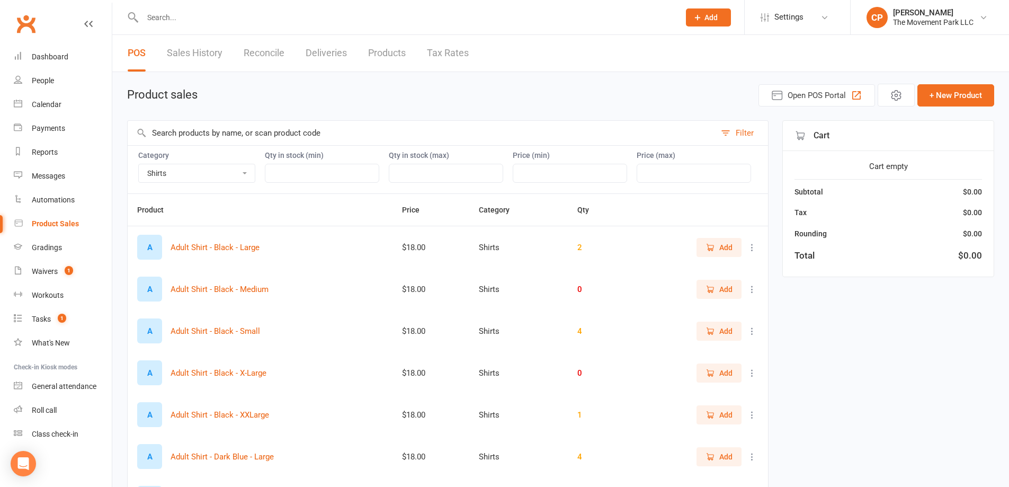
click at [195, 177] on select "Accessories Bags Branded Misc Merchandise Camp & Events Employee Apparel Purcha…" at bounding box center [197, 173] width 116 height 18
select select
click at [139, 164] on select "Accessories Bags Branded Misc Merchandise Camp & Events Employee Apparel Purcha…" at bounding box center [197, 173] width 116 height 18
click at [398, 138] on input "text" at bounding box center [422, 133] width 588 height 24
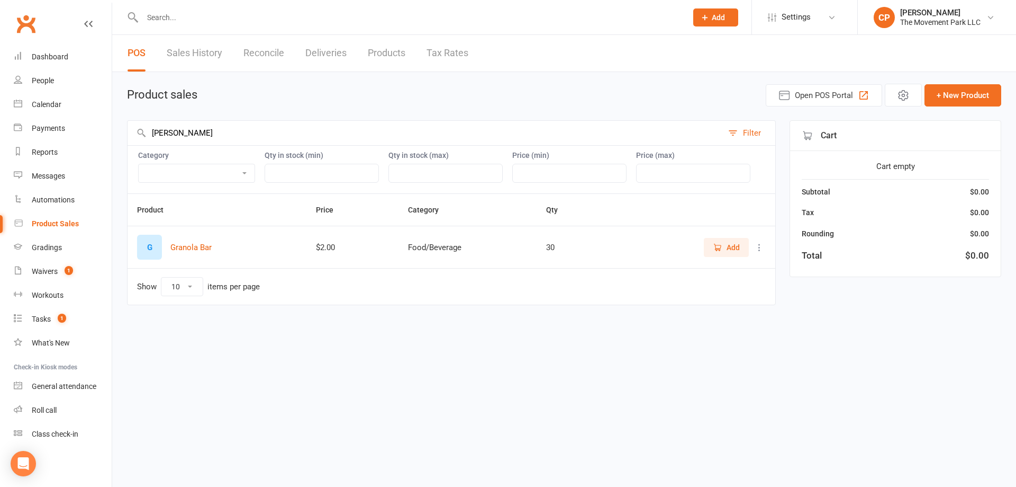
click at [739, 247] on span "Add" at bounding box center [733, 247] width 13 height 12
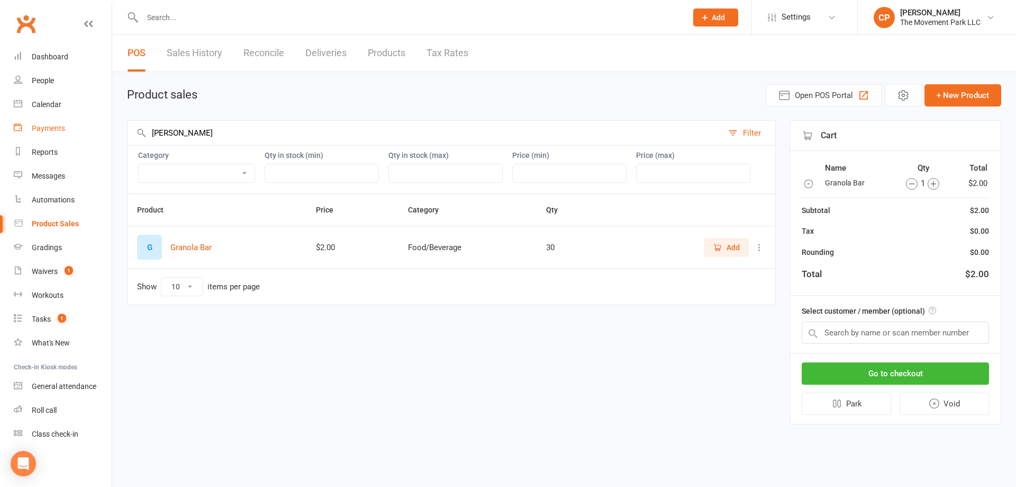
drag, startPoint x: 187, startPoint y: 133, endPoint x: 108, endPoint y: 120, distance: 80.6
click at [104, 121] on ui-view "Prospect Member Non-attending contact Class / event Appointment Grading event T…" at bounding box center [508, 221] width 1016 height 436
click at [714, 245] on icon "button" at bounding box center [718, 247] width 10 height 10
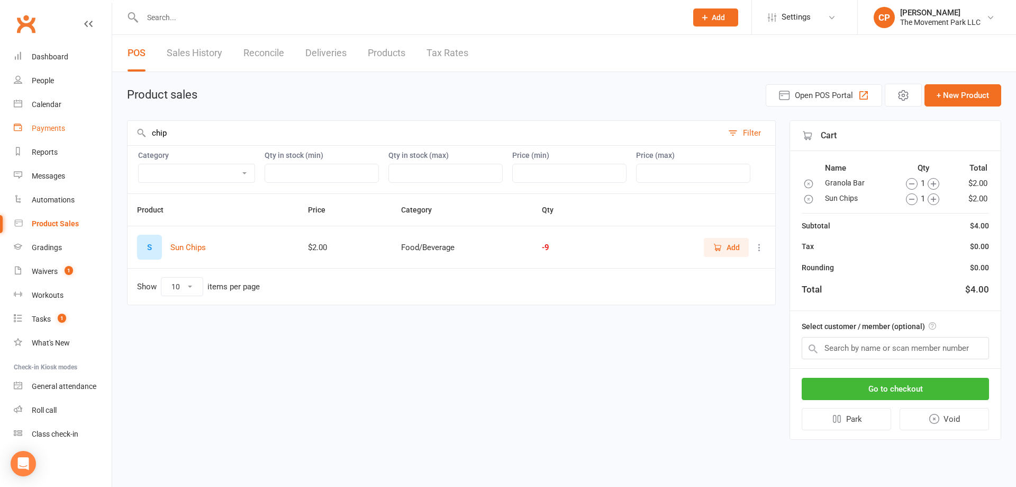
drag, startPoint x: 168, startPoint y: 133, endPoint x: 107, endPoint y: 133, distance: 61.4
click at [107, 133] on ui-view "Prospect Member Non-attending contact Class / event Appointment Grading event T…" at bounding box center [508, 229] width 1016 height 452
type input "trail"
click at [734, 253] on span "Add" at bounding box center [733, 247] width 13 height 12
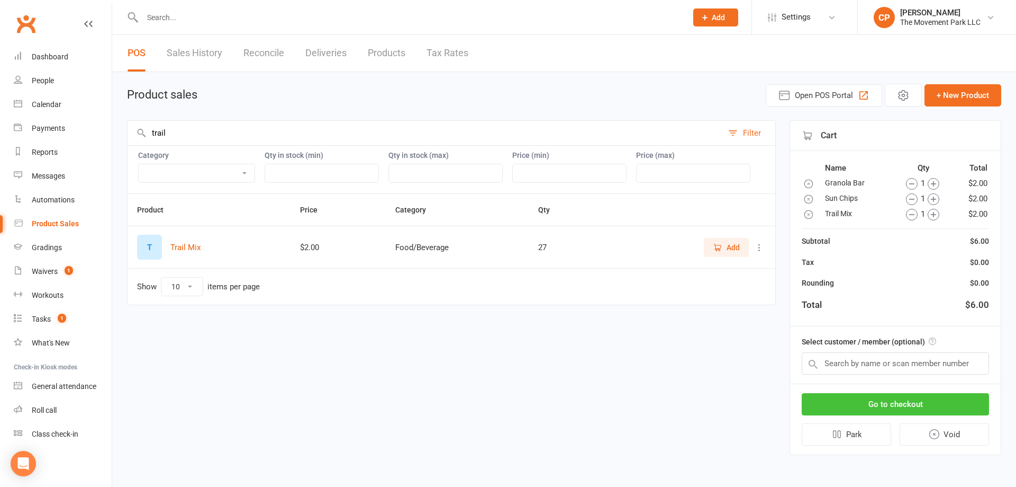
click at [926, 404] on button "Go to checkout" at bounding box center [895, 404] width 187 height 22
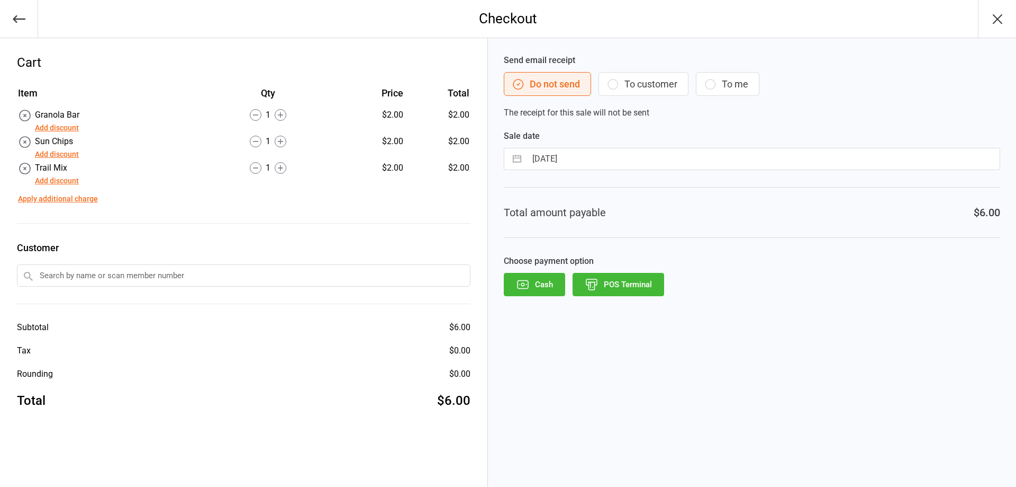
click at [622, 287] on button "POS Terminal" at bounding box center [619, 284] width 92 height 23
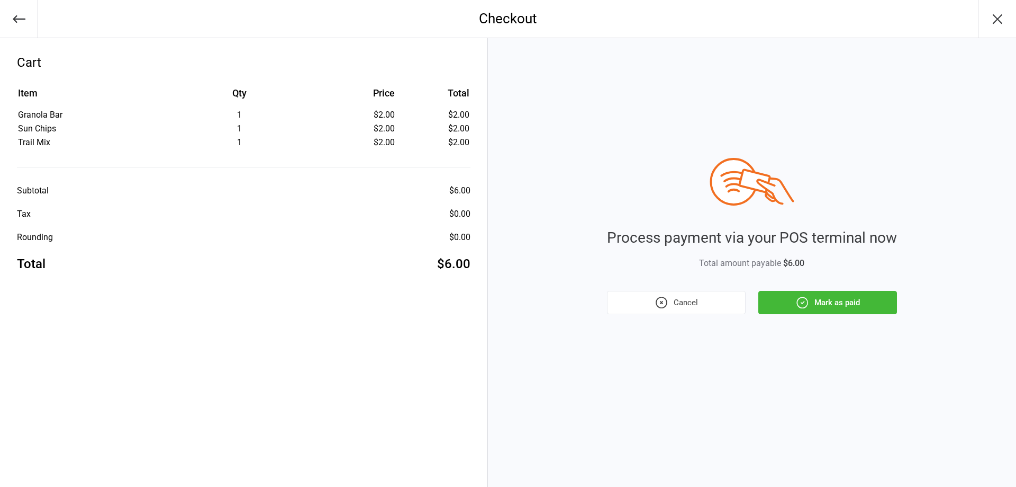
click at [19, 7] on button "button" at bounding box center [19, 19] width 38 height 38
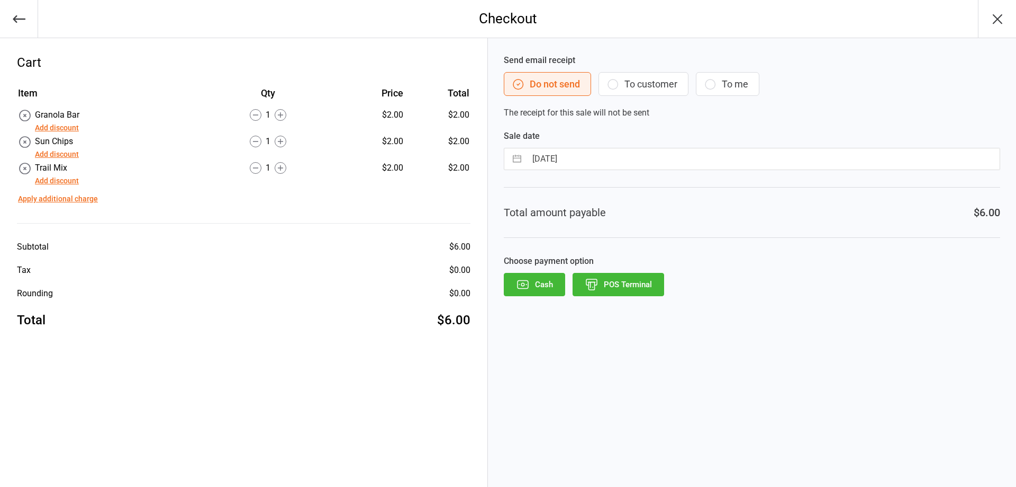
click at [19, 13] on icon "button" at bounding box center [19, 19] width 15 height 15
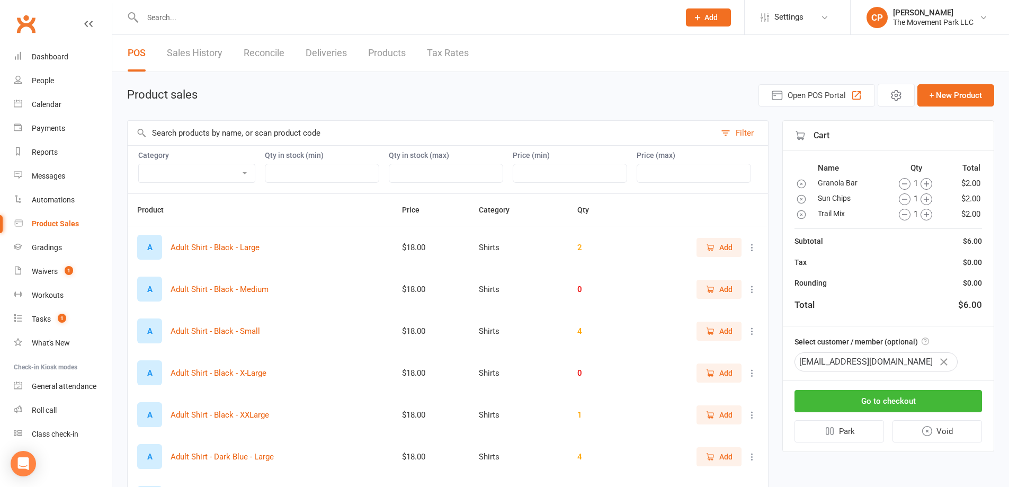
click at [934, 359] on button "button" at bounding box center [943, 362] width 18 height 18
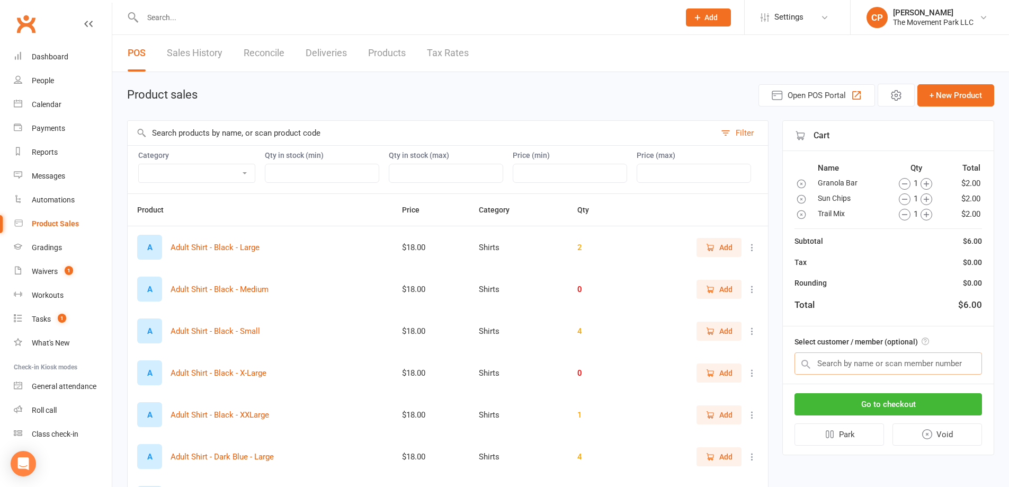
click at [884, 360] on input "text" at bounding box center [887, 363] width 187 height 22
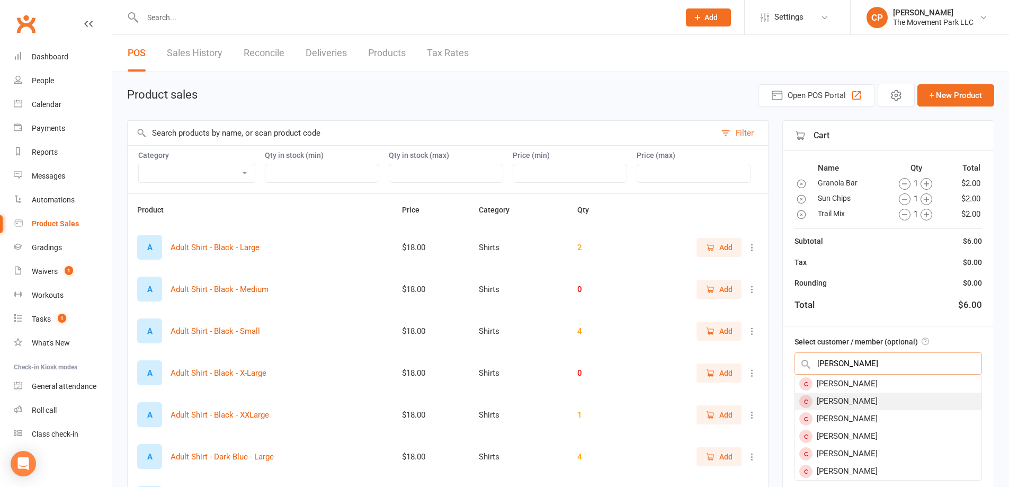
type input "[PERSON_NAME]"
click at [851, 397] on div "[PERSON_NAME]" at bounding box center [888, 400] width 186 height 17
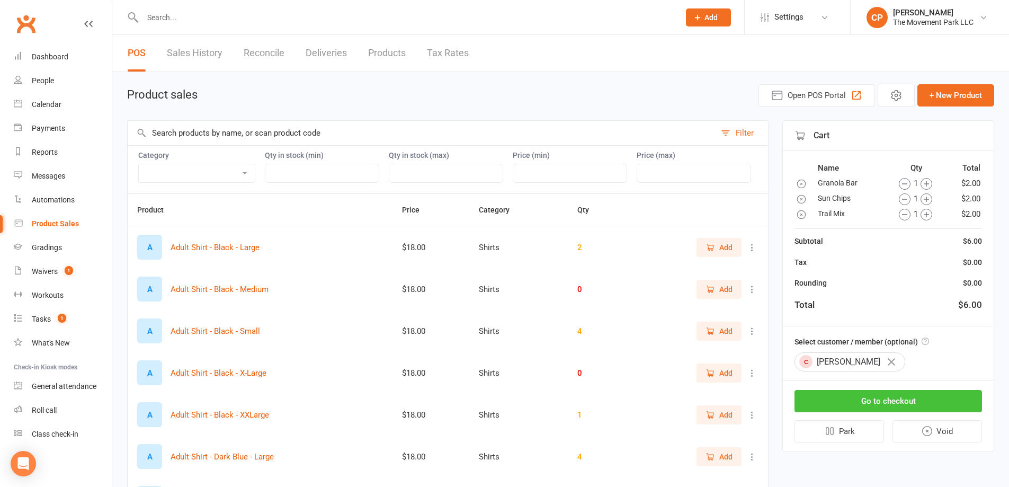
click at [860, 400] on button "Go to checkout" at bounding box center [887, 401] width 187 height 22
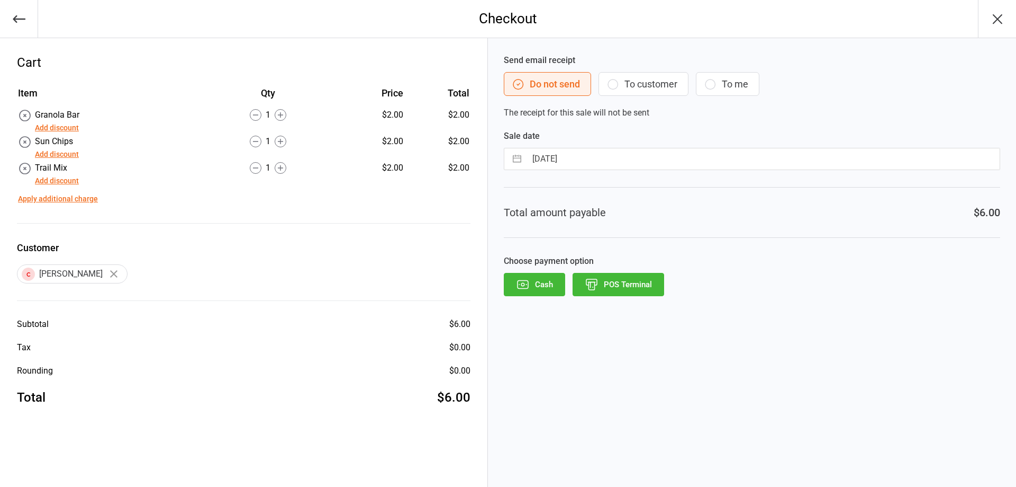
click at [614, 286] on button "POS Terminal" at bounding box center [619, 284] width 92 height 23
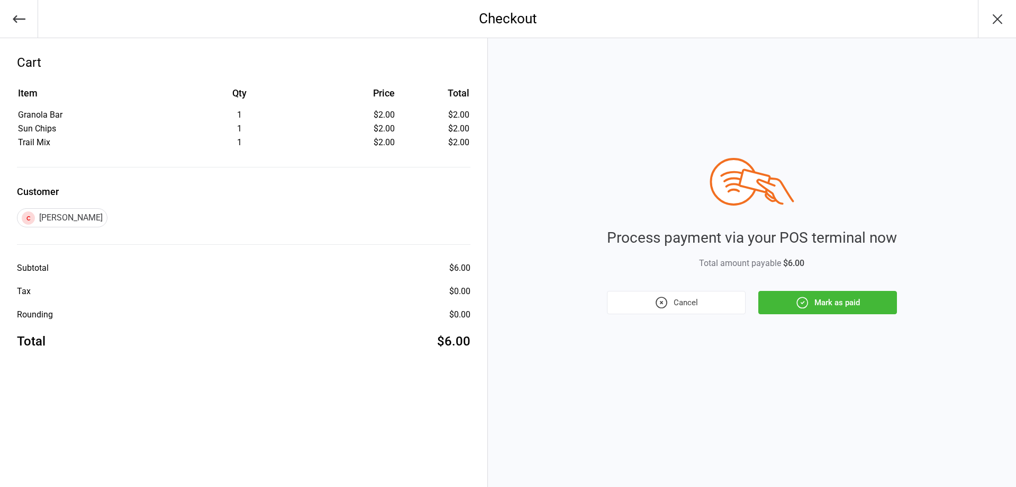
click at [779, 299] on button "Mark as paid" at bounding box center [828, 302] width 139 height 23
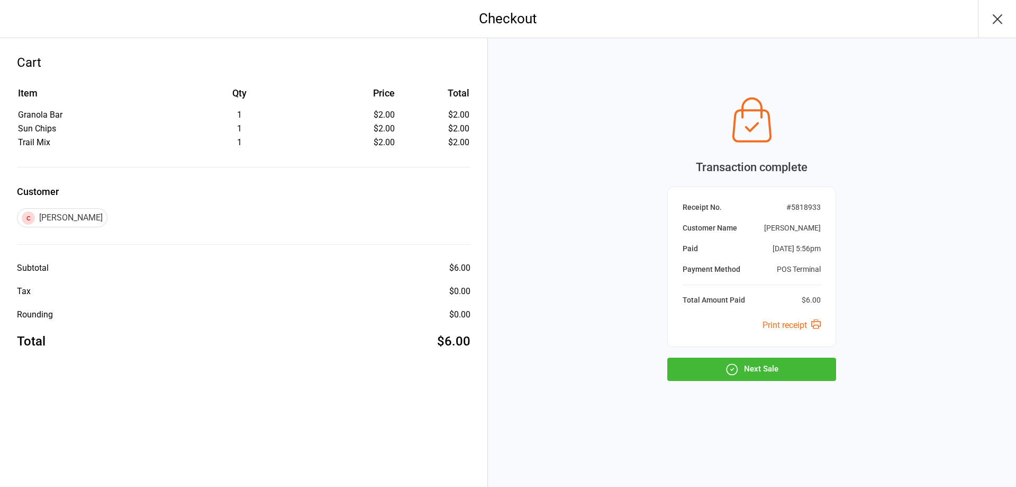
click at [764, 362] on button "Next Sale" at bounding box center [752, 368] width 169 height 23
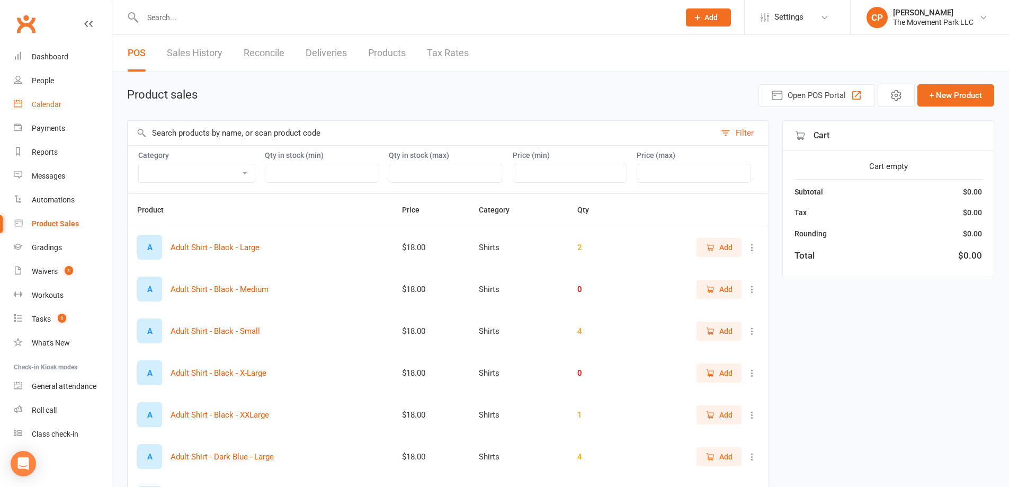
click at [62, 101] on link "Calendar" at bounding box center [63, 105] width 98 height 24
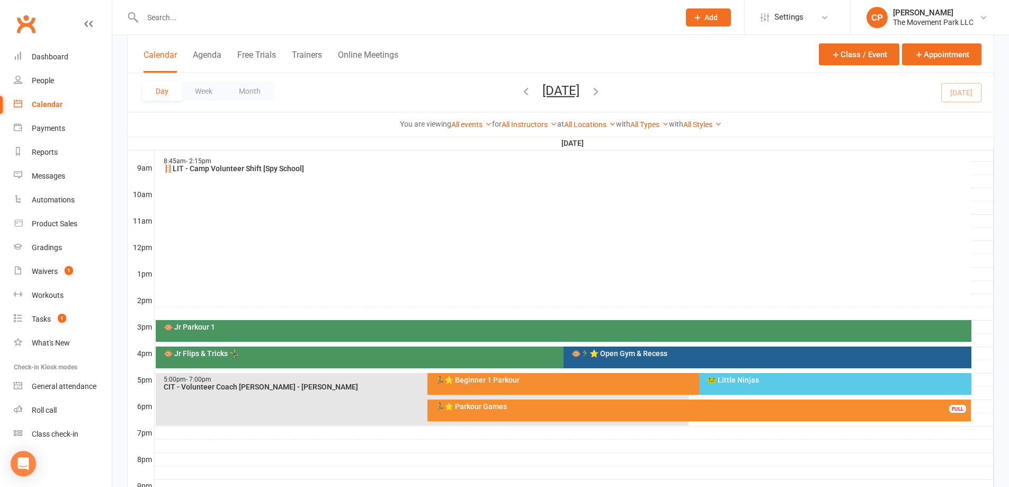
scroll to position [318, 0]
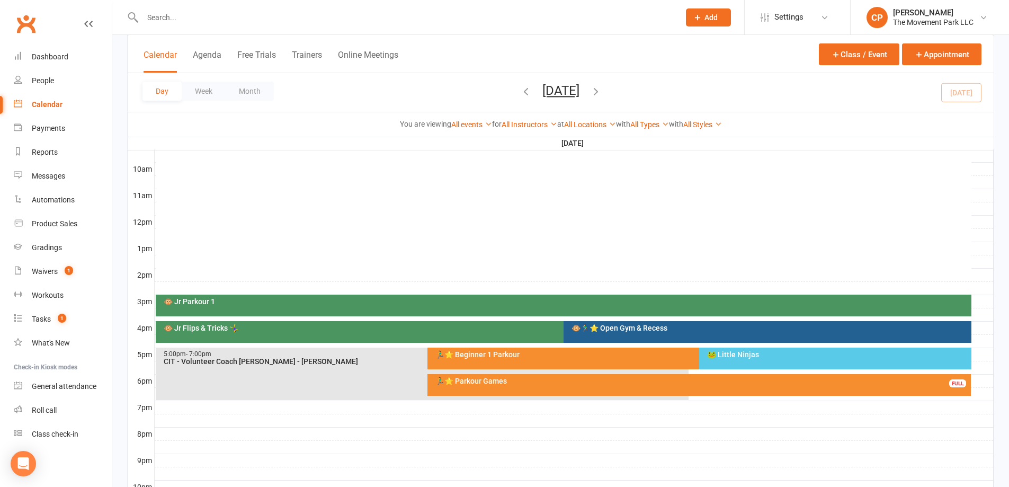
click at [477, 385] on div "🏃‍♂️⭐ Parkour Games FULL" at bounding box center [699, 385] width 544 height 22
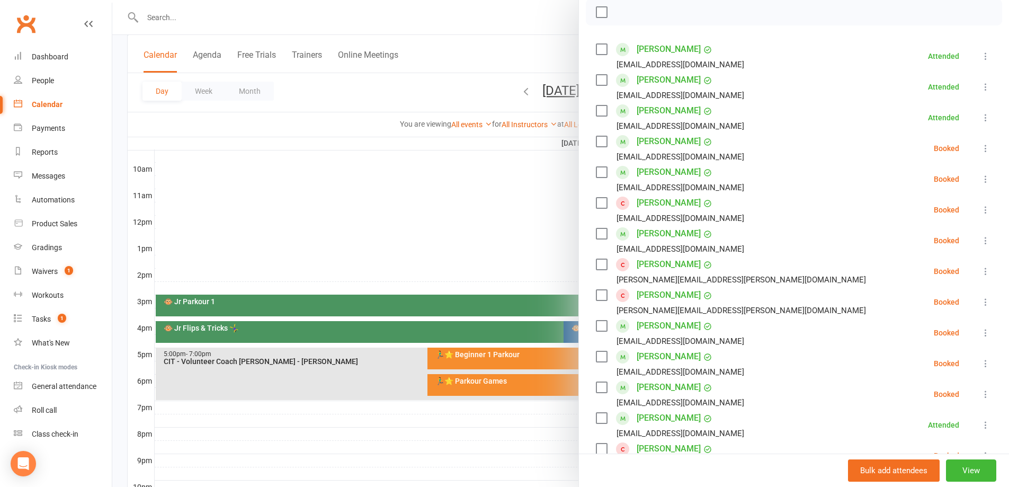
scroll to position [141, 0]
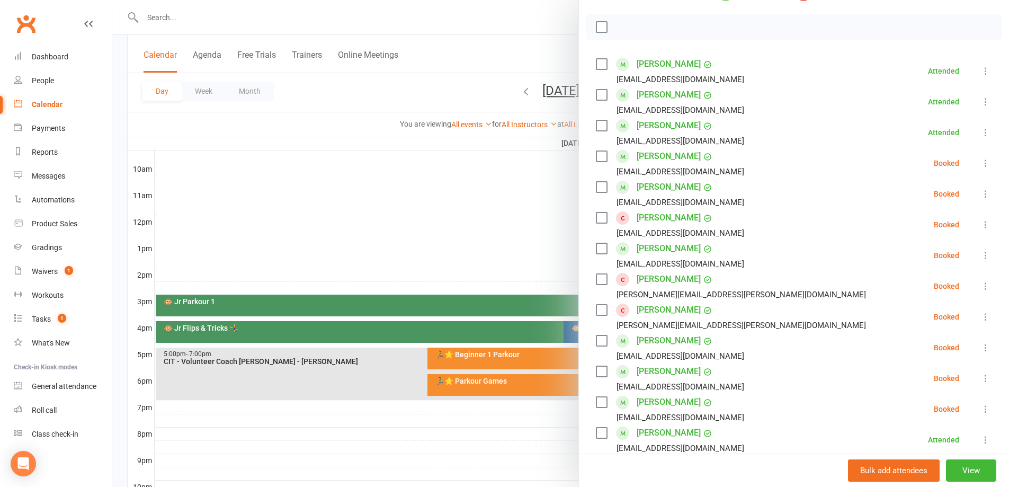
click at [480, 244] on div at bounding box center [560, 243] width 896 height 487
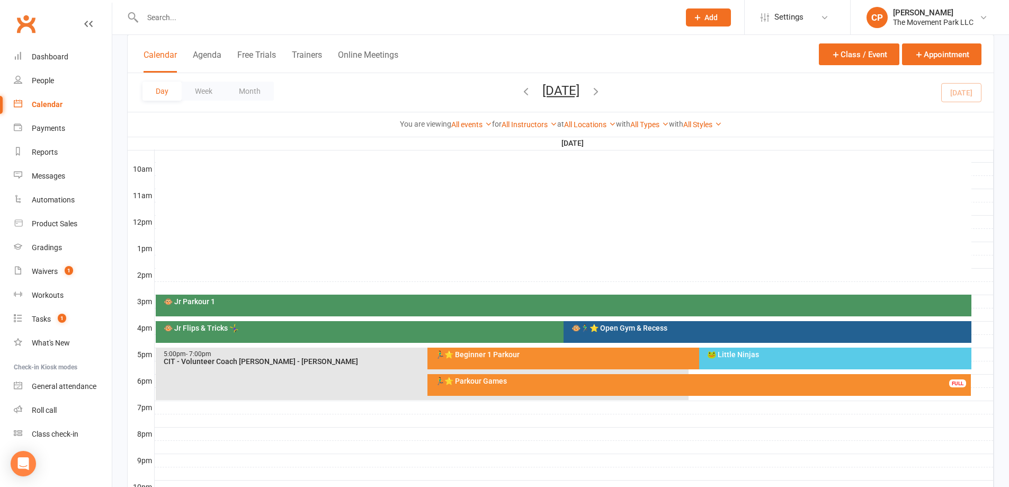
click at [556, 382] on div "🏃‍♂️⭐ Parkour Games" at bounding box center [702, 380] width 534 height 7
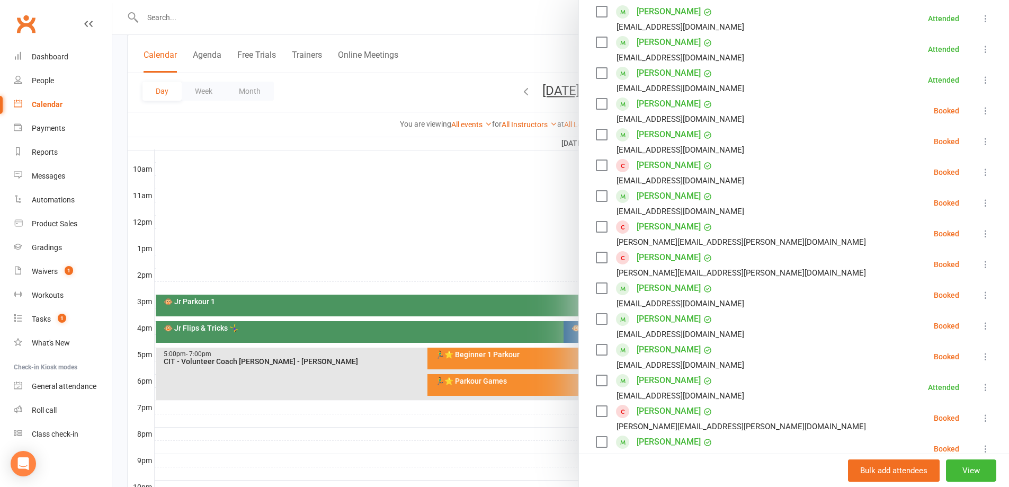
scroll to position [212, 0]
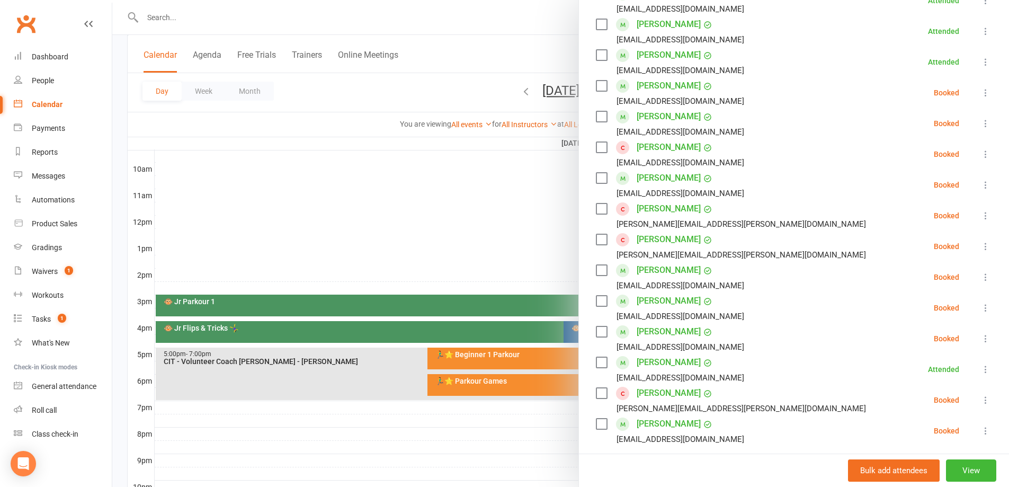
click at [980, 339] on icon at bounding box center [985, 338] width 11 height 11
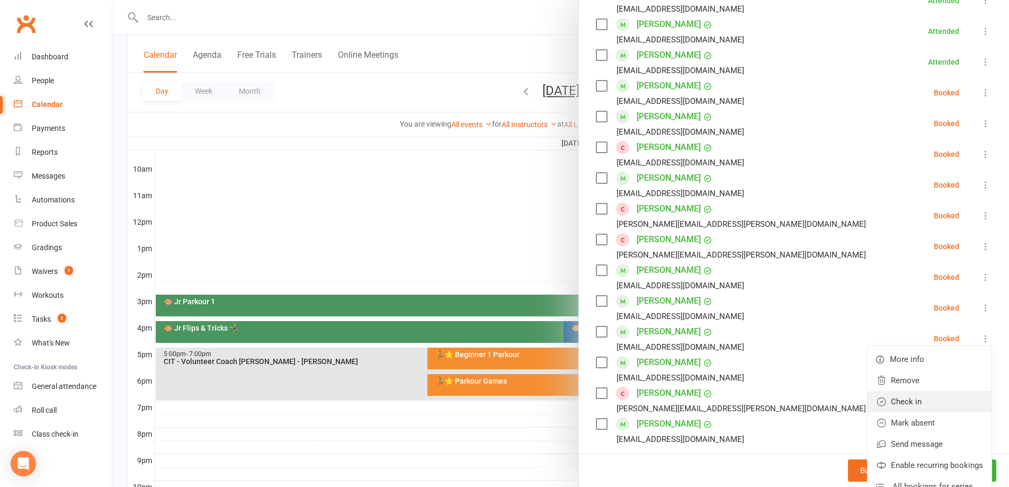
click at [914, 394] on link "Check in" at bounding box center [929, 401] width 124 height 21
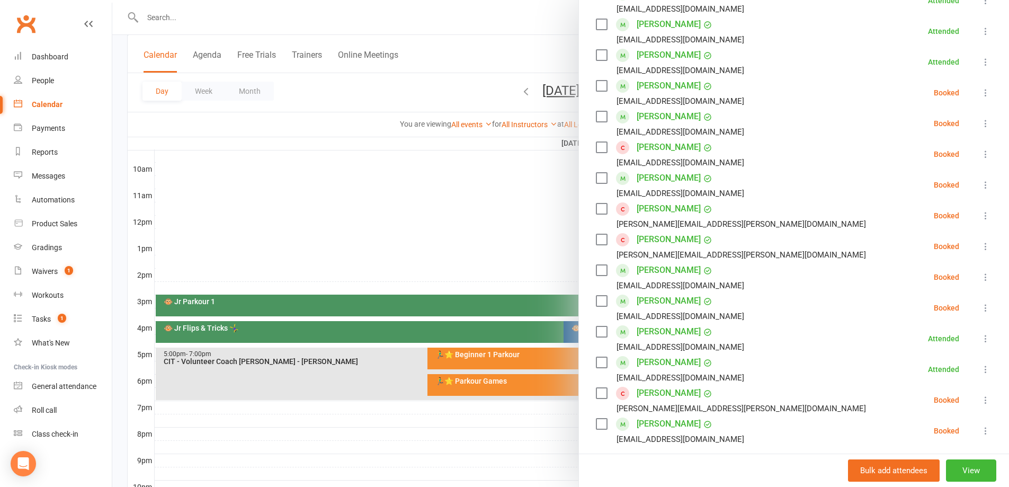
click at [521, 245] on div at bounding box center [560, 243] width 896 height 487
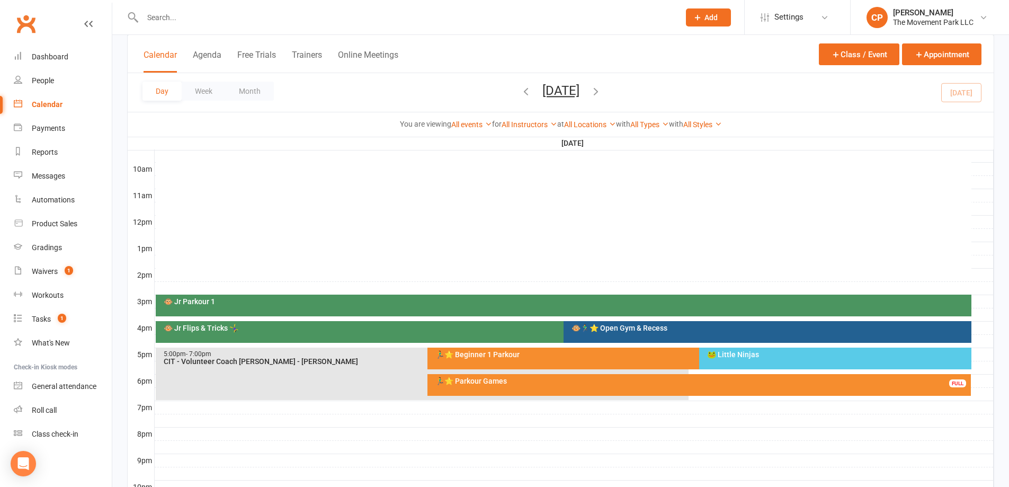
click at [633, 388] on div "🏃‍♂️⭐ Parkour Games FULL" at bounding box center [699, 385] width 544 height 22
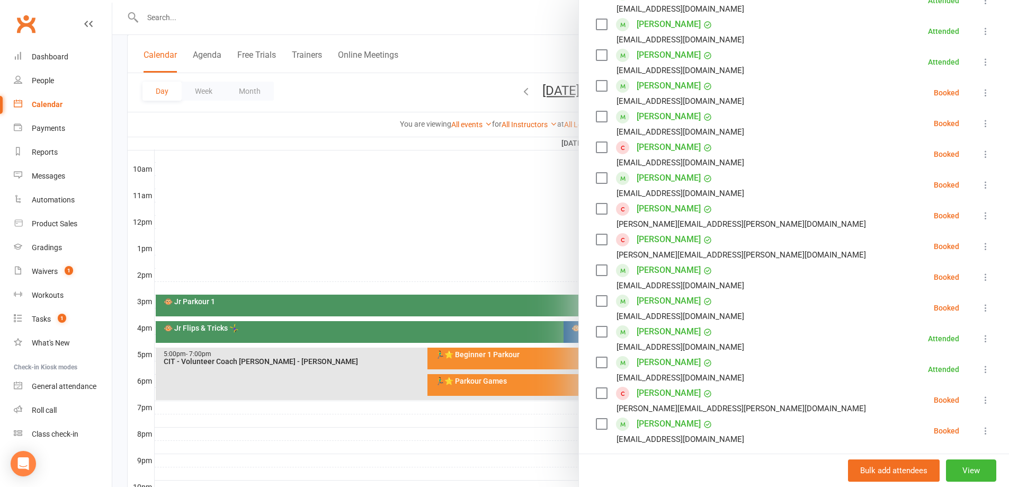
click at [980, 96] on icon at bounding box center [985, 92] width 11 height 11
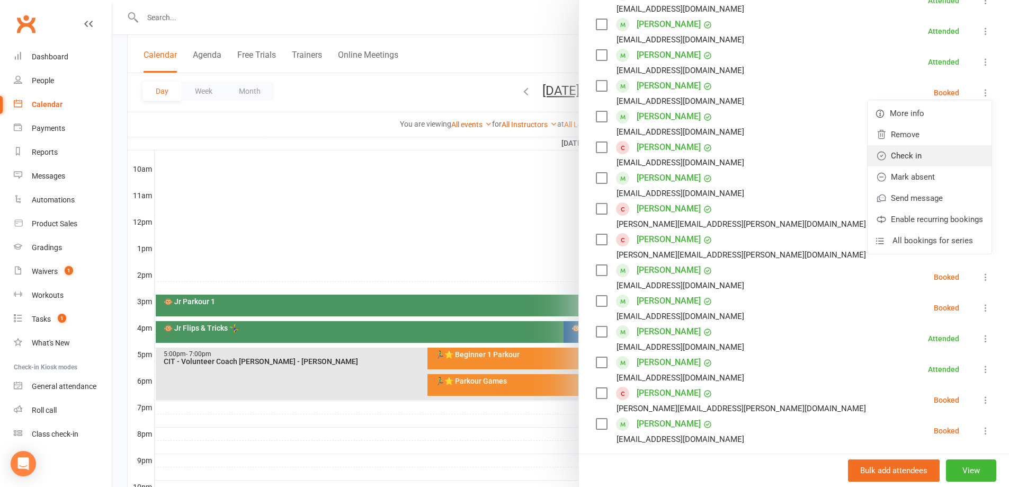
click at [920, 151] on link "Check in" at bounding box center [929, 155] width 124 height 21
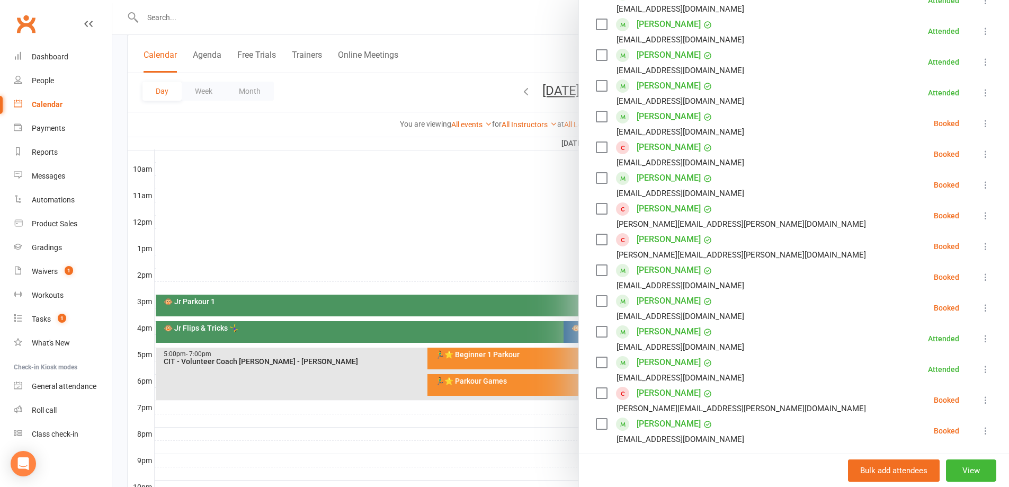
click at [980, 273] on icon at bounding box center [985, 277] width 11 height 11
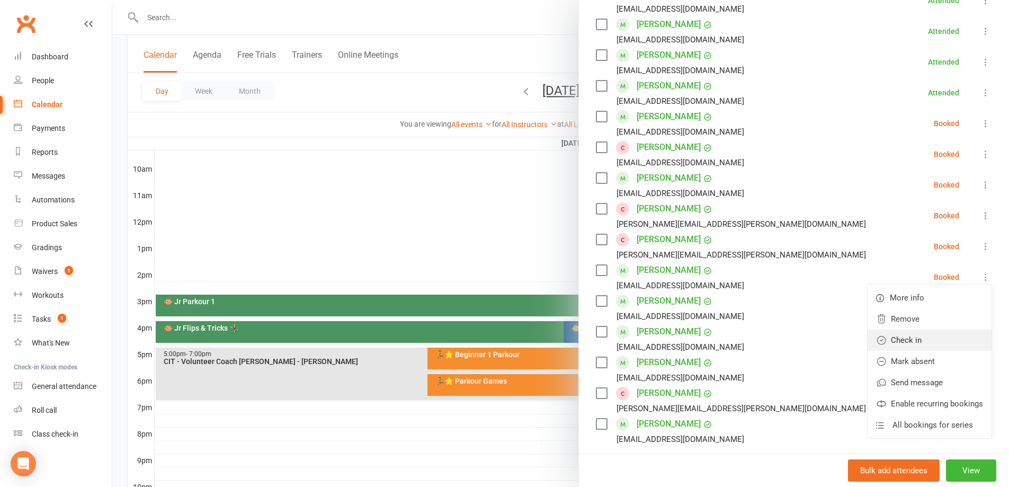
click at [912, 330] on link "Check in" at bounding box center [929, 339] width 124 height 21
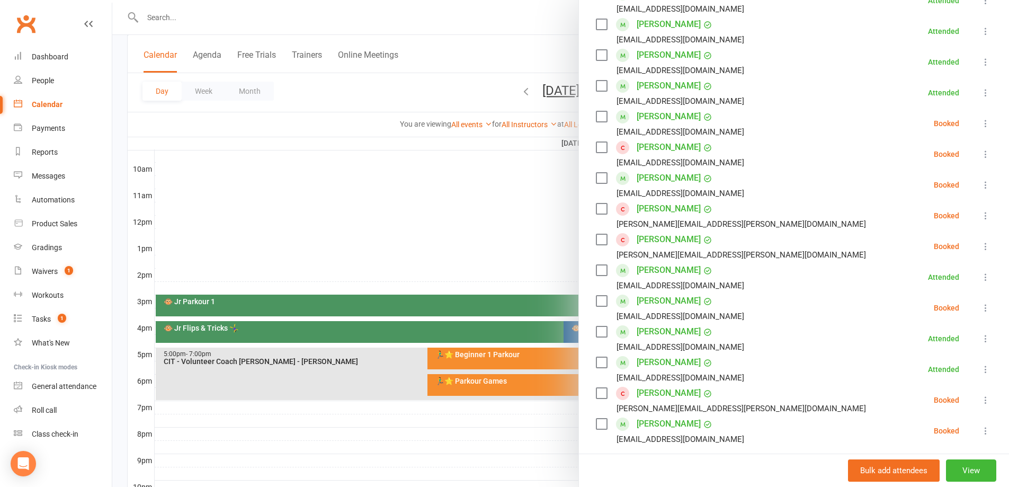
click at [980, 248] on icon at bounding box center [985, 246] width 11 height 11
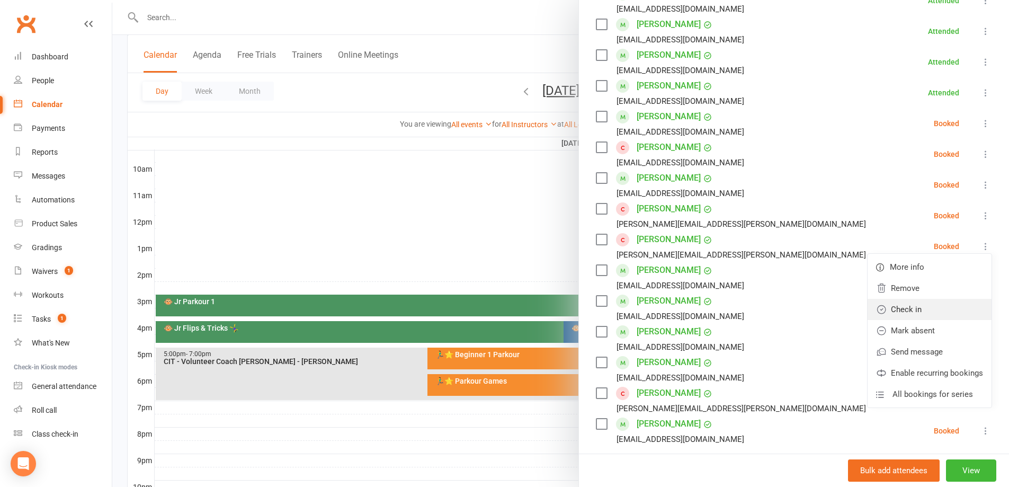
click at [914, 305] on link "Check in" at bounding box center [929, 309] width 124 height 21
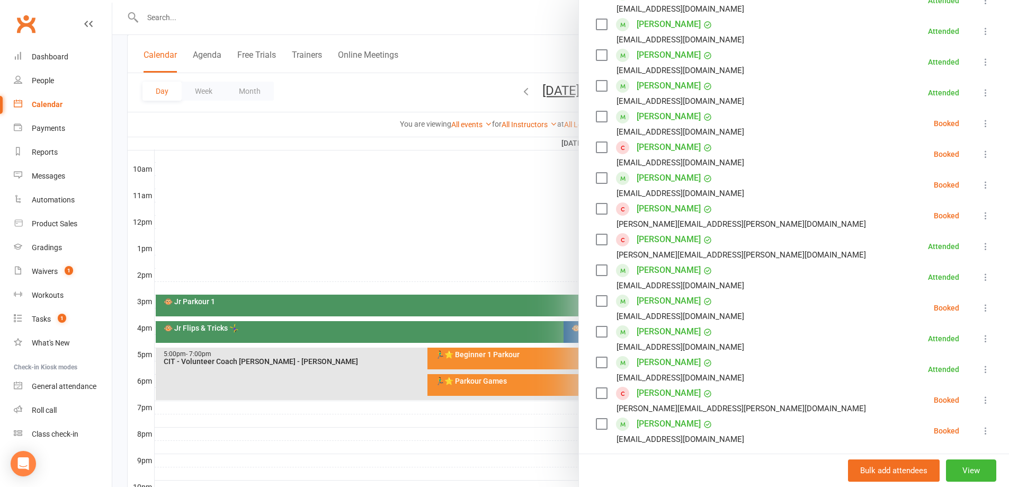
click at [644, 237] on link "Sophie Cortes" at bounding box center [668, 239] width 64 height 17
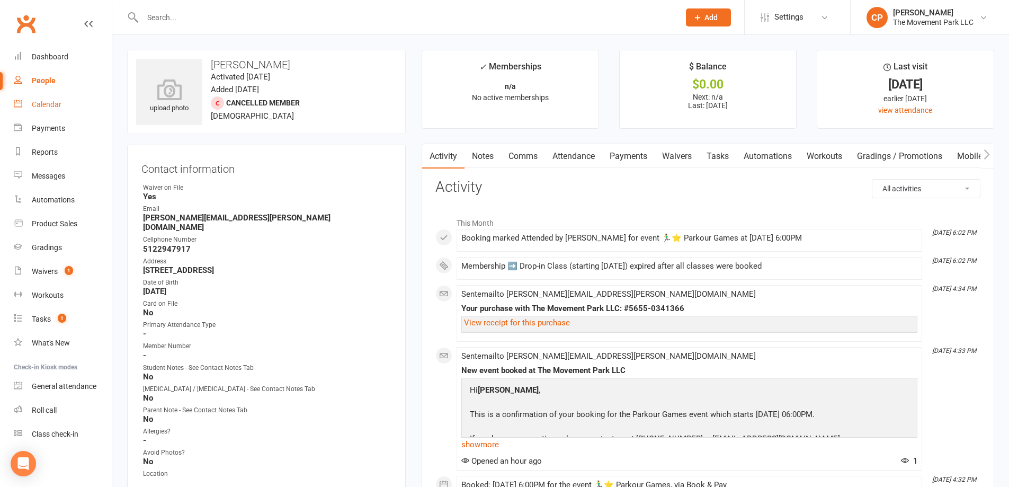
click at [71, 99] on link "Calendar" at bounding box center [63, 105] width 98 height 24
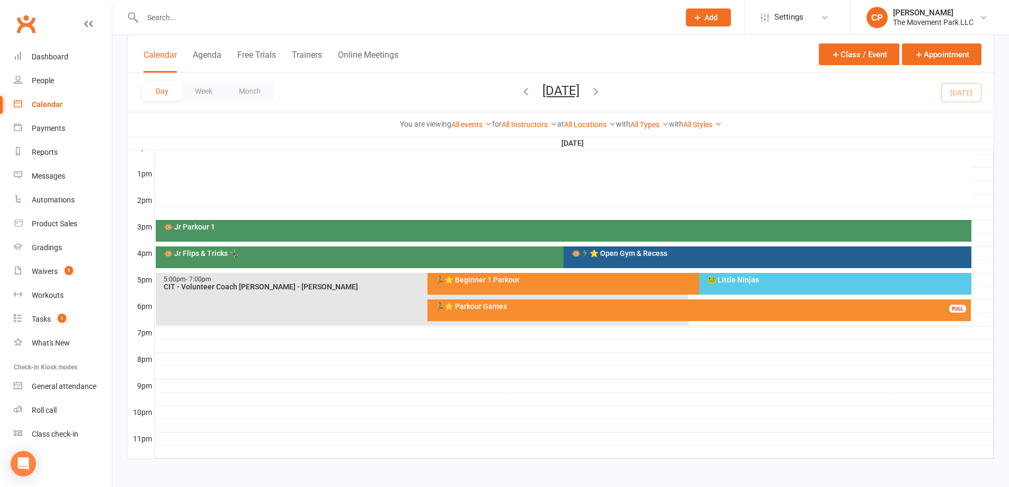
scroll to position [394, 0]
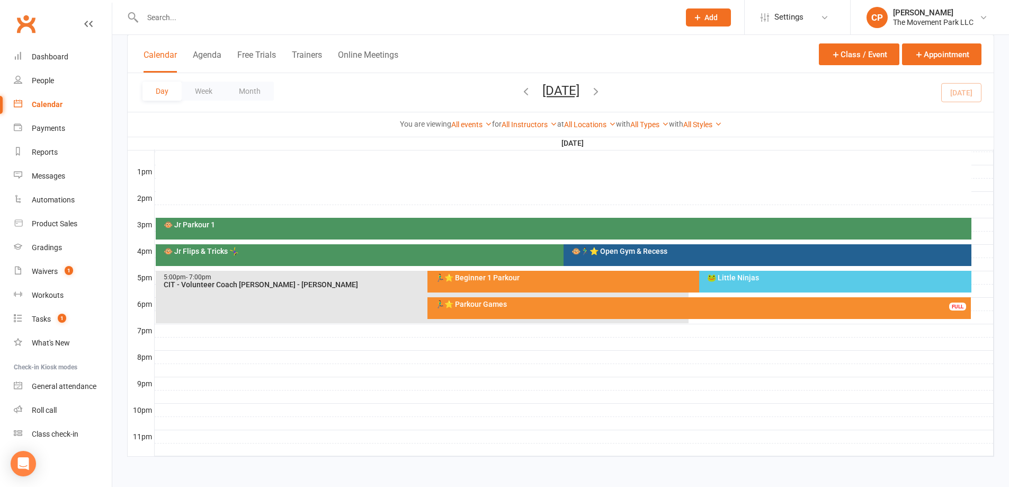
click at [515, 313] on div "🏃‍♂️⭐ Parkour Games FULL" at bounding box center [699, 308] width 544 height 22
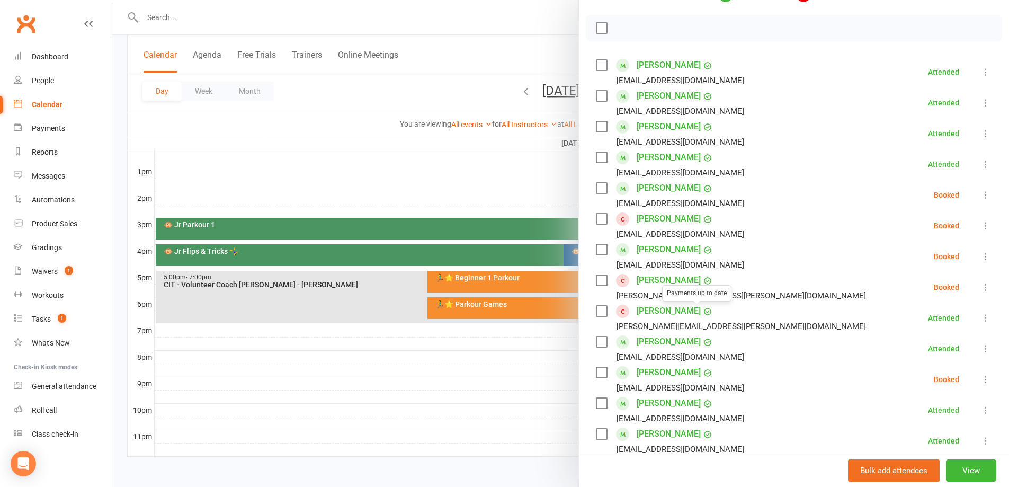
scroll to position [159, 0]
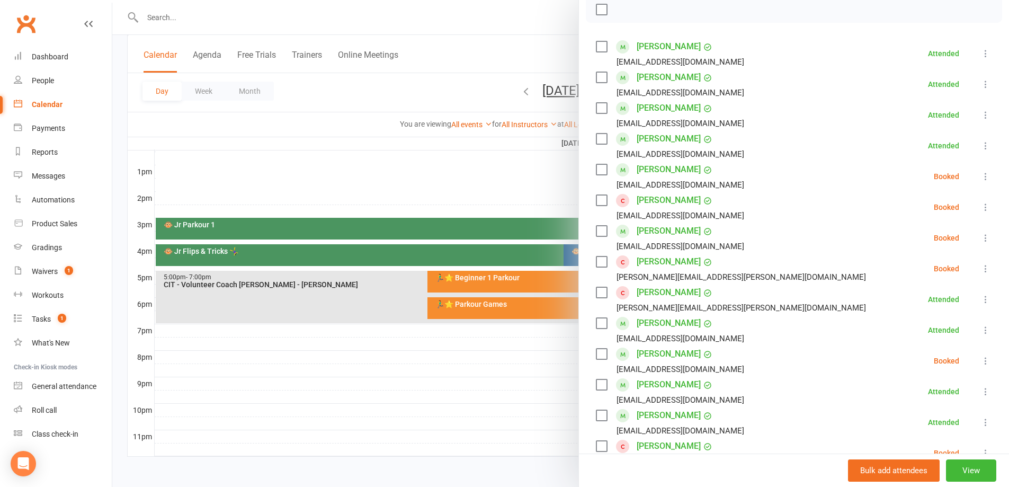
click at [655, 264] on link "Sophie Cortes" at bounding box center [668, 261] width 64 height 17
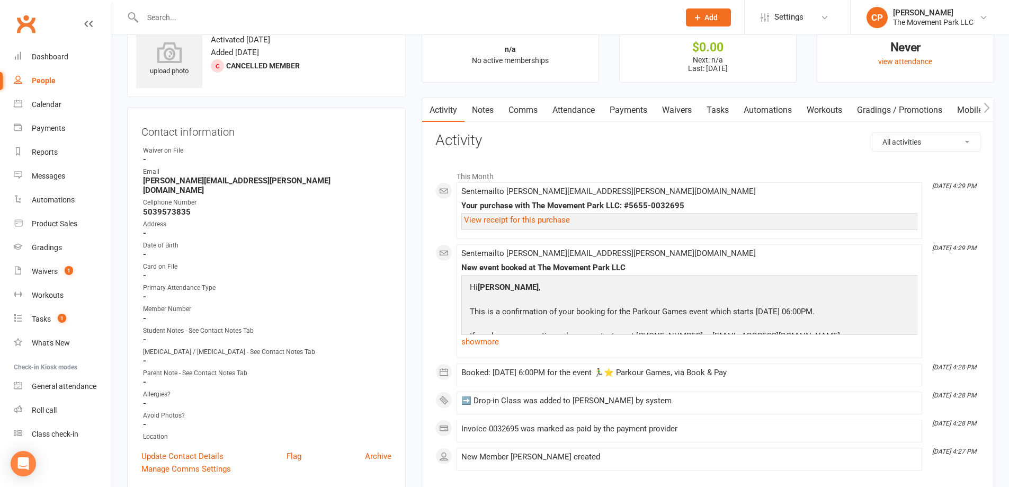
scroll to position [53, 0]
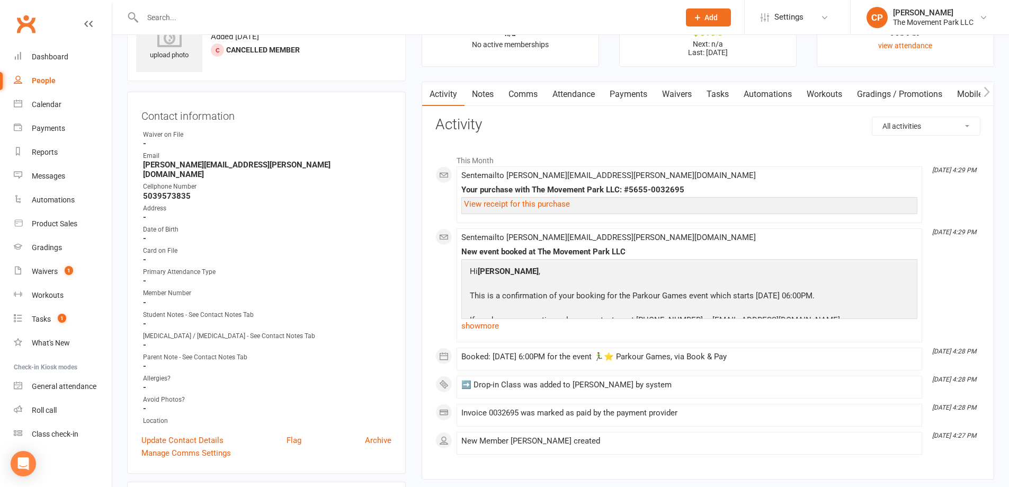
click at [668, 95] on link "Waivers" at bounding box center [676, 94] width 44 height 24
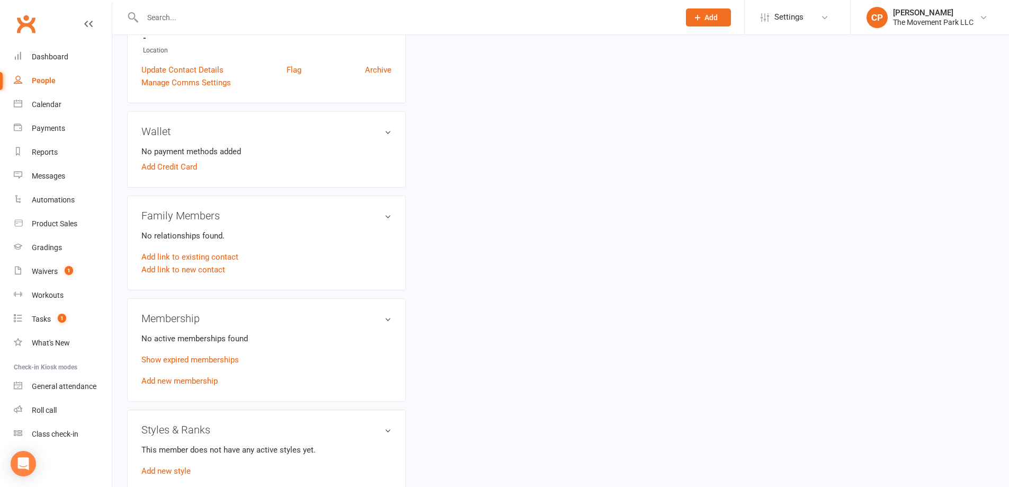
scroll to position [424, 0]
click at [226, 354] on link "Show expired memberships" at bounding box center [189, 359] width 97 height 10
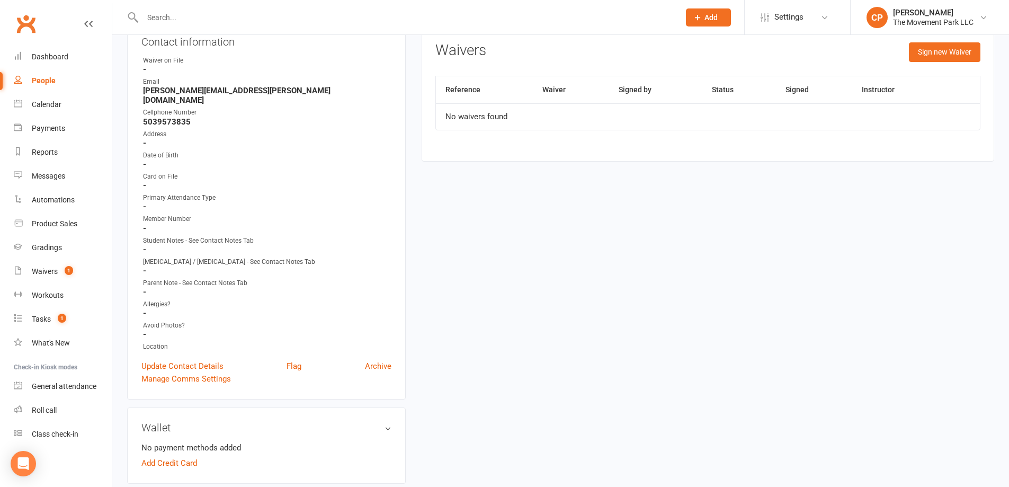
scroll to position [0, 0]
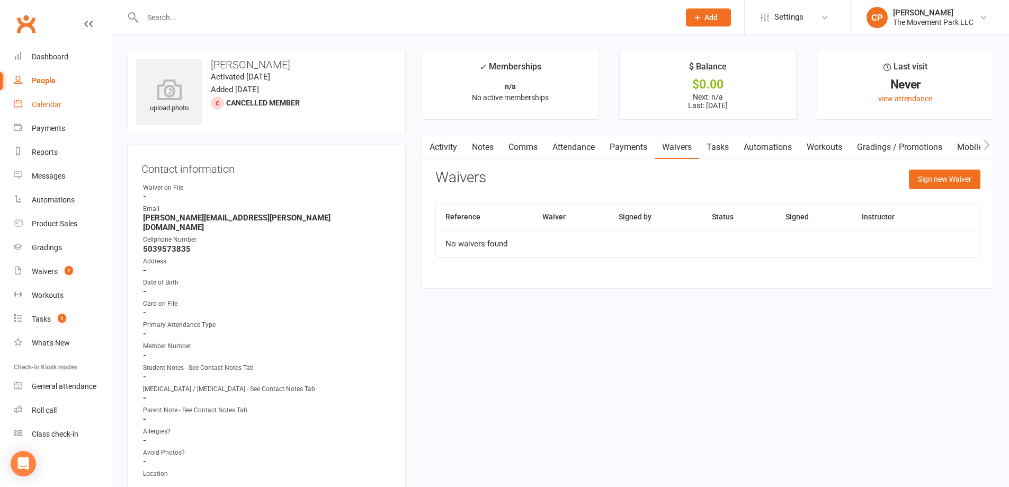
click at [56, 107] on div "Calendar" at bounding box center [47, 104] width 30 height 8
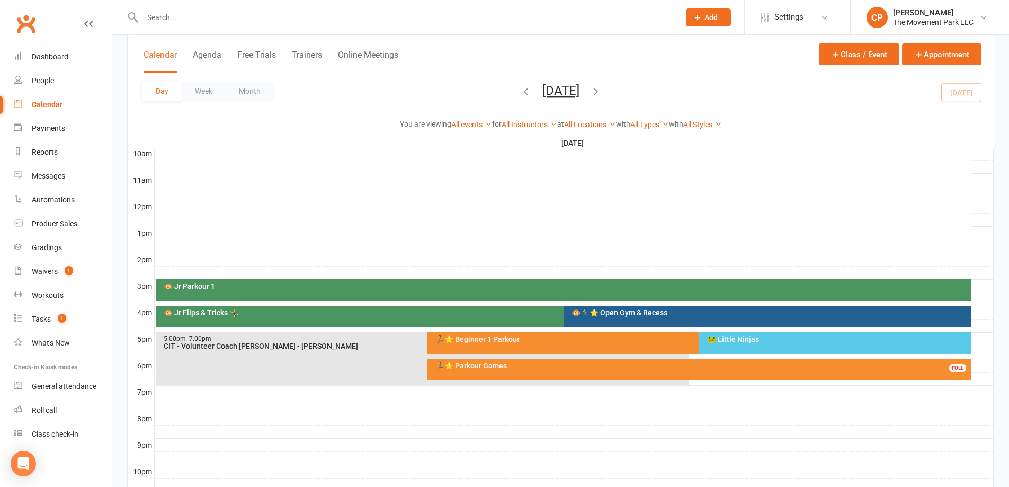
scroll to position [371, 0]
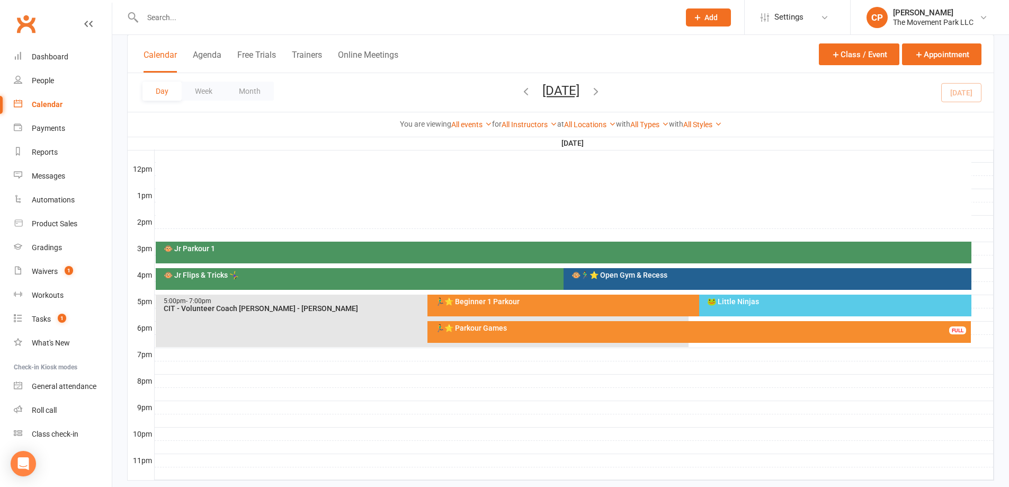
click at [499, 327] on div "🏃‍♂️⭐ Parkour Games" at bounding box center [702, 327] width 534 height 7
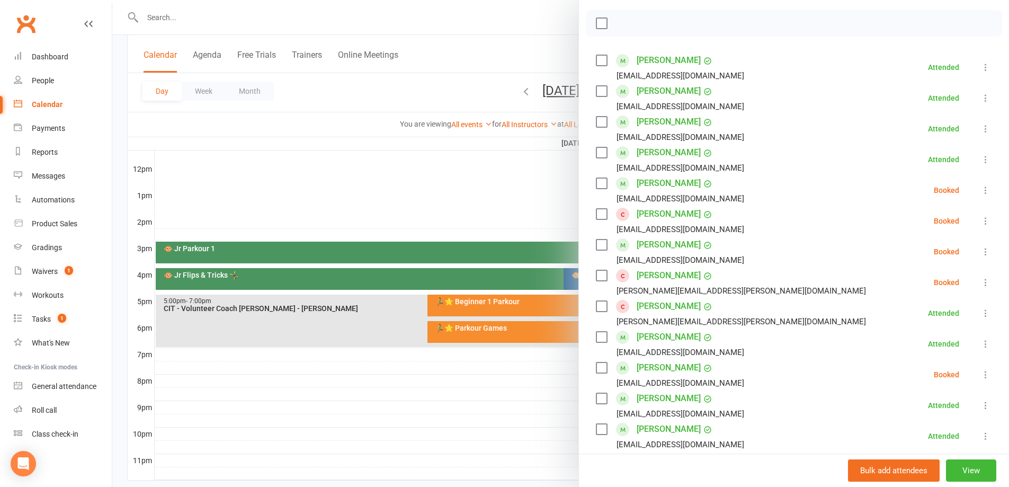
scroll to position [159, 0]
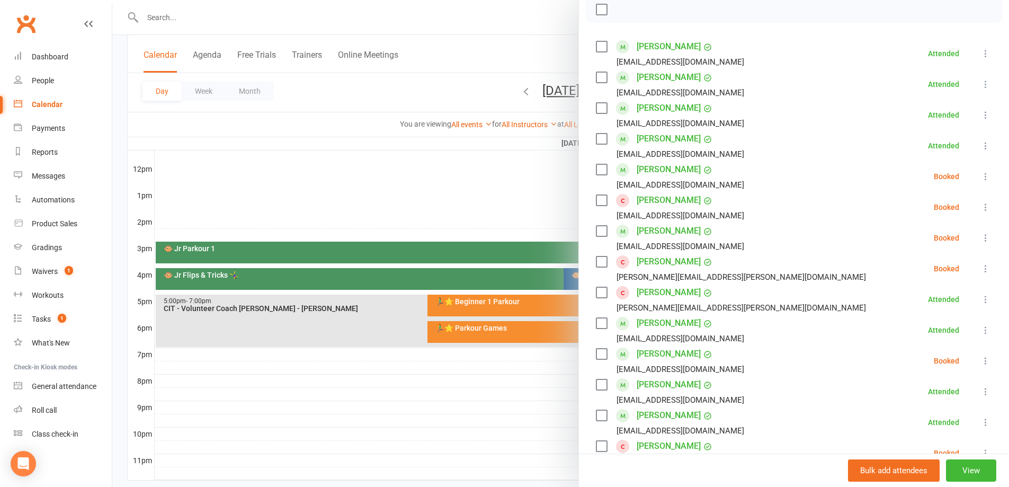
click at [281, 19] on div at bounding box center [560, 243] width 896 height 487
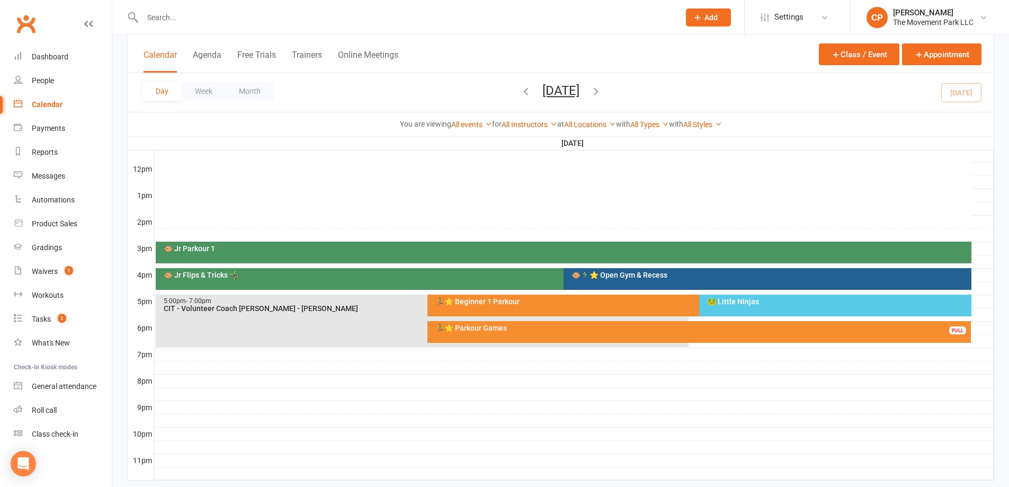
click at [165, 25] on div at bounding box center [399, 17] width 545 height 34
drag, startPoint x: 166, startPoint y: 22, endPoint x: 173, endPoint y: 13, distance: 11.5
click at [172, 14] on input "text" at bounding box center [405, 17] width 533 height 15
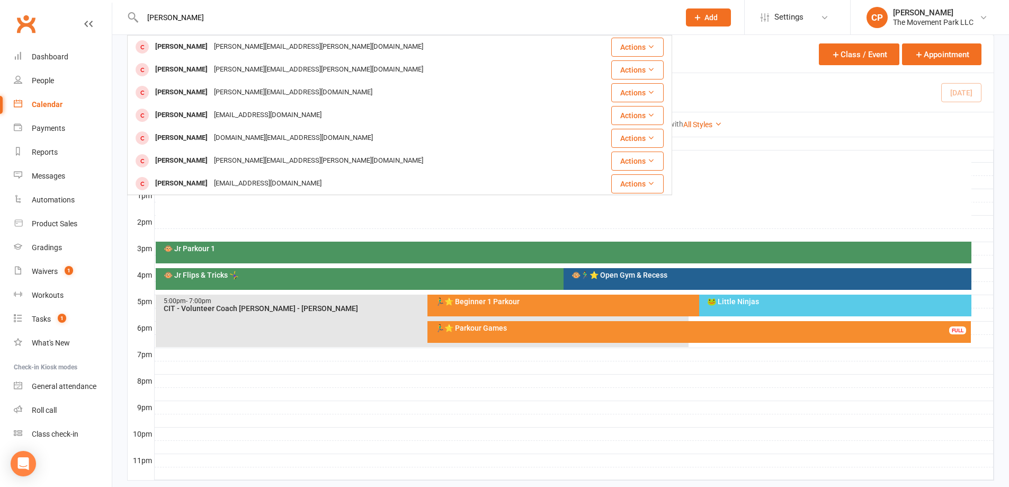
click at [224, 20] on input "sophie cortez" at bounding box center [405, 17] width 533 height 15
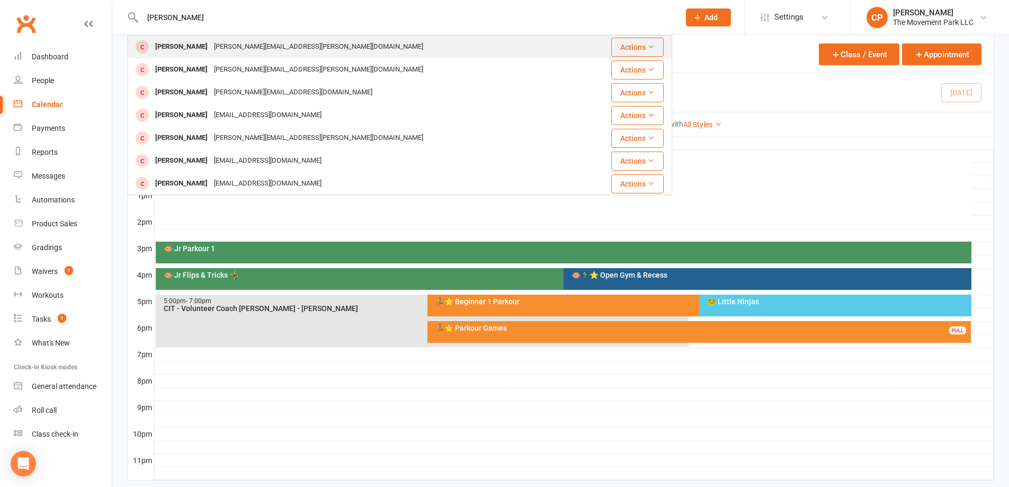
type input "sophie cortes"
click at [247, 49] on div "sergio.cortes.g@gmail.com" at bounding box center [318, 46] width 215 height 15
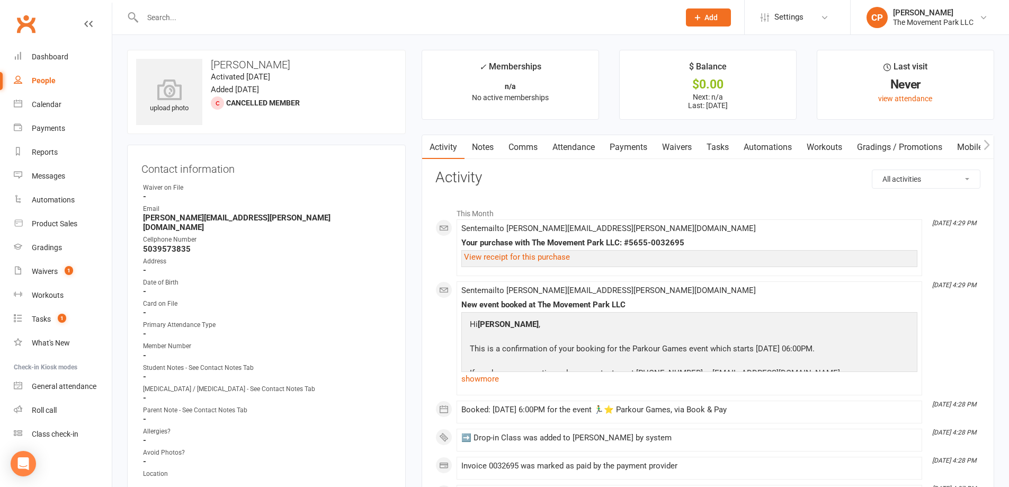
click at [685, 147] on link "Waivers" at bounding box center [676, 147] width 44 height 24
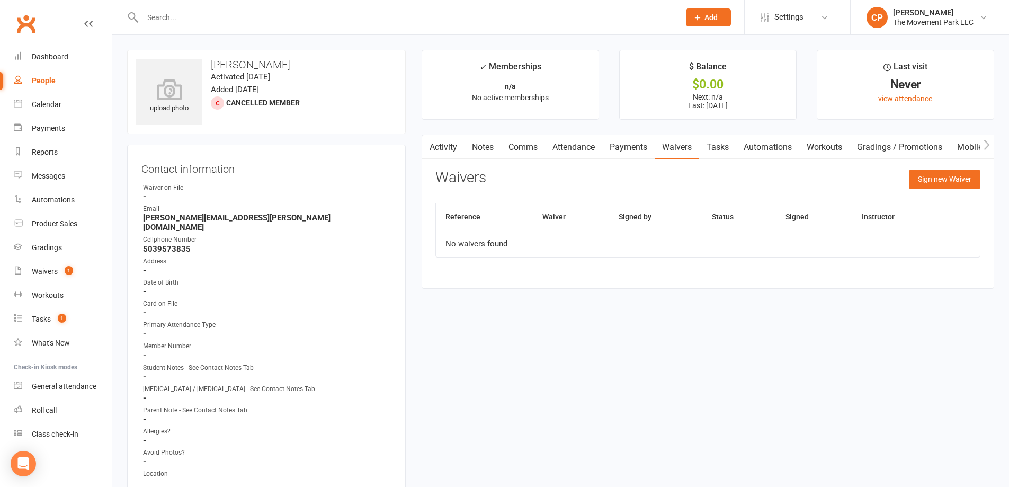
click at [263, 25] on div at bounding box center [399, 17] width 545 height 34
click at [158, 19] on input "text" at bounding box center [405, 17] width 533 height 15
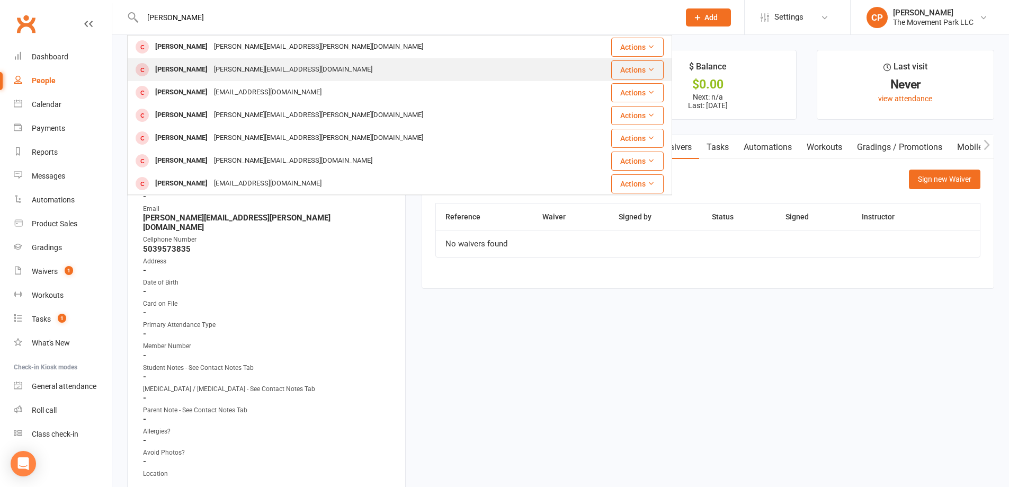
type input "sophie"
click at [192, 64] on div "Sophie Singer" at bounding box center [181, 69] width 59 height 15
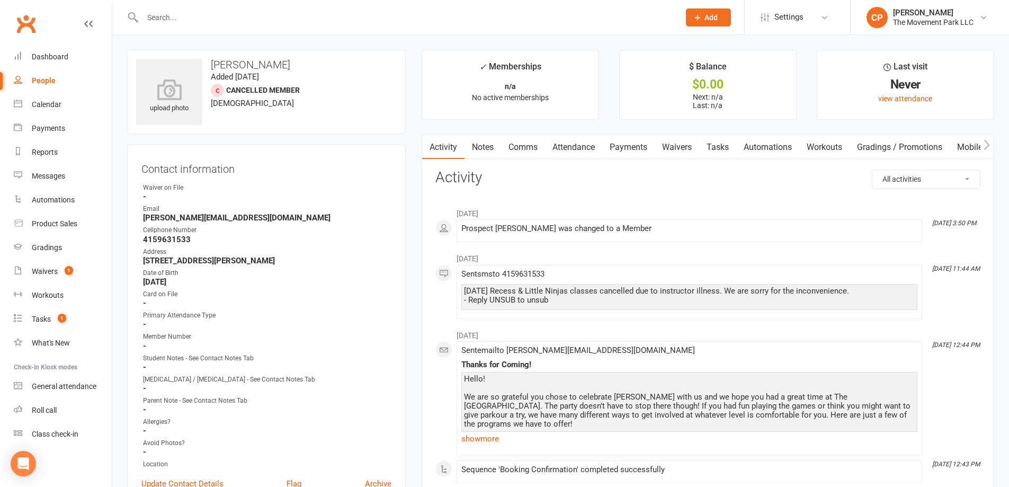
click at [215, 21] on input "text" at bounding box center [405, 17] width 533 height 15
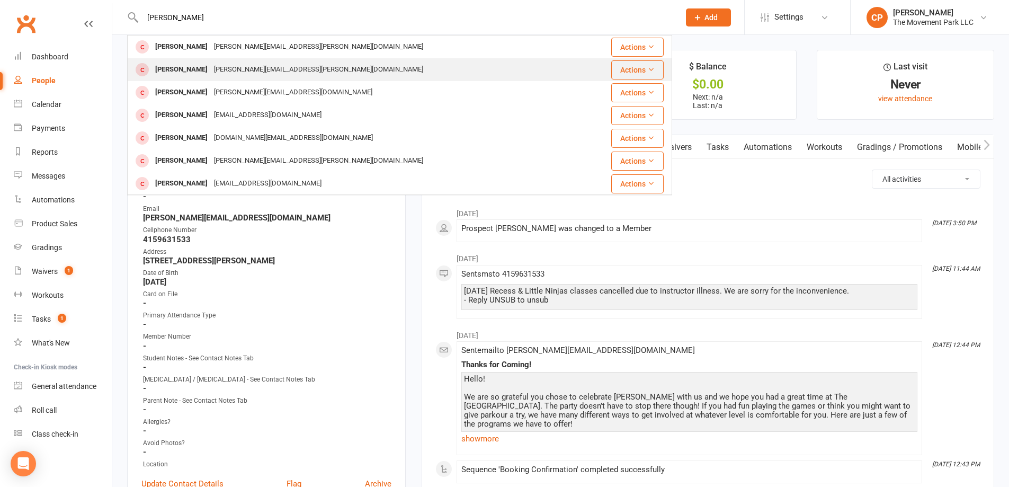
type input "sophie cortez"
click at [227, 63] on div "gloria.villani@gmail.com" at bounding box center [318, 69] width 215 height 15
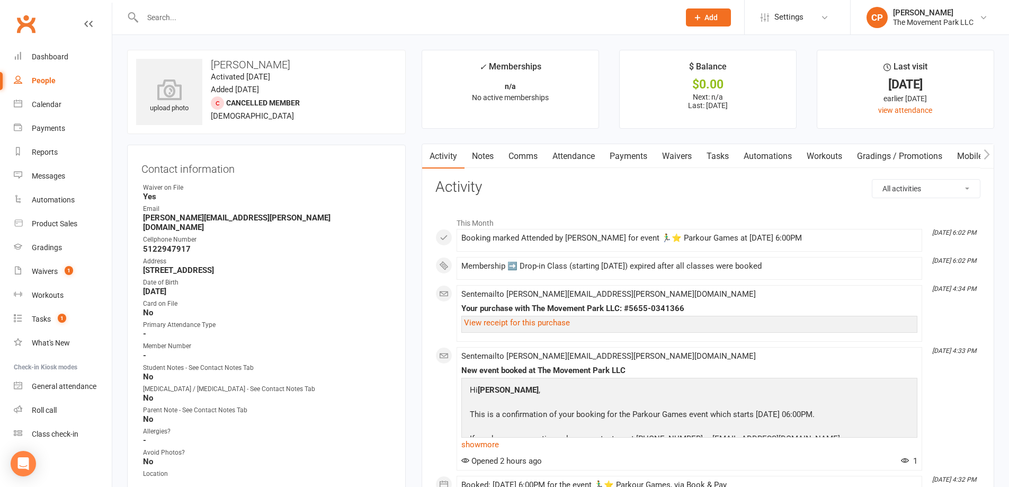
click at [683, 157] on link "Waivers" at bounding box center [676, 156] width 44 height 24
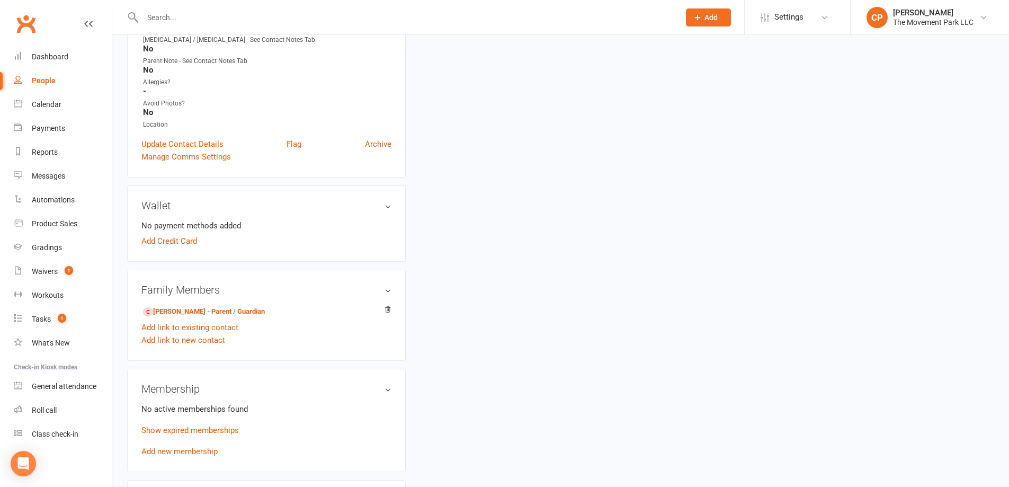
scroll to position [476, 0]
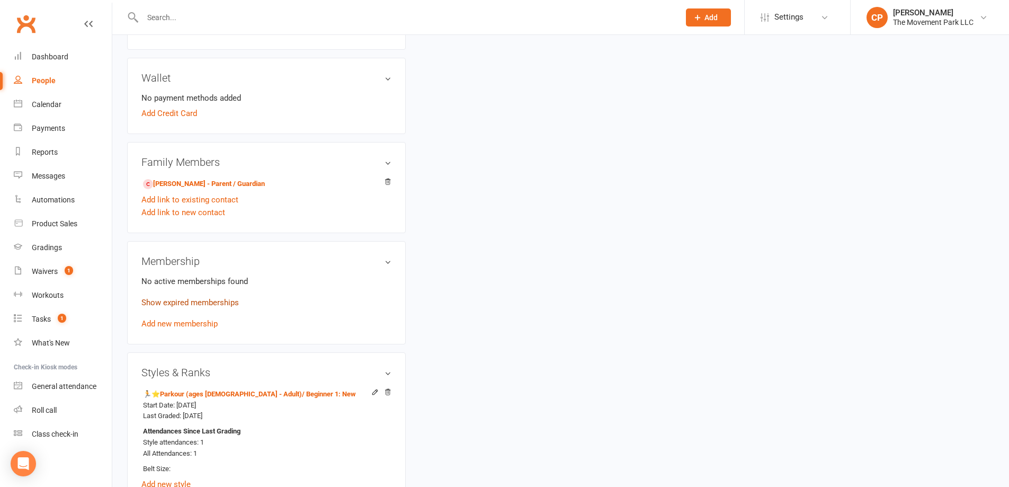
click at [229, 298] on link "Show expired memberships" at bounding box center [189, 303] width 97 height 10
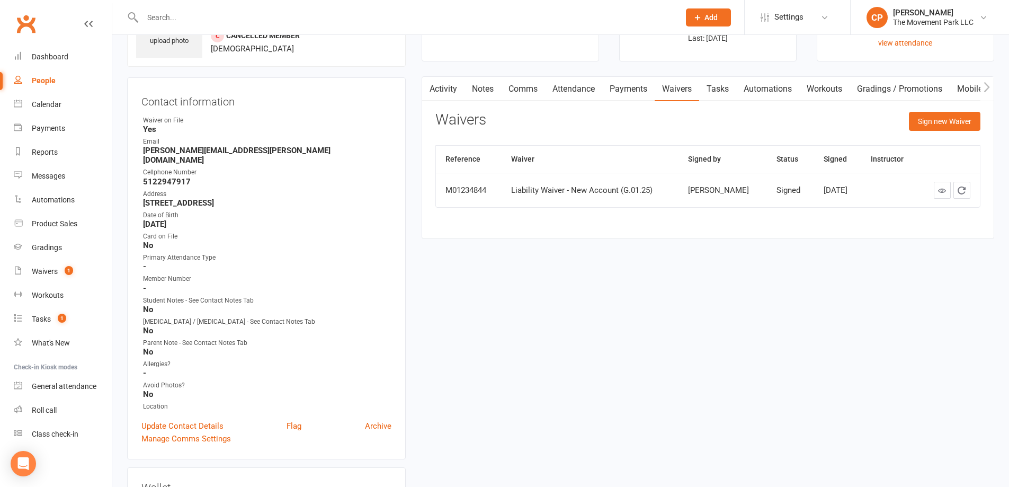
scroll to position [0, 0]
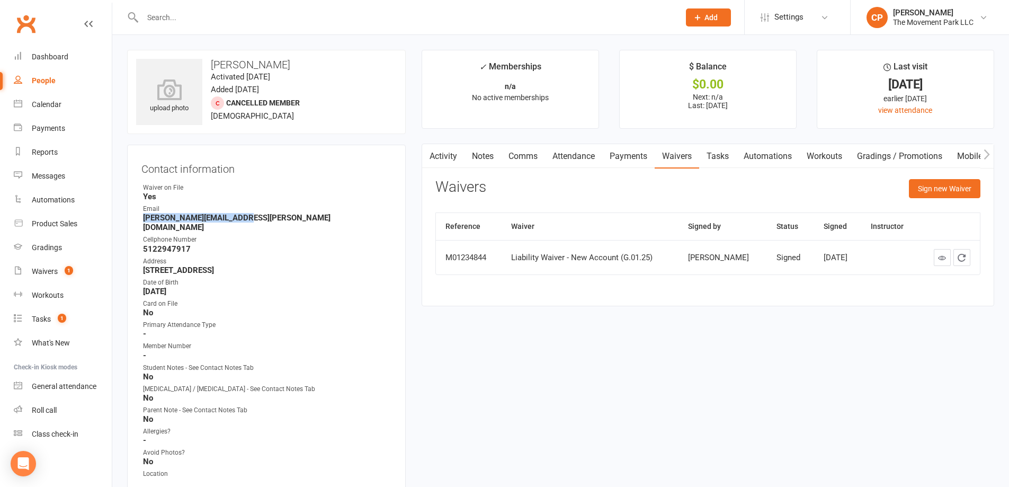
drag, startPoint x: 231, startPoint y: 218, endPoint x: 145, endPoint y: 220, distance: 86.9
click at [145, 220] on strong "gloria.villani@gmail.com" at bounding box center [267, 222] width 248 height 19
click at [285, 159] on h3 "Contact information" at bounding box center [266, 167] width 250 height 16
click at [623, 155] on link "Payments" at bounding box center [628, 156] width 52 height 24
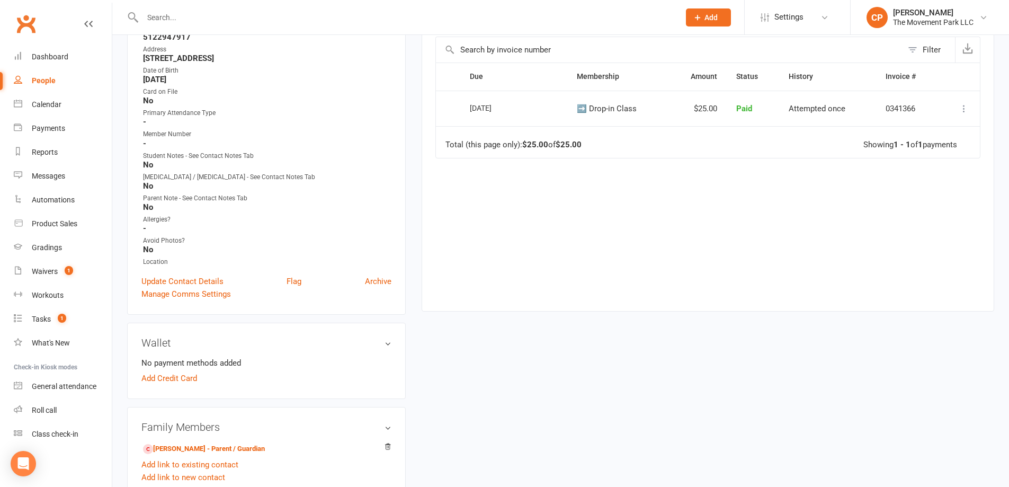
scroll to position [106, 0]
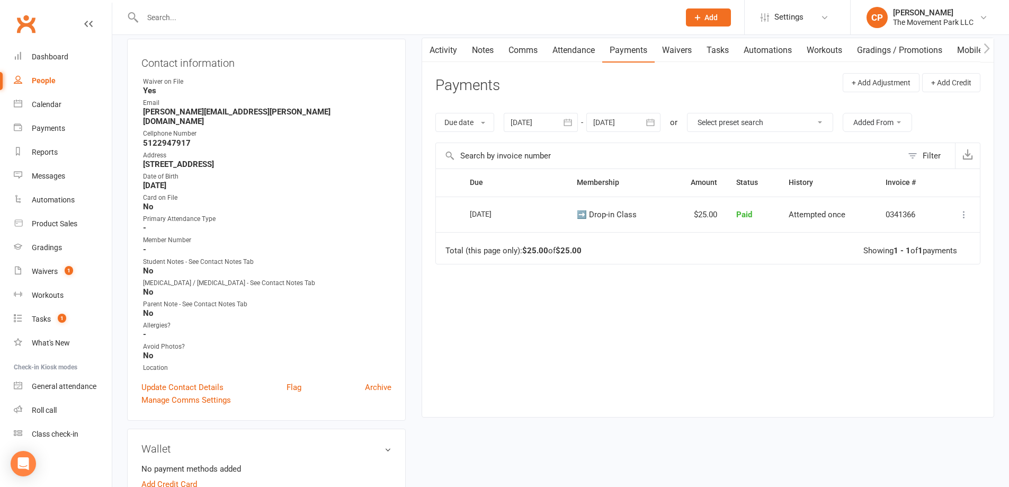
click at [669, 55] on link "Waivers" at bounding box center [676, 50] width 44 height 24
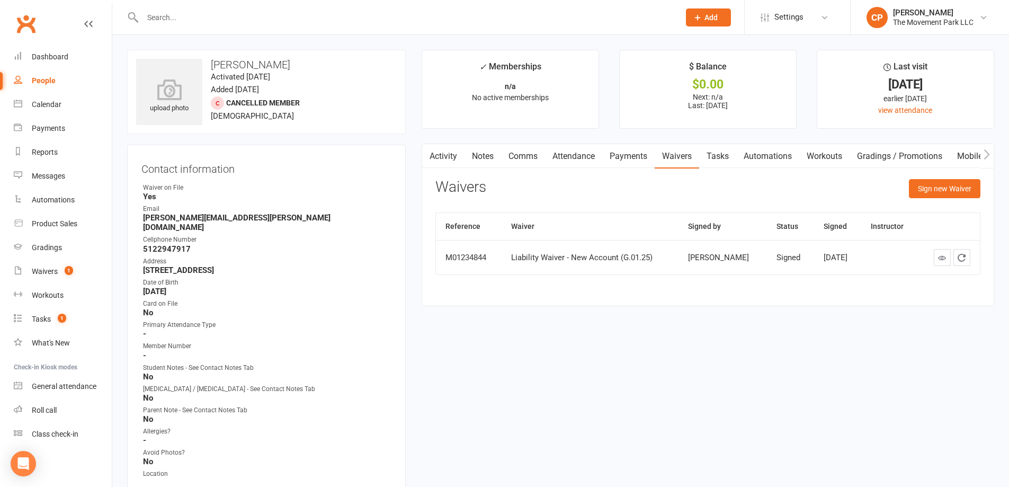
click at [635, 157] on link "Payments" at bounding box center [628, 156] width 52 height 24
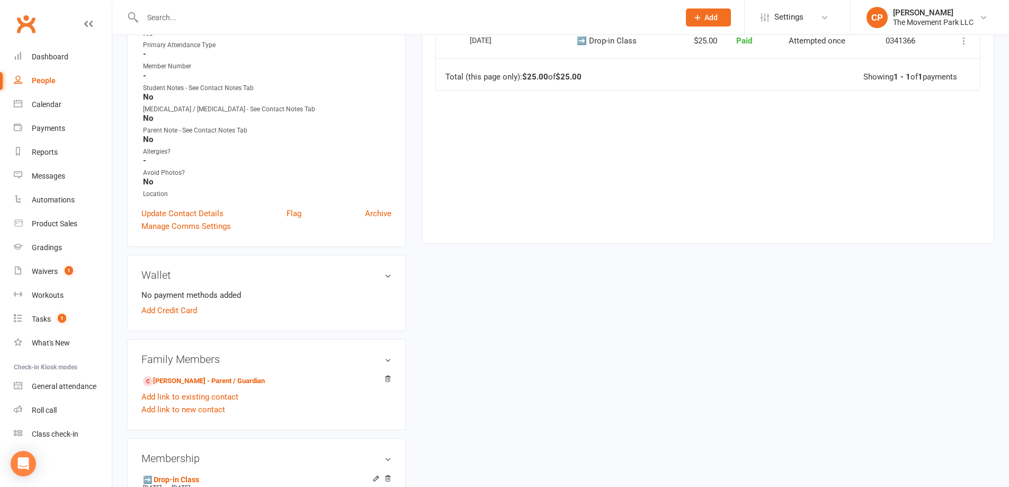
scroll to position [371, 0]
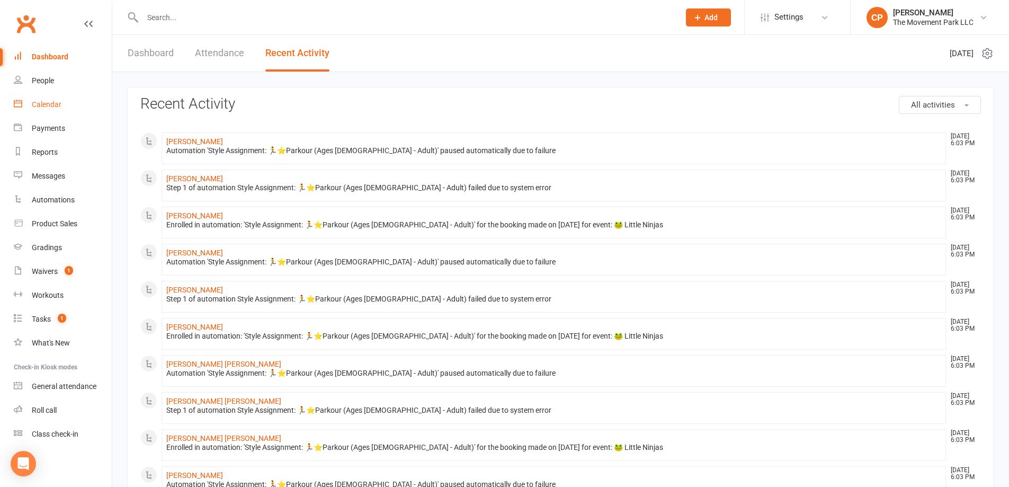
click at [56, 101] on div "Calendar" at bounding box center [47, 104] width 30 height 8
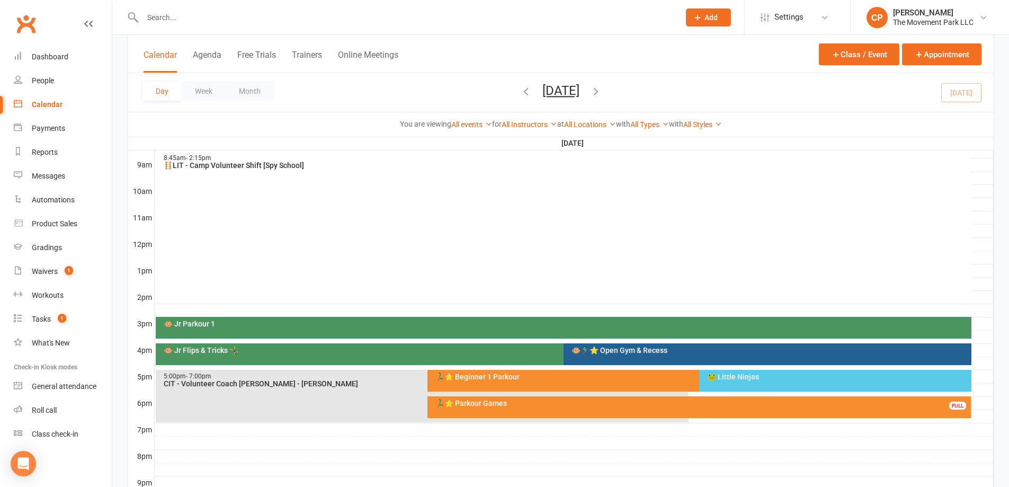
scroll to position [371, 0]
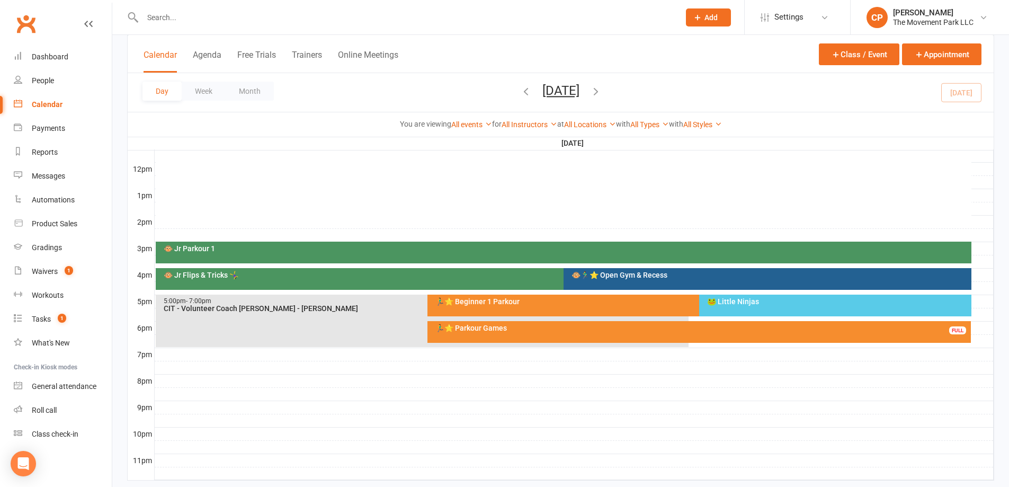
click at [532, 327] on div "🏃‍♂️⭐ Parkour Games" at bounding box center [702, 327] width 534 height 7
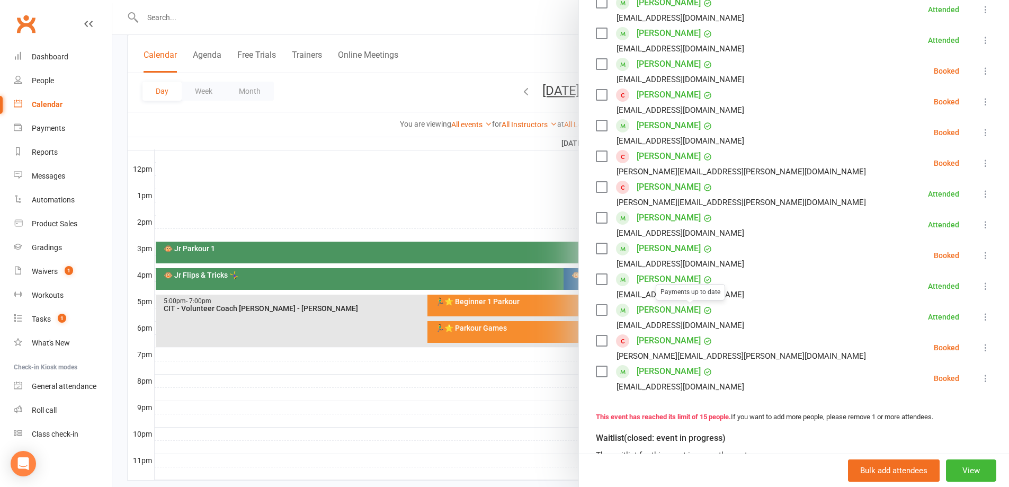
scroll to position [265, 0]
click at [980, 381] on icon at bounding box center [985, 377] width 11 height 11
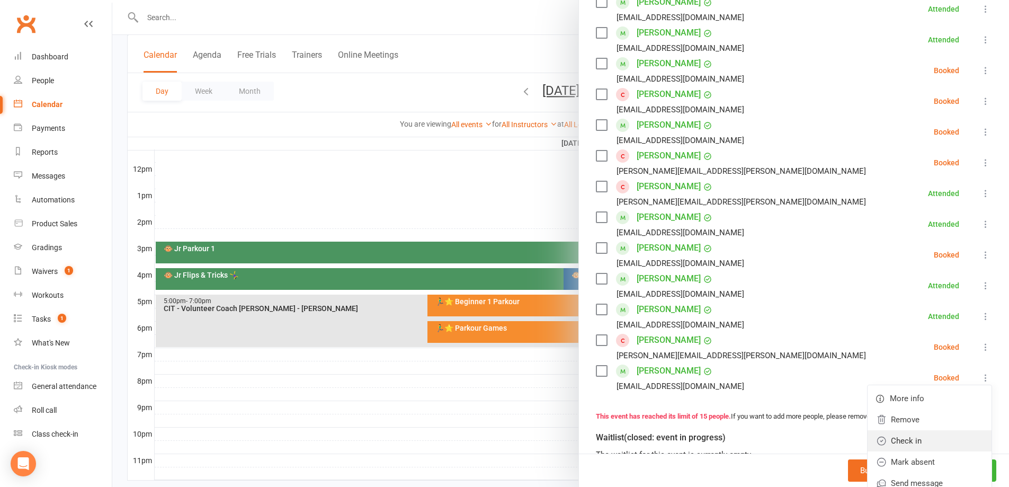
click at [905, 438] on link "Check in" at bounding box center [929, 440] width 124 height 21
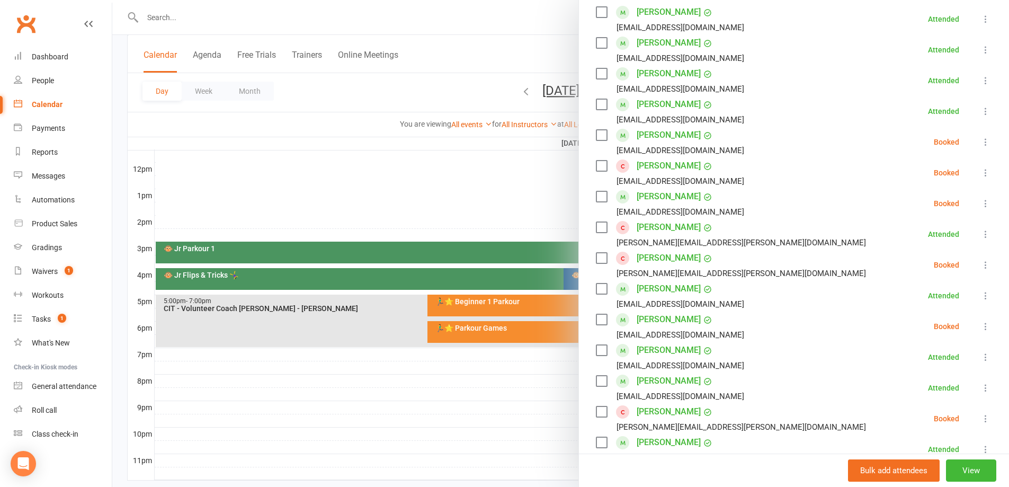
scroll to position [212, 0]
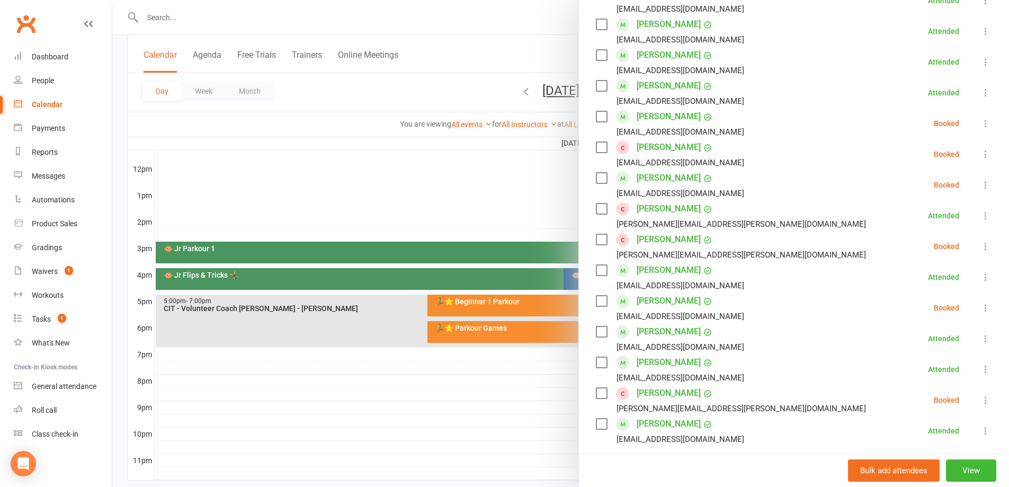
click at [657, 393] on link "[PERSON_NAME]" at bounding box center [668, 392] width 64 height 17
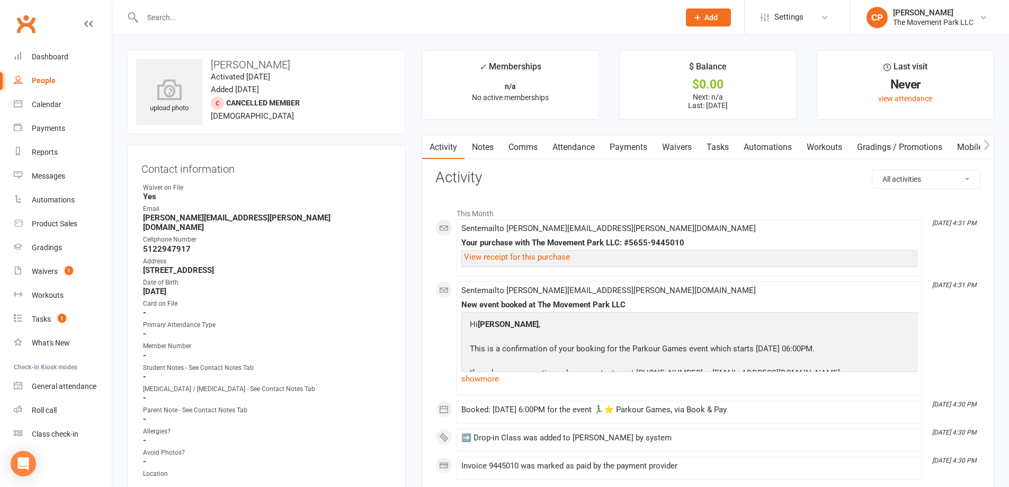
click at [667, 150] on link "Waivers" at bounding box center [676, 147] width 44 height 24
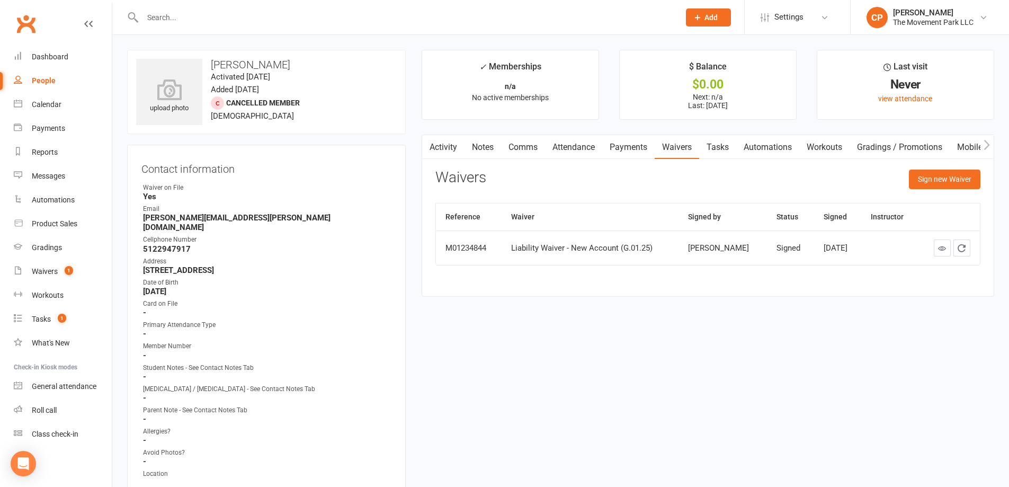
click at [626, 150] on link "Payments" at bounding box center [628, 147] width 52 height 24
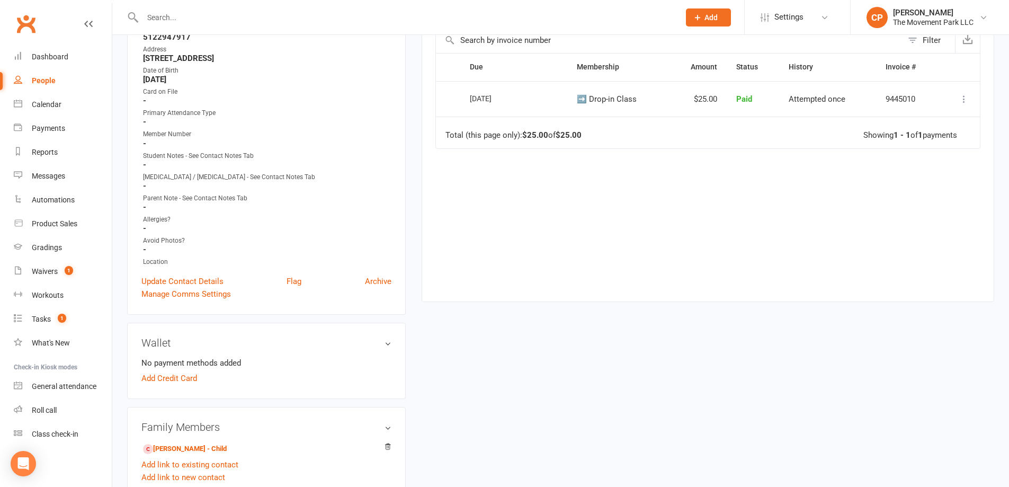
scroll to position [371, 0]
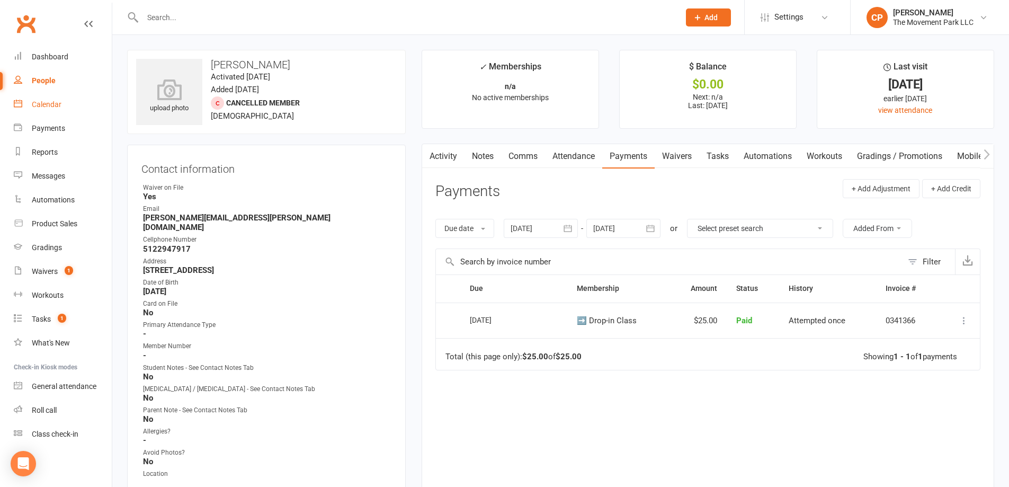
click at [64, 111] on link "Calendar" at bounding box center [63, 105] width 98 height 24
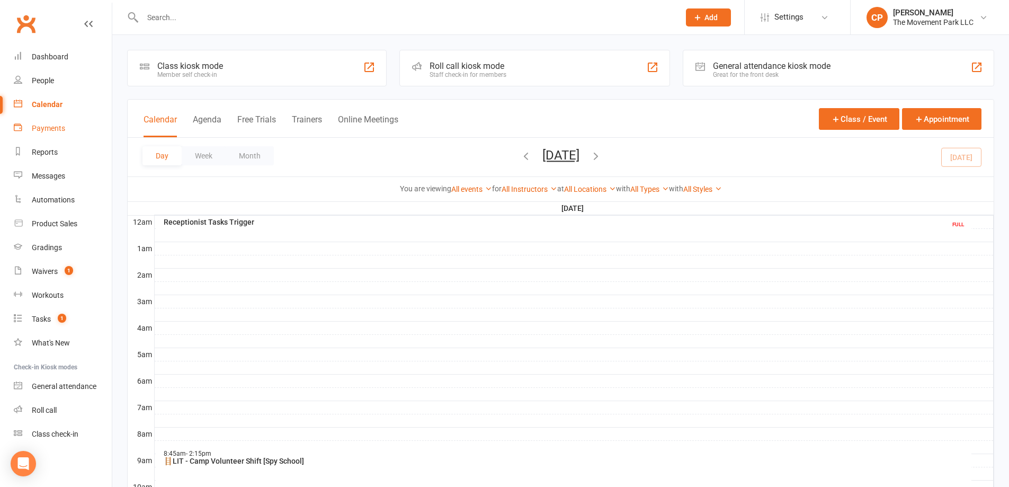
click at [60, 130] on div "Payments" at bounding box center [48, 128] width 33 height 8
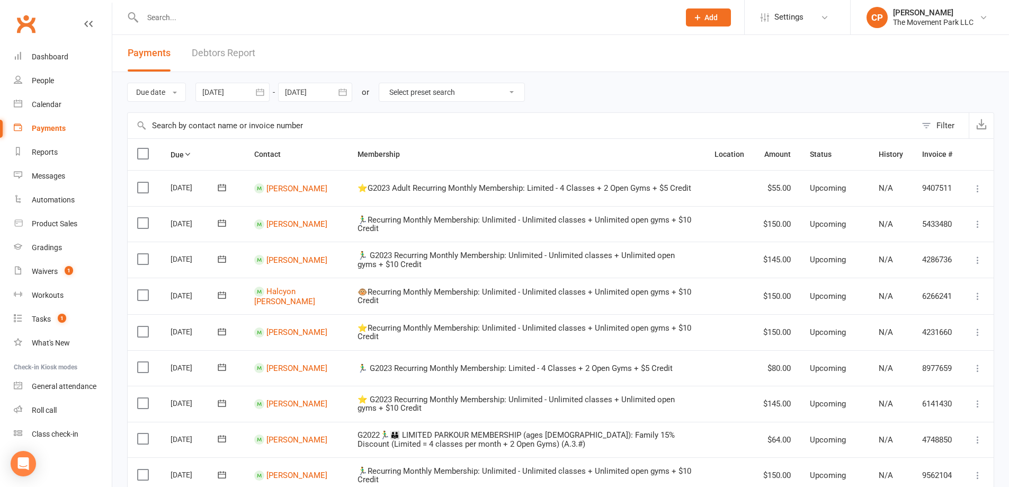
click at [240, 122] on input "text" at bounding box center [522, 125] width 788 height 25
click at [67, 228] on div "Product Sales" at bounding box center [55, 223] width 46 height 8
select select "2400"
select select "100"
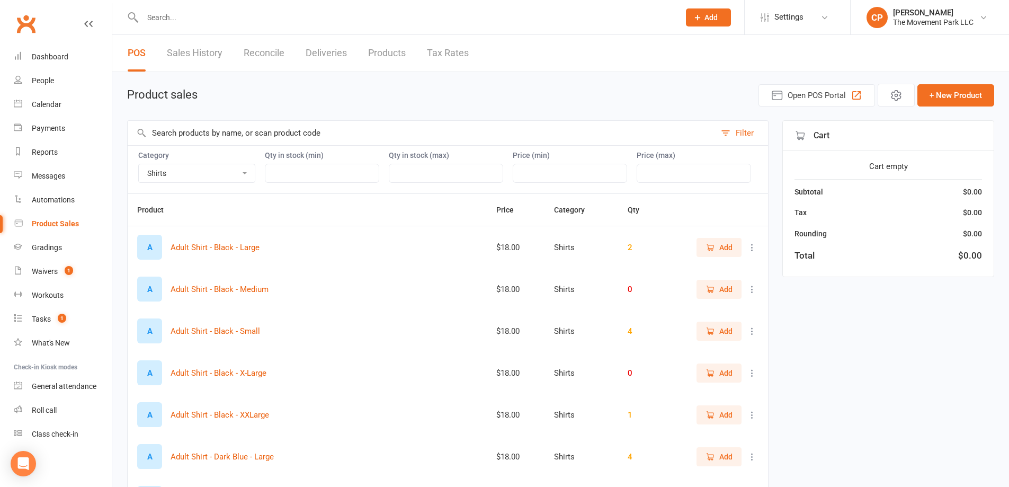
click at [215, 178] on select "Accessories Bags Branded Misc Merchandise Camp & Events Employee Apparel Purcha…" at bounding box center [197, 173] width 116 height 18
select select
click at [139, 164] on select "Accessories Bags Branded Misc Merchandise Camp & Events Employee Apparel Purcha…" at bounding box center [197, 173] width 116 height 18
click at [210, 138] on input "text" at bounding box center [422, 133] width 588 height 24
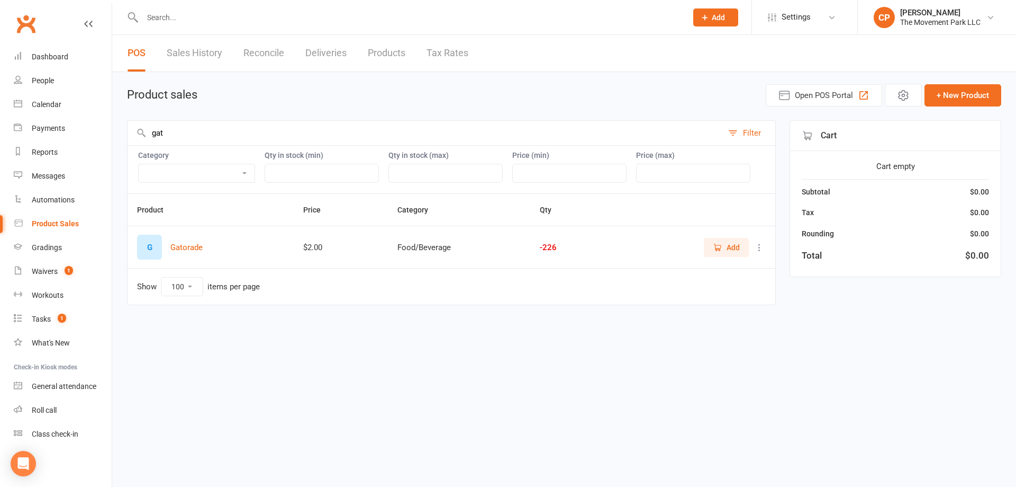
type input "gat"
click at [707, 248] on button "Add" at bounding box center [726, 247] width 45 height 19
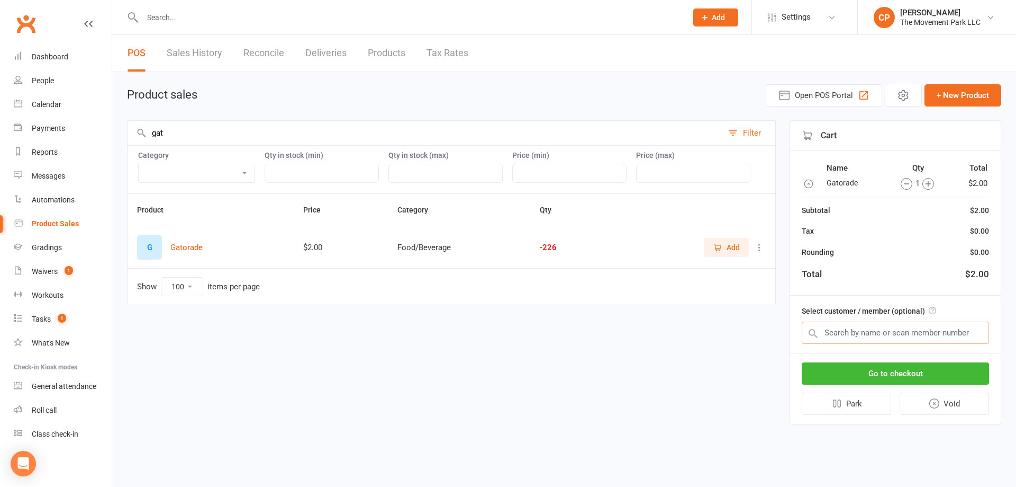
click at [847, 329] on input "text" at bounding box center [895, 332] width 187 height 22
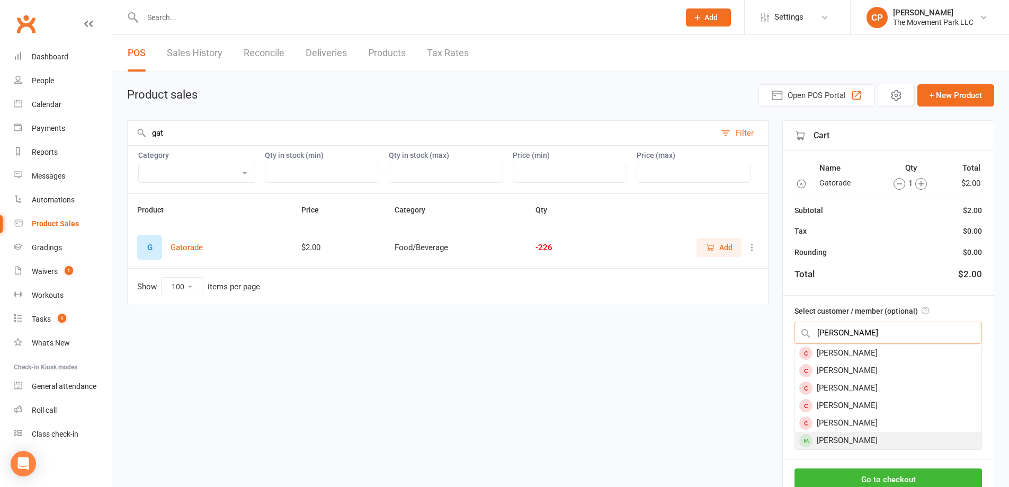
type input "[PERSON_NAME]"
click at [848, 436] on div "[PERSON_NAME]" at bounding box center [888, 439] width 186 height 17
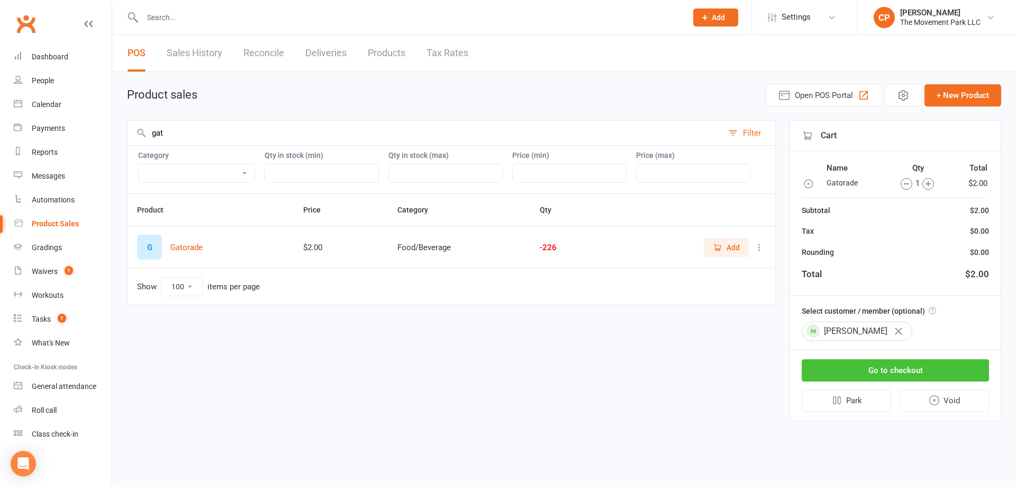
click at [896, 367] on button "Go to checkout" at bounding box center [895, 370] width 187 height 22
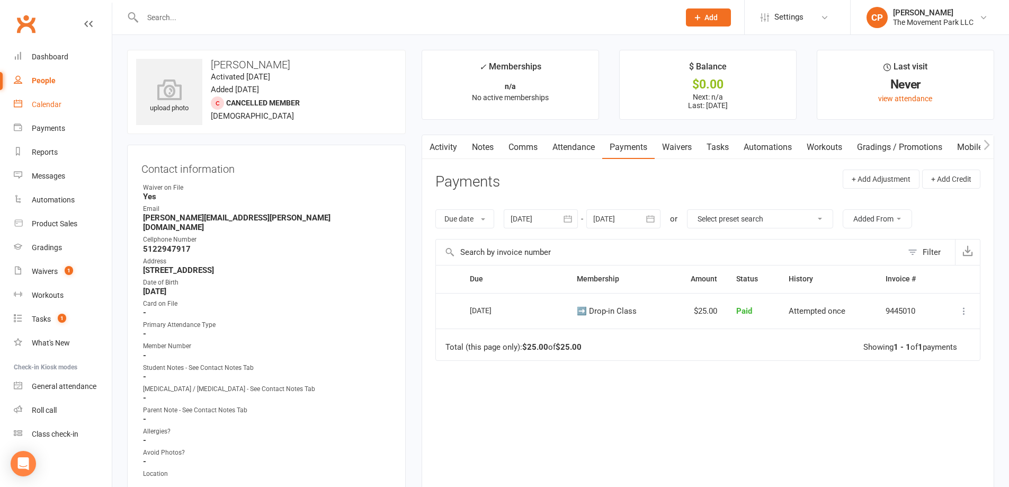
click at [60, 104] on div "Calendar" at bounding box center [47, 104] width 30 height 8
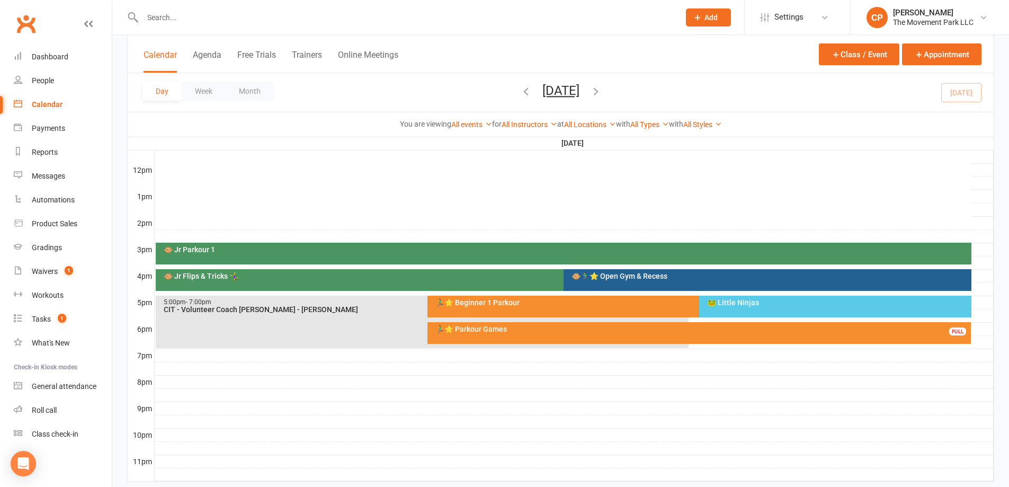
scroll to position [371, 0]
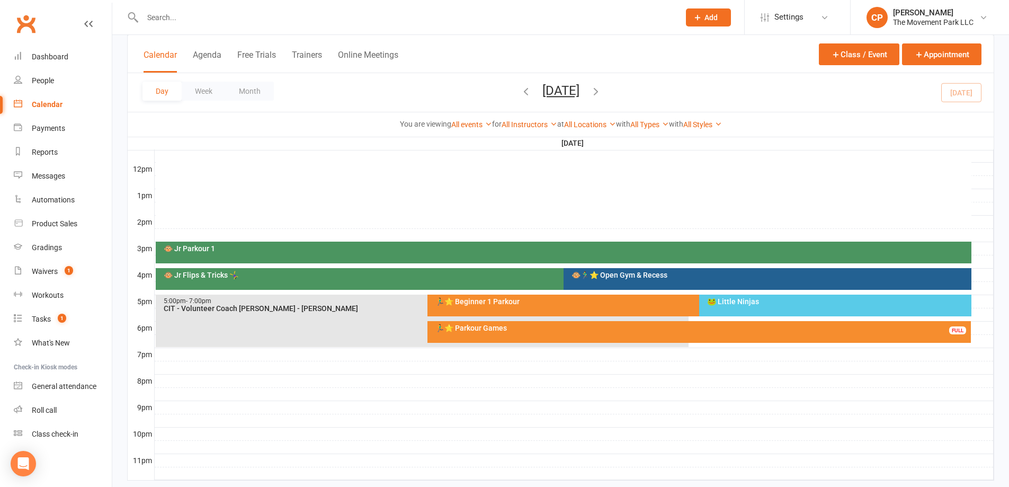
click at [507, 340] on div "🏃‍♂️⭐ Parkour Games FULL" at bounding box center [699, 332] width 544 height 22
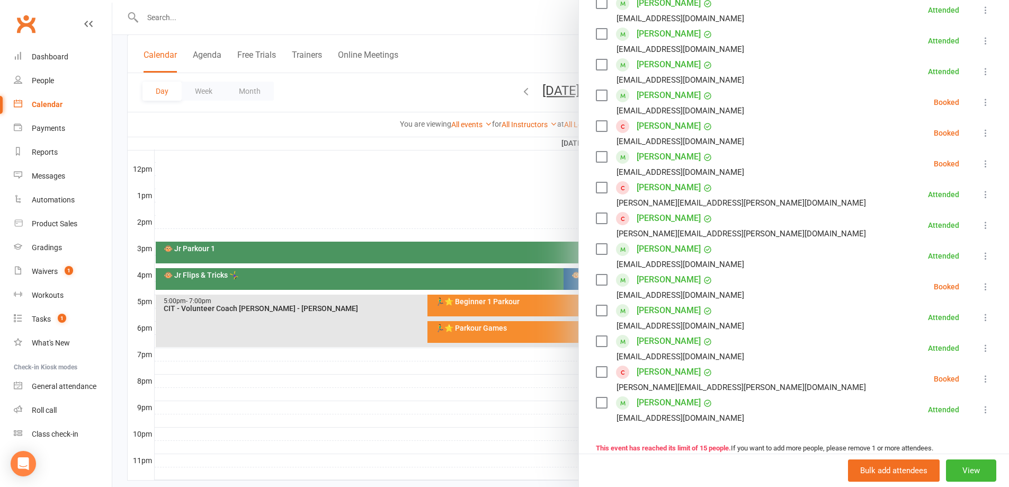
scroll to position [265, 0]
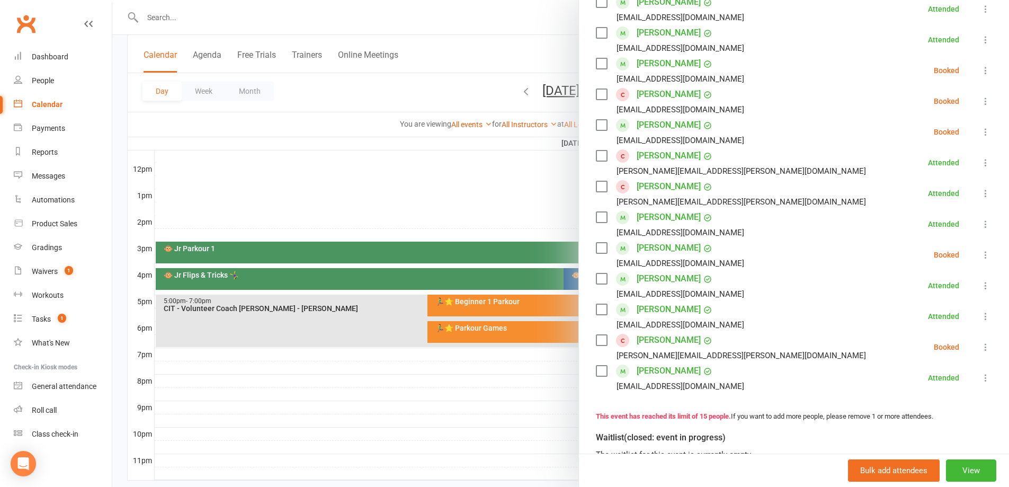
click at [980, 350] on icon at bounding box center [985, 346] width 11 height 11
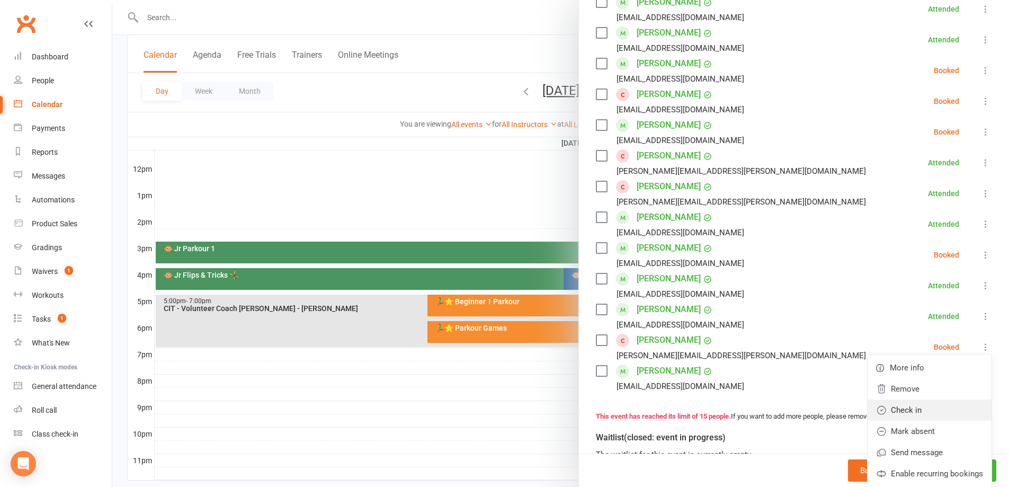
click at [912, 414] on link "Check in" at bounding box center [929, 409] width 124 height 21
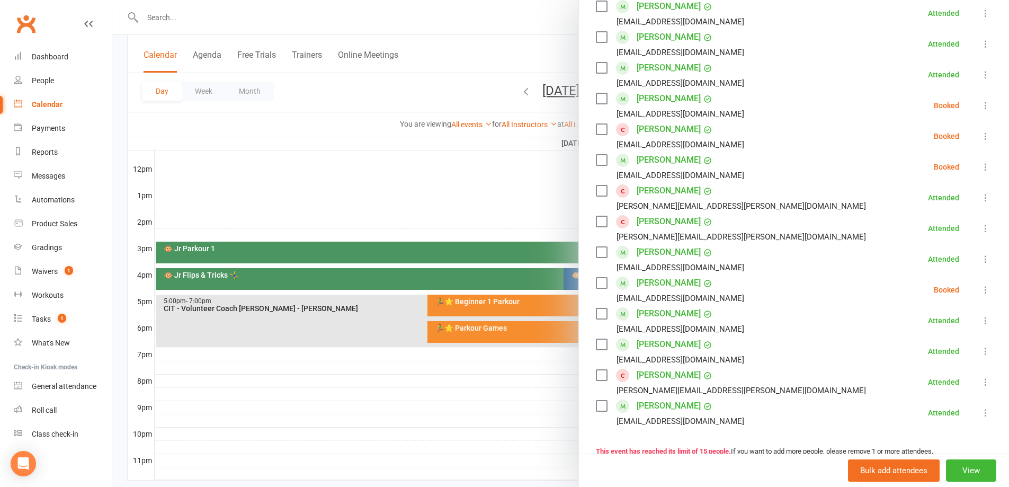
scroll to position [212, 0]
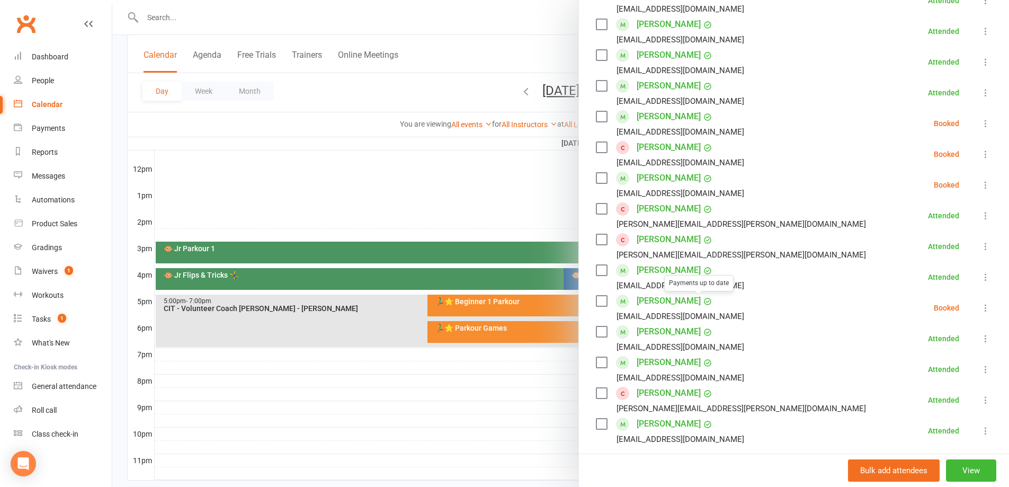
click at [980, 309] on icon at bounding box center [985, 307] width 11 height 11
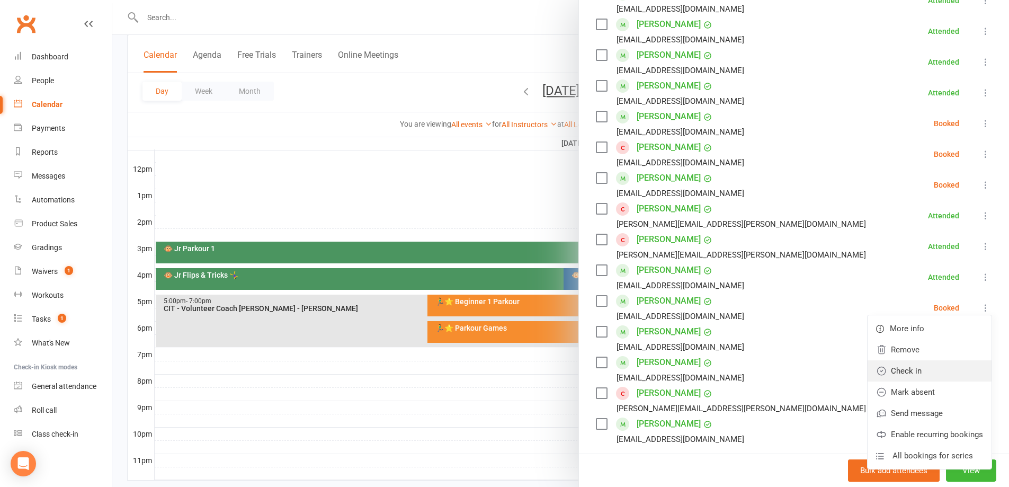
click at [910, 368] on link "Check in" at bounding box center [929, 370] width 124 height 21
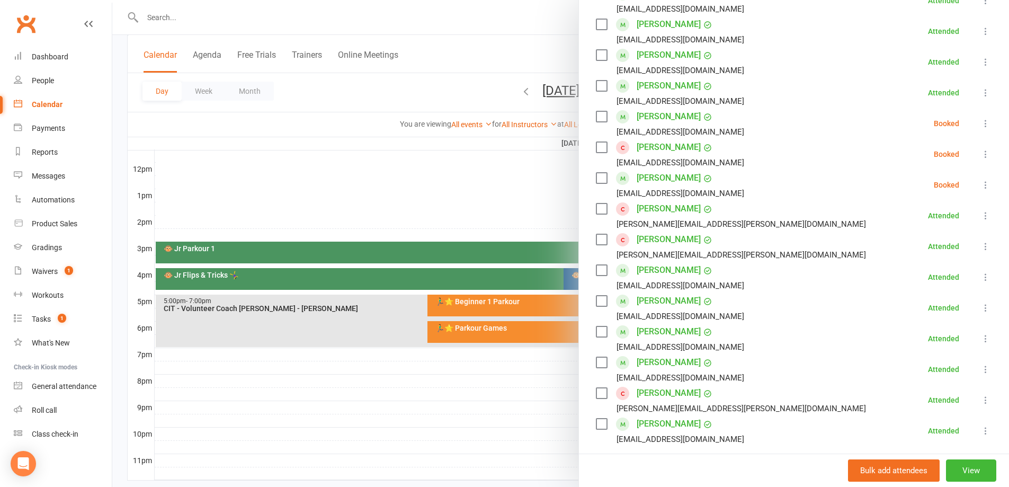
scroll to position [159, 0]
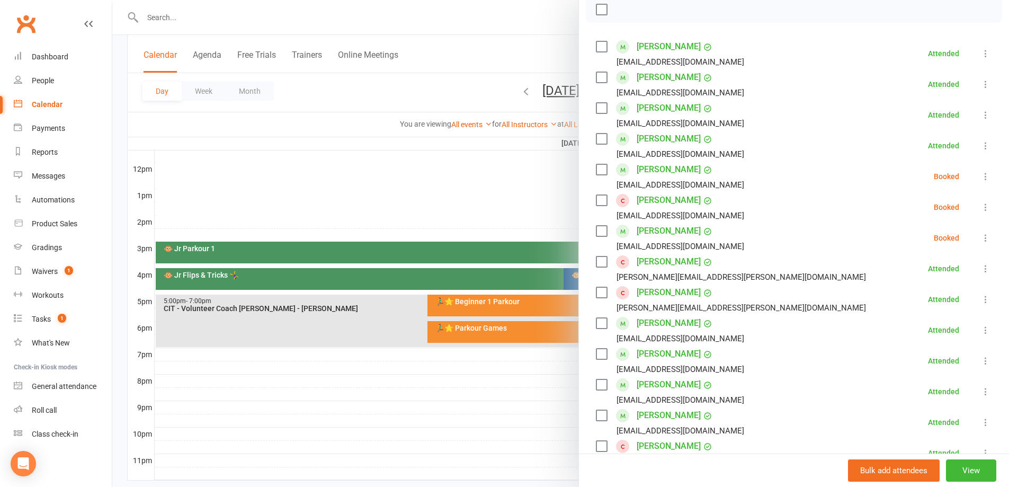
click at [596, 167] on label at bounding box center [601, 169] width 11 height 11
drag, startPoint x: 600, startPoint y: 196, endPoint x: 598, endPoint y: 224, distance: 28.2
click at [601, 196] on label at bounding box center [601, 200] width 11 height 11
click at [596, 232] on label at bounding box center [601, 231] width 11 height 11
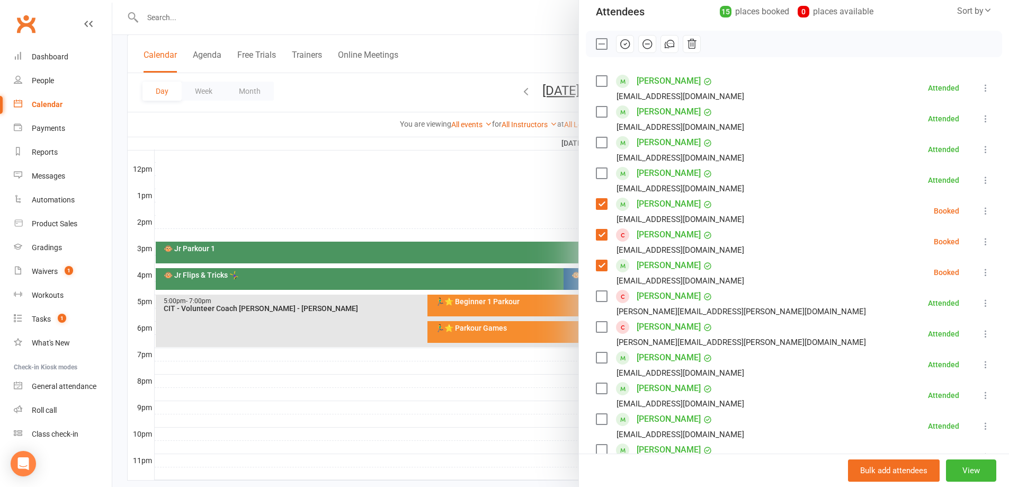
scroll to position [106, 0]
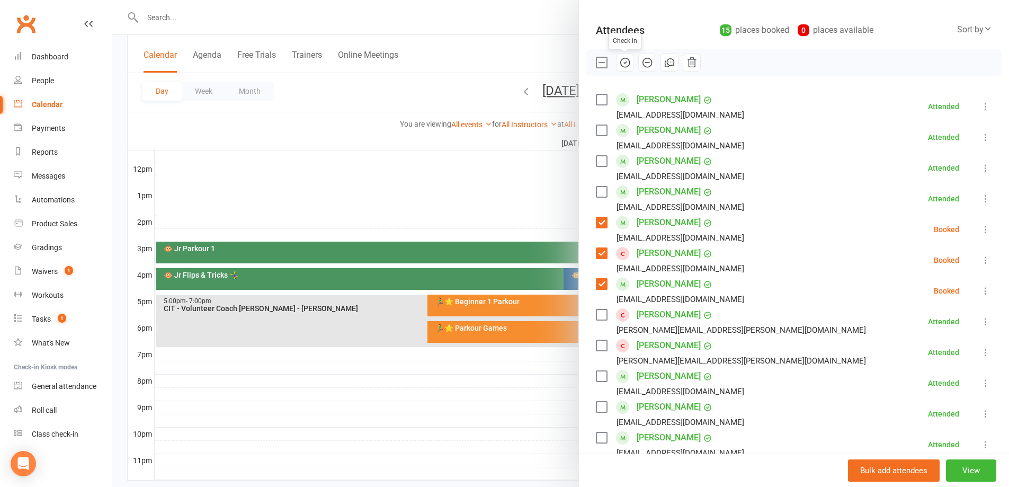
click at [622, 66] on icon "button" at bounding box center [625, 63] width 12 height 12
drag, startPoint x: 310, startPoint y: 154, endPoint x: 304, endPoint y: 173, distance: 19.8
click at [307, 168] on div at bounding box center [560, 243] width 896 height 487
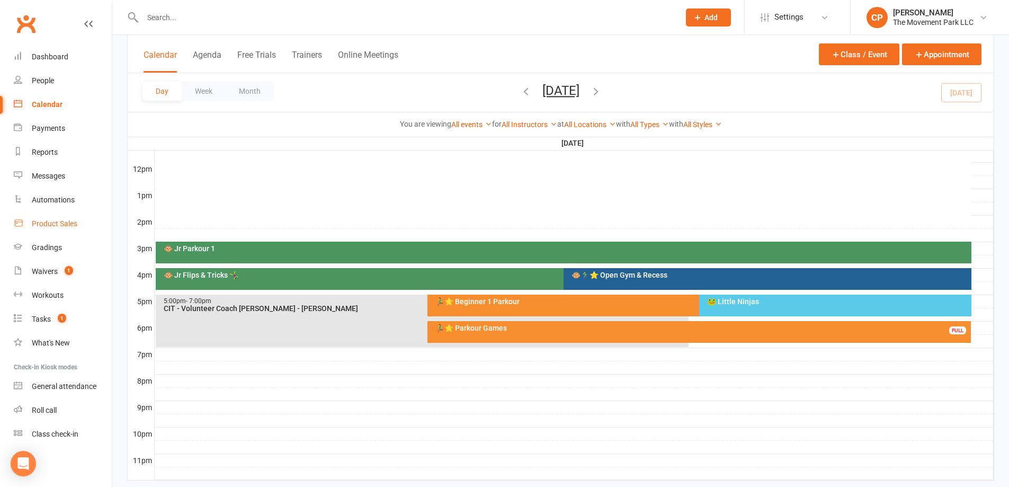
click at [67, 222] on div "Product Sales" at bounding box center [55, 223] width 46 height 8
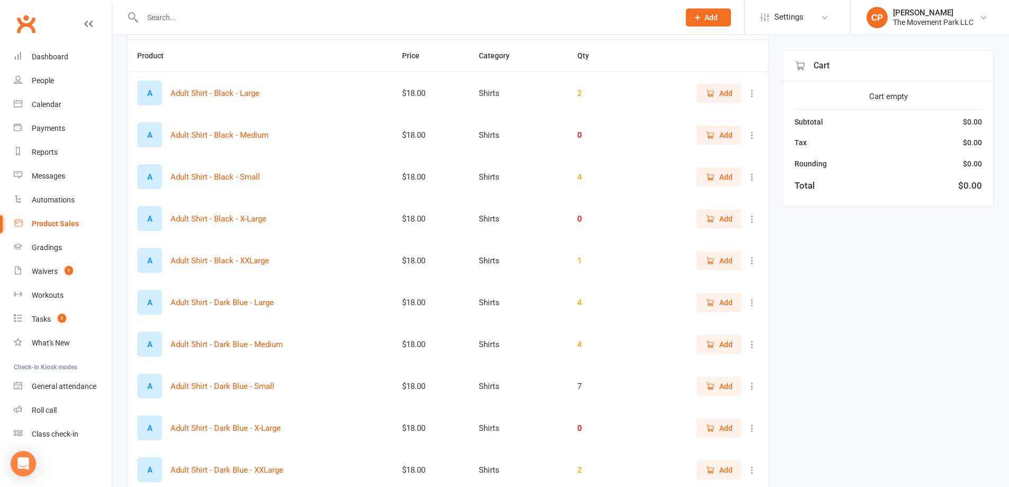
scroll to position [240, 0]
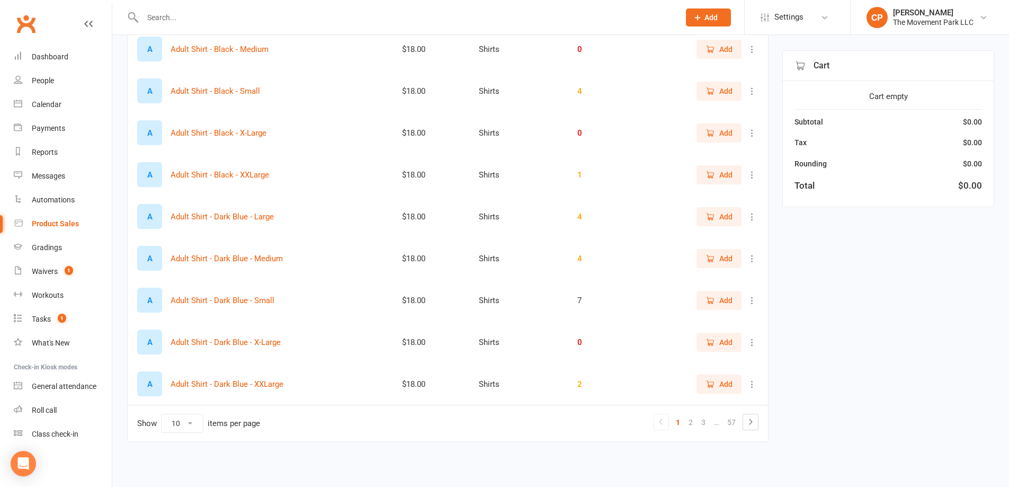
click at [187, 428] on select "10 25 50 100" at bounding box center [181, 423] width 41 height 18
select select "100"
click at [161, 414] on select "10 25 50 100" at bounding box center [181, 423] width 41 height 18
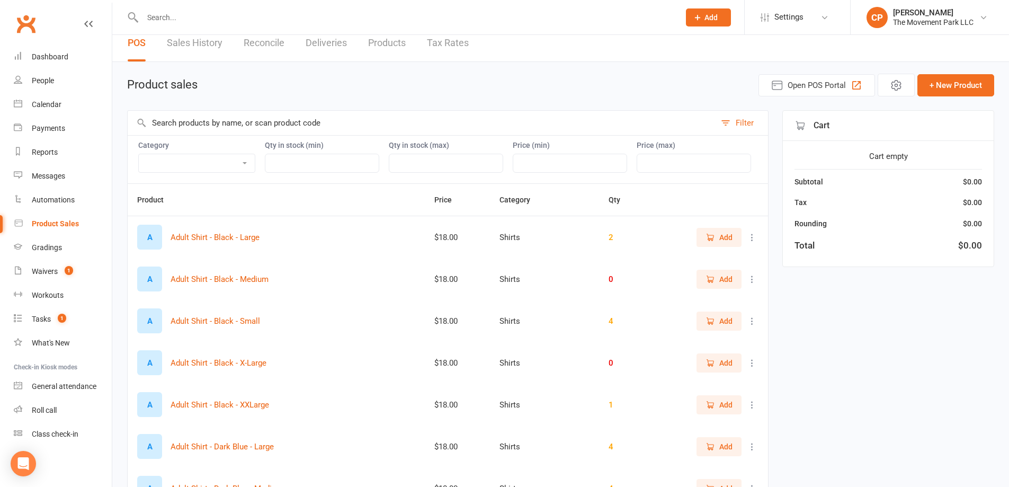
scroll to position [0, 0]
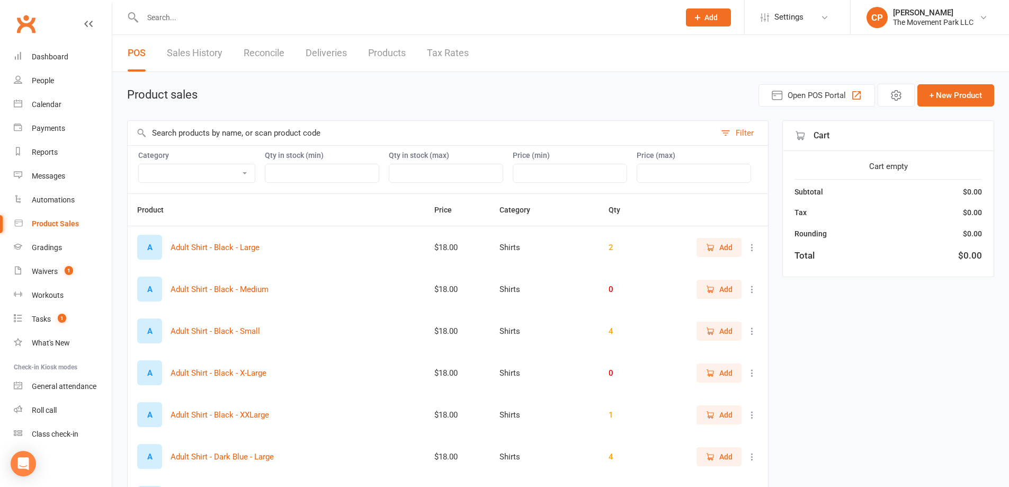
click at [244, 175] on select "Accessories Bags Branded Misc Merchandise Camp & Events Employee Apparel Purcha…" at bounding box center [197, 173] width 116 height 18
select select "2400"
click at [139, 164] on select "Accessories Bags Branded Misc Merchandise Camp & Events Employee Apparel Purcha…" at bounding box center [197, 173] width 116 height 18
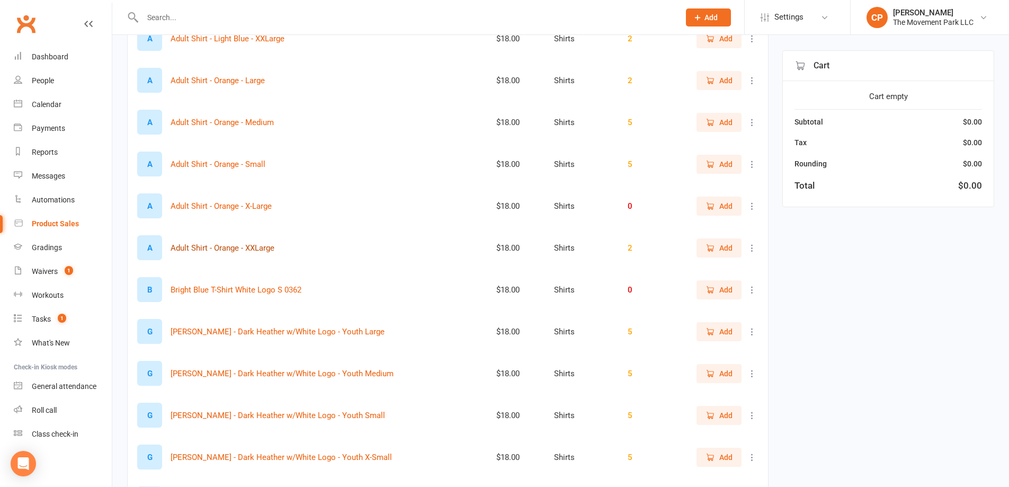
scroll to position [847, 0]
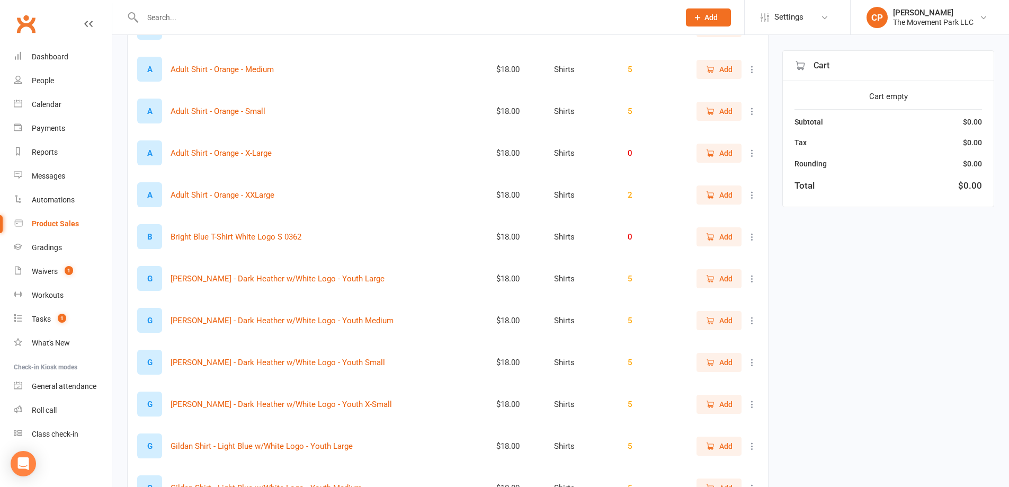
click at [754, 240] on icon at bounding box center [751, 236] width 11 height 11
click at [735, 246] on ul "View / Edit" at bounding box center [697, 258] width 106 height 28
click at [730, 254] on link "View / Edit" at bounding box center [697, 257] width 105 height 21
select select "2400"
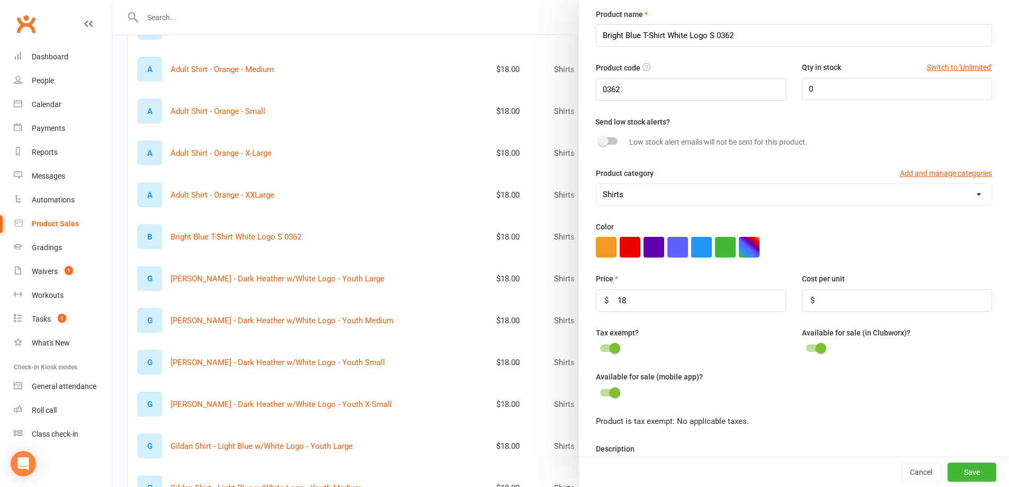
scroll to position [0, 0]
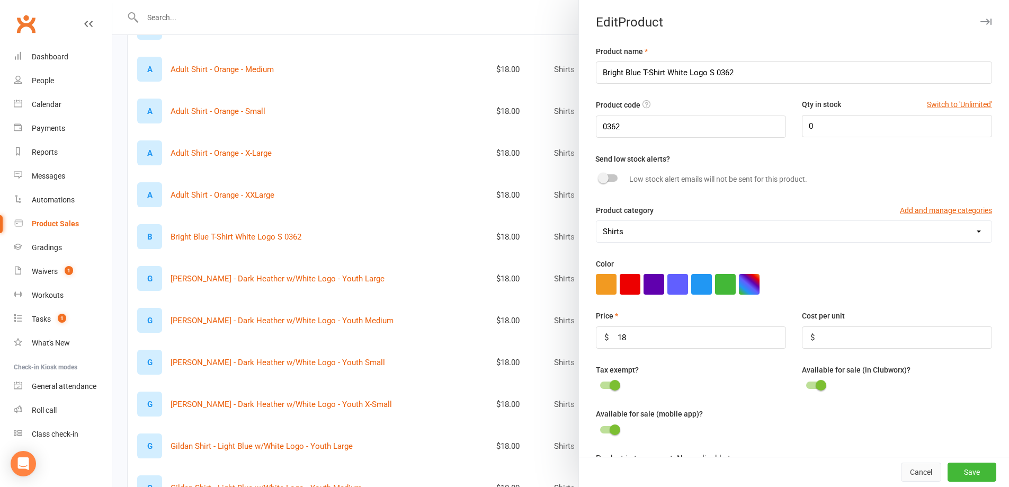
click at [901, 466] on button "Cancel" at bounding box center [921, 471] width 40 height 19
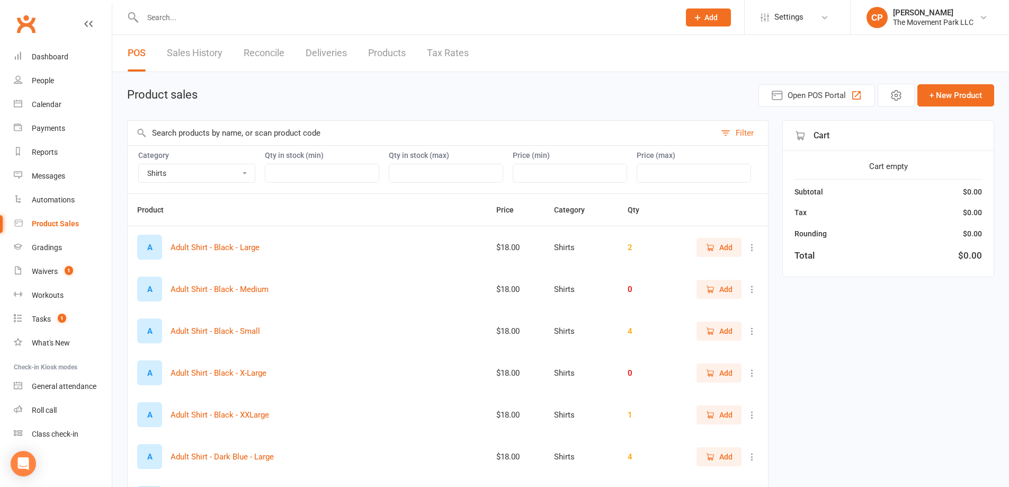
click at [206, 65] on link "Sales History" at bounding box center [195, 53] width 56 height 37
select select "25"
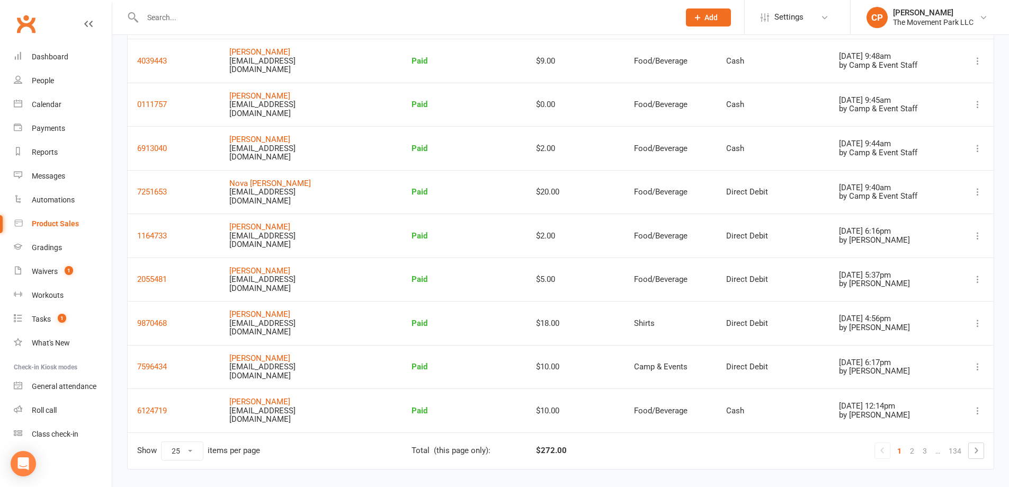
scroll to position [847, 0]
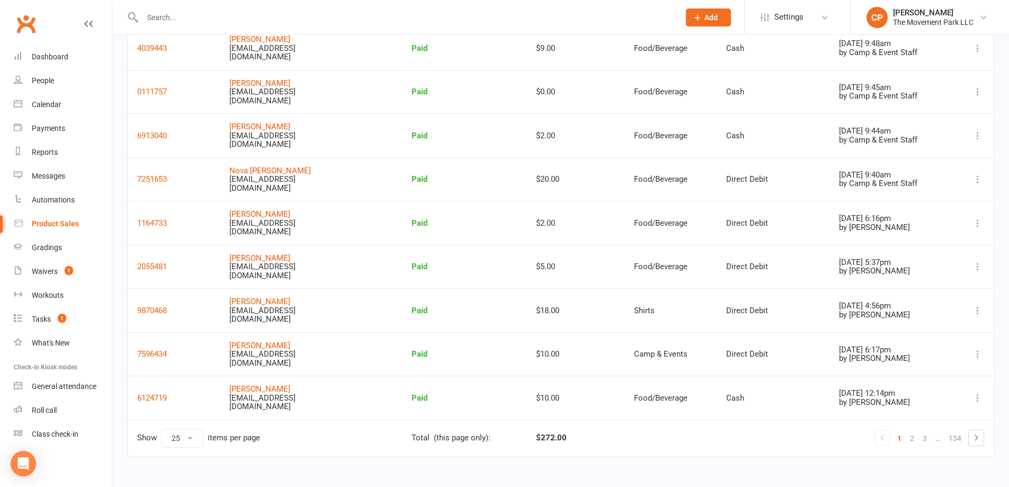
click at [987, 311] on td at bounding box center [973, 310] width 40 height 44
click at [983, 311] on td at bounding box center [973, 310] width 40 height 44
click at [983, 311] on button at bounding box center [977, 310] width 13 height 13
click at [948, 328] on link "View receipt" at bounding box center [918, 330] width 114 height 21
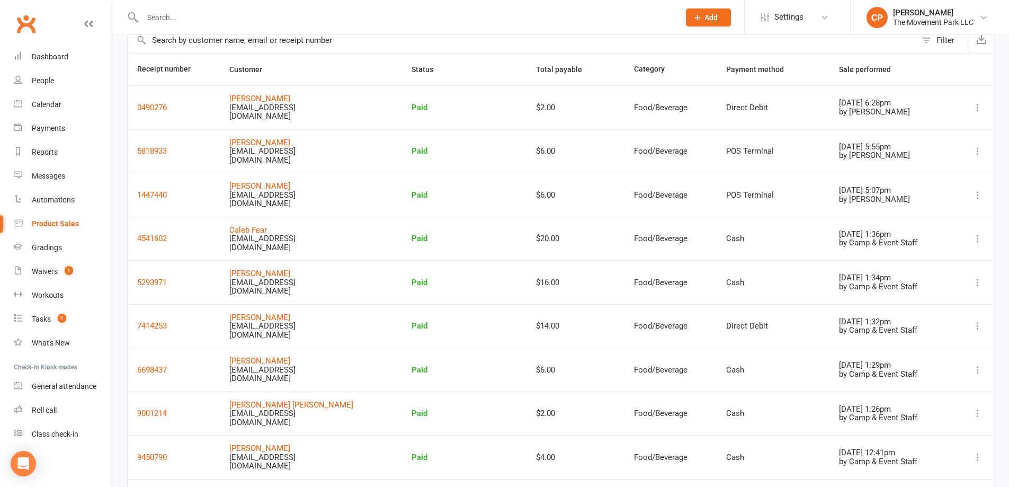
scroll to position [0, 0]
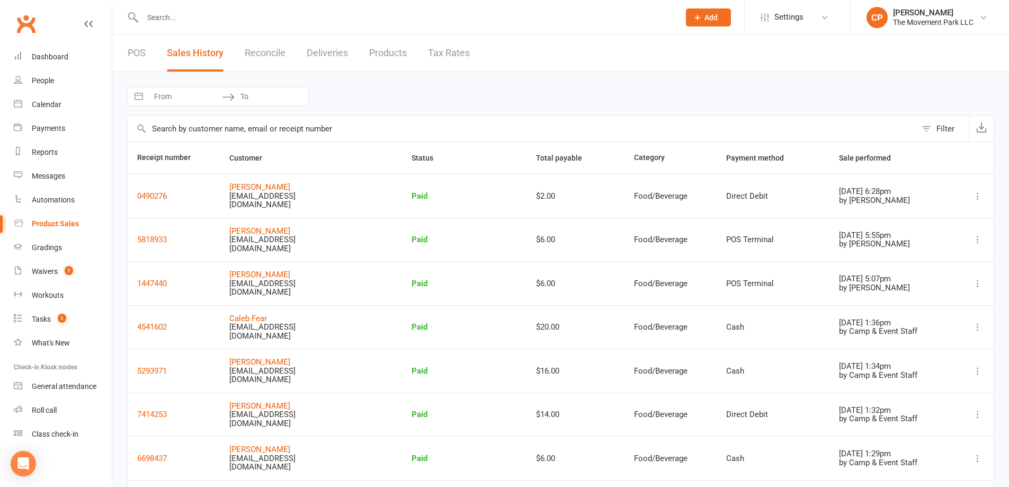
click at [646, 100] on div "Navigate forward to interact with the calendar and select a date. Press the que…" at bounding box center [560, 96] width 867 height 19
click at [49, 106] on div "Calendar" at bounding box center [47, 104] width 30 height 8
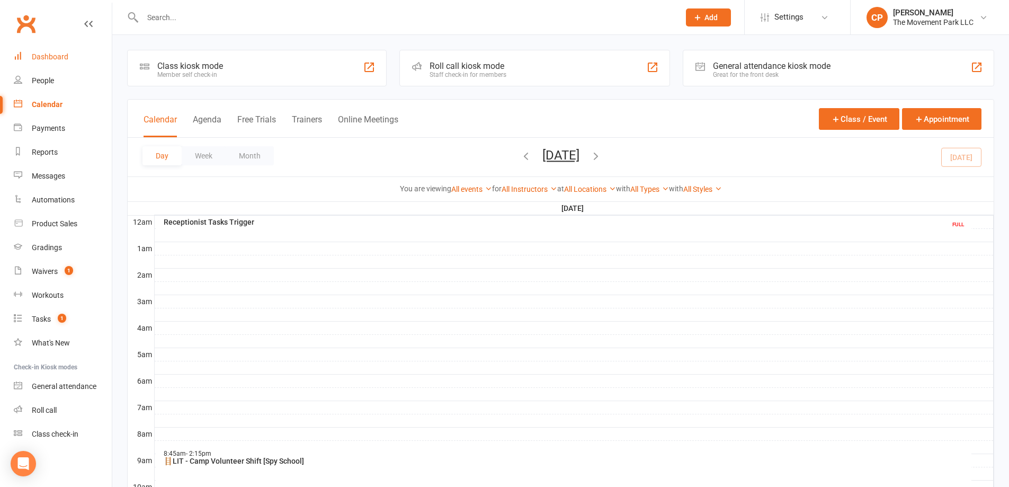
click at [56, 62] on link "Dashboard" at bounding box center [63, 57] width 98 height 24
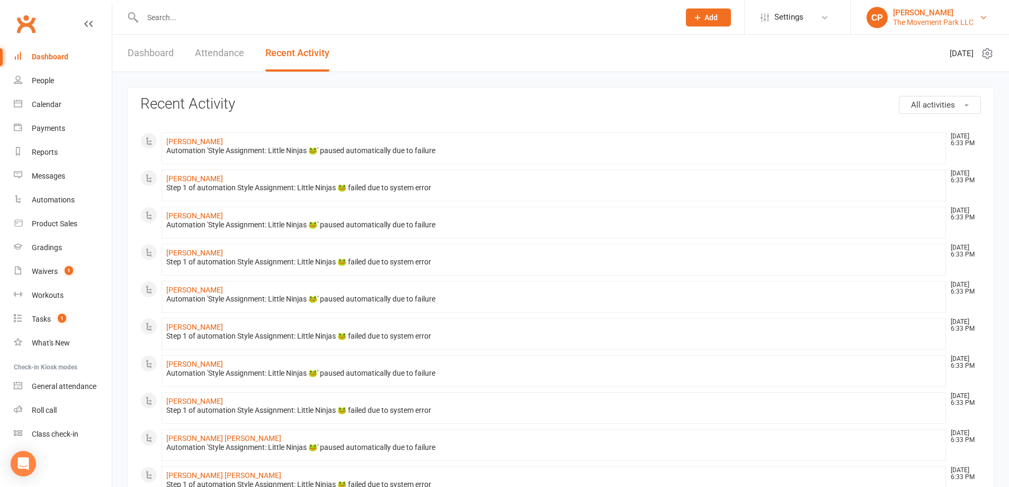
click at [932, 19] on div "The Movement Park LLC" at bounding box center [933, 22] width 80 height 10
click at [48, 109] on div "Calendar" at bounding box center [47, 104] width 30 height 8
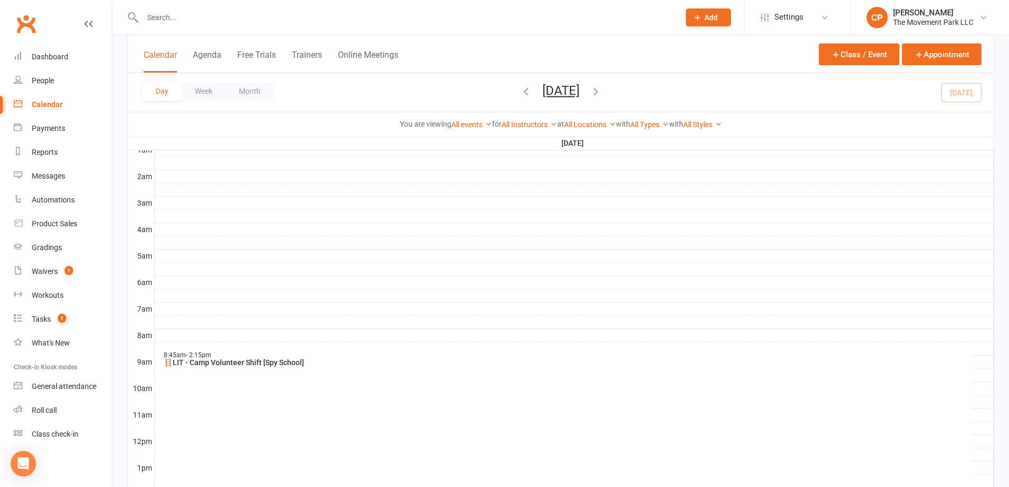
scroll to position [265, 0]
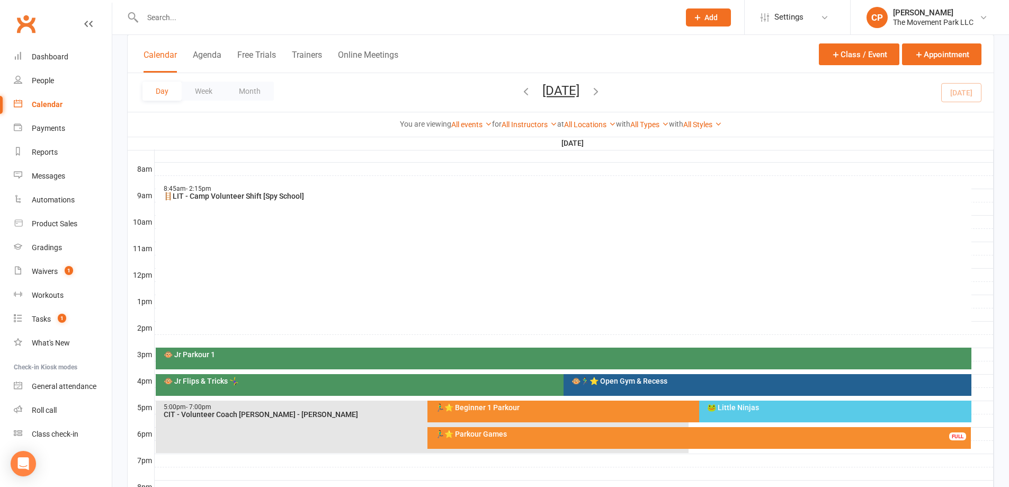
click at [601, 94] on icon "button" at bounding box center [596, 91] width 12 height 12
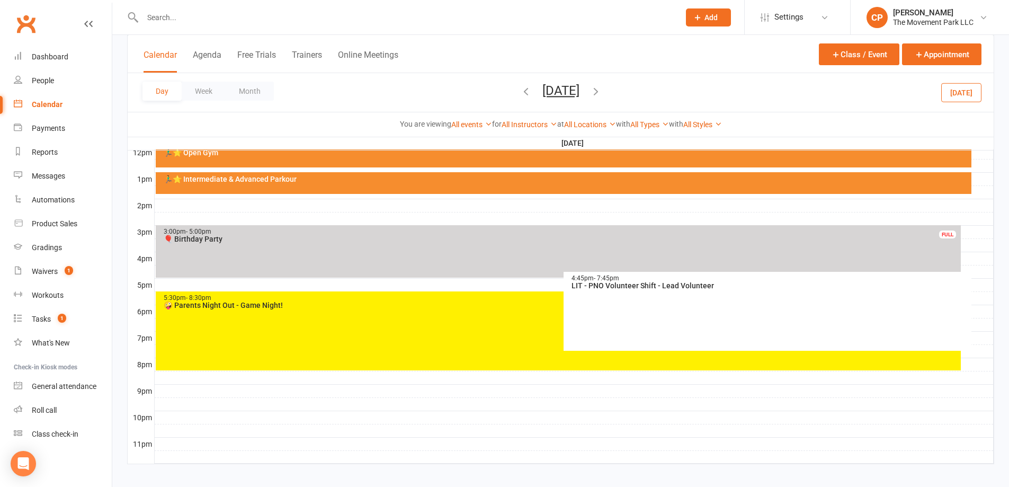
scroll to position [394, 0]
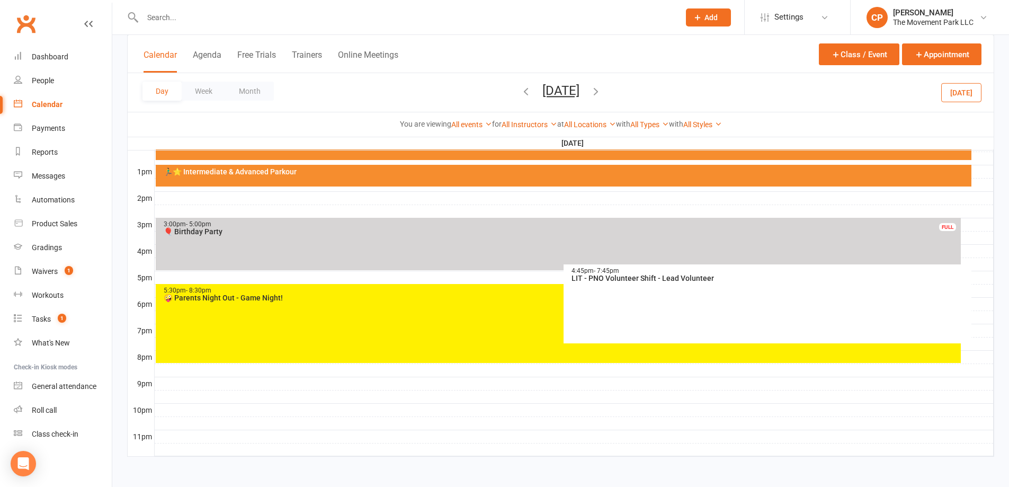
click at [315, 340] on div "5:30pm - 8:30pm 🤪 Parents Night Out - Game Night!" at bounding box center [558, 323] width 805 height 79
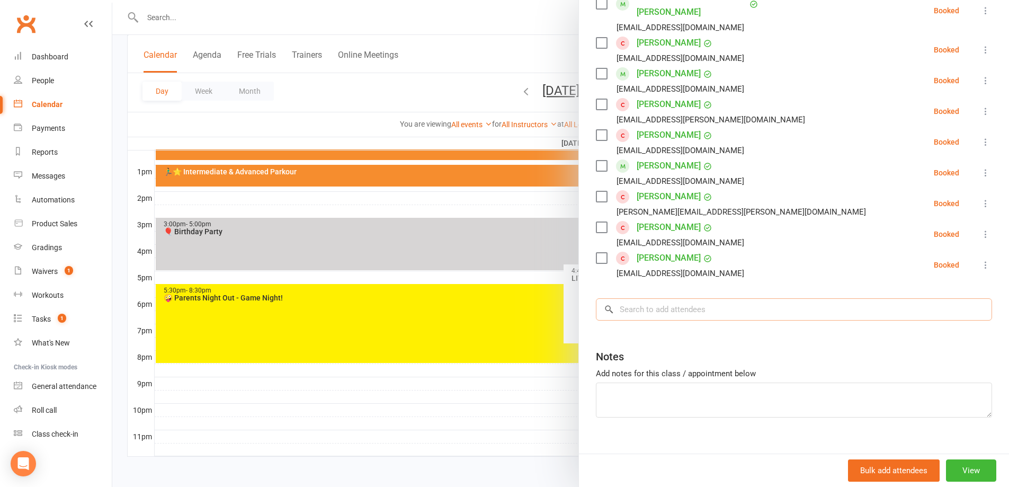
click at [675, 298] on input "search" at bounding box center [794, 309] width 396 height 22
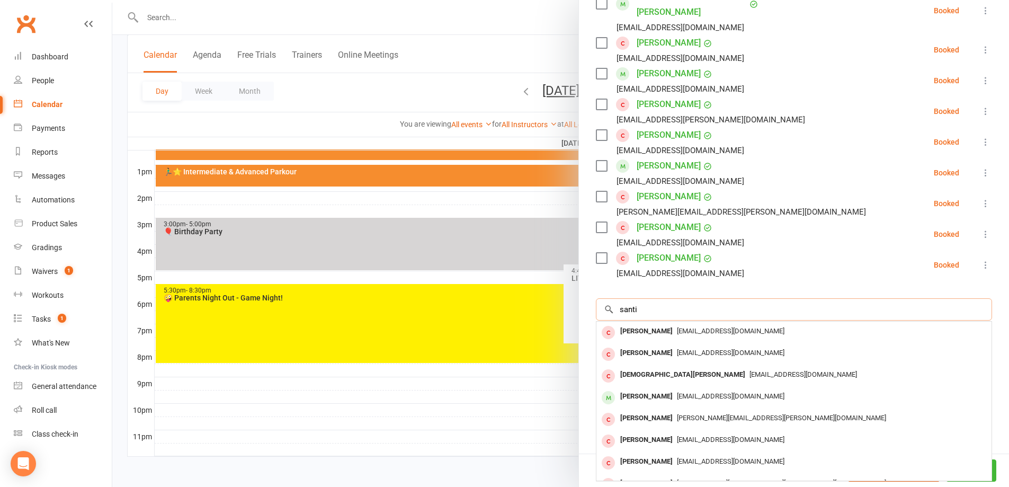
type input "santi"
click at [738, 478] on div "Bulk add attendees View" at bounding box center [794, 469] width 430 height 33
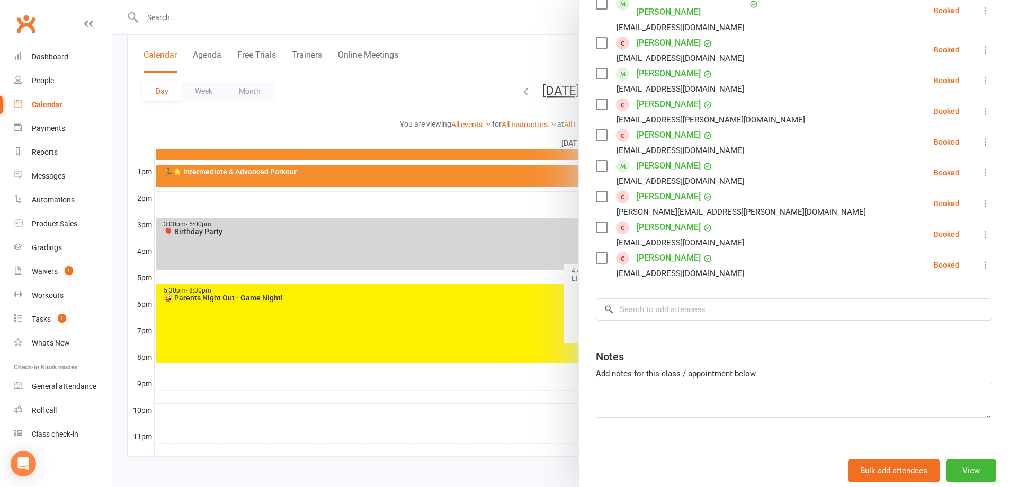
click at [736, 470] on div "Bulk add attendees View" at bounding box center [794, 469] width 430 height 33
click at [164, 17] on div at bounding box center [560, 243] width 896 height 487
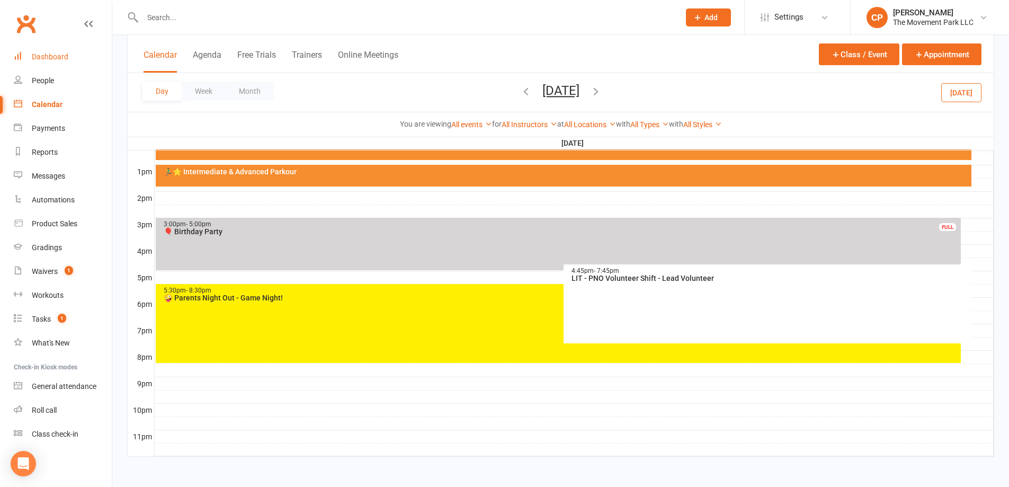
click at [60, 53] on div "Dashboard" at bounding box center [50, 56] width 37 height 8
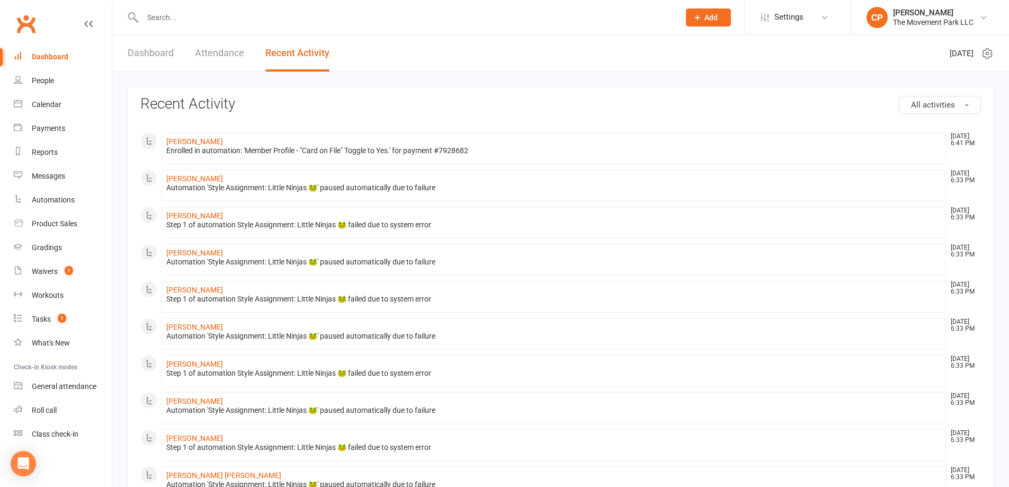
click at [164, 22] on input "text" at bounding box center [405, 17] width 533 height 15
click at [155, 52] on link "Dashboard" at bounding box center [151, 53] width 46 height 37
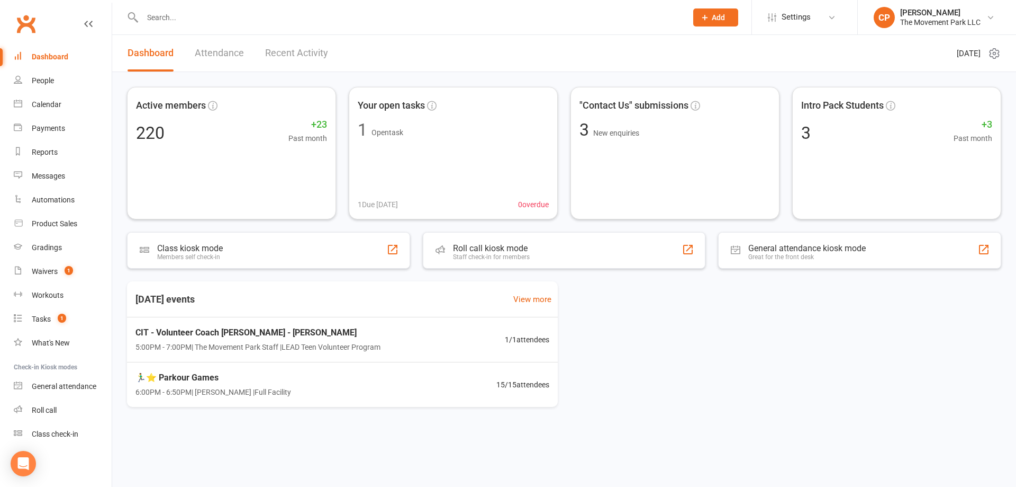
click at [177, 17] on input "text" at bounding box center [409, 17] width 541 height 15
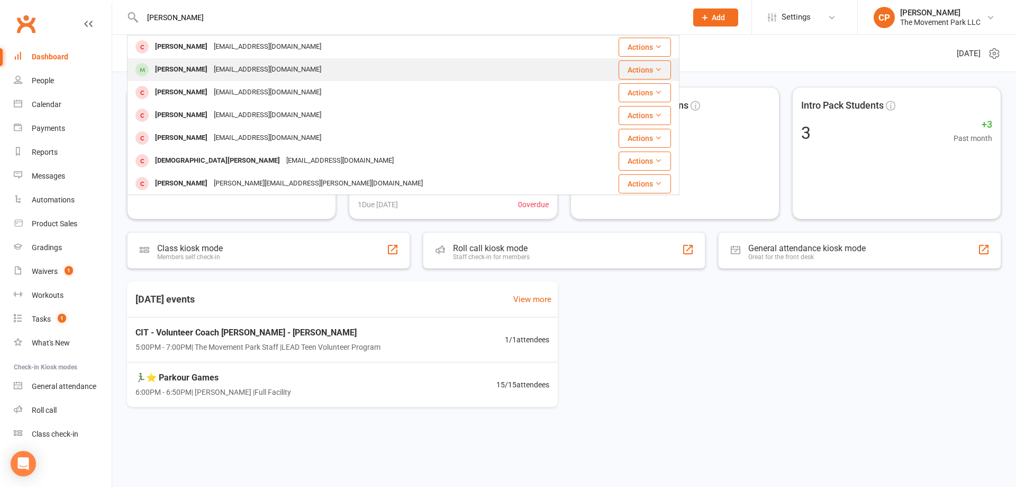
type input "santiago"
click at [199, 61] on div "Santiago Bencomo myrewyneq@gmail.com" at bounding box center [363, 70] width 470 height 22
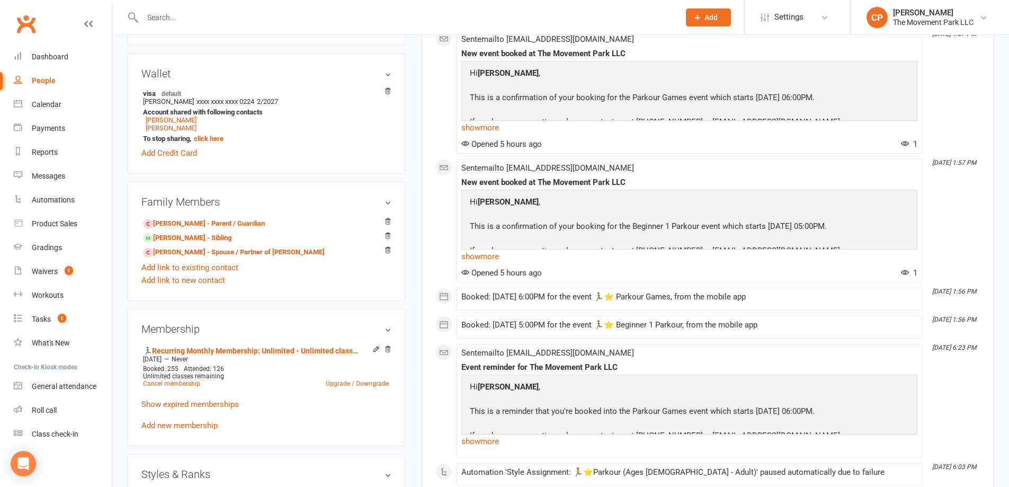
scroll to position [582, 0]
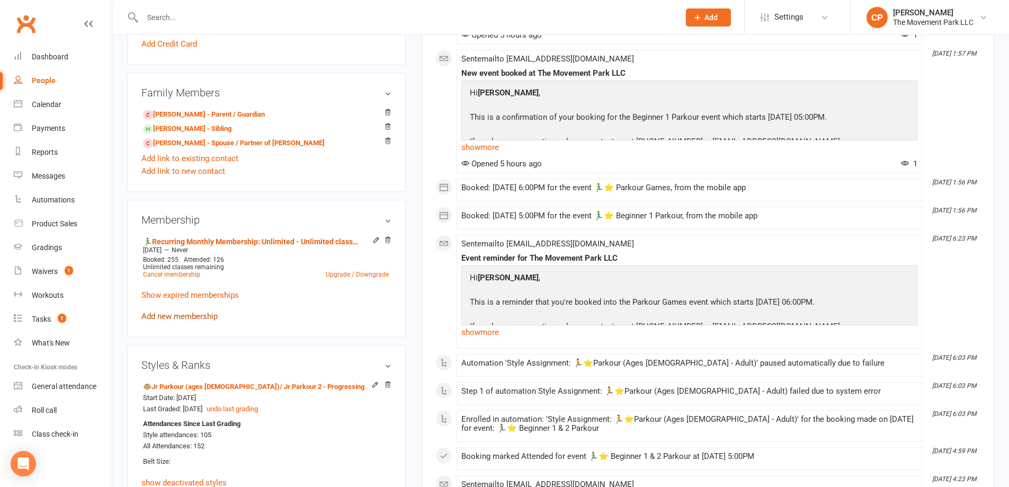
click at [206, 317] on link "Add new membership" at bounding box center [179, 316] width 76 height 10
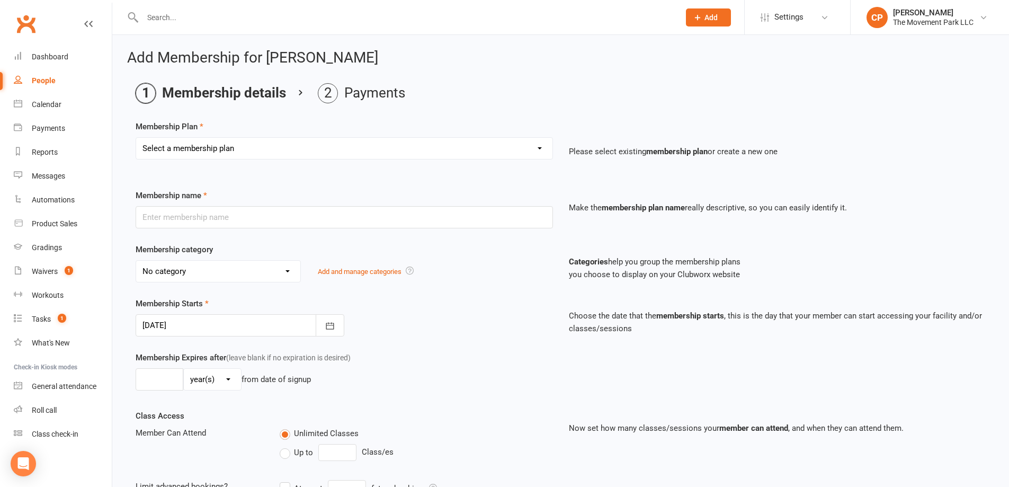
click at [250, 150] on select "Select a membership plan ➡️ Drop-in Class ➡️ Flex 10 Class Pack ➡️Introductory …" at bounding box center [344, 148] width 416 height 21
select select "12"
click at [136, 138] on select "Select a membership plan ➡️ Drop-in Class ➡️ Flex 10 Class Pack ➡️Introductory …" at bounding box center [344, 148] width 416 height 21
type input "🤪 PNO: 1 Child"
select select "43"
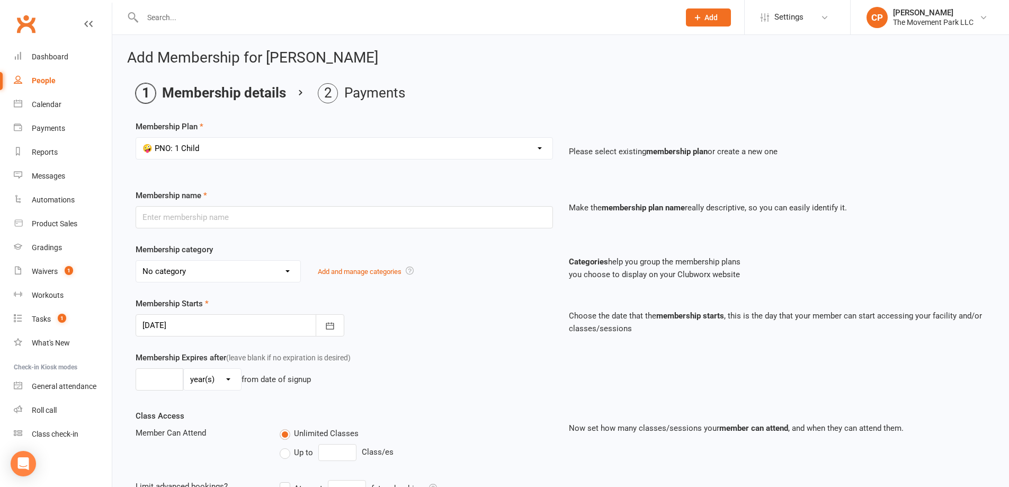
type input "0"
type input "1"
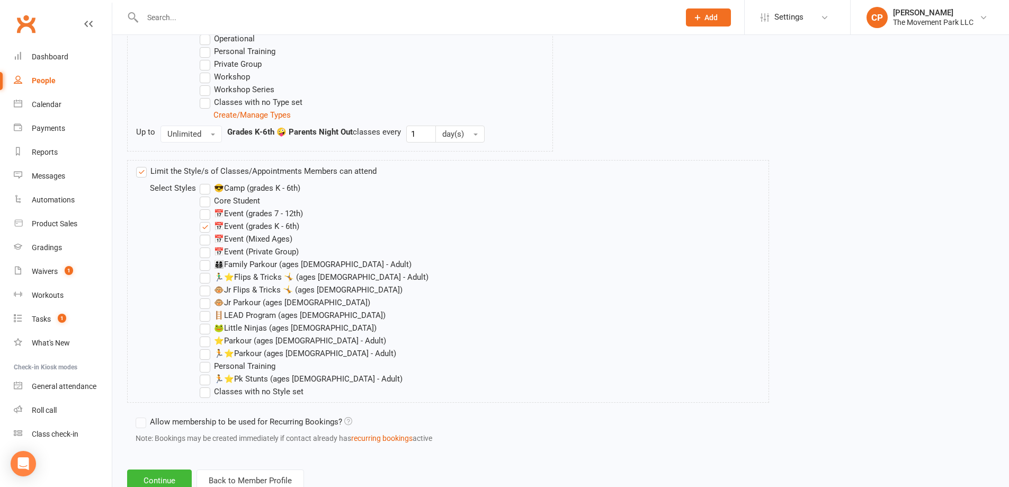
scroll to position [1026, 0]
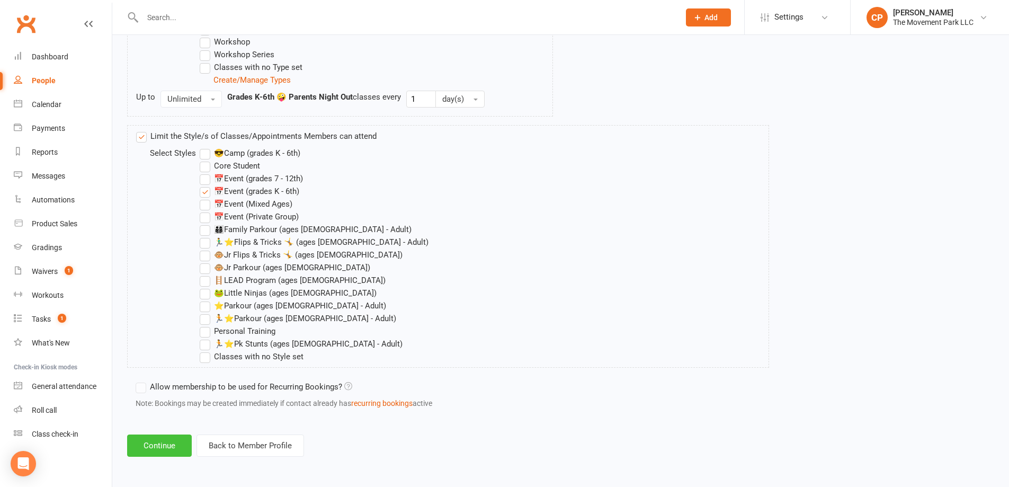
click at [164, 440] on button "Continue" at bounding box center [159, 445] width 65 height 22
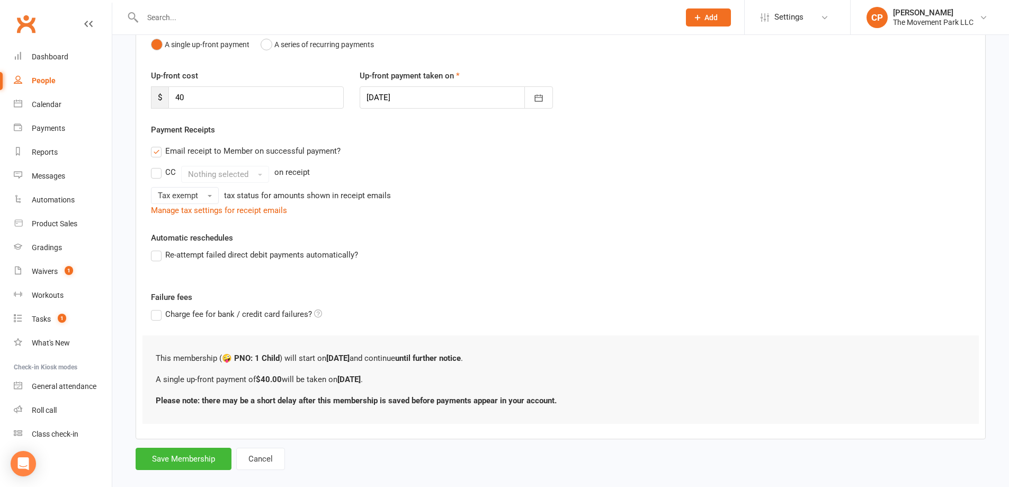
scroll to position [132, 0]
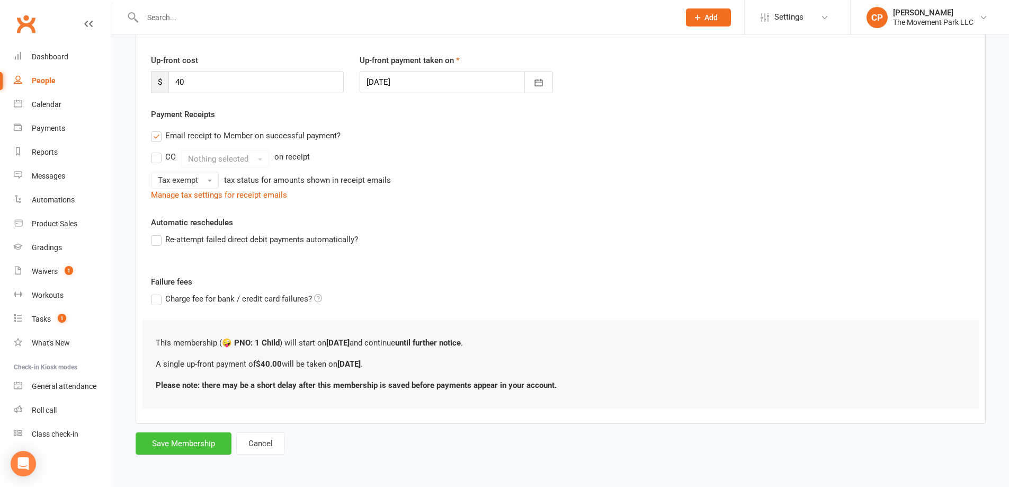
click at [199, 440] on button "Save Membership" at bounding box center [184, 443] width 96 height 22
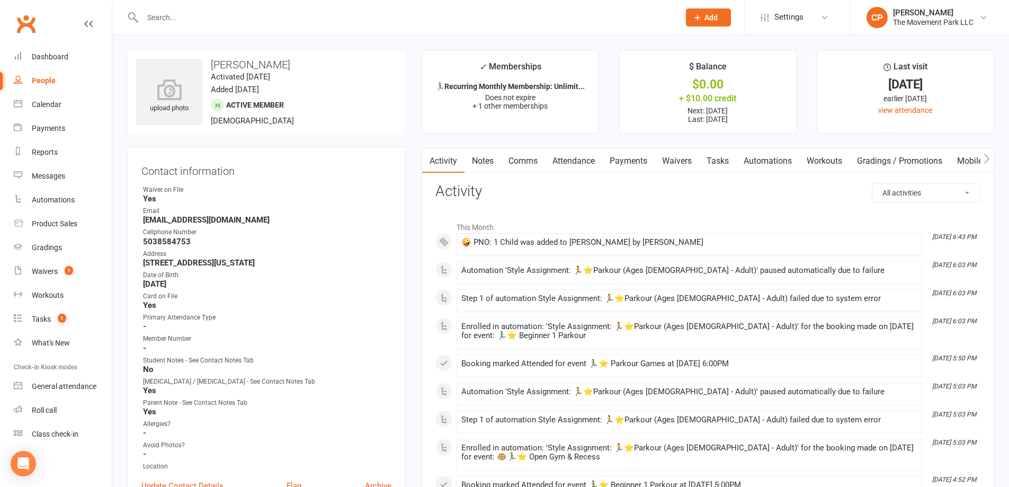
click at [230, 22] on input "text" at bounding box center [405, 17] width 533 height 15
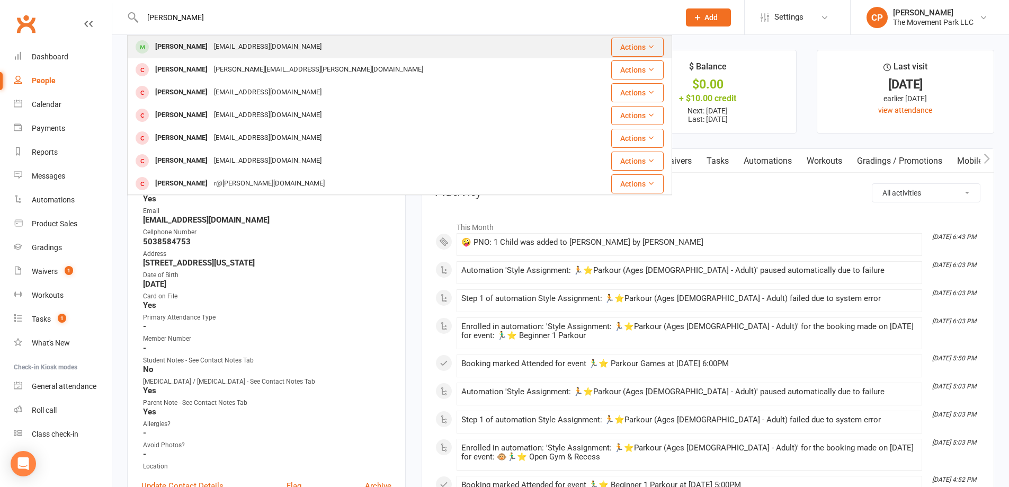
type input "julie benc"
click at [196, 46] on div "Julia Bencomo" at bounding box center [181, 46] width 59 height 15
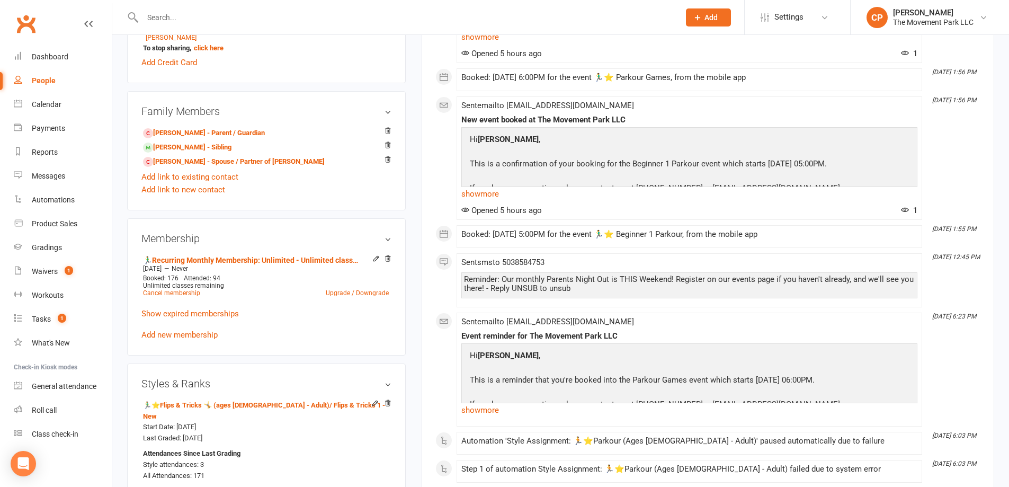
scroll to position [582, 0]
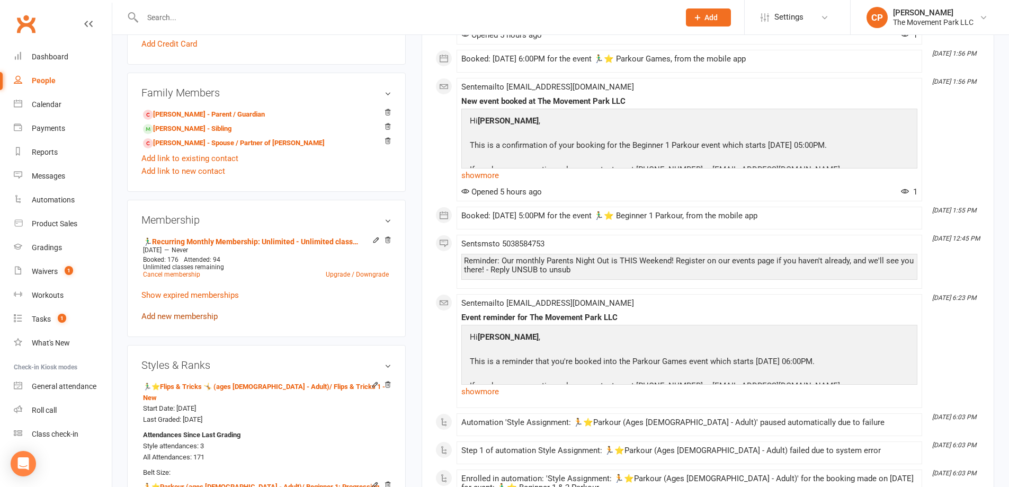
click at [205, 317] on link "Add new membership" at bounding box center [179, 316] width 76 height 10
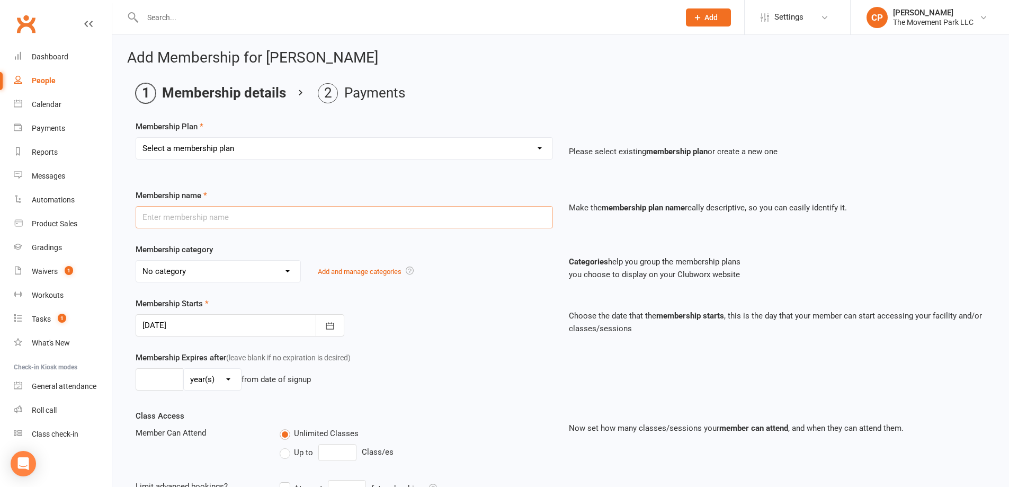
click at [310, 217] on input "text" at bounding box center [344, 217] width 417 height 22
click at [283, 146] on select "Select a membership plan ➡️ Drop-in Class ➡️ Flex 10 Class Pack ➡️Introductory …" at bounding box center [344, 148] width 416 height 21
select select "12"
click at [136, 138] on select "Select a membership plan ➡️ Drop-in Class ➡️ Flex 10 Class Pack ➡️Introductory …" at bounding box center [344, 148] width 416 height 21
type input "🤪 PNO: 1 Child"
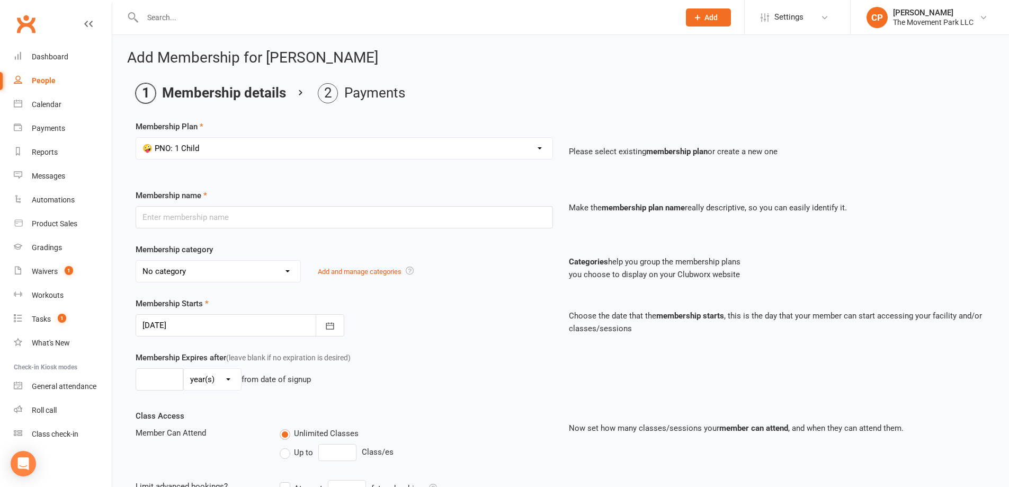
select select "43"
type input "0"
type input "1"
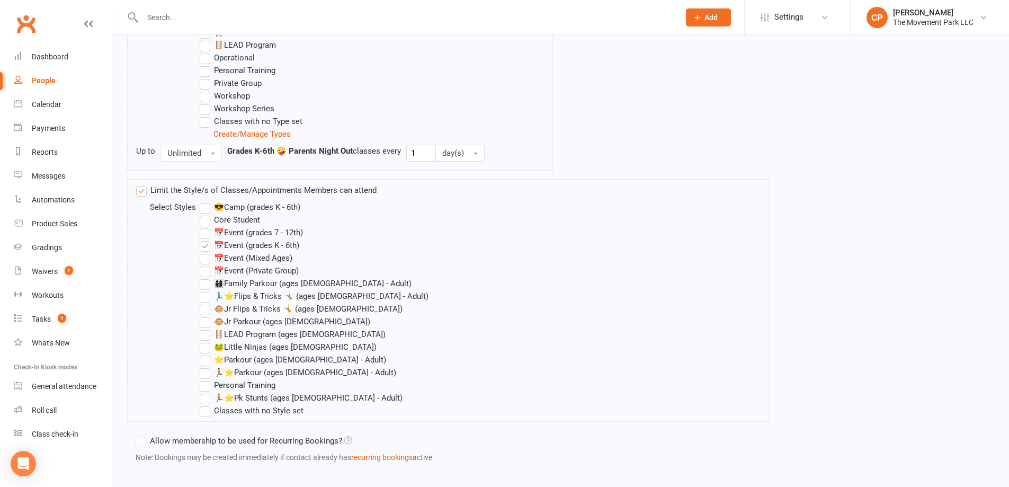
scroll to position [1026, 0]
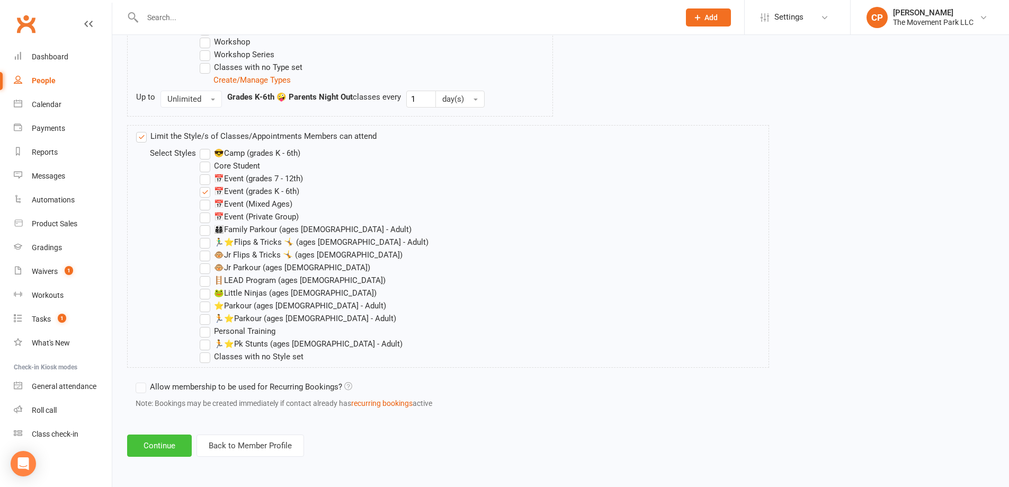
click at [172, 441] on button "Continue" at bounding box center [159, 445] width 65 height 22
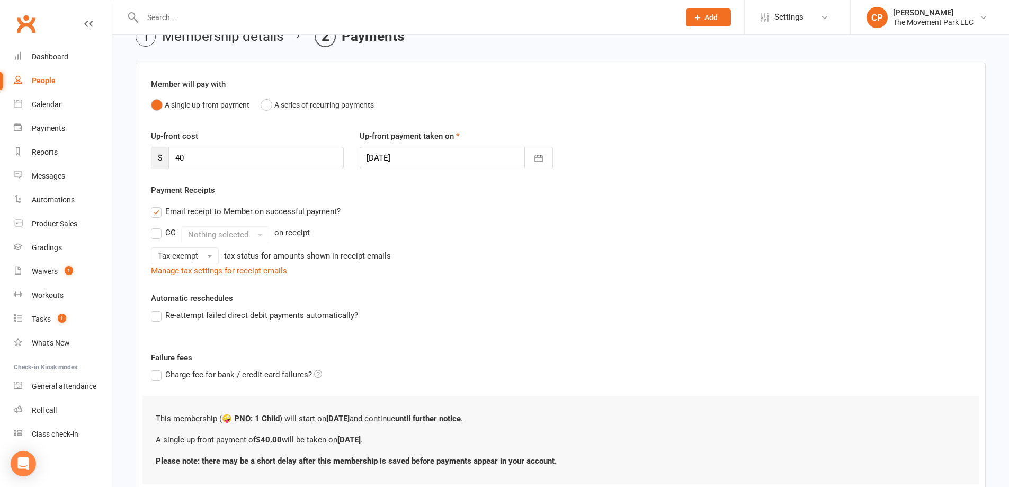
scroll to position [132, 0]
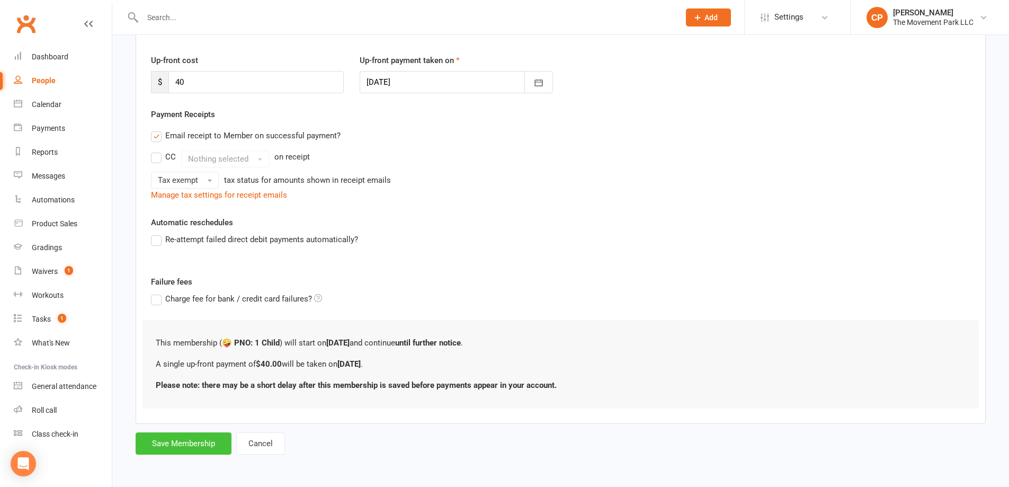
click at [214, 439] on button "Save Membership" at bounding box center [184, 443] width 96 height 22
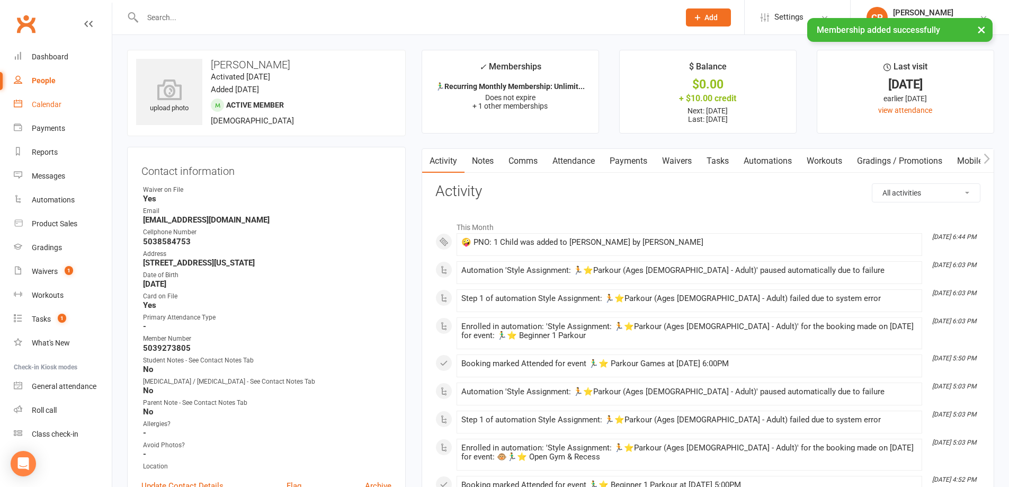
click at [51, 104] on div "Calendar" at bounding box center [47, 104] width 30 height 8
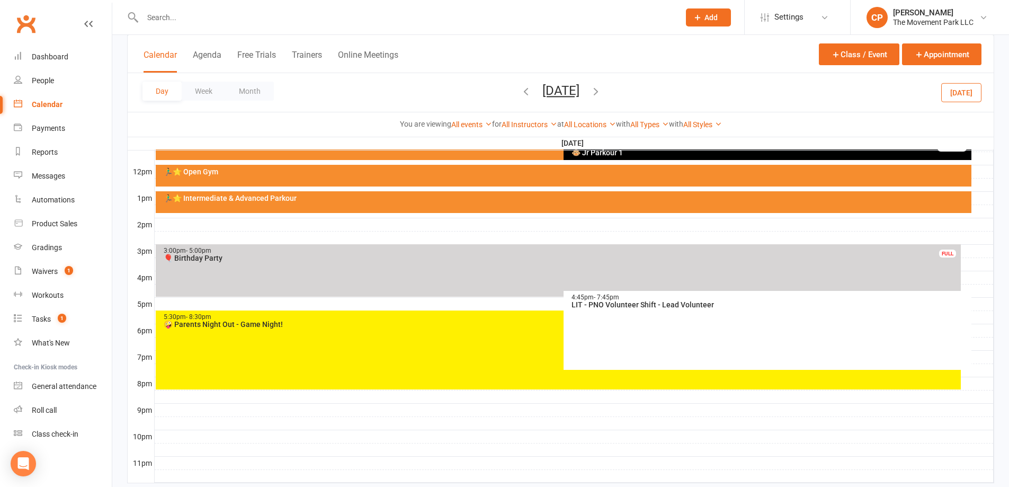
scroll to position [371, 0]
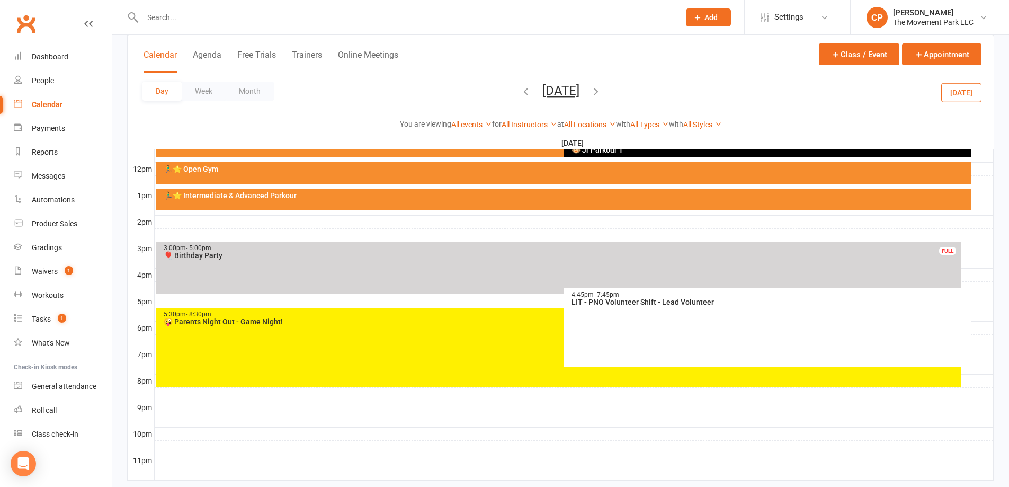
click at [224, 323] on div "🤪 Parents Night Out - Game Night!" at bounding box center [560, 321] width 795 height 7
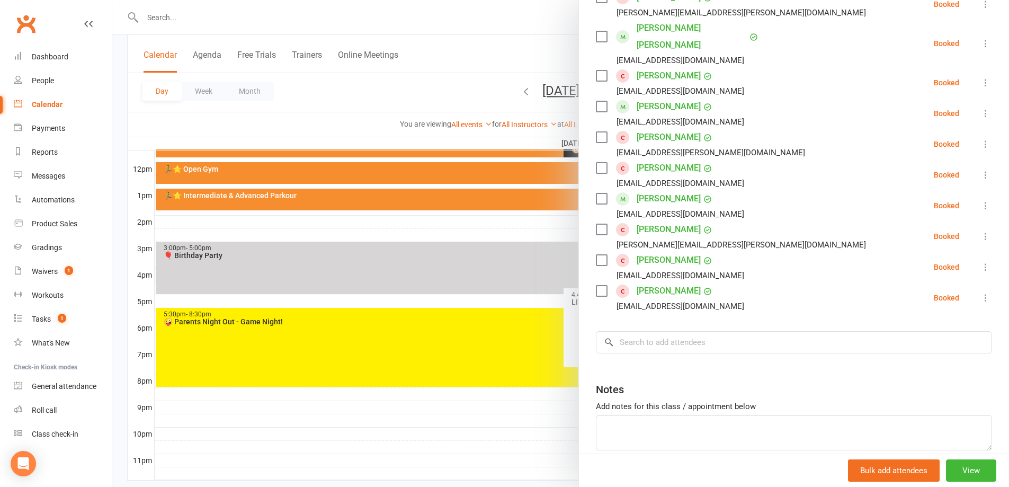
scroll to position [394, 0]
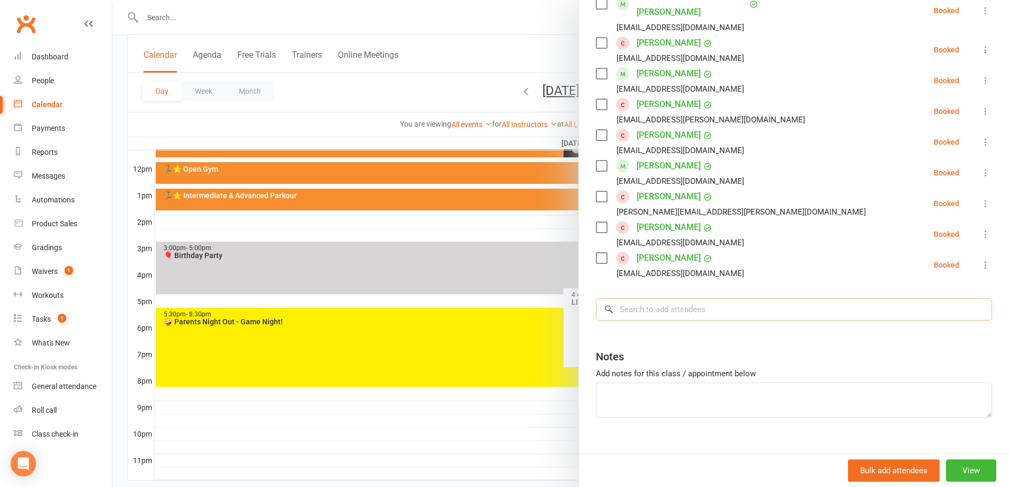
click at [631, 298] on input "search" at bounding box center [794, 309] width 396 height 22
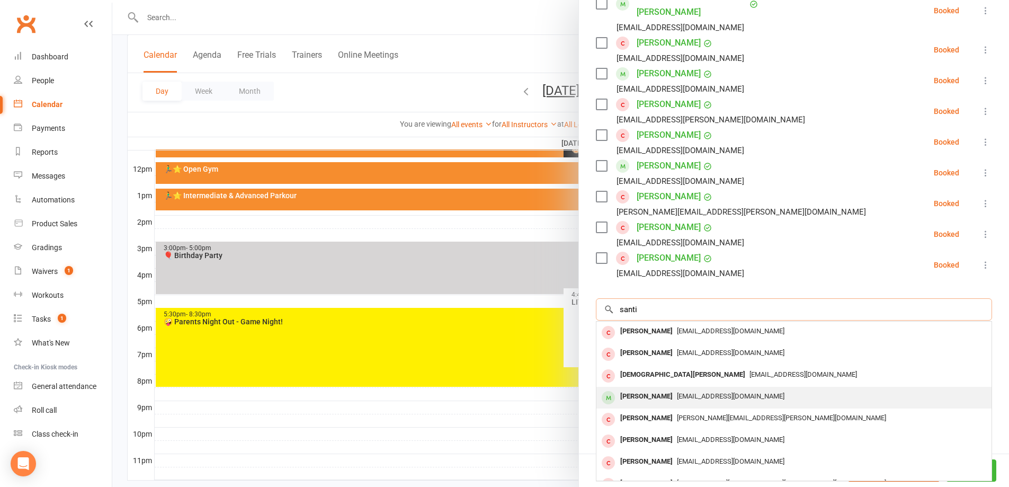
type input "santi"
click at [656, 389] on div "Santiago Bencomo" at bounding box center [646, 396] width 61 height 15
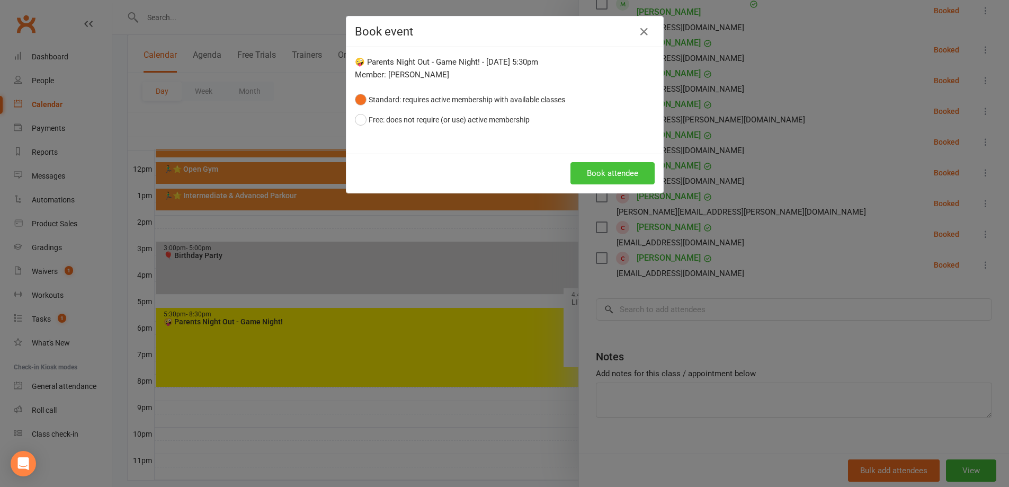
click at [604, 177] on button "Book attendee" at bounding box center [612, 173] width 84 height 22
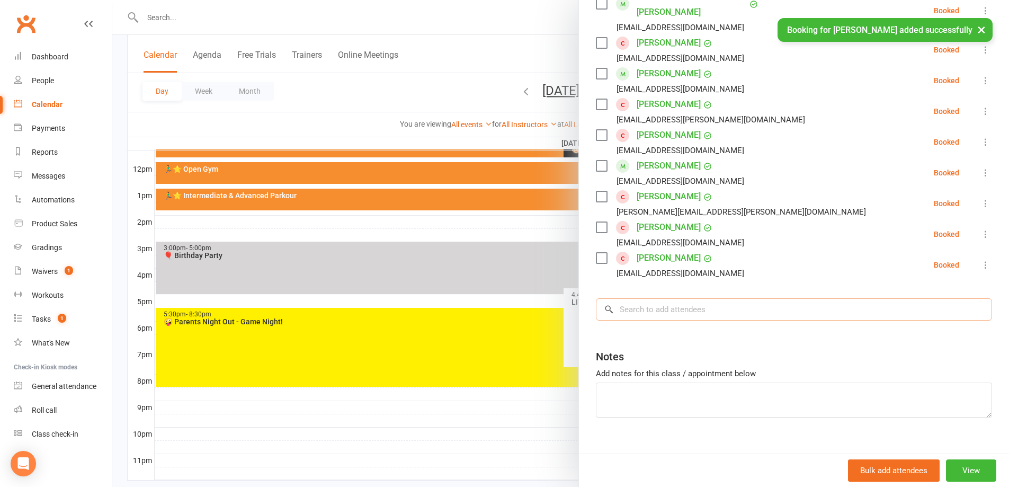
click at [665, 298] on input "search" at bounding box center [794, 309] width 396 height 22
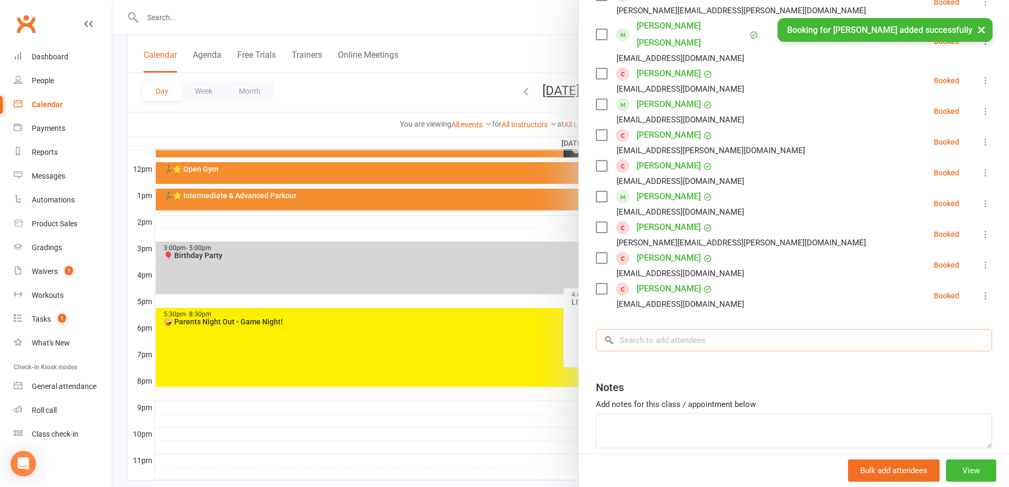
scroll to position [425, 0]
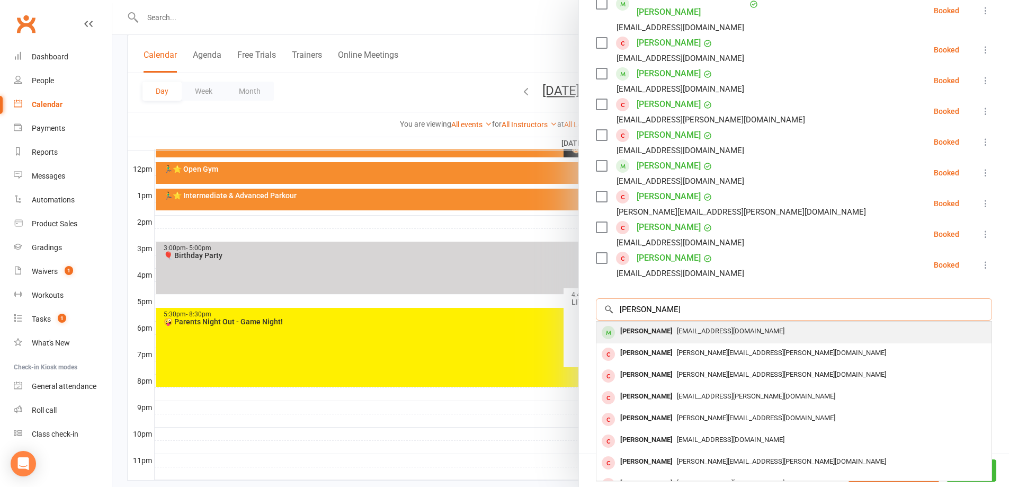
type input "julia benc"
click at [665, 323] on div "Julia Bencomo" at bounding box center [646, 330] width 61 height 15
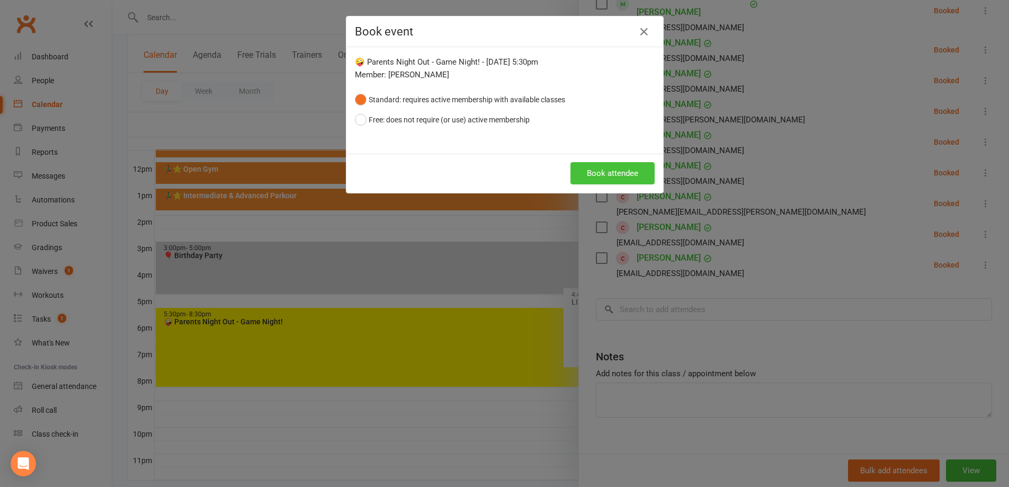
click at [613, 178] on button "Book attendee" at bounding box center [612, 173] width 84 height 22
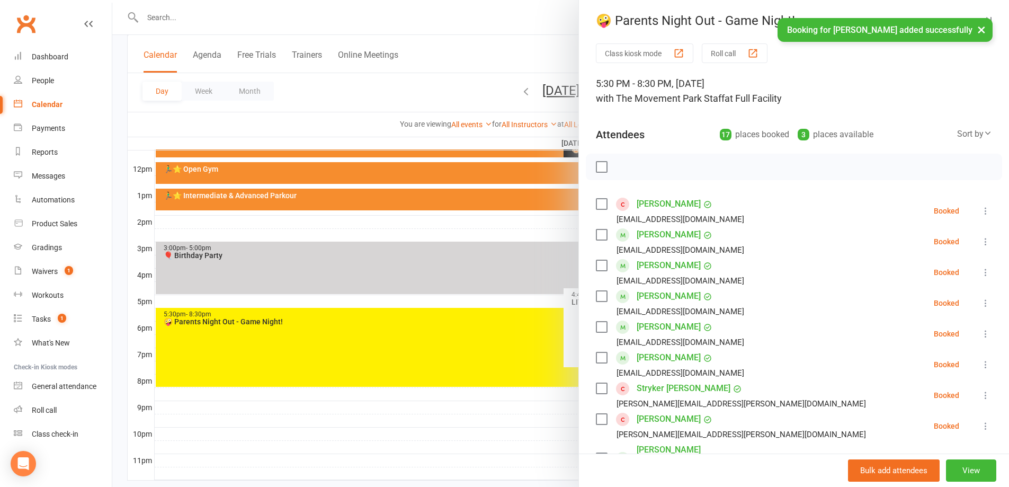
scroll to position [0, 0]
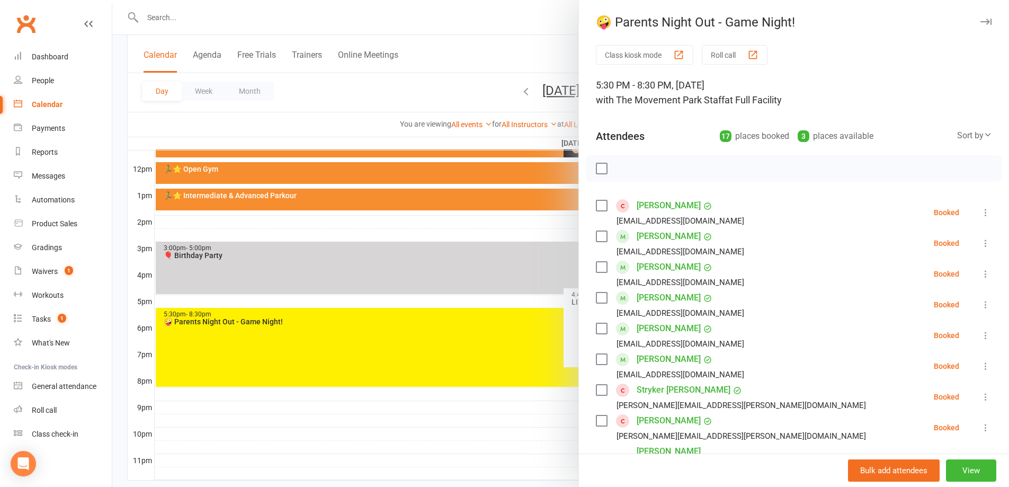
click at [480, 58] on div at bounding box center [560, 243] width 896 height 487
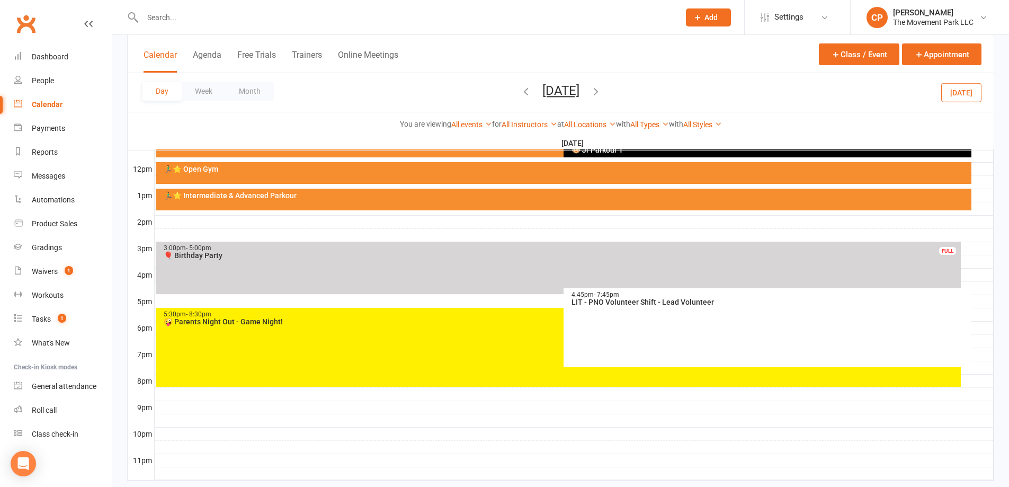
click at [292, 317] on div "5:30pm - 8:30pm" at bounding box center [560, 314] width 795 height 7
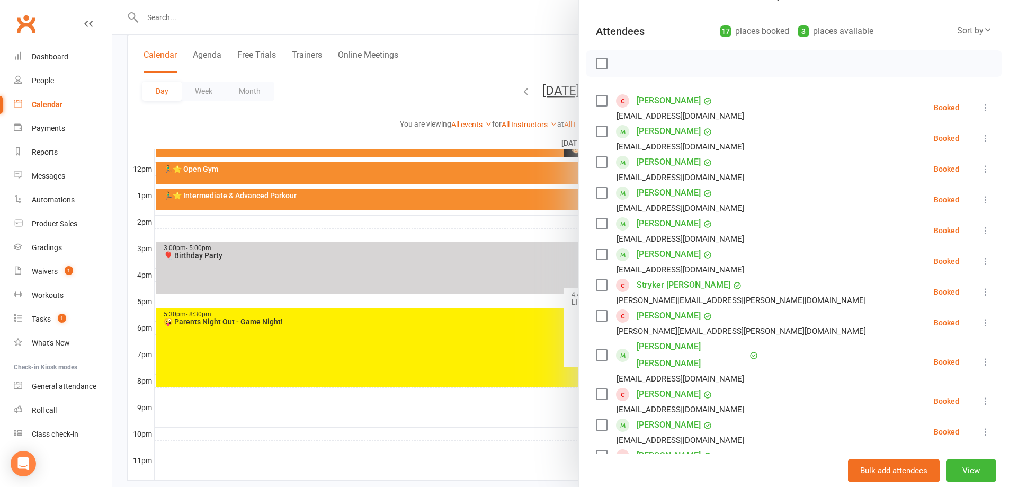
scroll to position [106, 0]
click at [499, 227] on div at bounding box center [560, 243] width 896 height 487
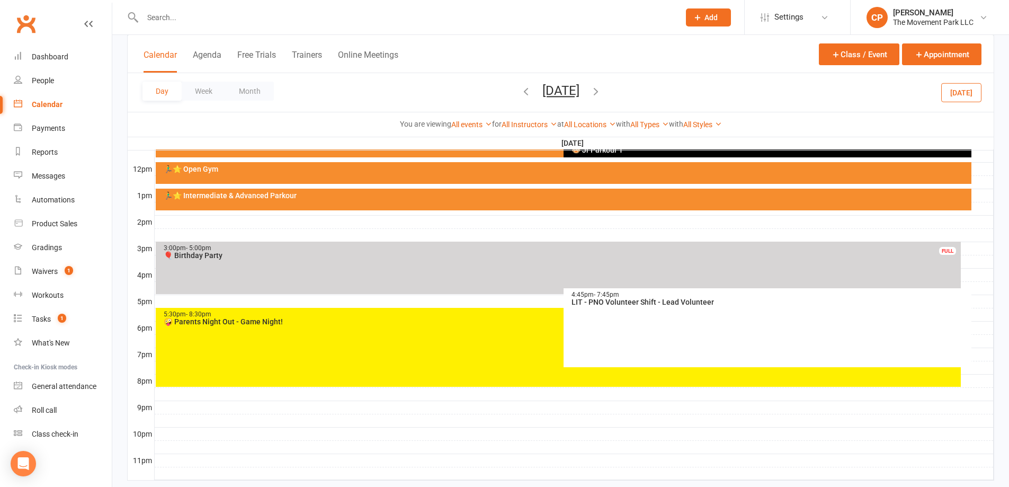
click at [460, 325] on div "5:30pm - 8:30pm 🤪 Parents Night Out - Game Night!" at bounding box center [558, 347] width 805 height 79
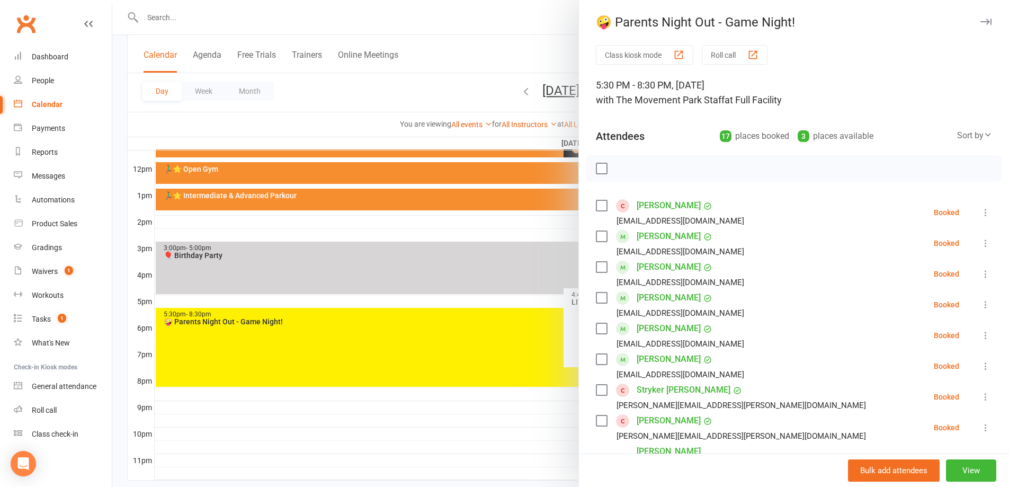
click at [400, 93] on div at bounding box center [560, 243] width 896 height 487
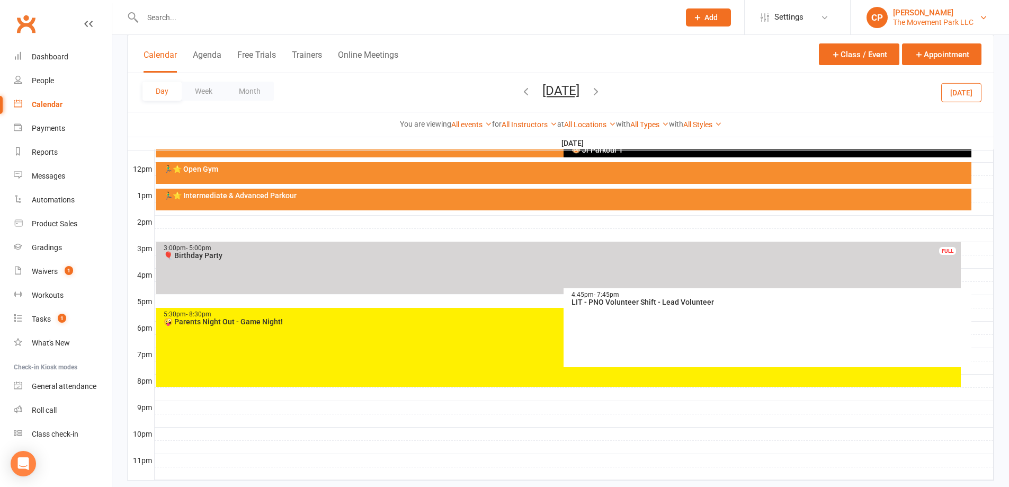
drag, startPoint x: 948, startPoint y: 25, endPoint x: 927, endPoint y: 23, distance: 20.7
click at [944, 25] on div "The Movement Park LLC" at bounding box center [933, 22] width 80 height 10
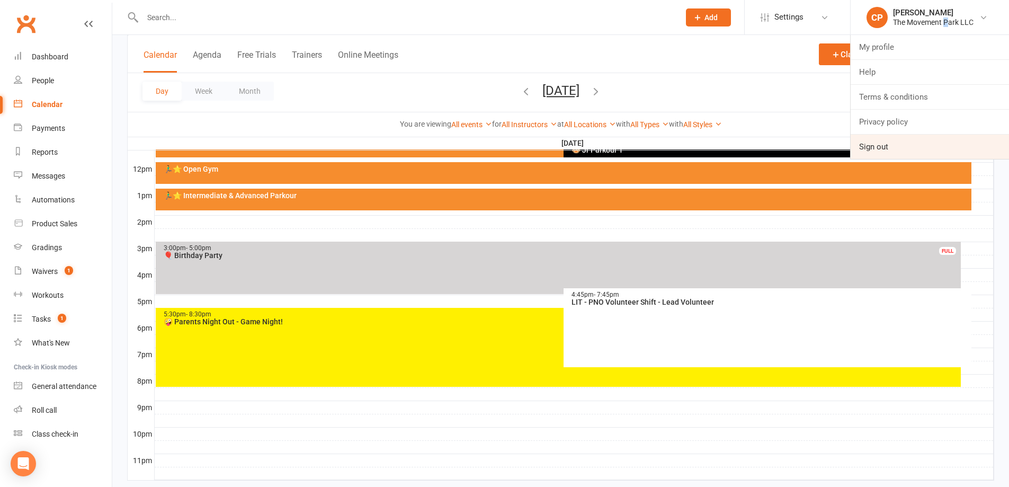
click at [892, 147] on link "Sign out" at bounding box center [929, 146] width 158 height 24
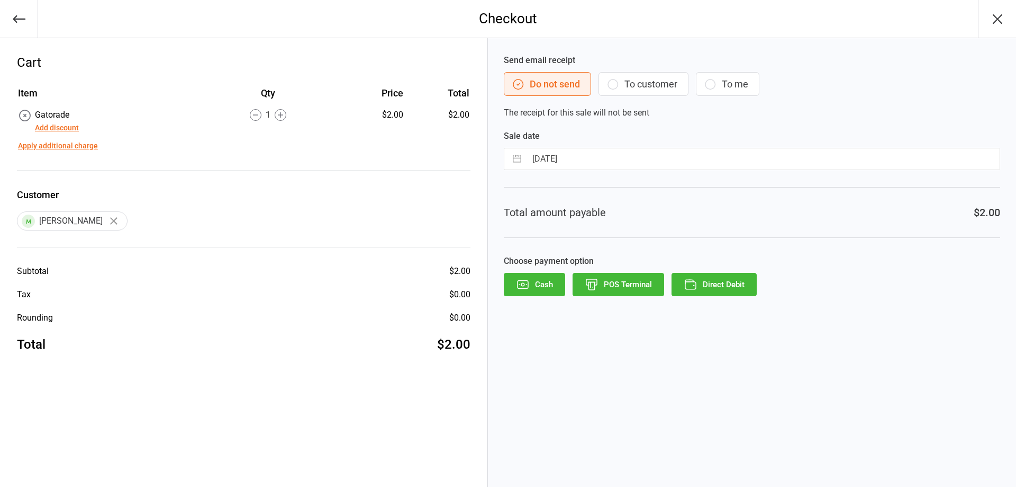
click at [716, 283] on button "Direct Debit" at bounding box center [714, 284] width 85 height 23
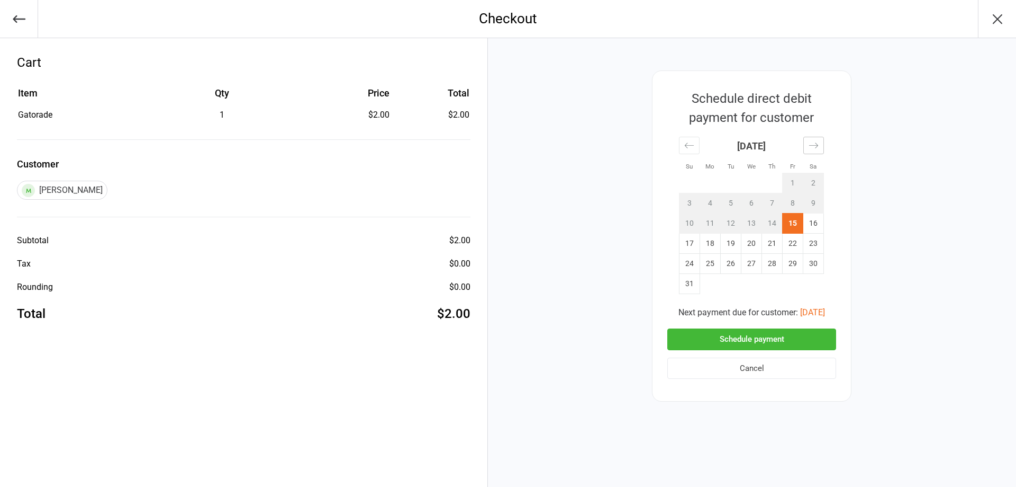
click at [811, 150] on div "Move forward to switch to the next month." at bounding box center [814, 145] width 21 height 17
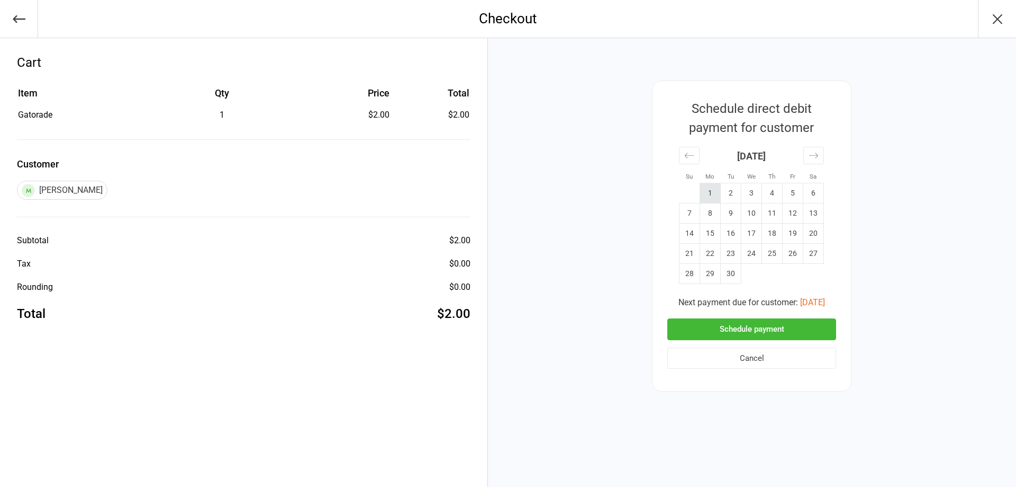
click at [713, 195] on td "1" at bounding box center [710, 193] width 21 height 20
click at [748, 326] on button "Schedule payment" at bounding box center [752, 329] width 169 height 22
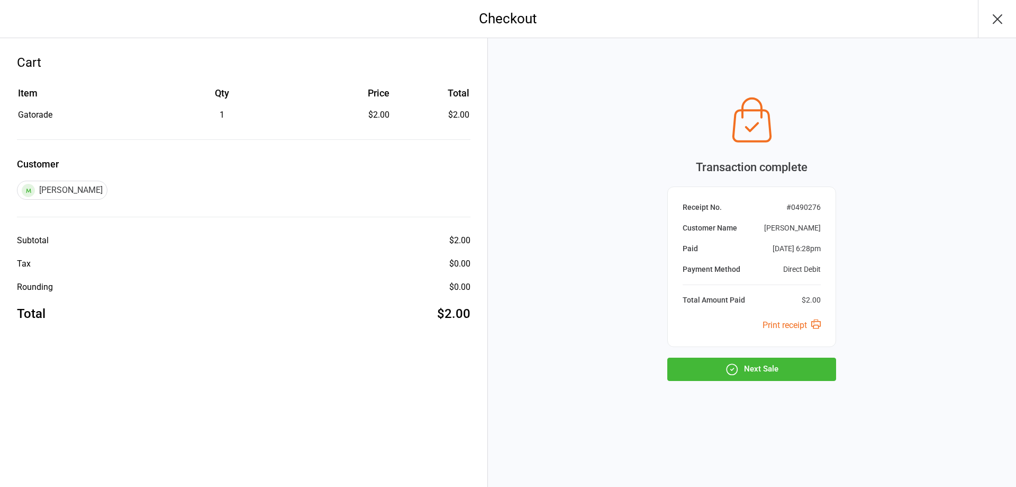
click at [715, 372] on button "Next Sale" at bounding box center [752, 368] width 169 height 23
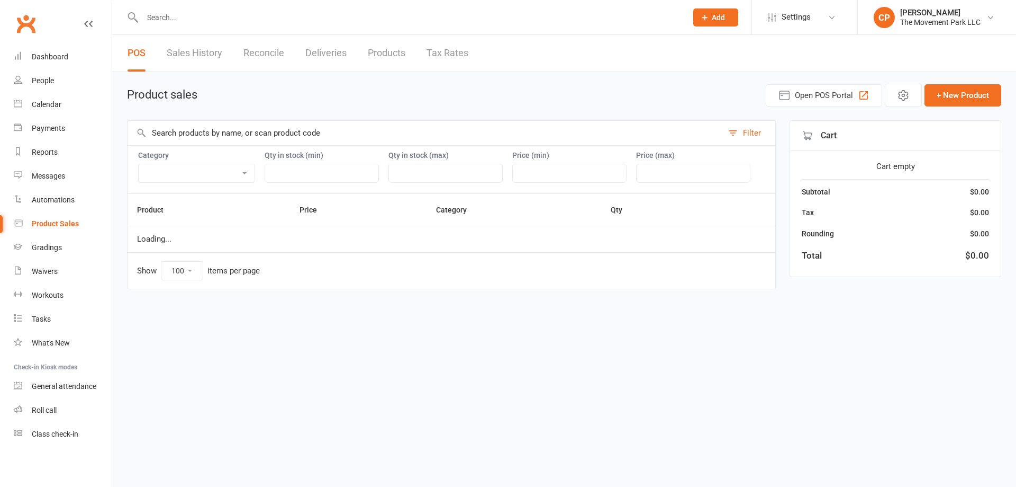
select select "100"
